Goal: Task Accomplishment & Management: Manage account settings

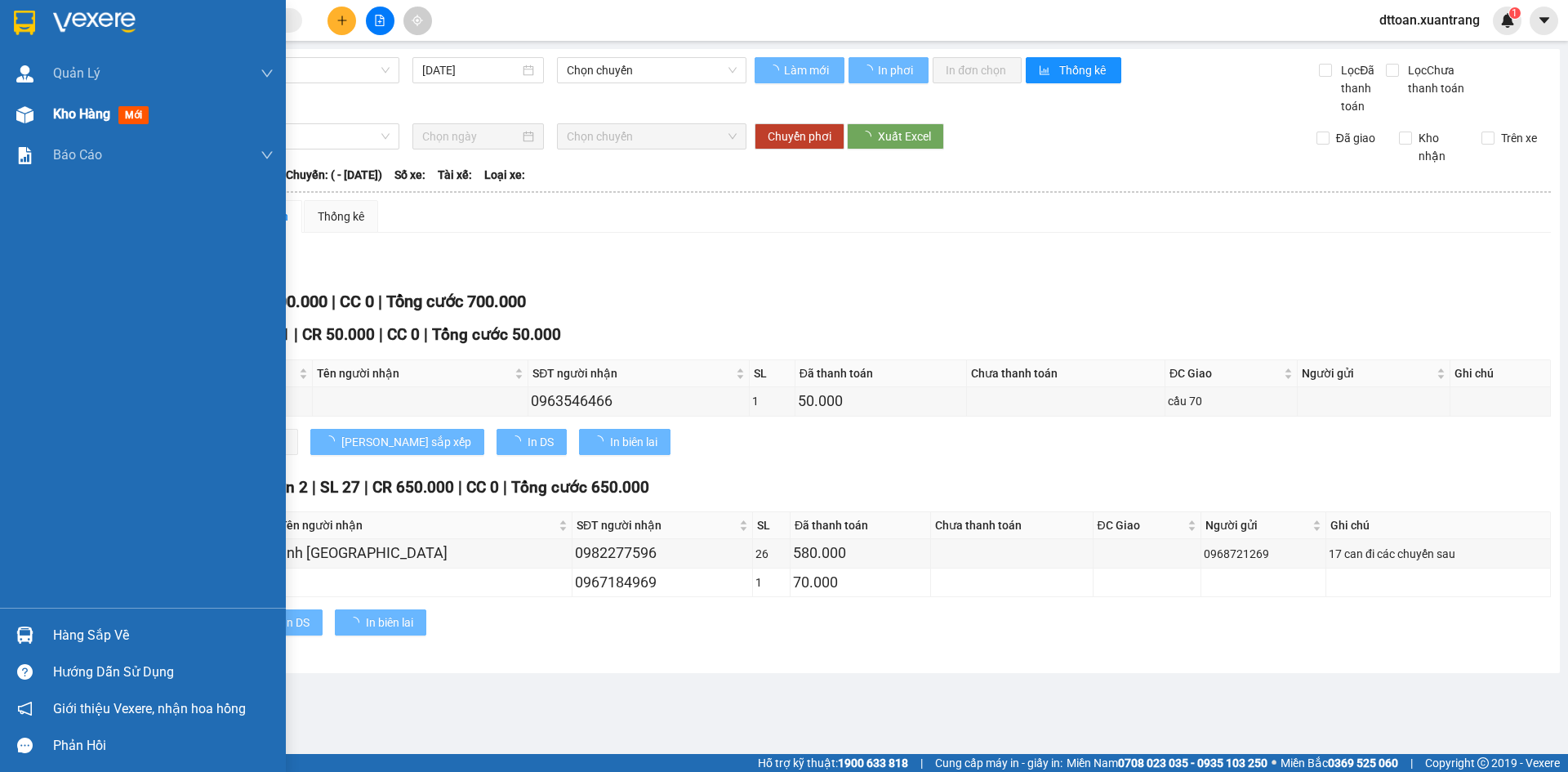
click at [49, 111] on div "Kho hàng mới" at bounding box center [143, 115] width 286 height 41
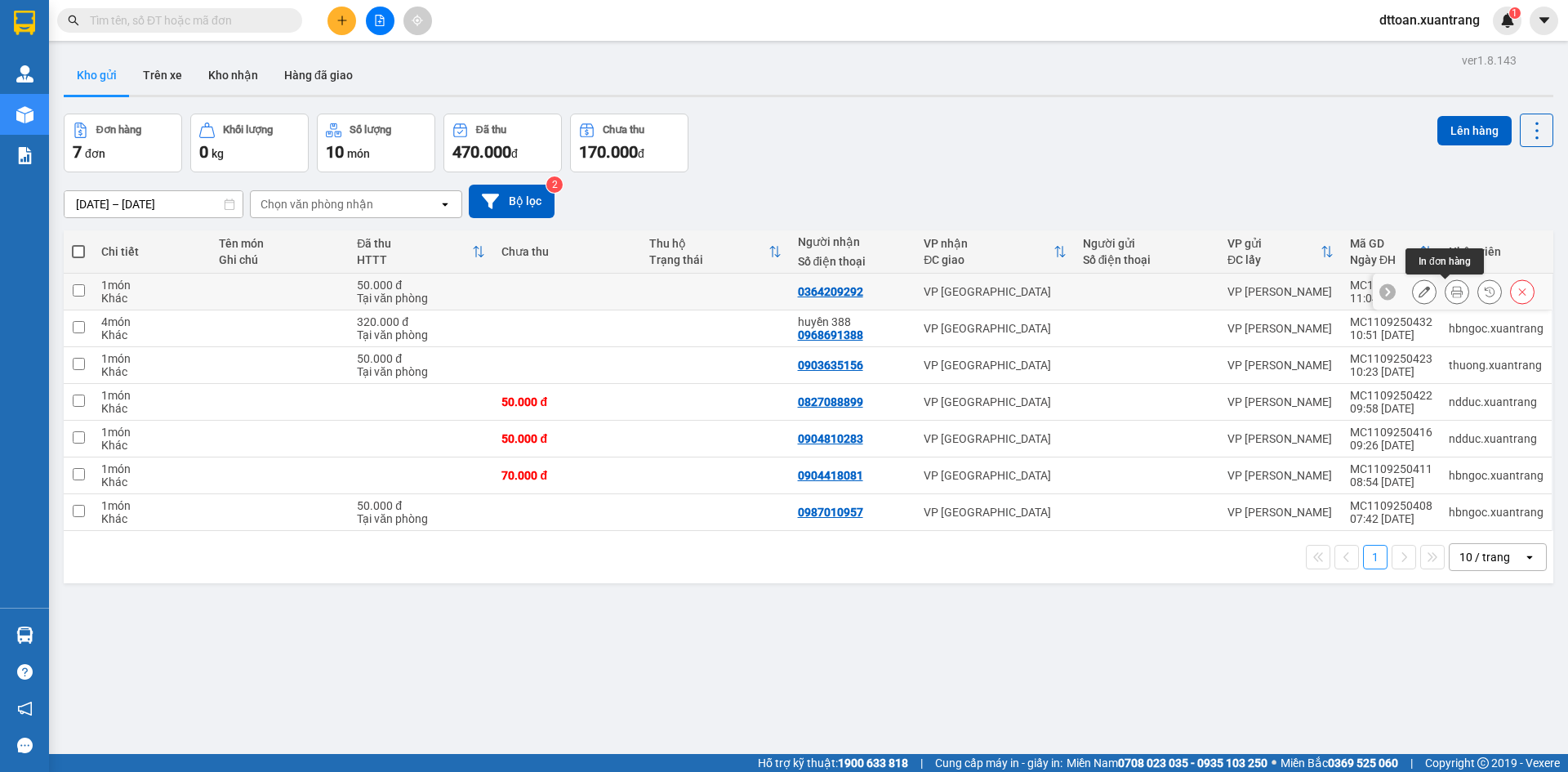
click at [1451, 291] on icon at bounding box center [1457, 292] width 11 height 11
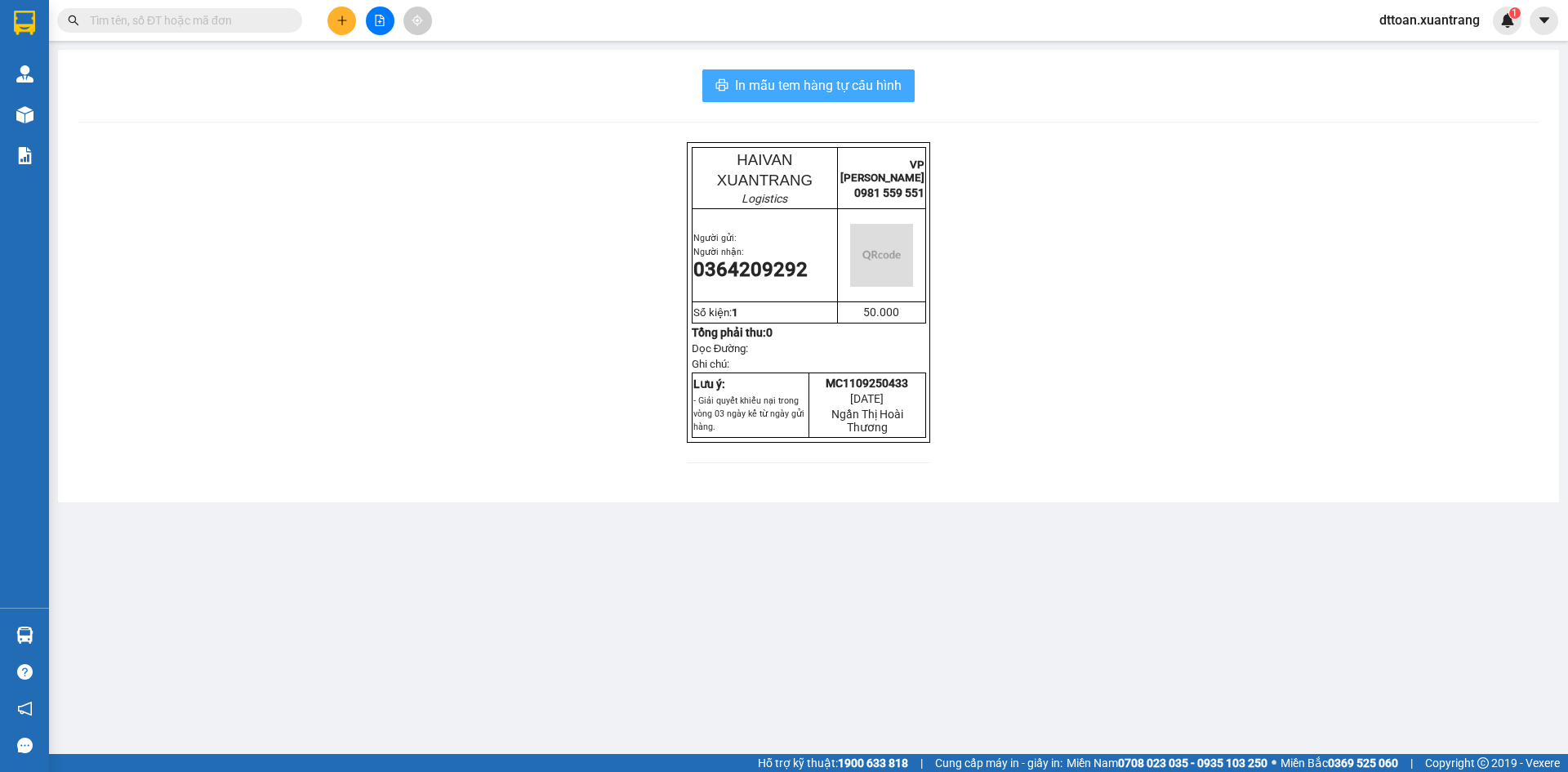
click at [765, 90] on span "In mẫu tem hàng tự cấu hình" at bounding box center [818, 85] width 166 height 20
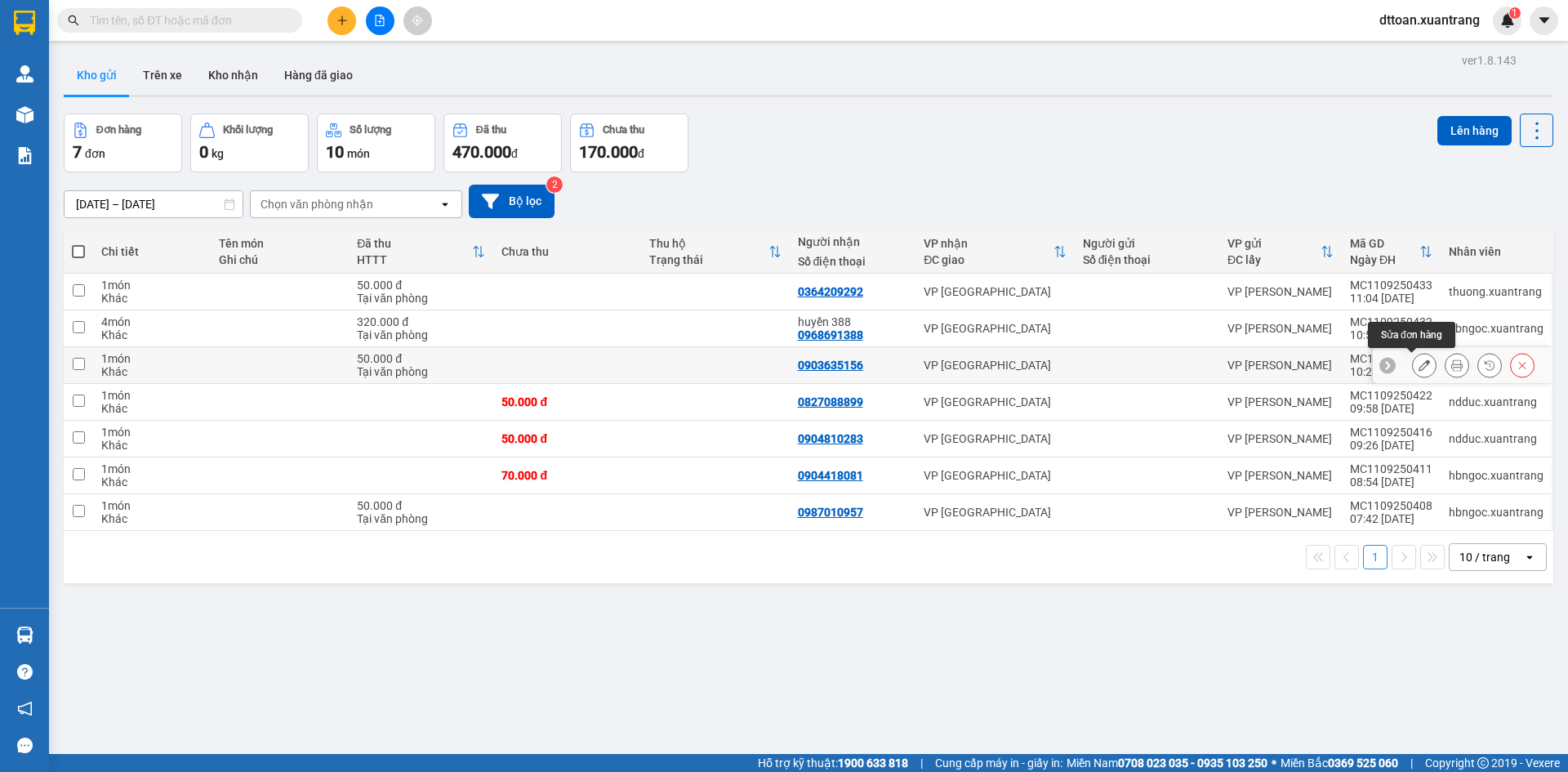
click at [1412, 366] on button at bounding box center [1424, 366] width 23 height 29
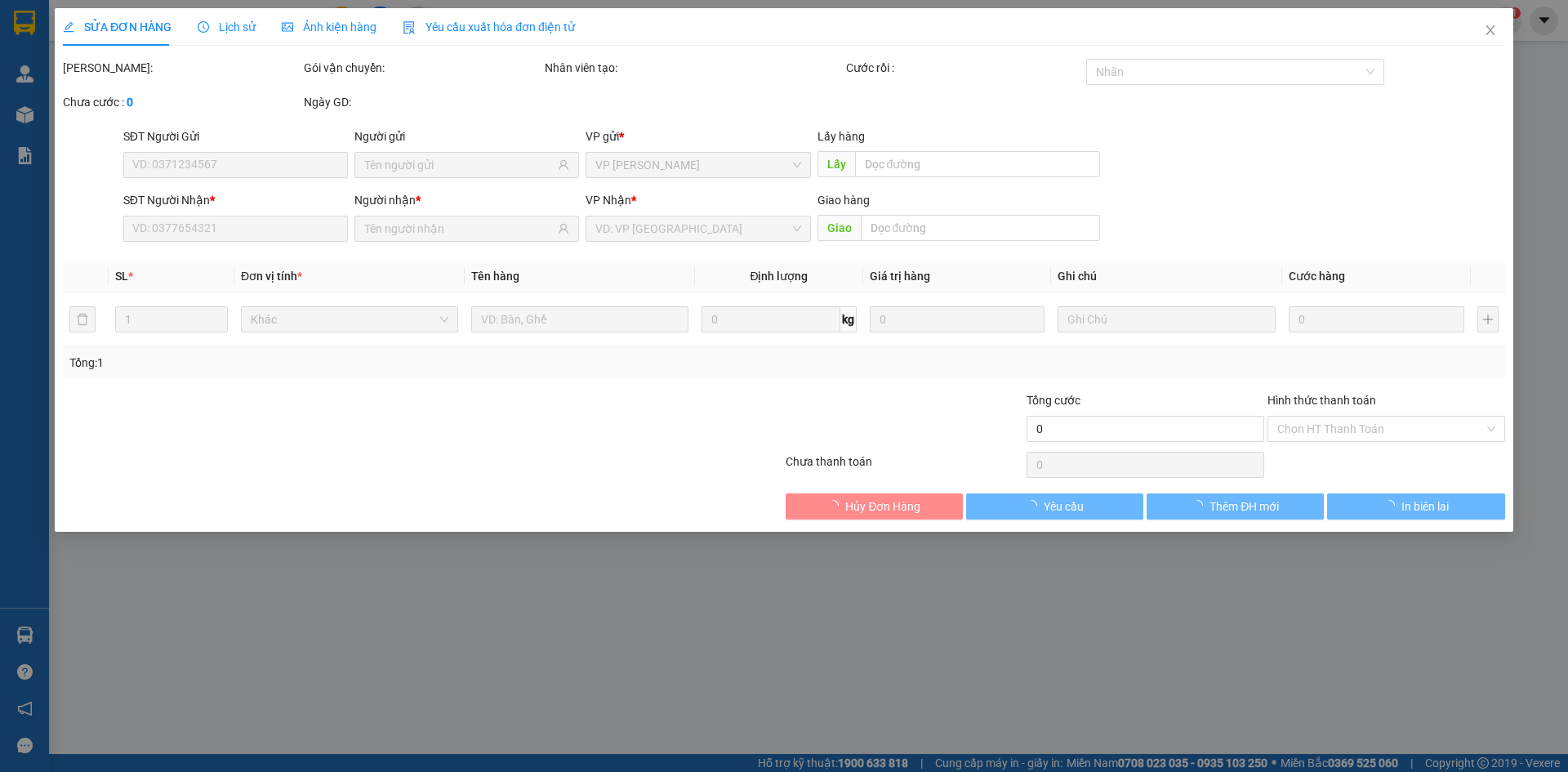
type input "0903635156"
type input "50.000"
type input "0"
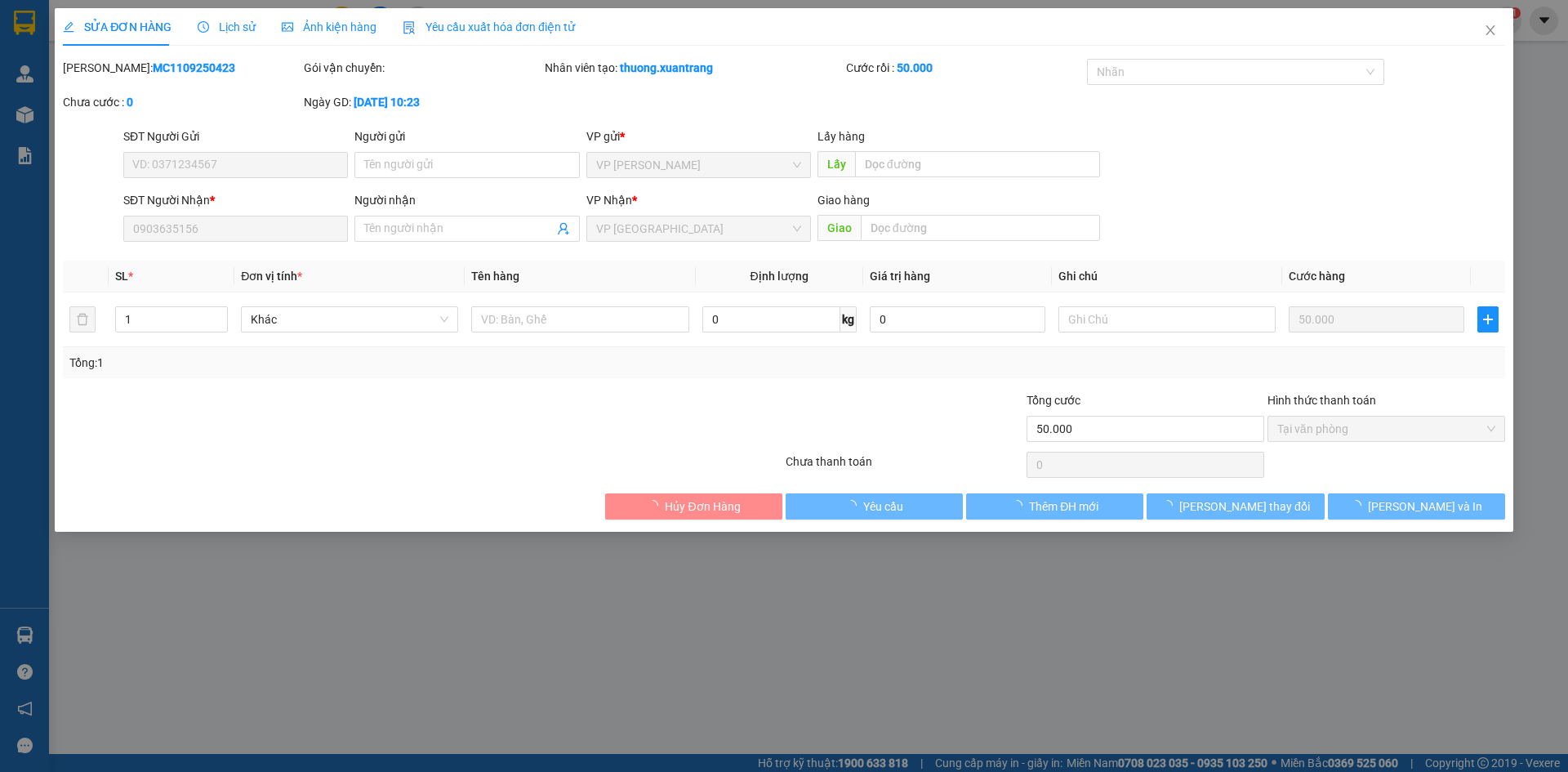
click at [341, 26] on span "Ảnh kiện hàng" at bounding box center [329, 27] width 95 height 13
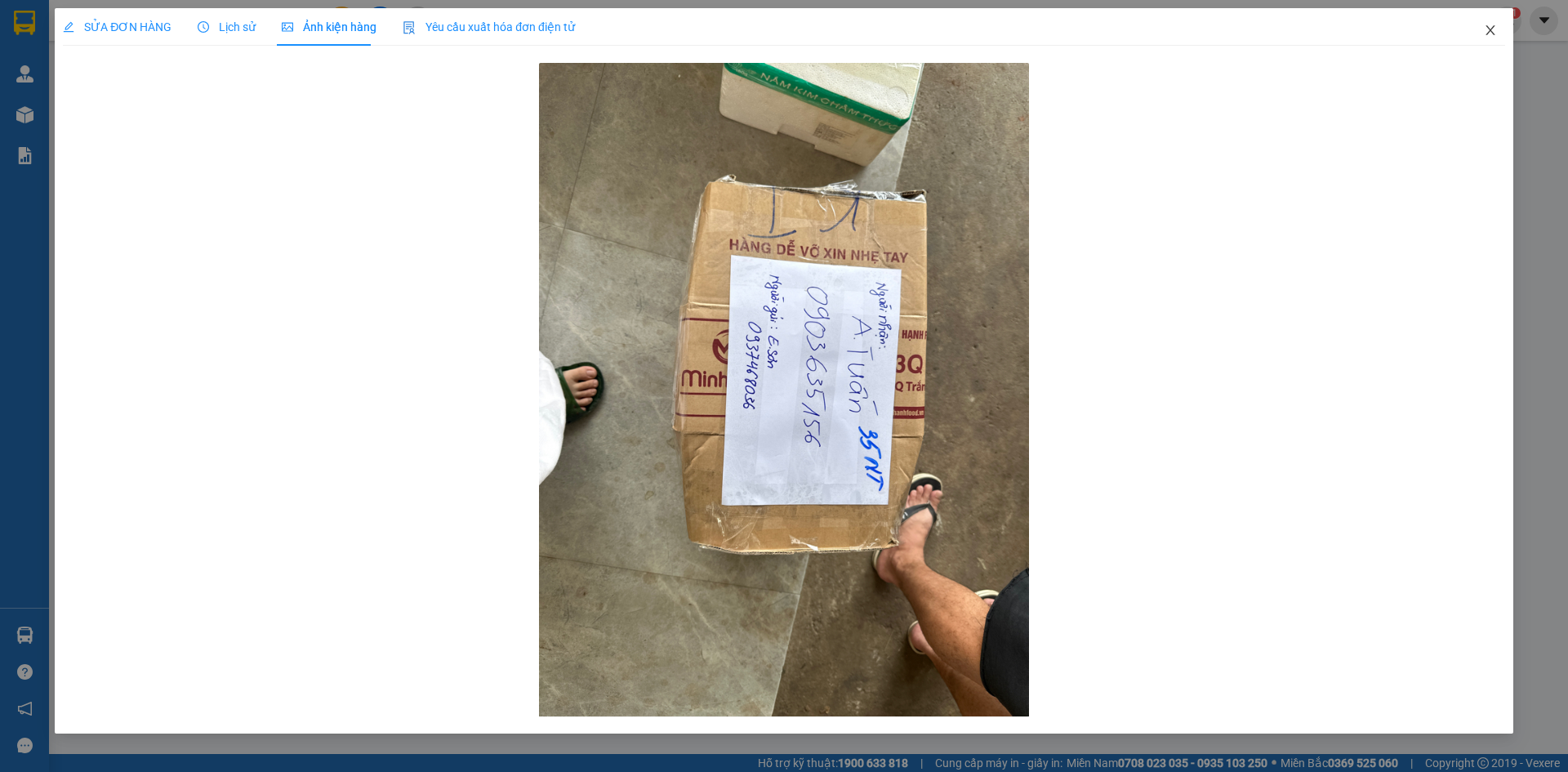
click at [1491, 35] on icon "close" at bounding box center [1490, 30] width 13 height 13
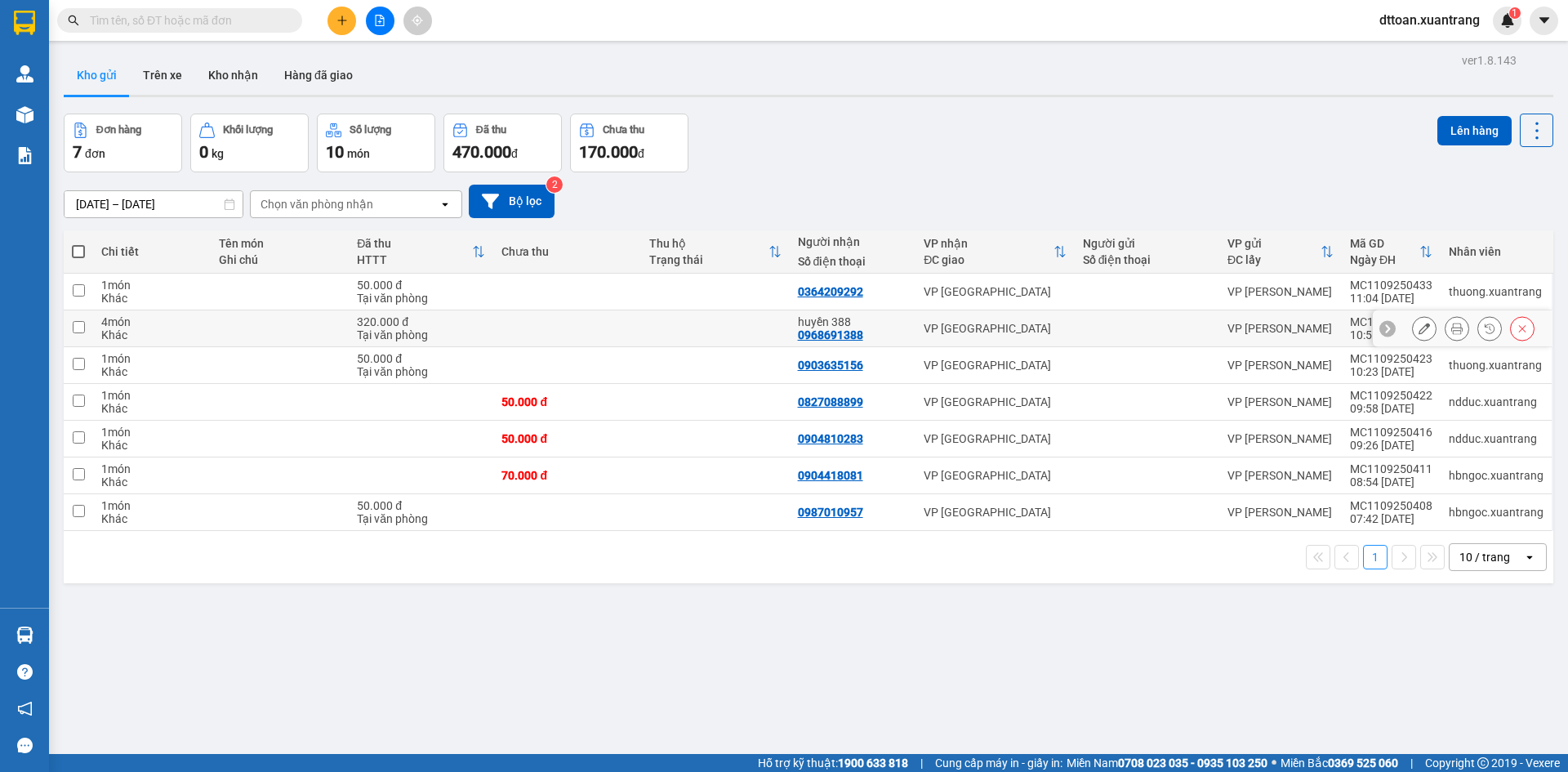
click at [1418, 329] on icon at bounding box center [1424, 329] width 11 height 11
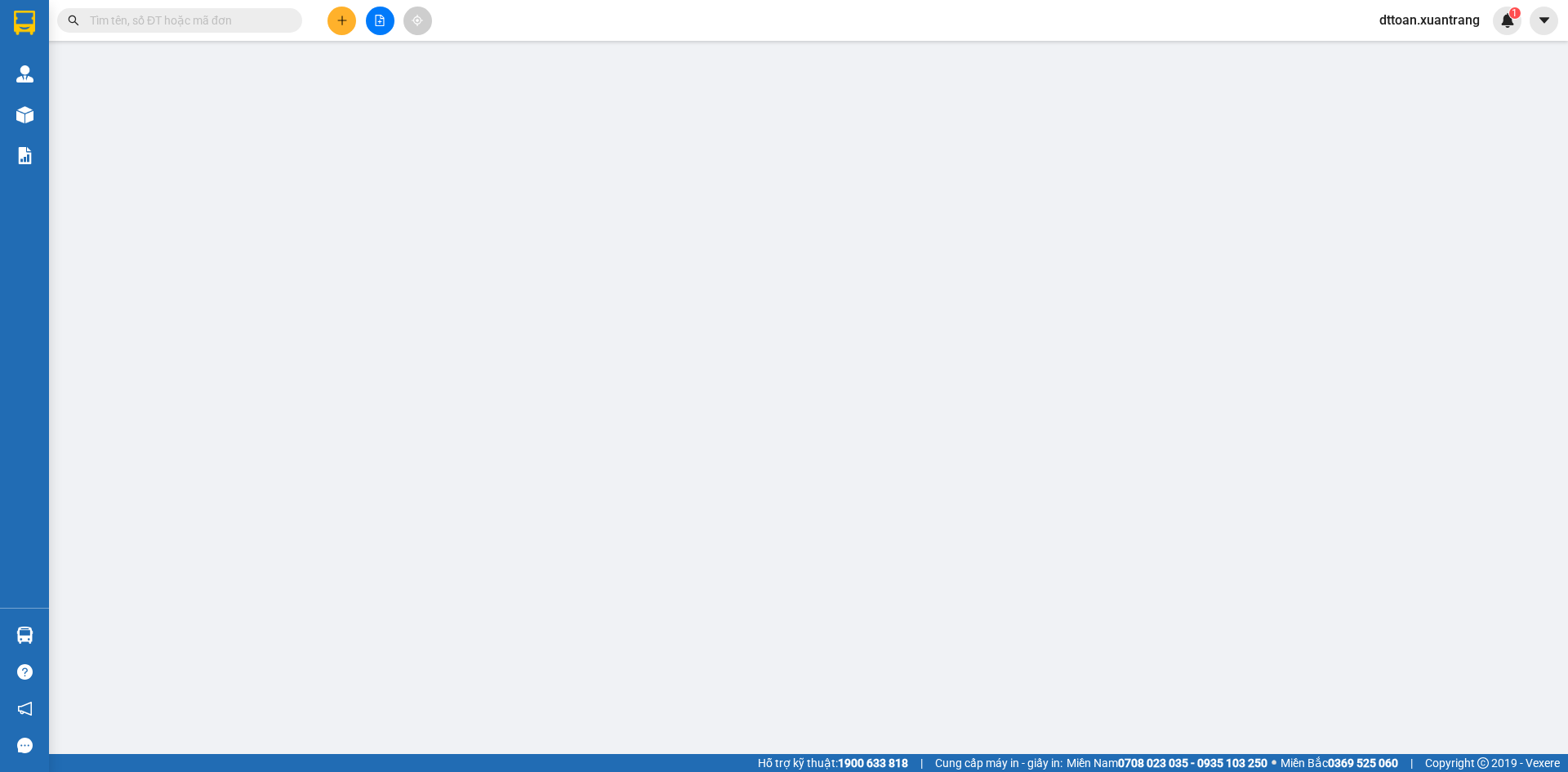
type input "0968691388"
type input "320.000"
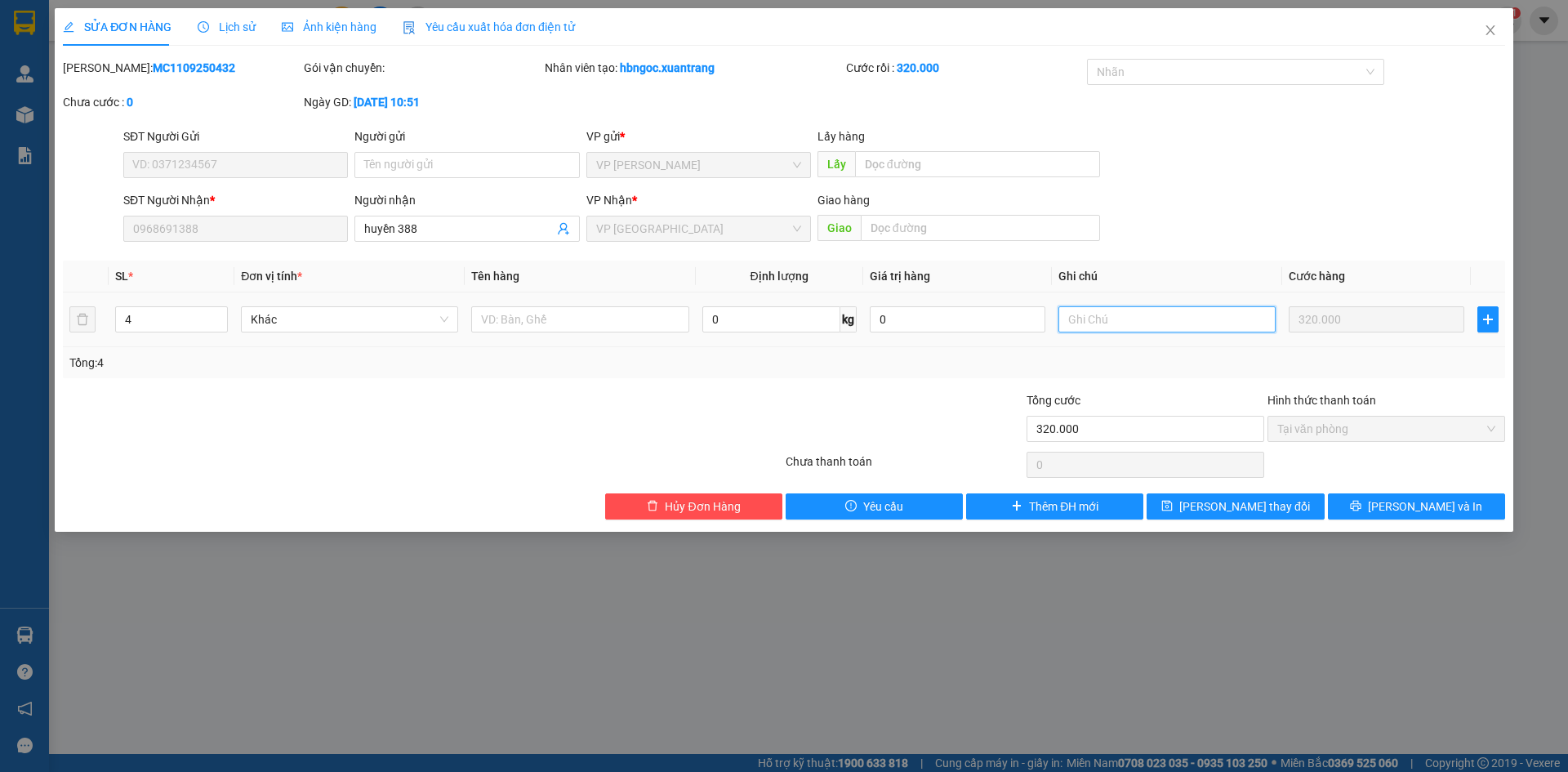
click at [1113, 329] on input "text" at bounding box center [1167, 320] width 217 height 26
type input "1"
click at [1489, 32] on icon "close" at bounding box center [1490, 30] width 13 height 13
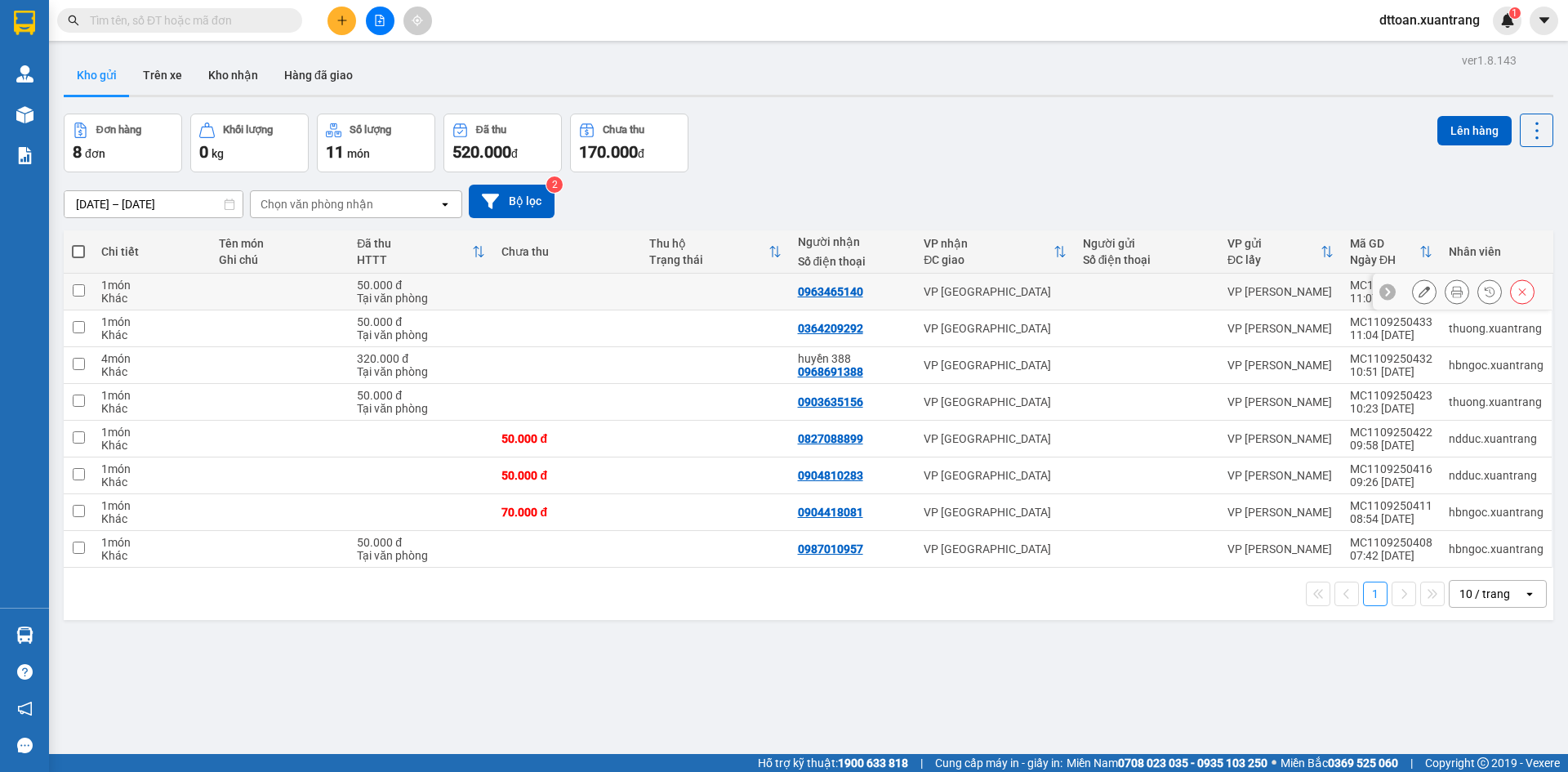
click at [1451, 297] on icon at bounding box center [1457, 292] width 11 height 11
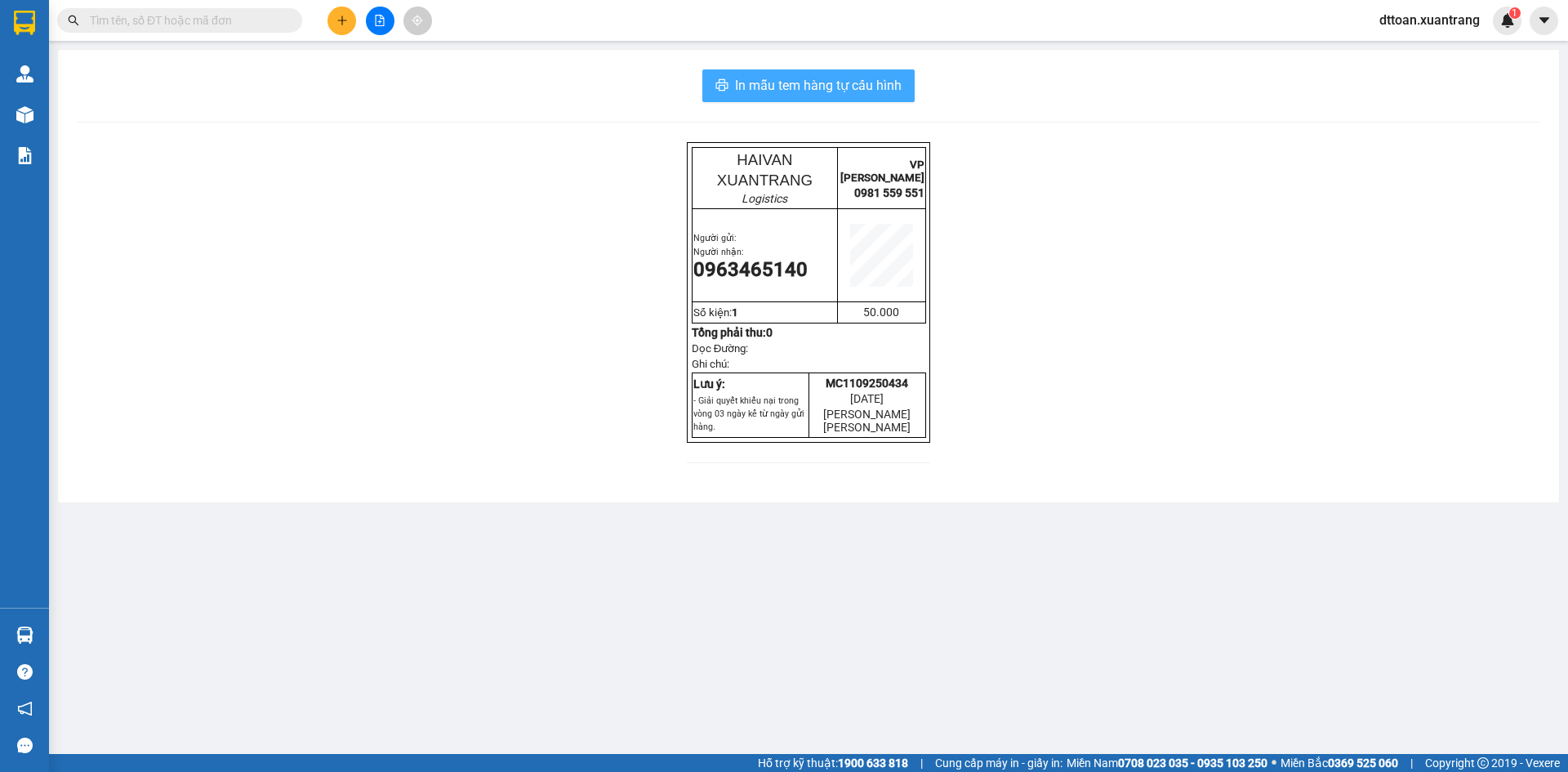
click at [879, 92] on span "In mẫu tem hàng tự cấu hình" at bounding box center [818, 85] width 166 height 20
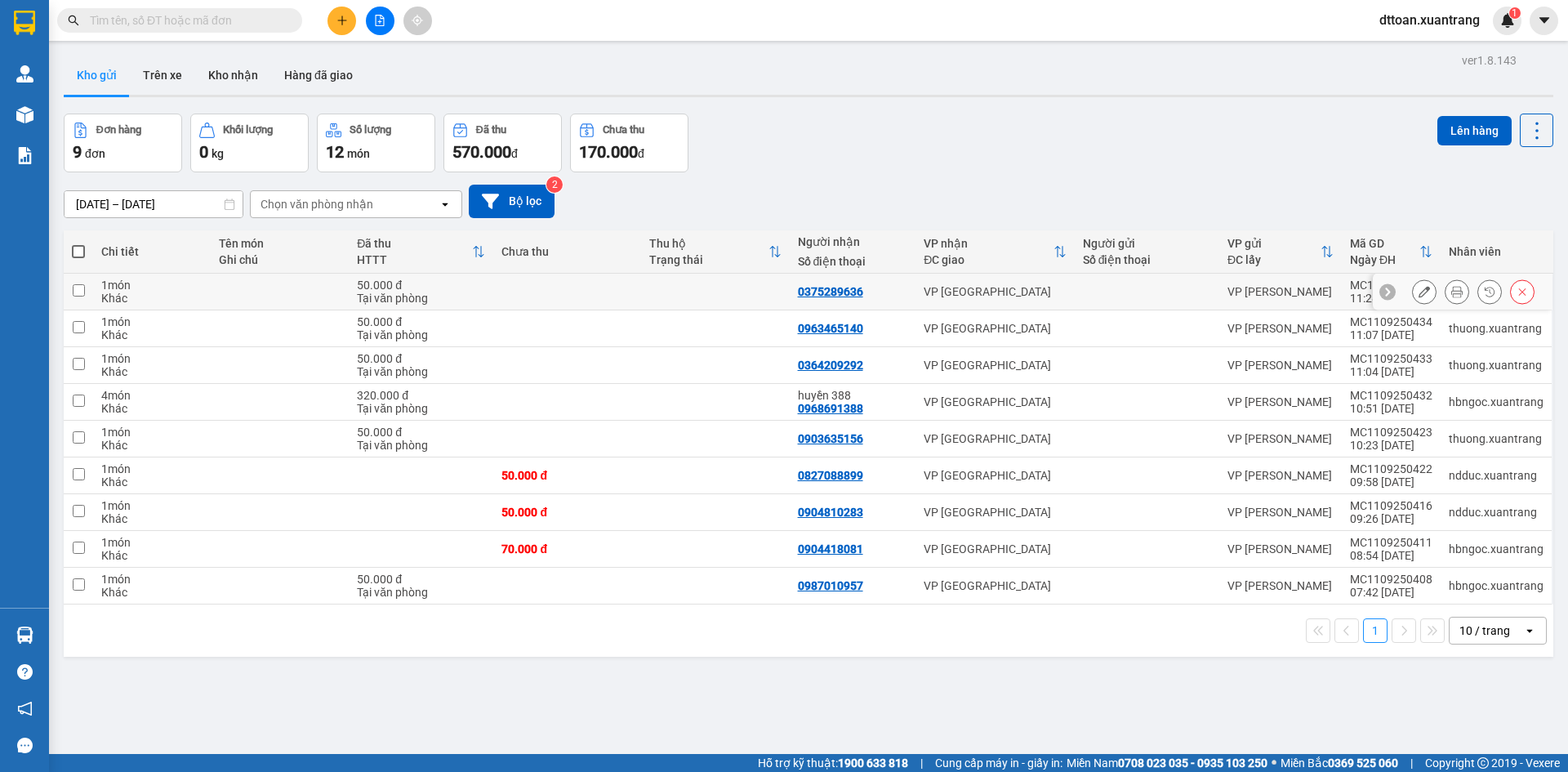
click at [1418, 296] on icon at bounding box center [1424, 292] width 11 height 11
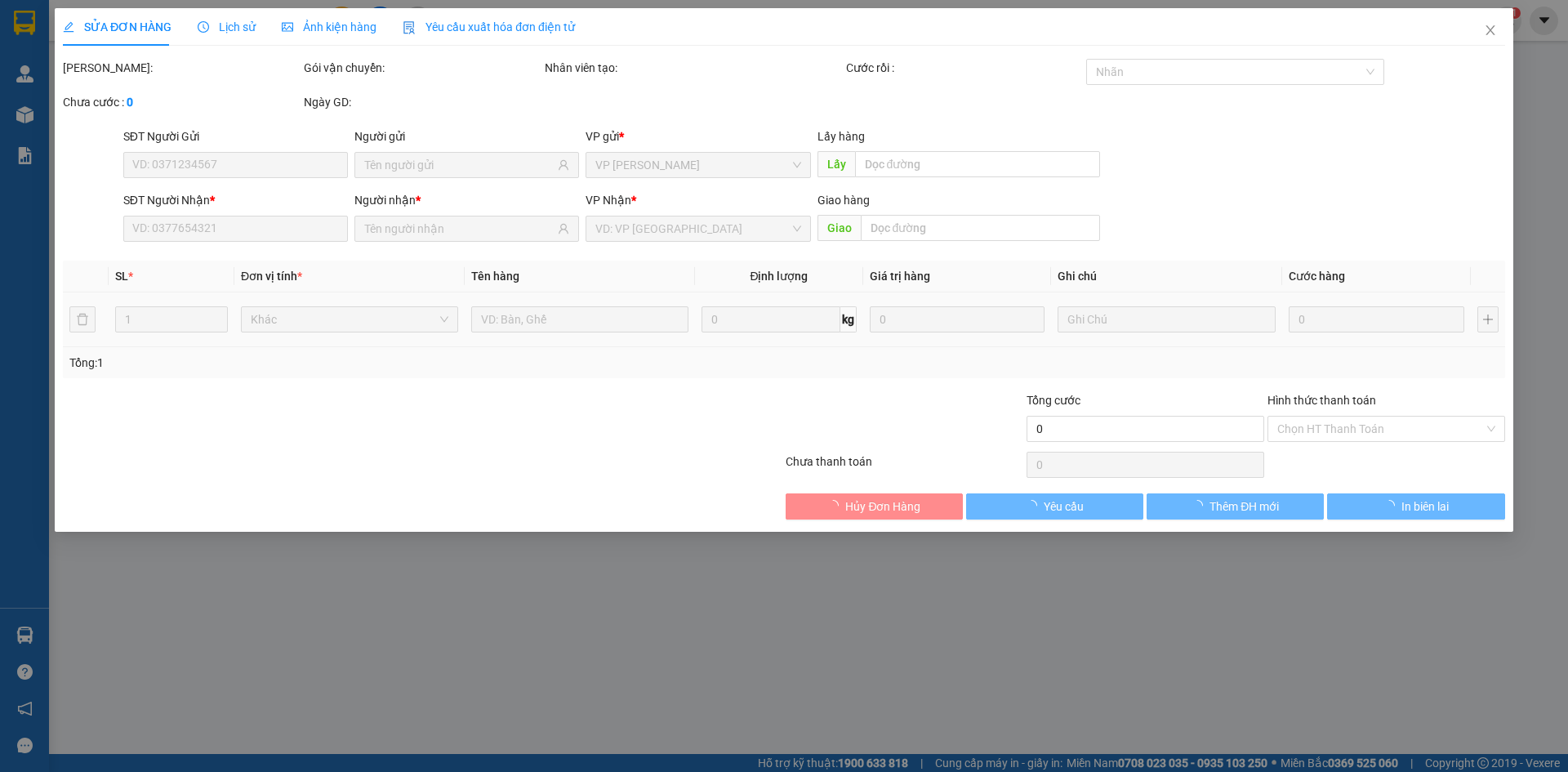
type input "0375289636"
type input "50.000"
type input "0"
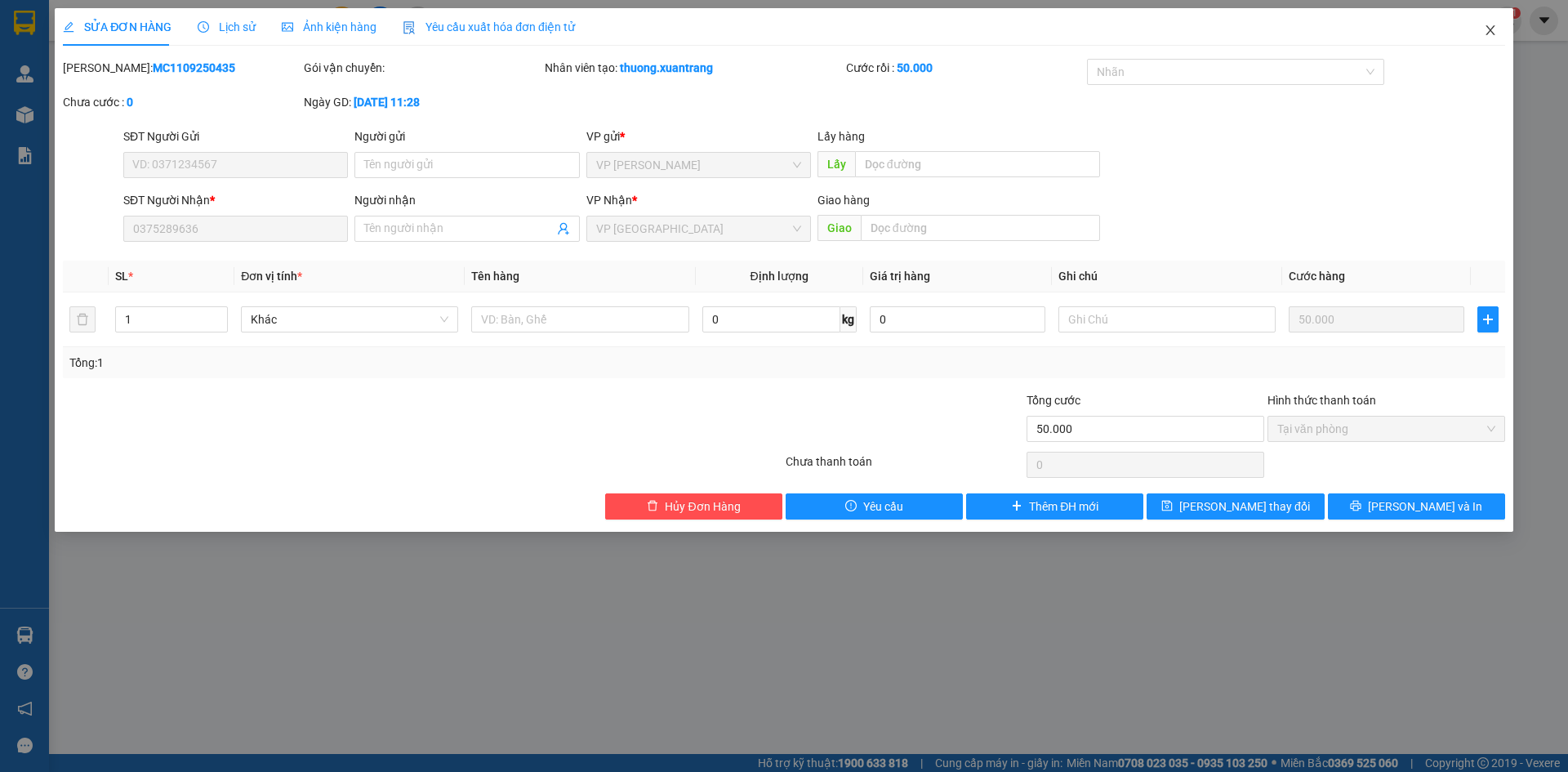
click at [1489, 31] on icon "close" at bounding box center [1490, 30] width 13 height 13
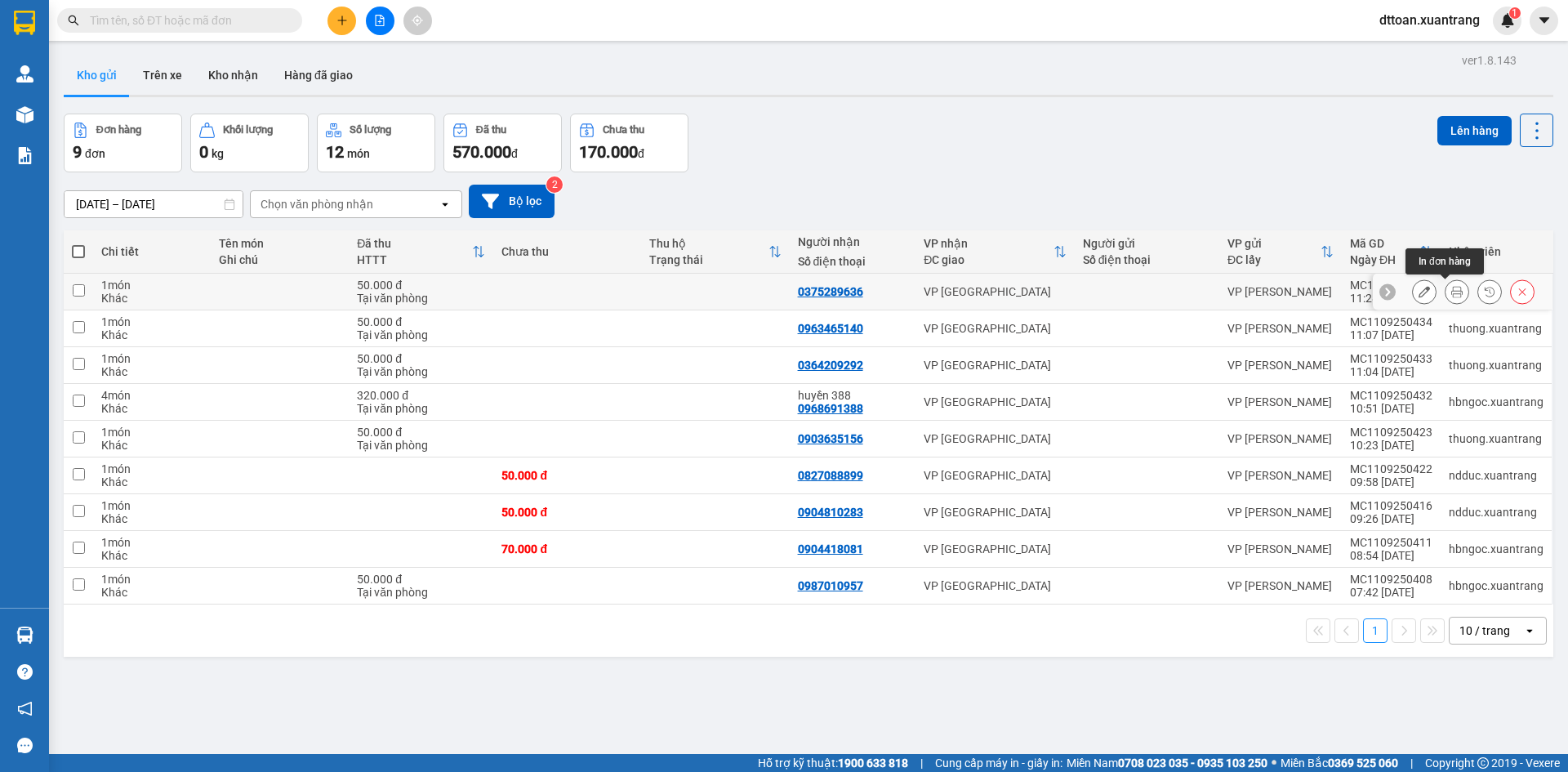
click at [1418, 295] on icon at bounding box center [1424, 292] width 11 height 11
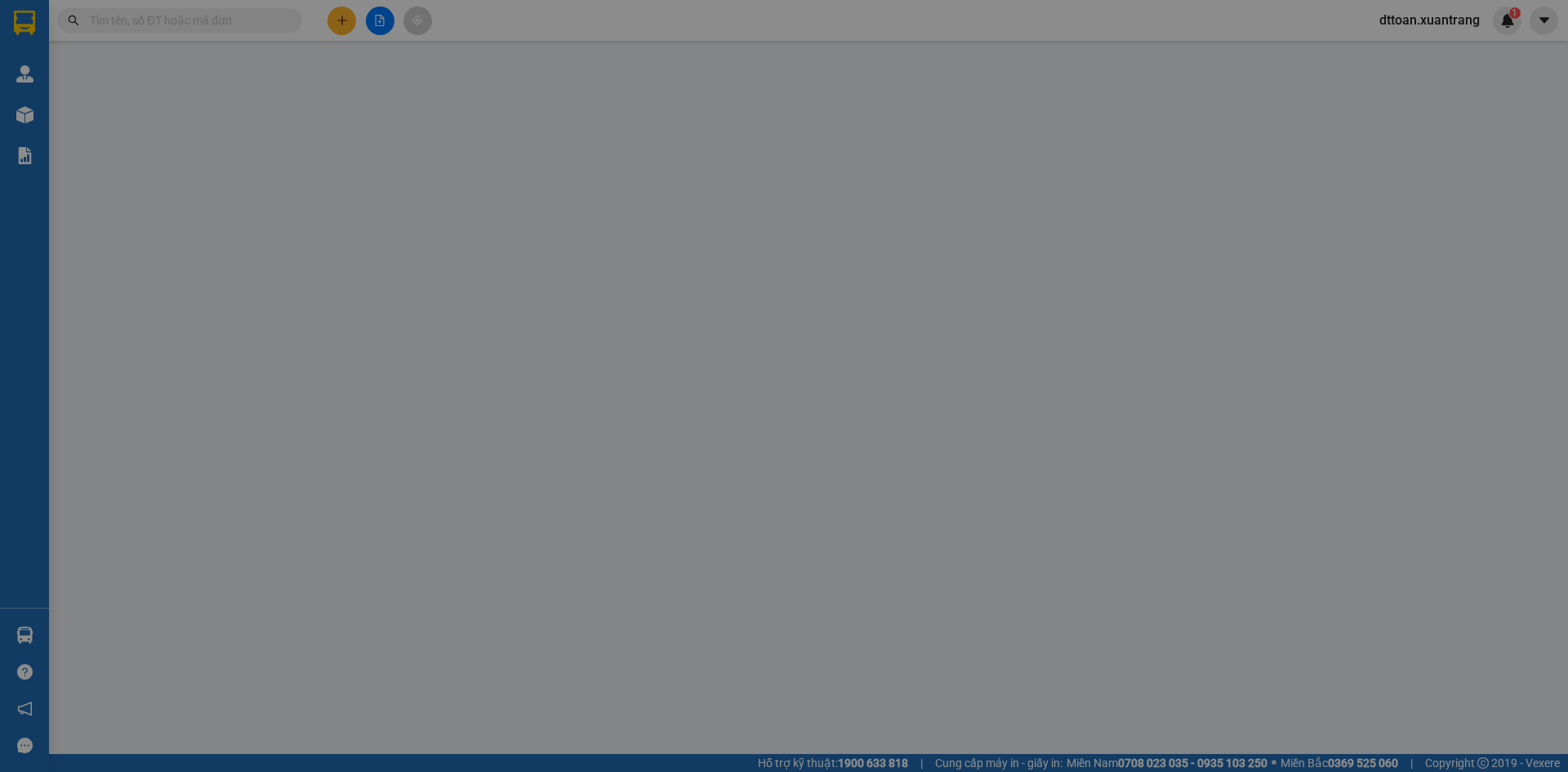
type input "0375289636"
type input "50.000"
type input "0"
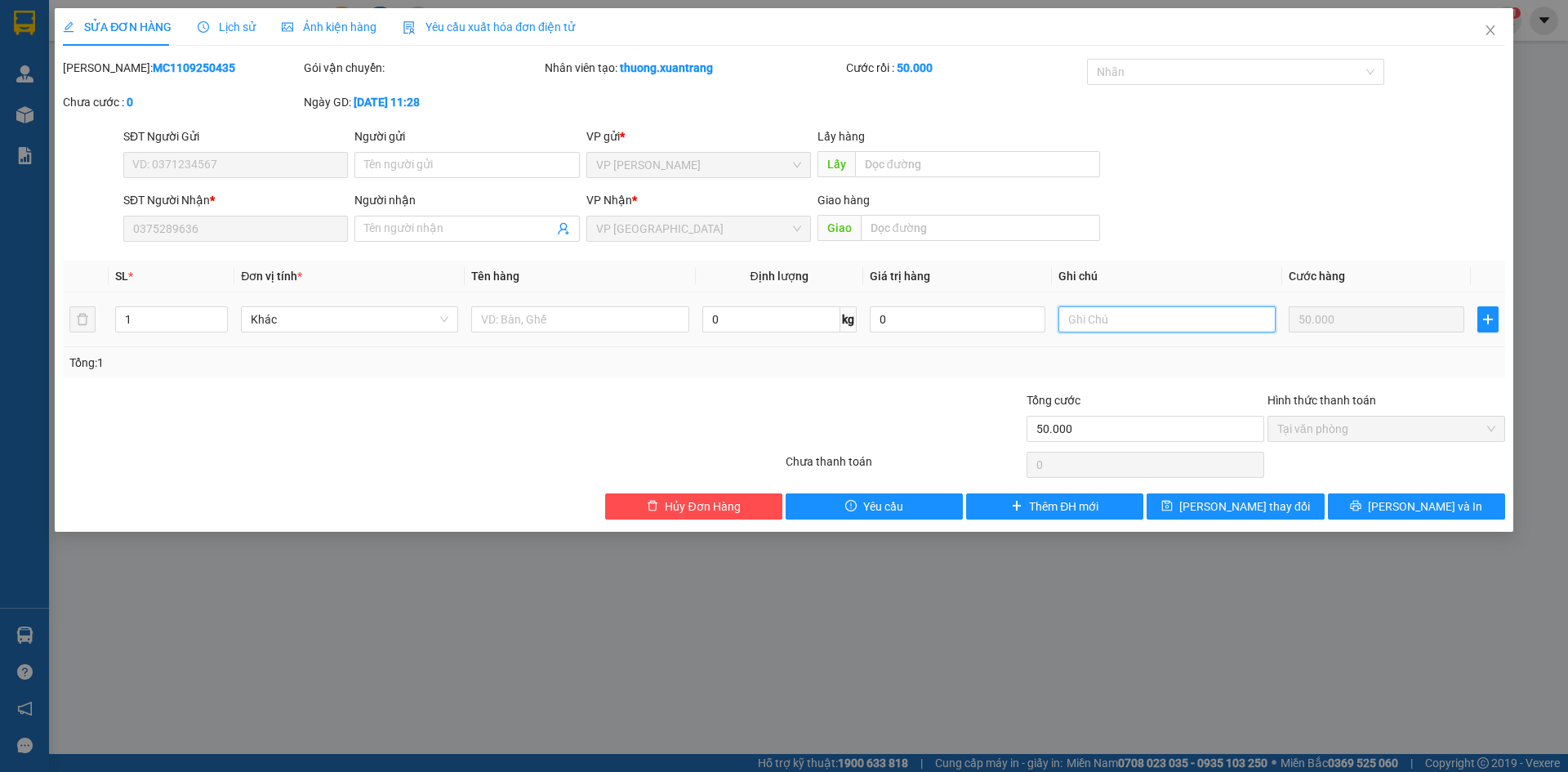
click at [1090, 324] on input "text" at bounding box center [1167, 320] width 217 height 26
type input "dtt cước xe ôm 50k"
click at [1213, 505] on span "[PERSON_NAME] thay đổi" at bounding box center [1244, 506] width 130 height 18
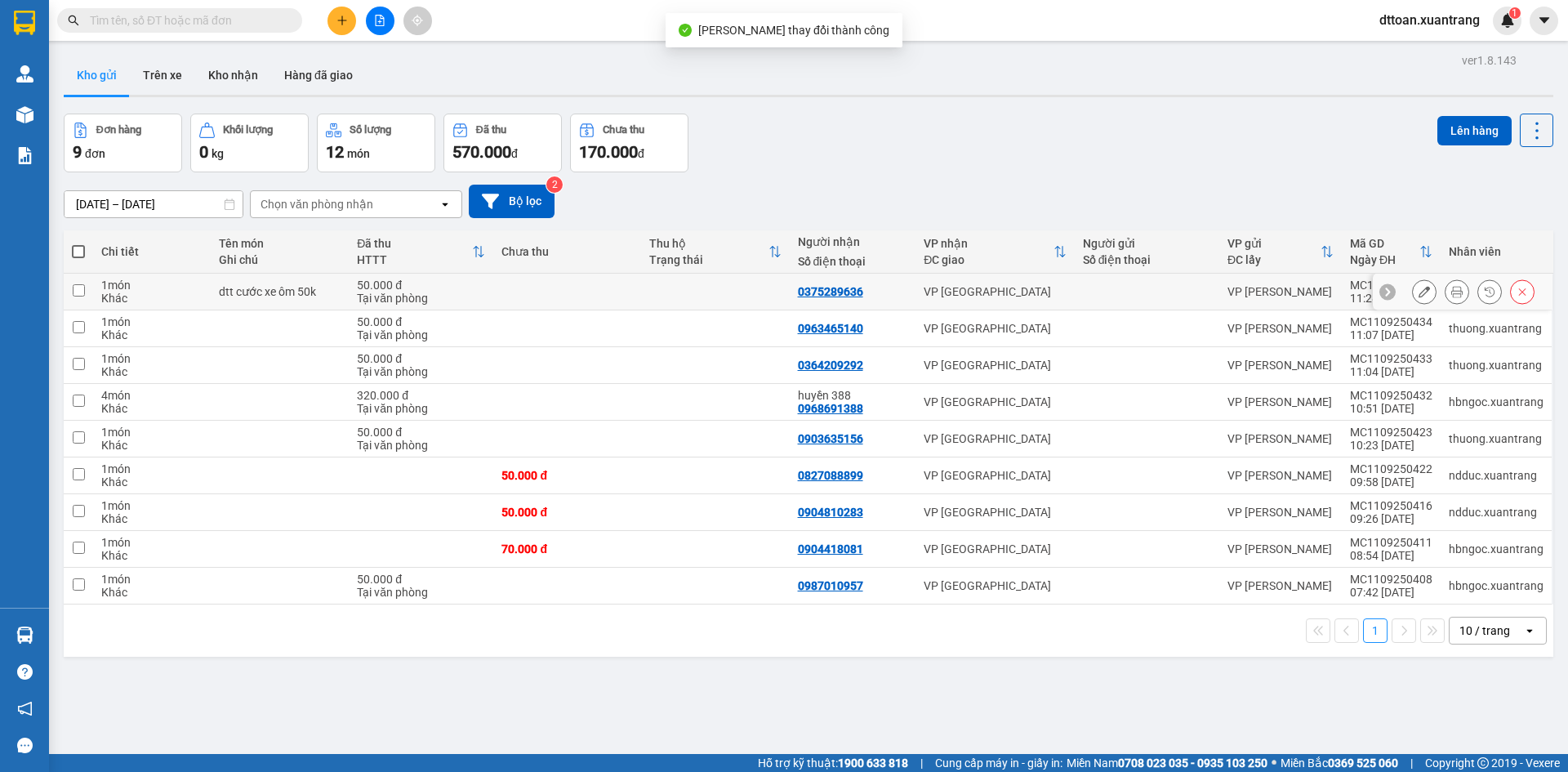
click at [1451, 292] on icon at bounding box center [1457, 292] width 11 height 11
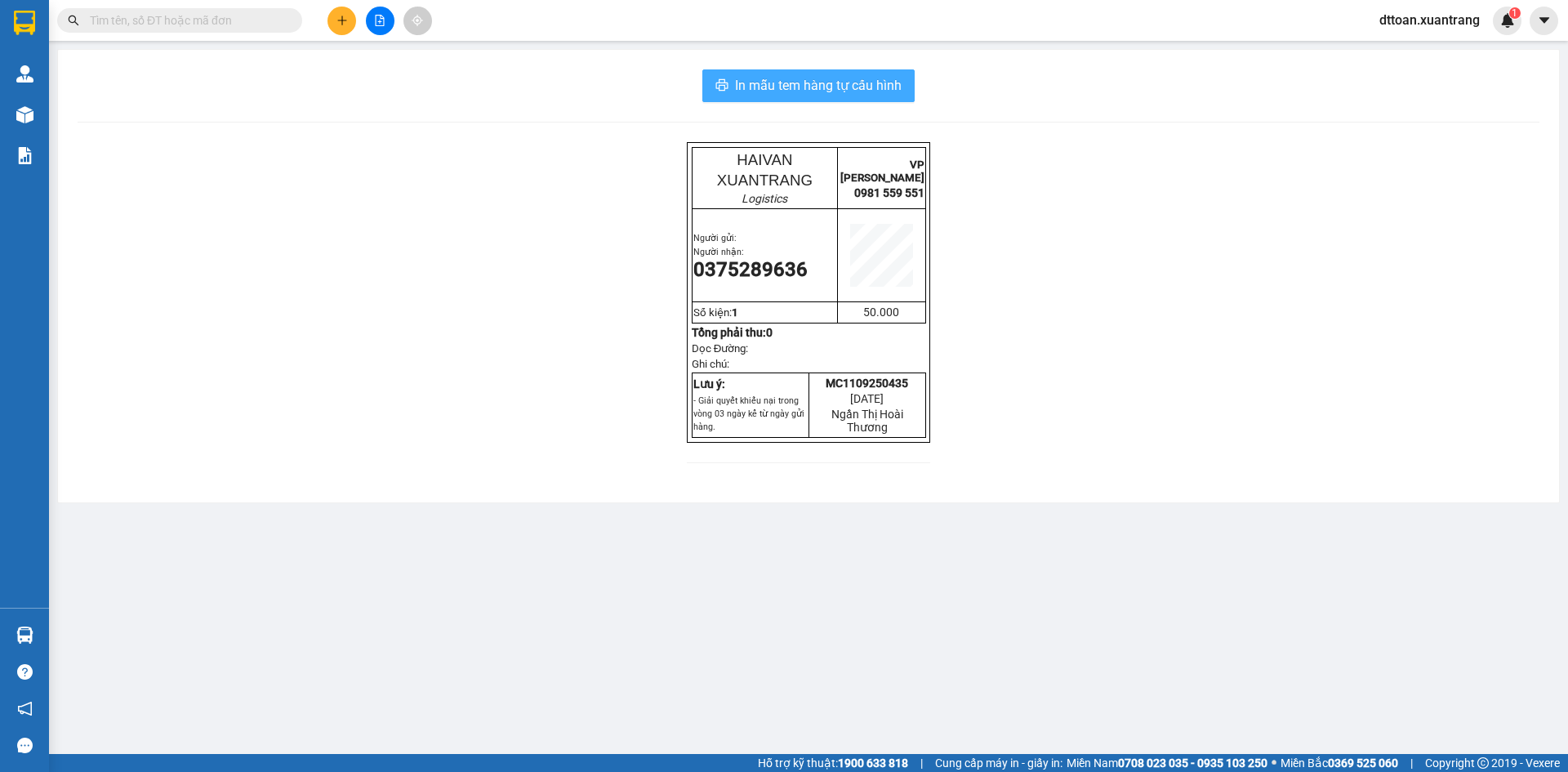
click at [793, 84] on span "In mẫu tem hàng tự cấu hình" at bounding box center [818, 85] width 166 height 20
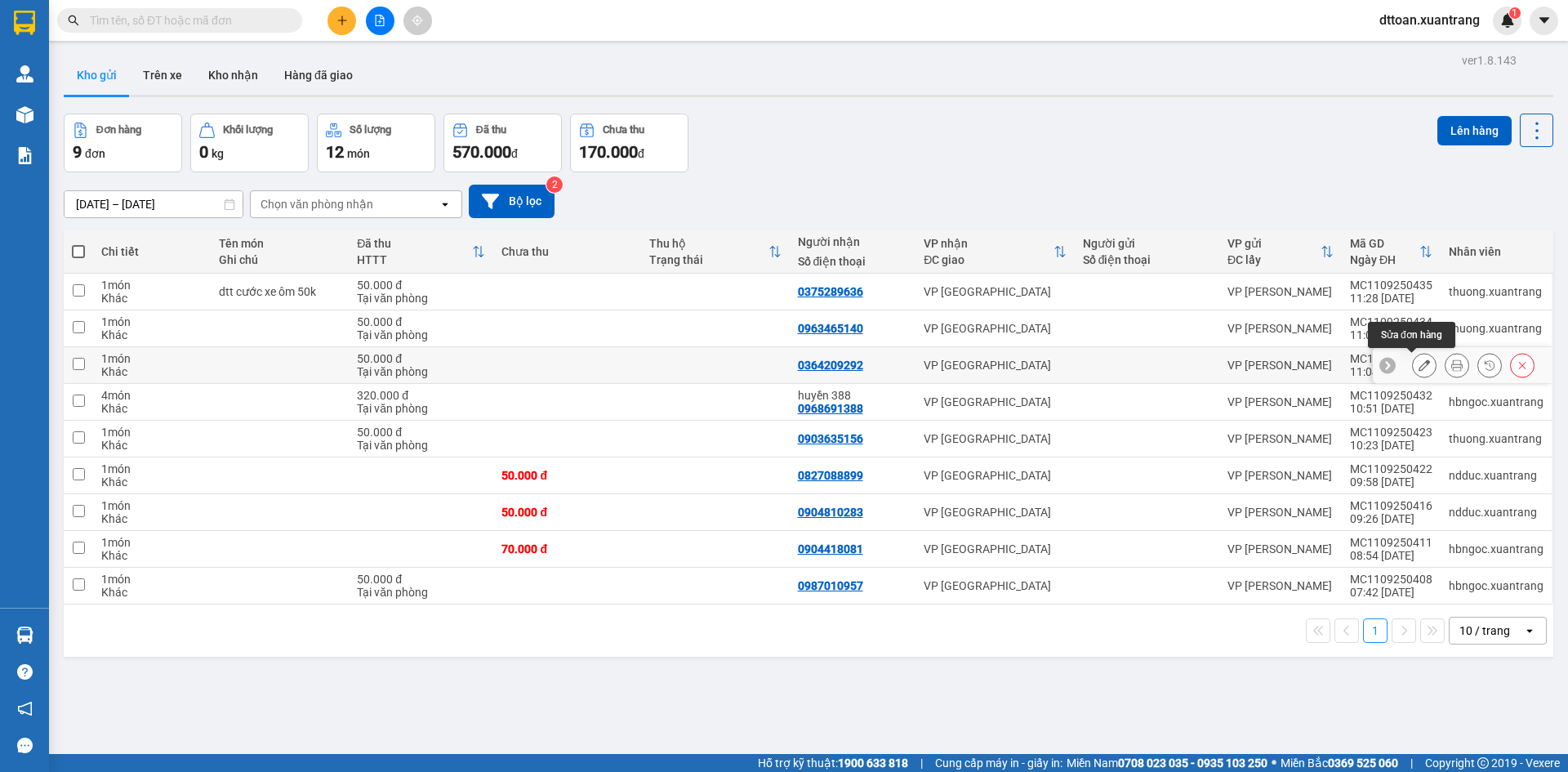
click at [1418, 370] on icon at bounding box center [1424, 366] width 11 height 11
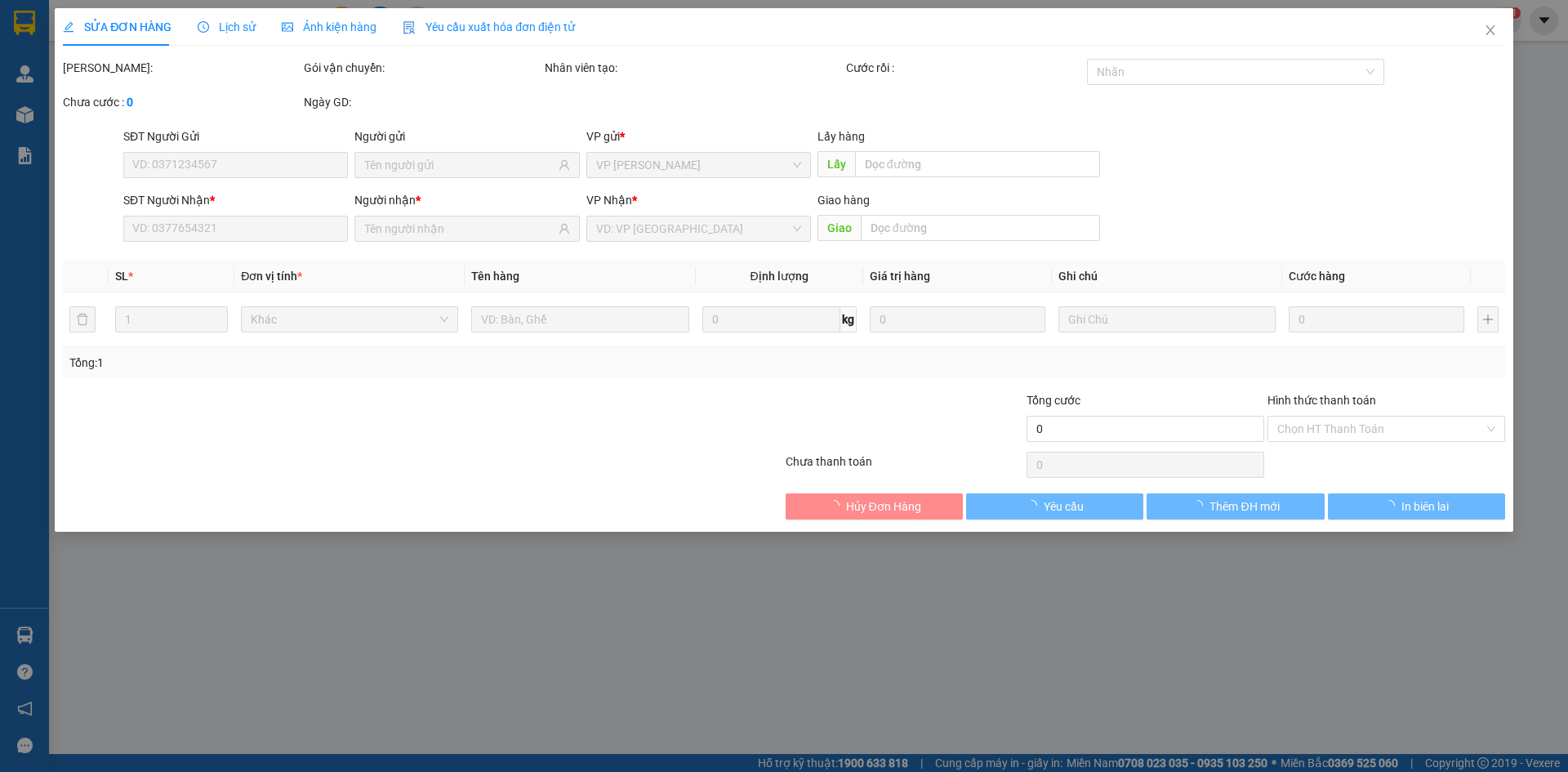
type input "0364209292"
type input "50.000"
type input "0"
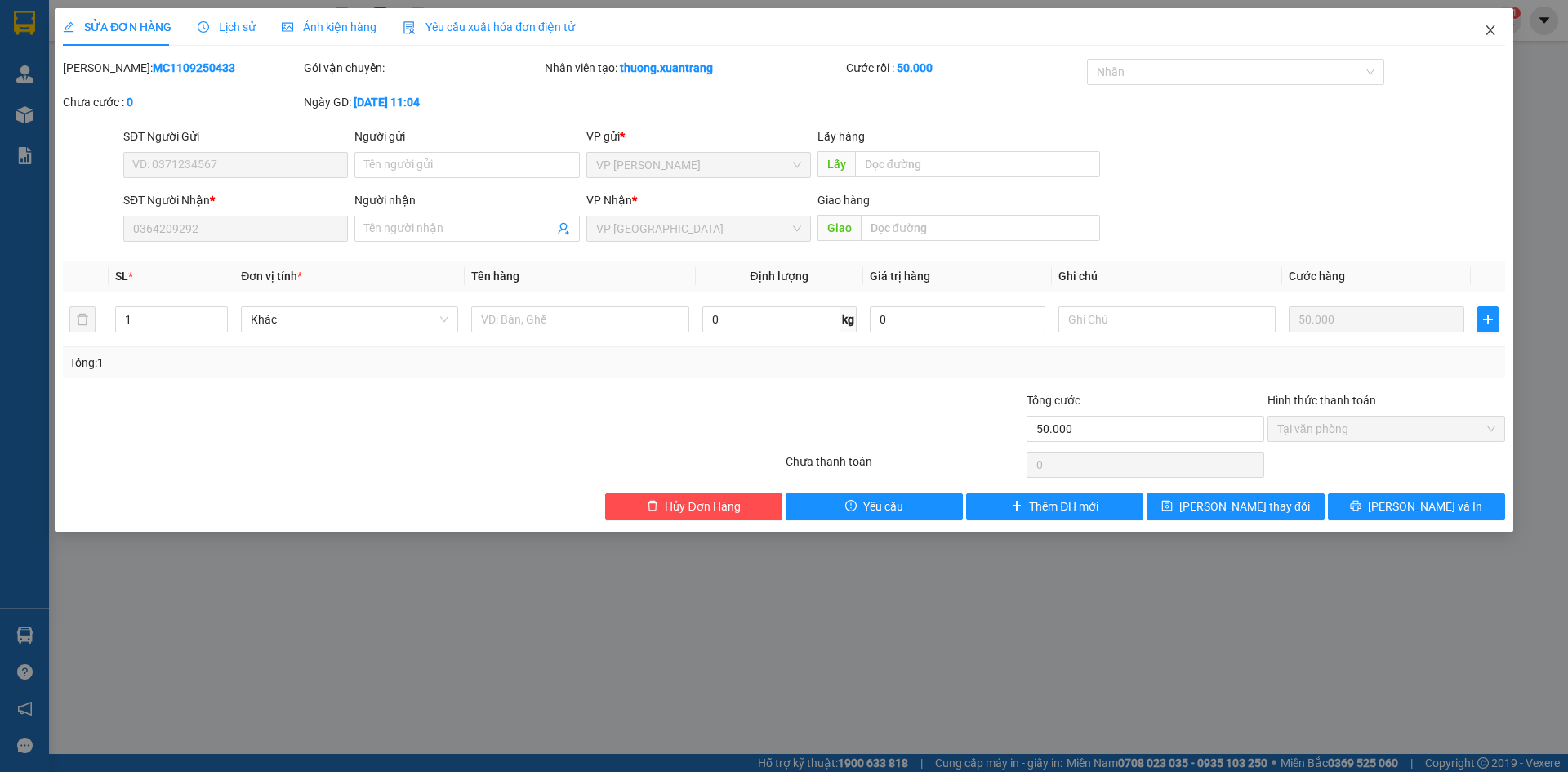
click at [1492, 27] on icon "close" at bounding box center [1490, 30] width 13 height 13
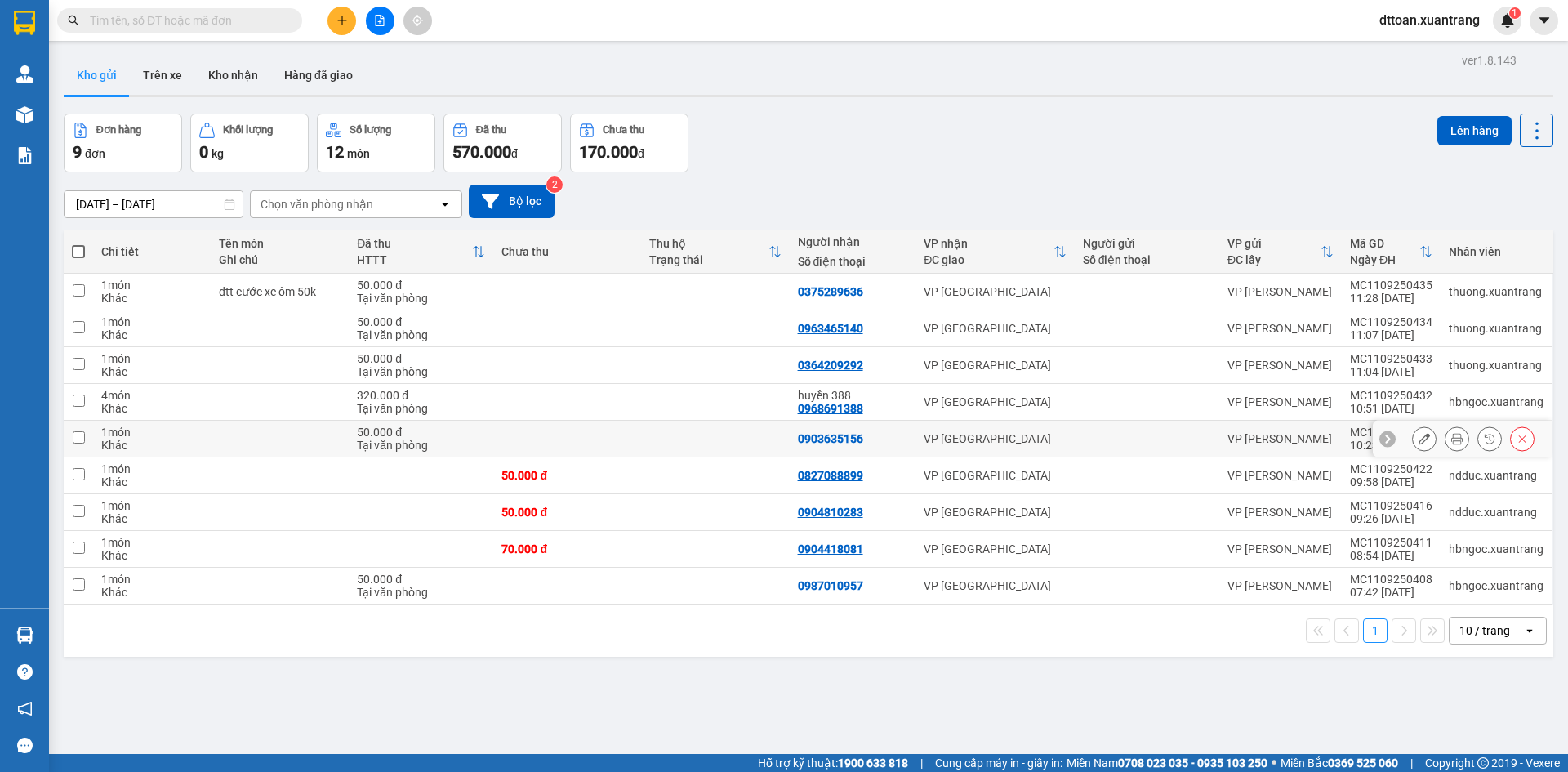
click at [1418, 438] on icon at bounding box center [1424, 438] width 11 height 11
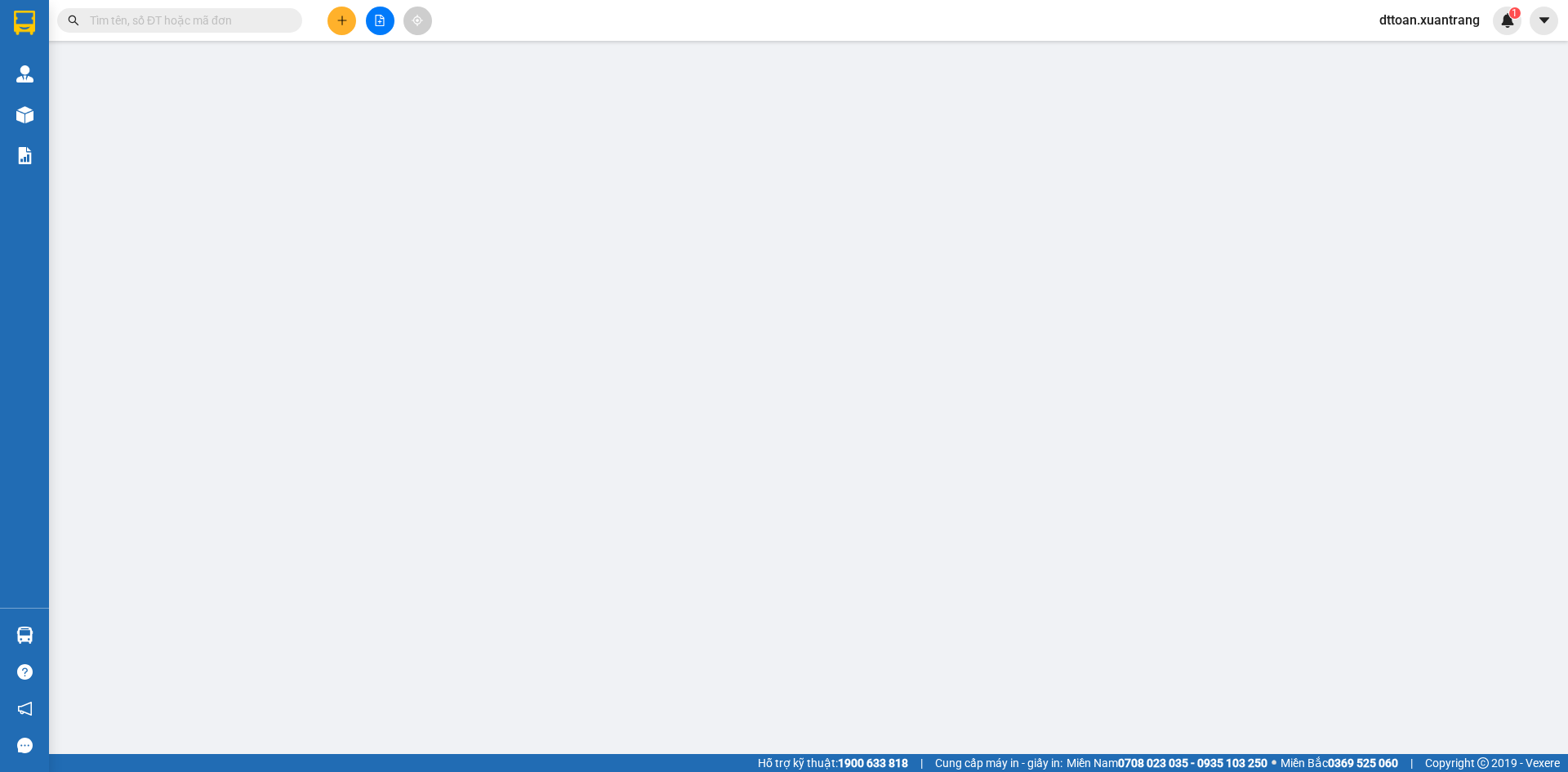
type input "0903635156"
type input "50.000"
type input "0"
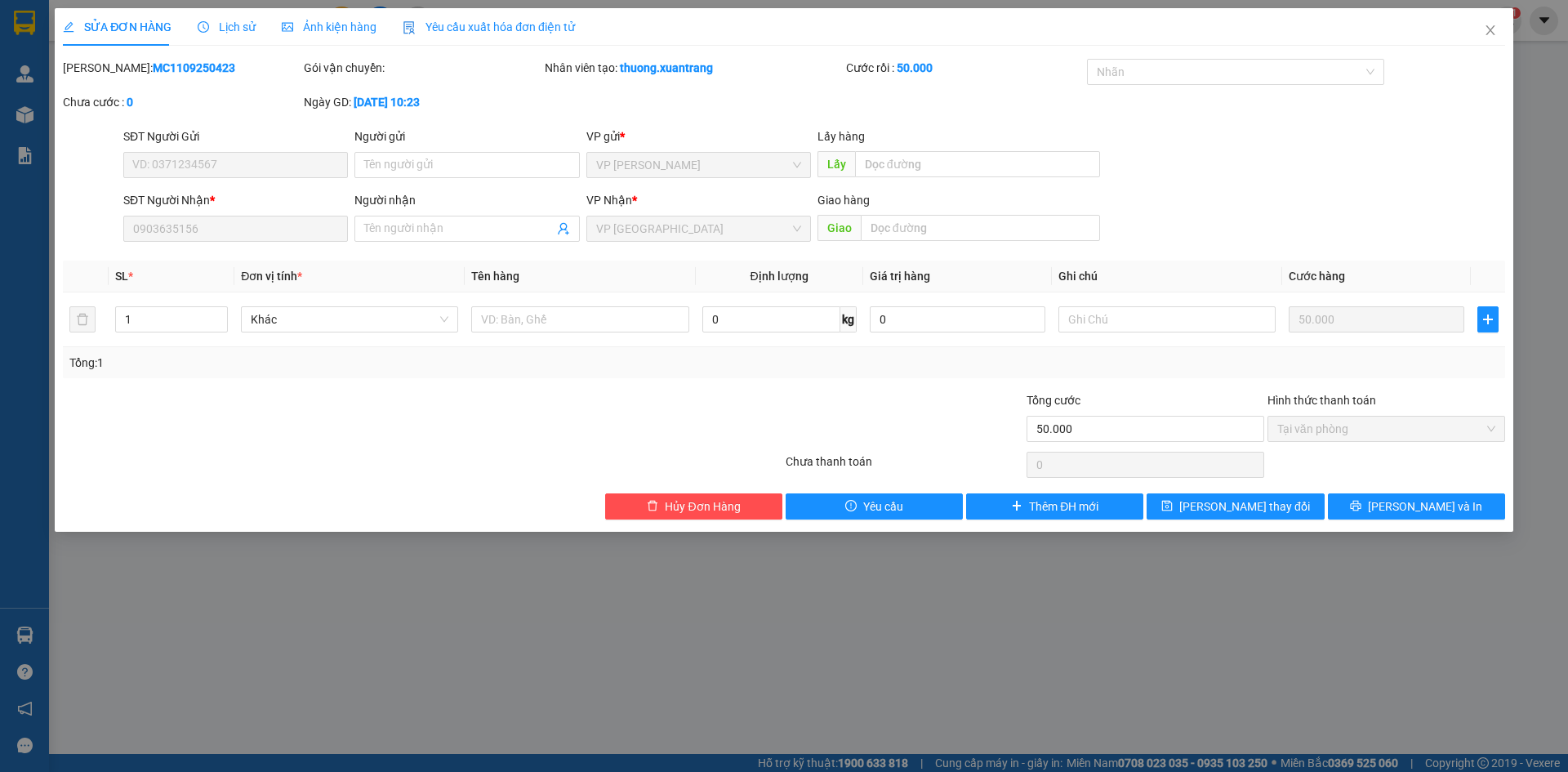
click at [315, 25] on span "Ảnh kiện hàng" at bounding box center [329, 27] width 95 height 13
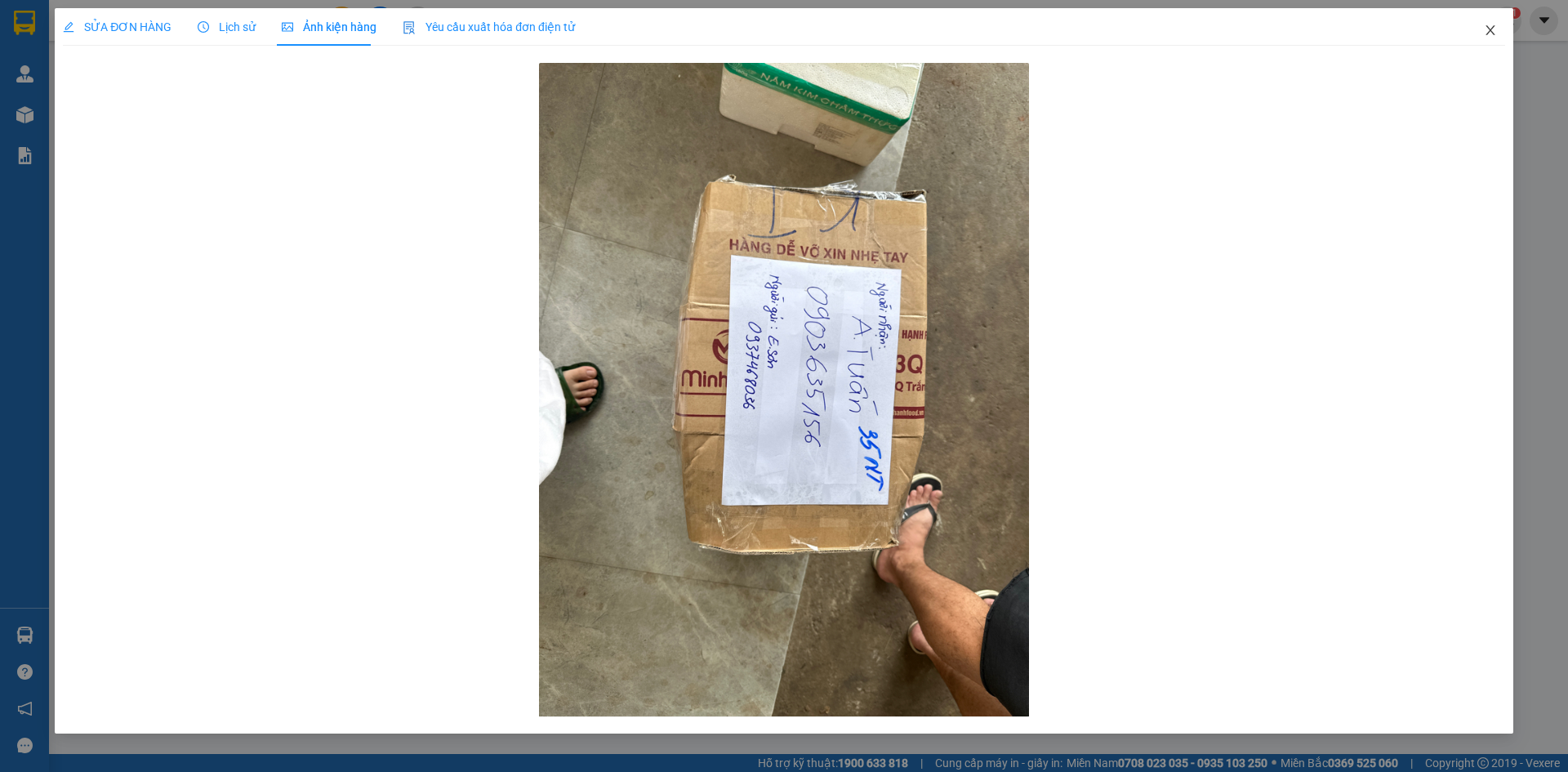
click at [1494, 28] on icon "close" at bounding box center [1490, 30] width 13 height 13
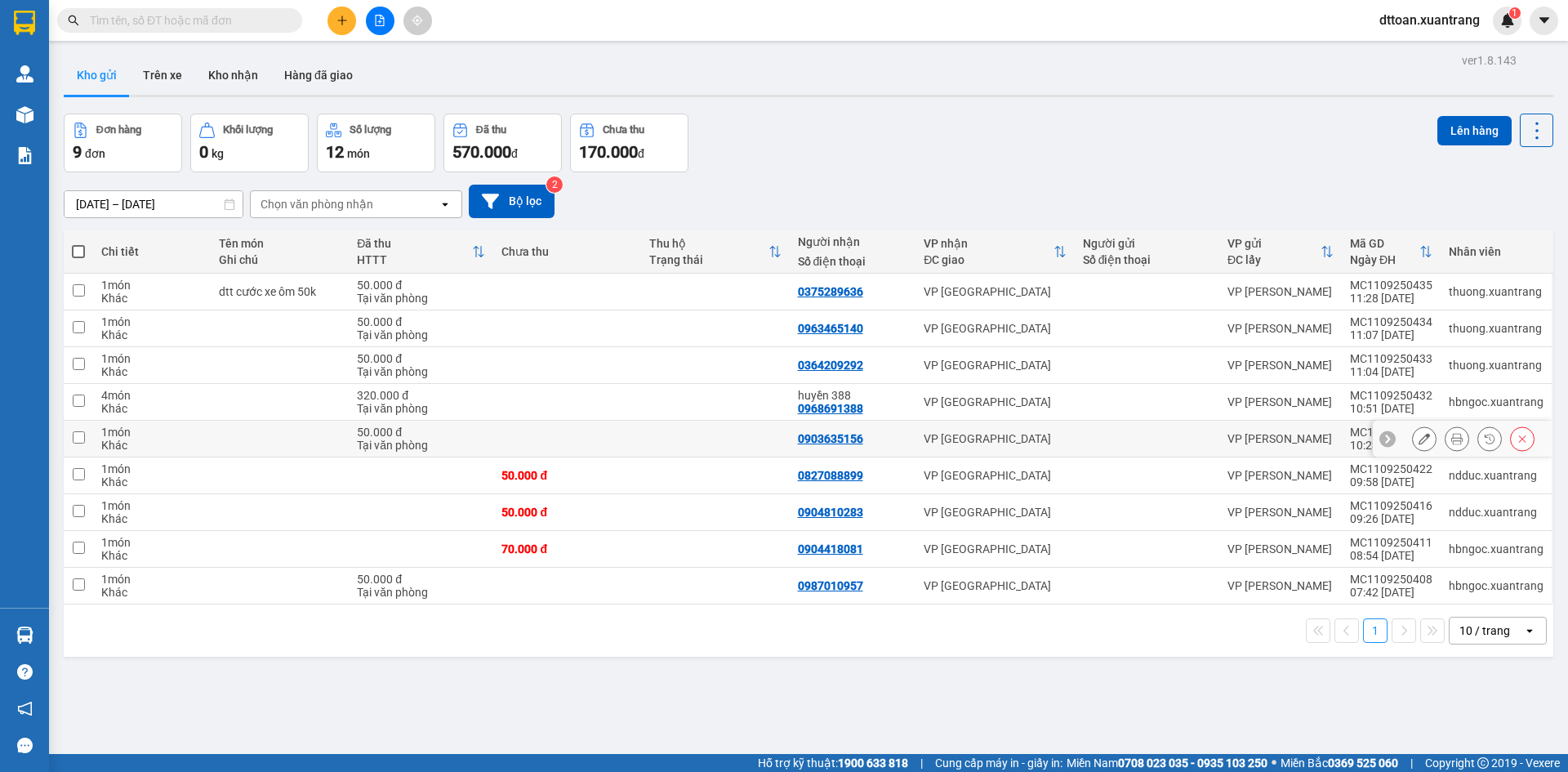
click at [276, 448] on td at bounding box center [279, 438] width 138 height 37
checkbox input "true"
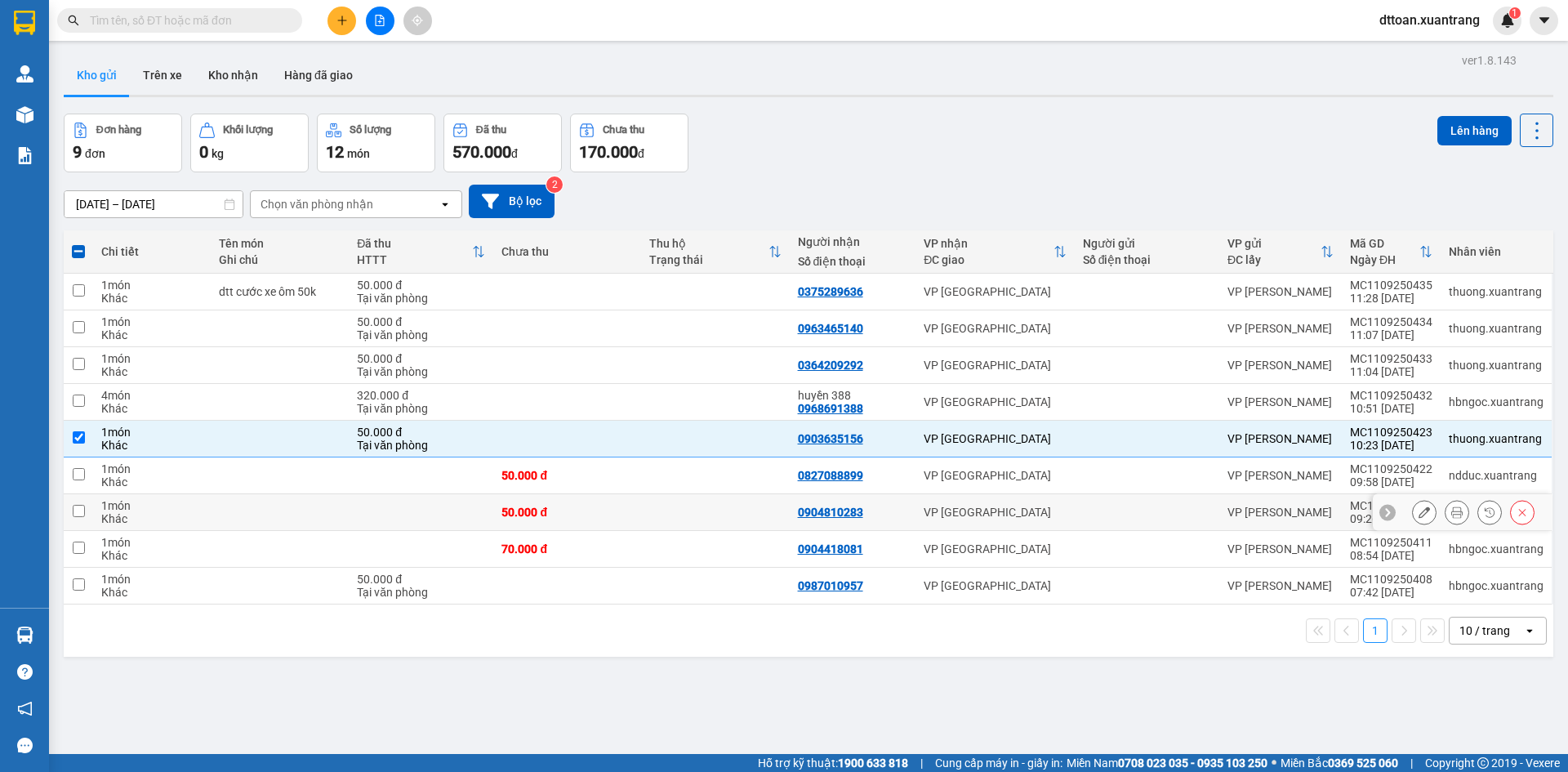
click at [256, 496] on td at bounding box center [279, 512] width 138 height 37
checkbox input "true"
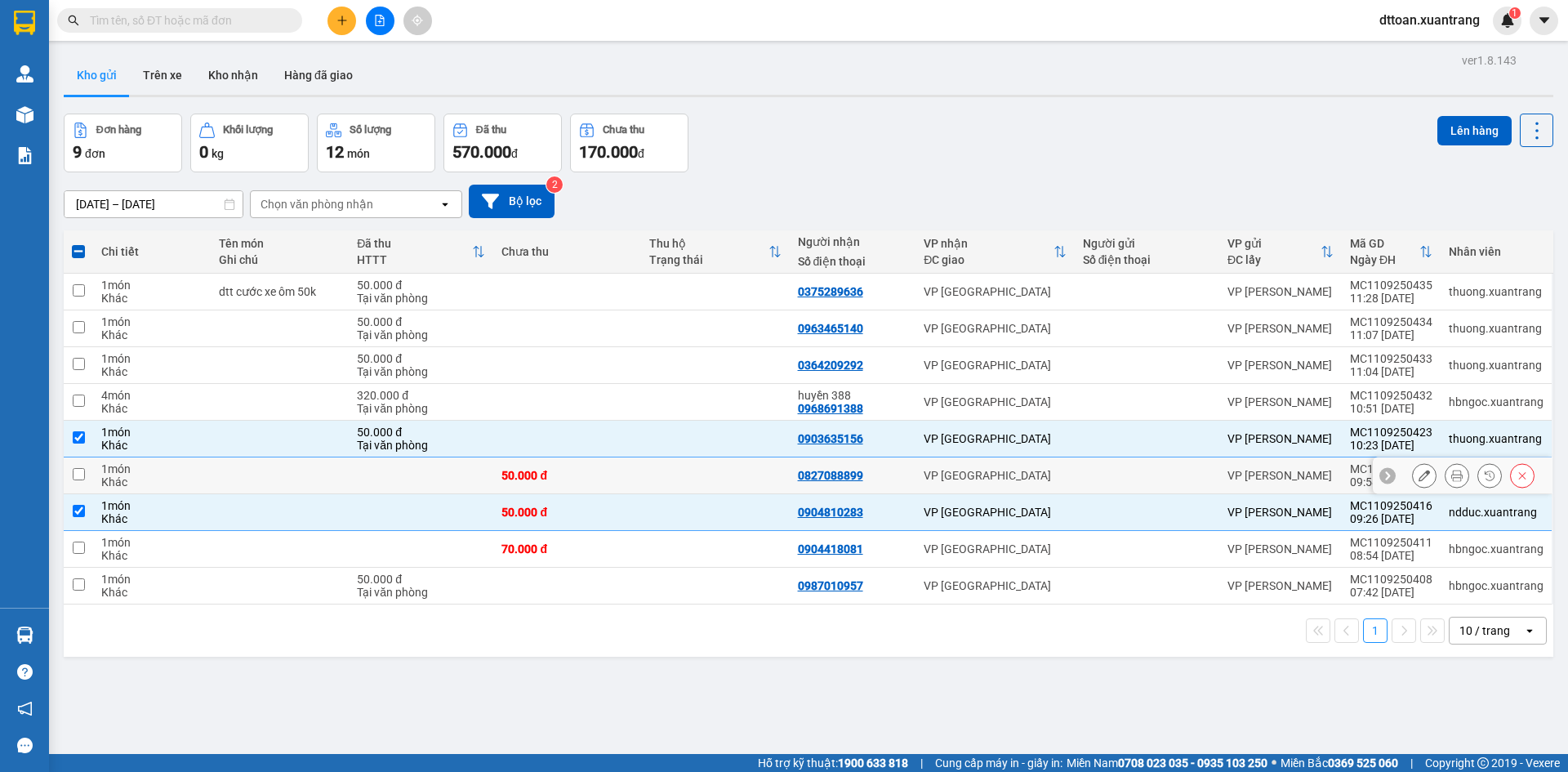
click at [257, 480] on td at bounding box center [279, 475] width 138 height 37
checkbox input "true"
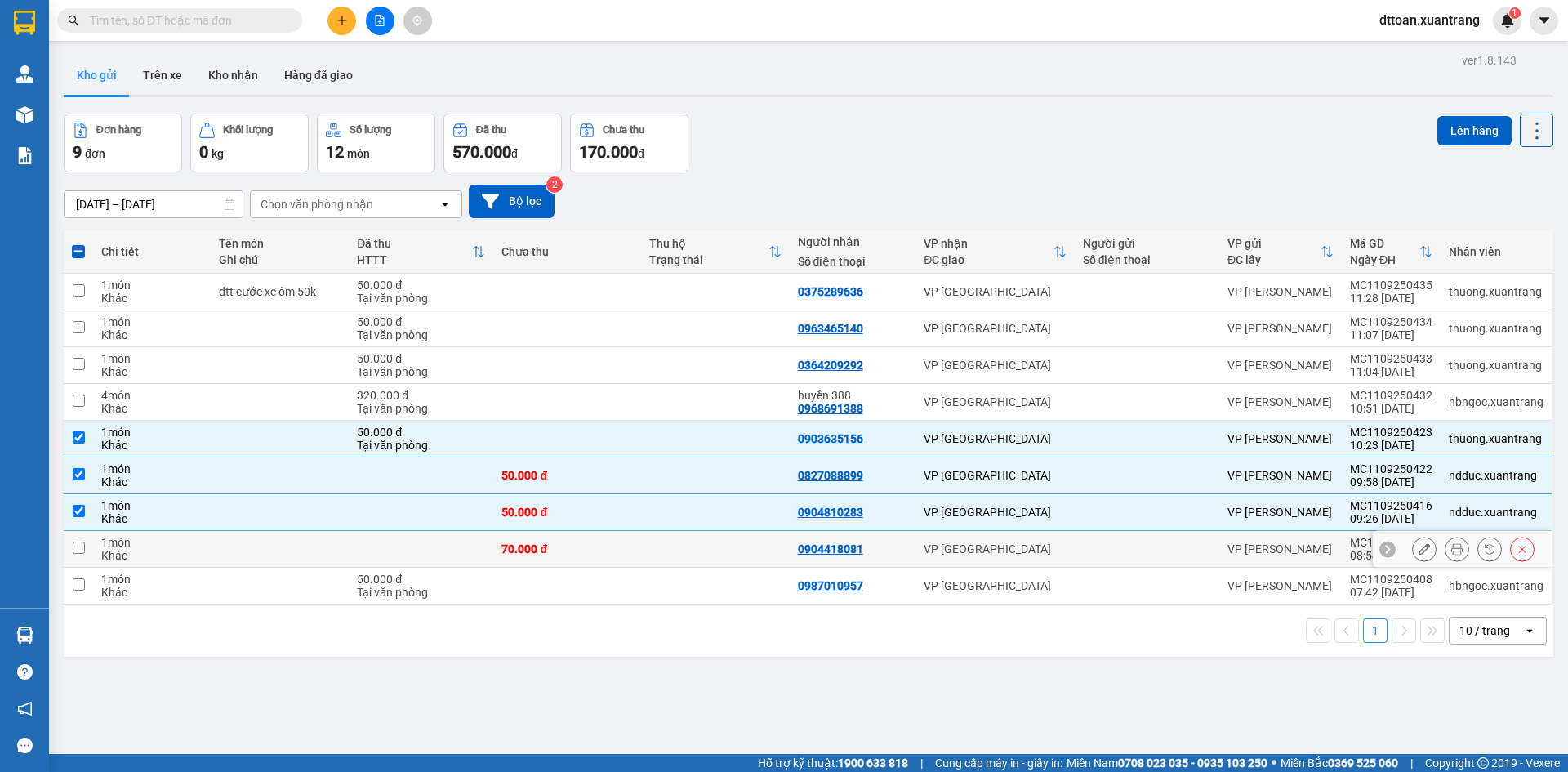
click at [238, 540] on td at bounding box center [279, 549] width 138 height 37
checkbox input "true"
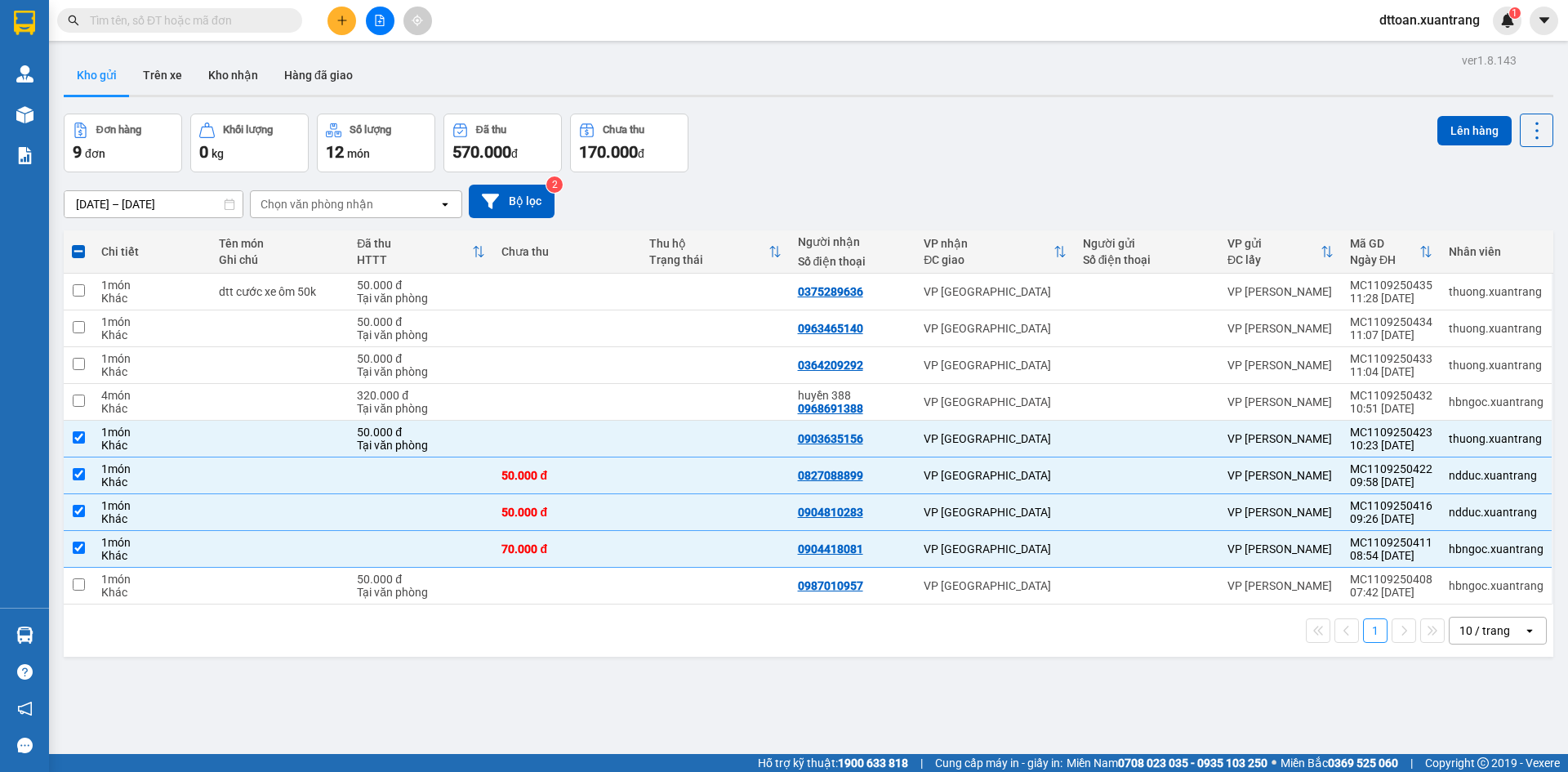
click at [252, 606] on div "1 10 / trang open" at bounding box center [809, 631] width 1489 height 52
click at [266, 589] on td at bounding box center [279, 586] width 138 height 37
checkbox input "true"
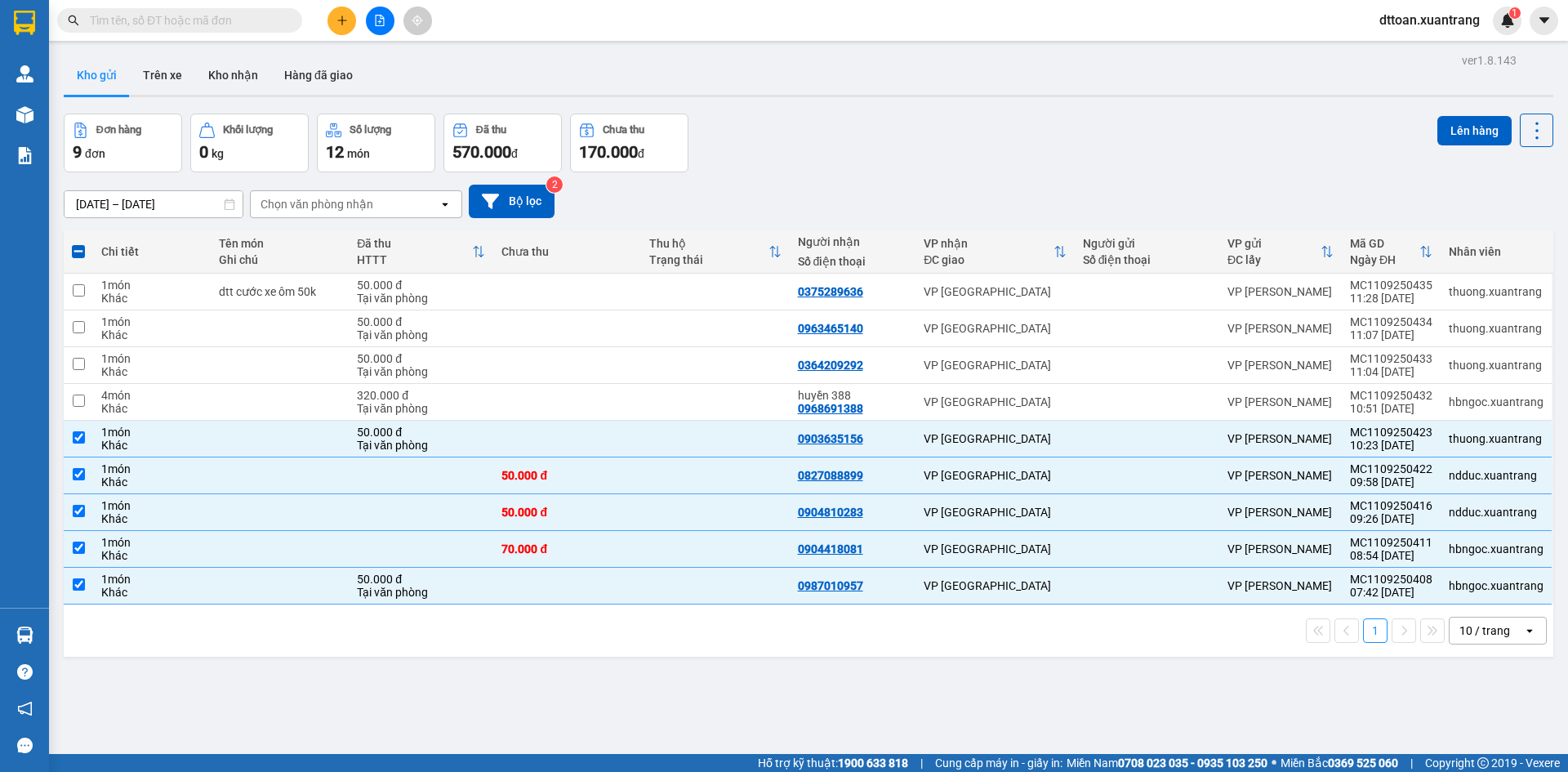
click at [1504, 623] on div "10 / trang" at bounding box center [1486, 630] width 74 height 26
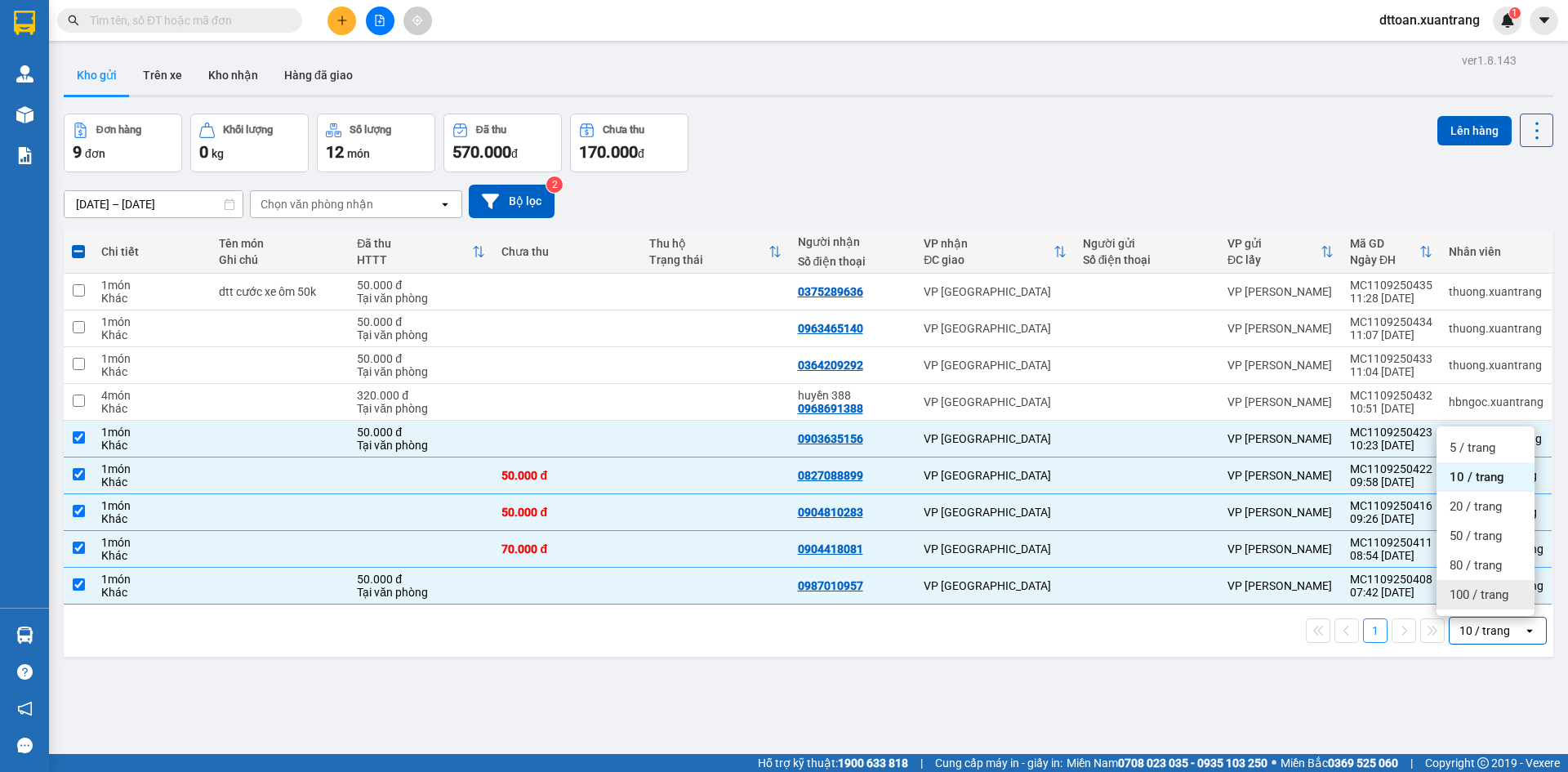
click at [1475, 596] on span "100 / trang" at bounding box center [1479, 595] width 59 height 16
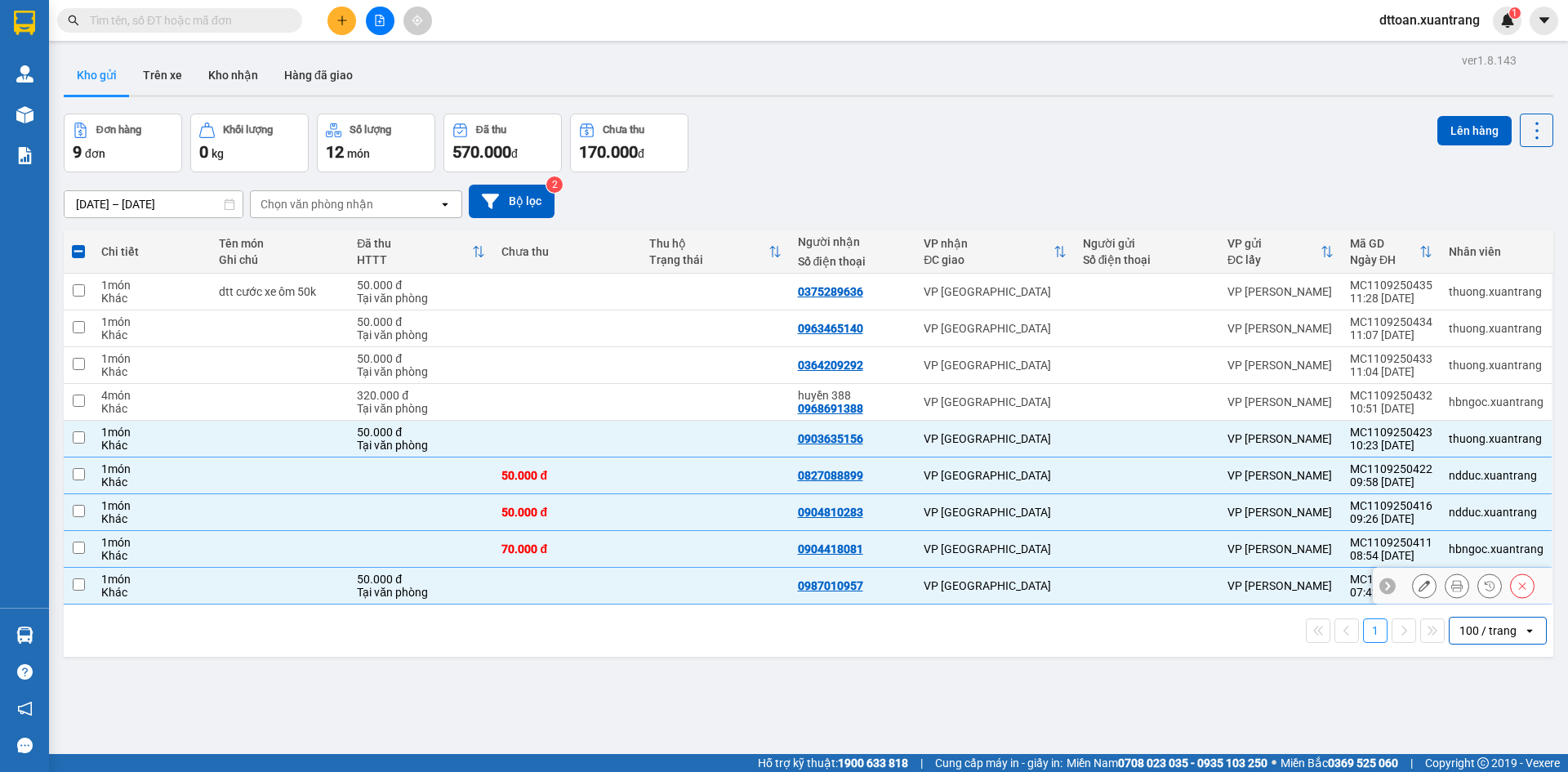
checkbox input "false"
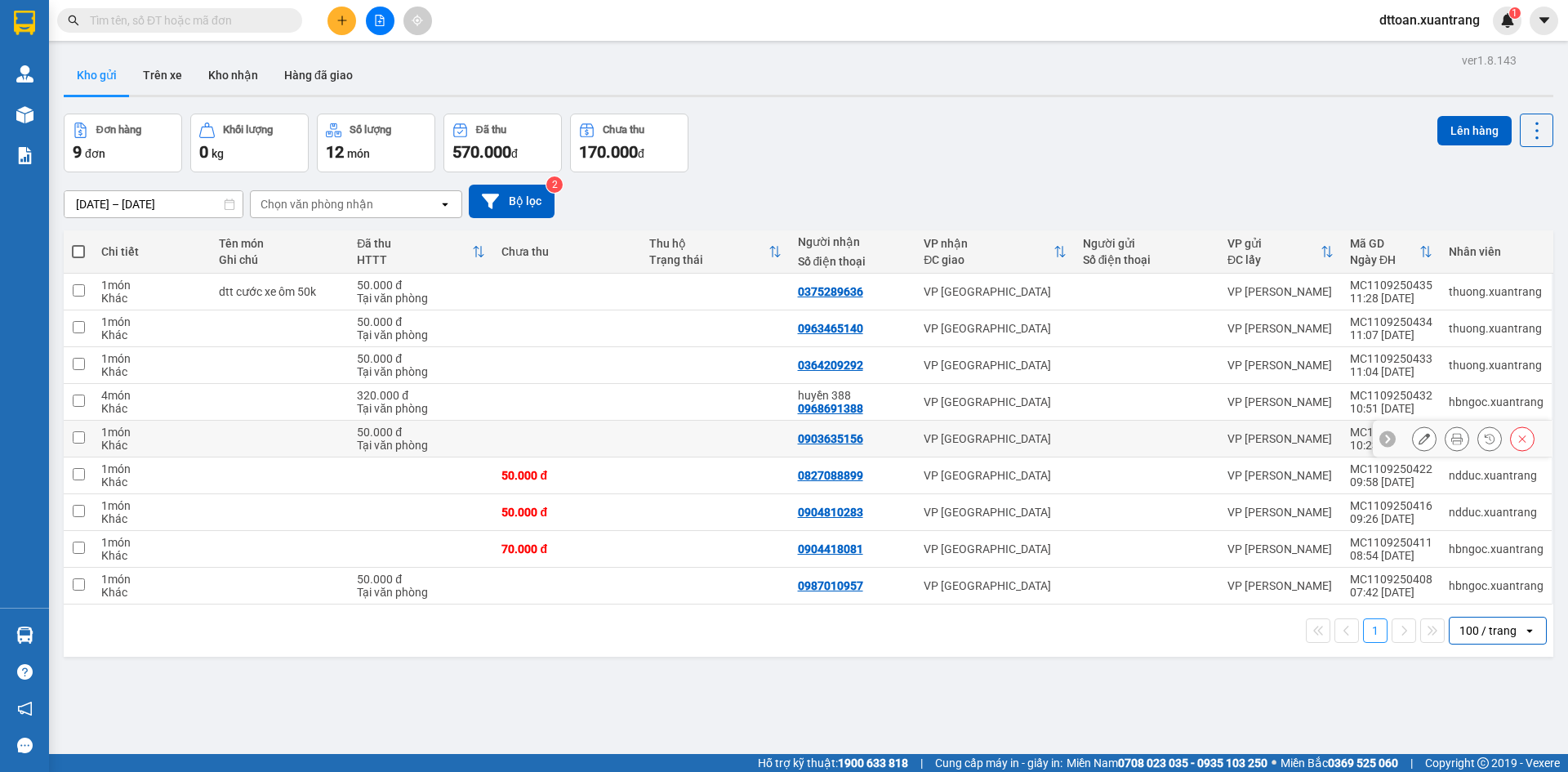
click at [304, 425] on td at bounding box center [279, 438] width 138 height 37
checkbox input "true"
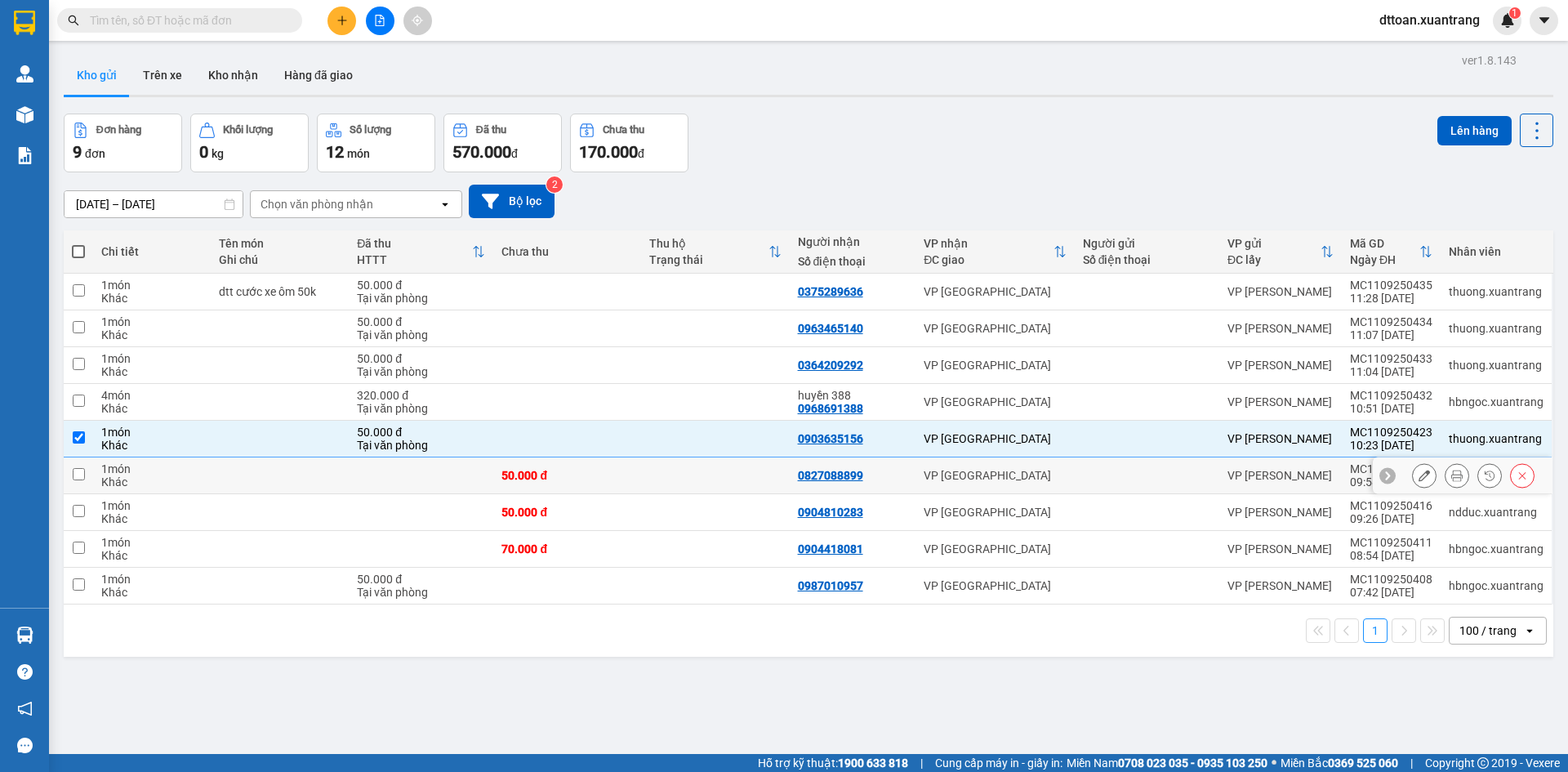
click at [306, 471] on td at bounding box center [279, 475] width 138 height 37
checkbox input "true"
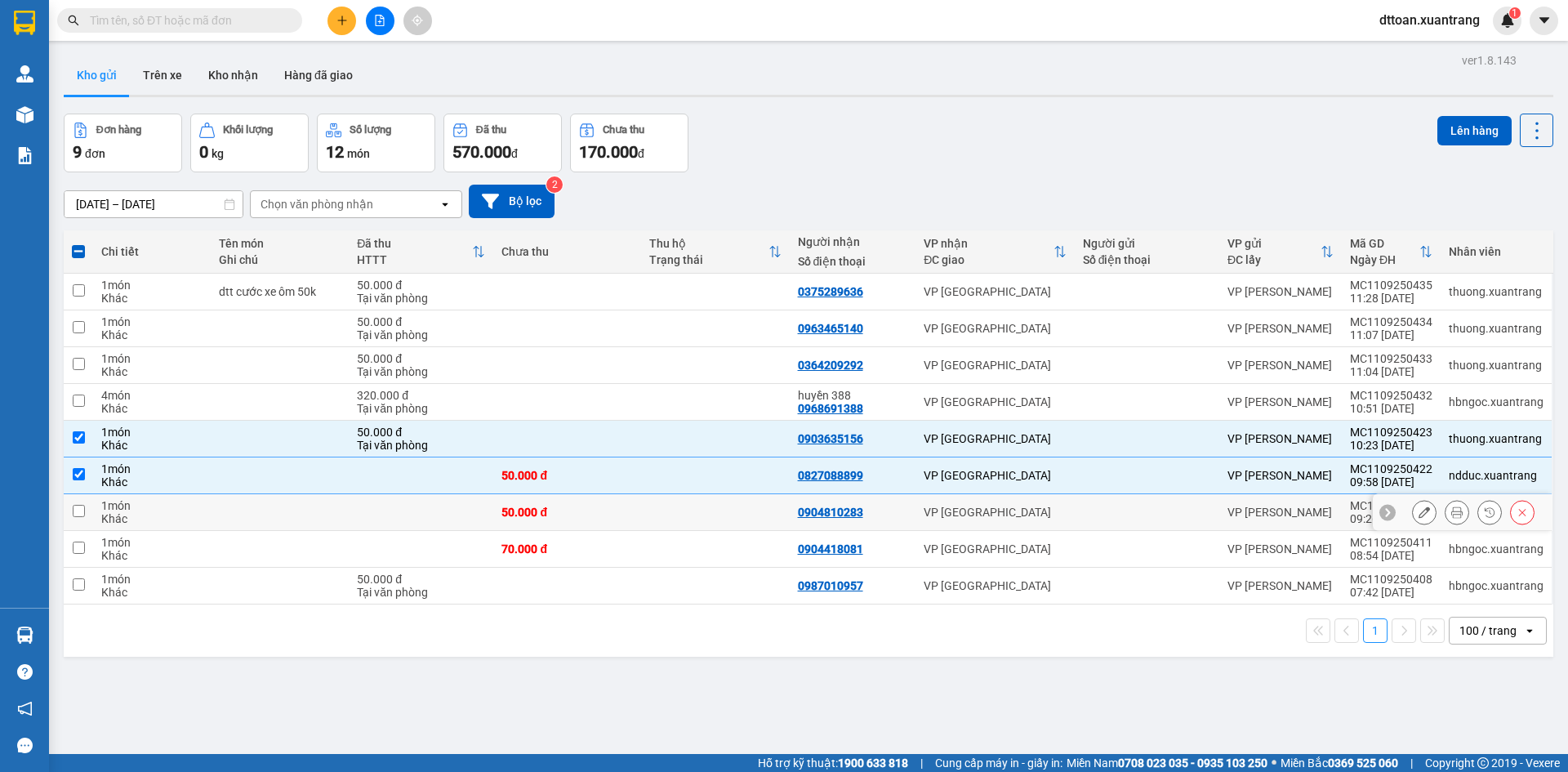
click at [298, 517] on td at bounding box center [279, 512] width 138 height 37
checkbox input "true"
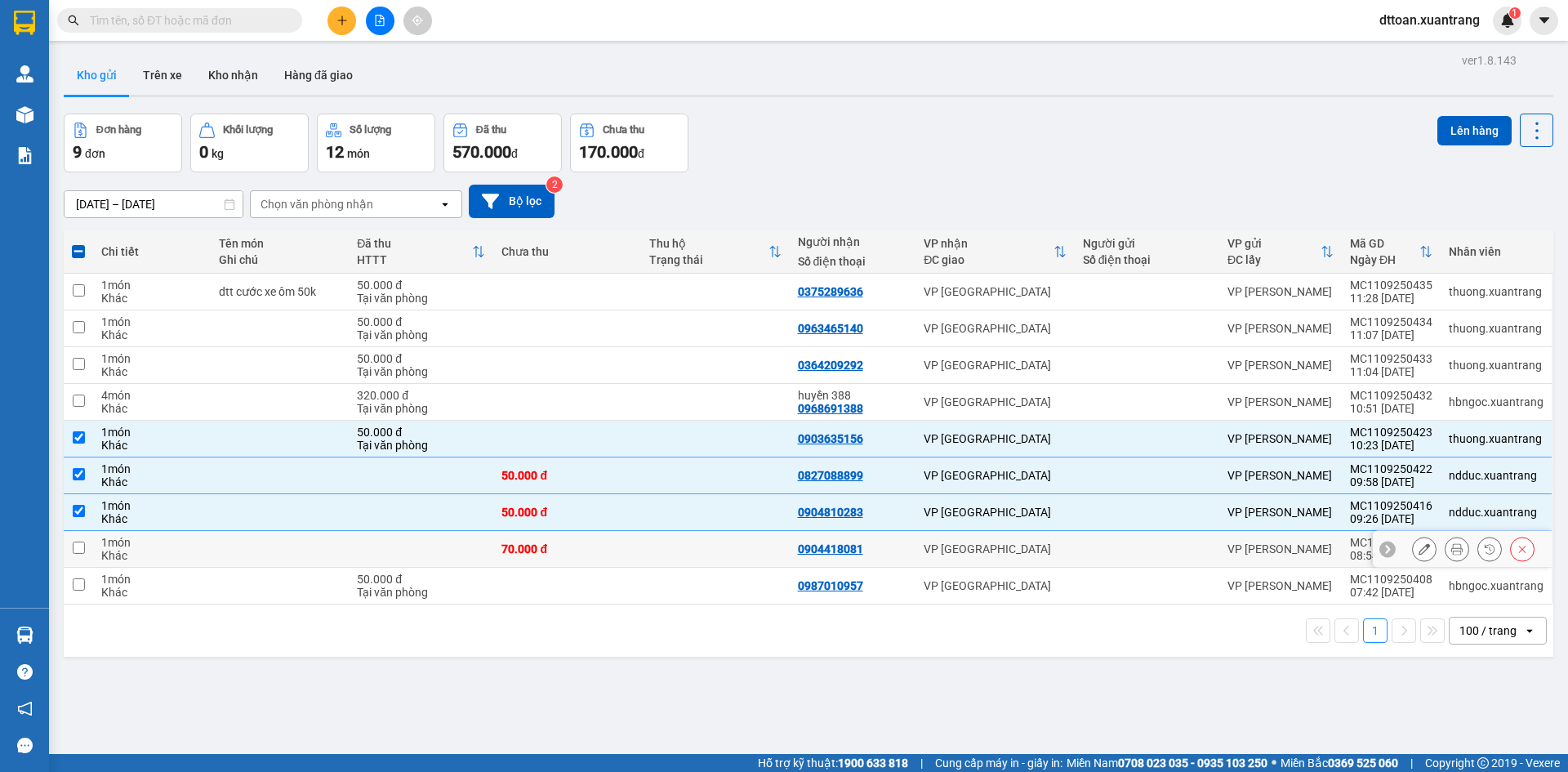
click at [278, 544] on td at bounding box center [279, 549] width 138 height 37
checkbox input "true"
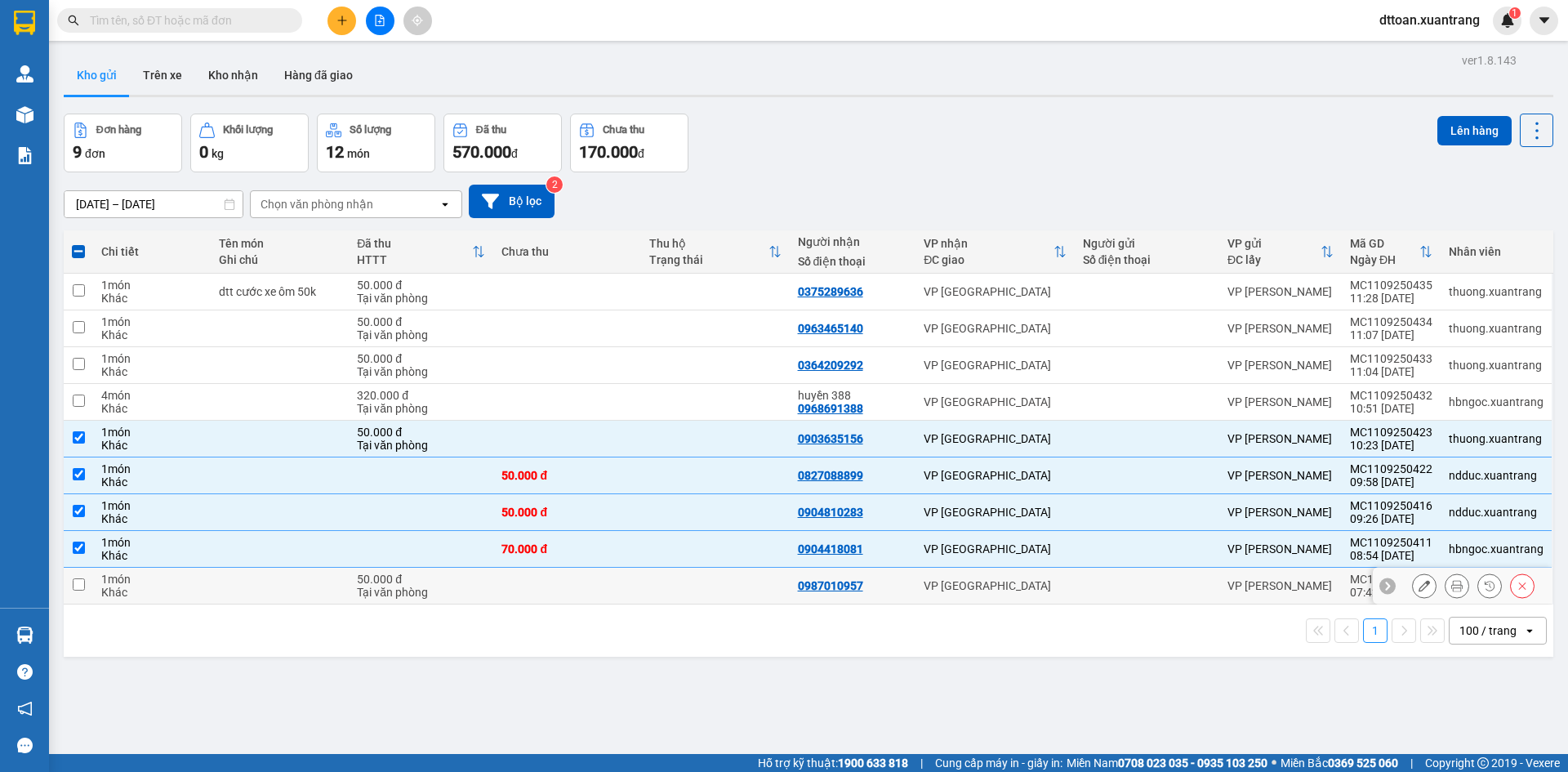
click at [274, 584] on td at bounding box center [279, 586] width 138 height 37
checkbox input "true"
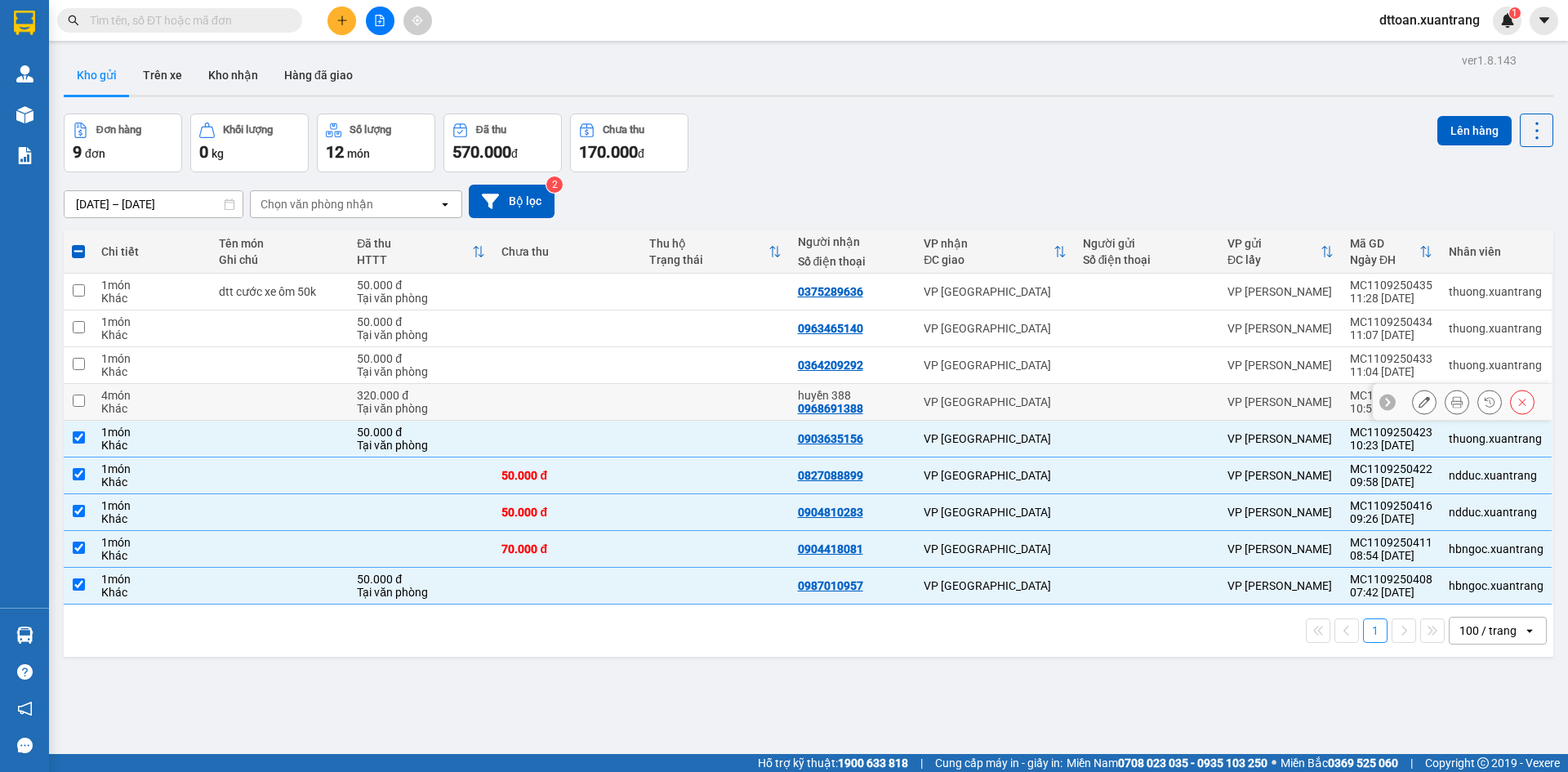
click at [468, 411] on div "Tại văn phòng" at bounding box center [421, 408] width 128 height 13
checkbox input "true"
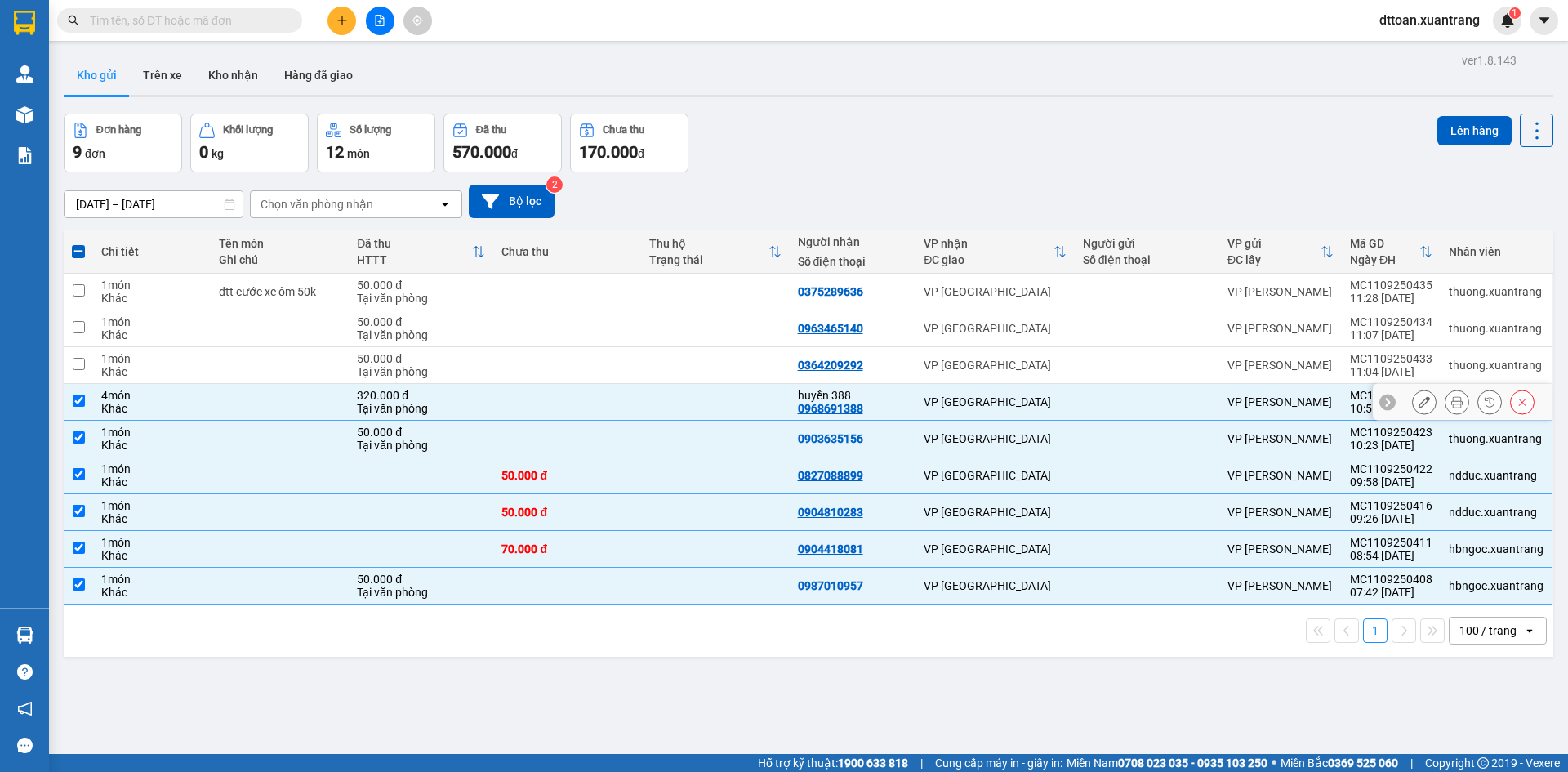
click at [1412, 408] on button at bounding box center [1424, 402] width 23 height 29
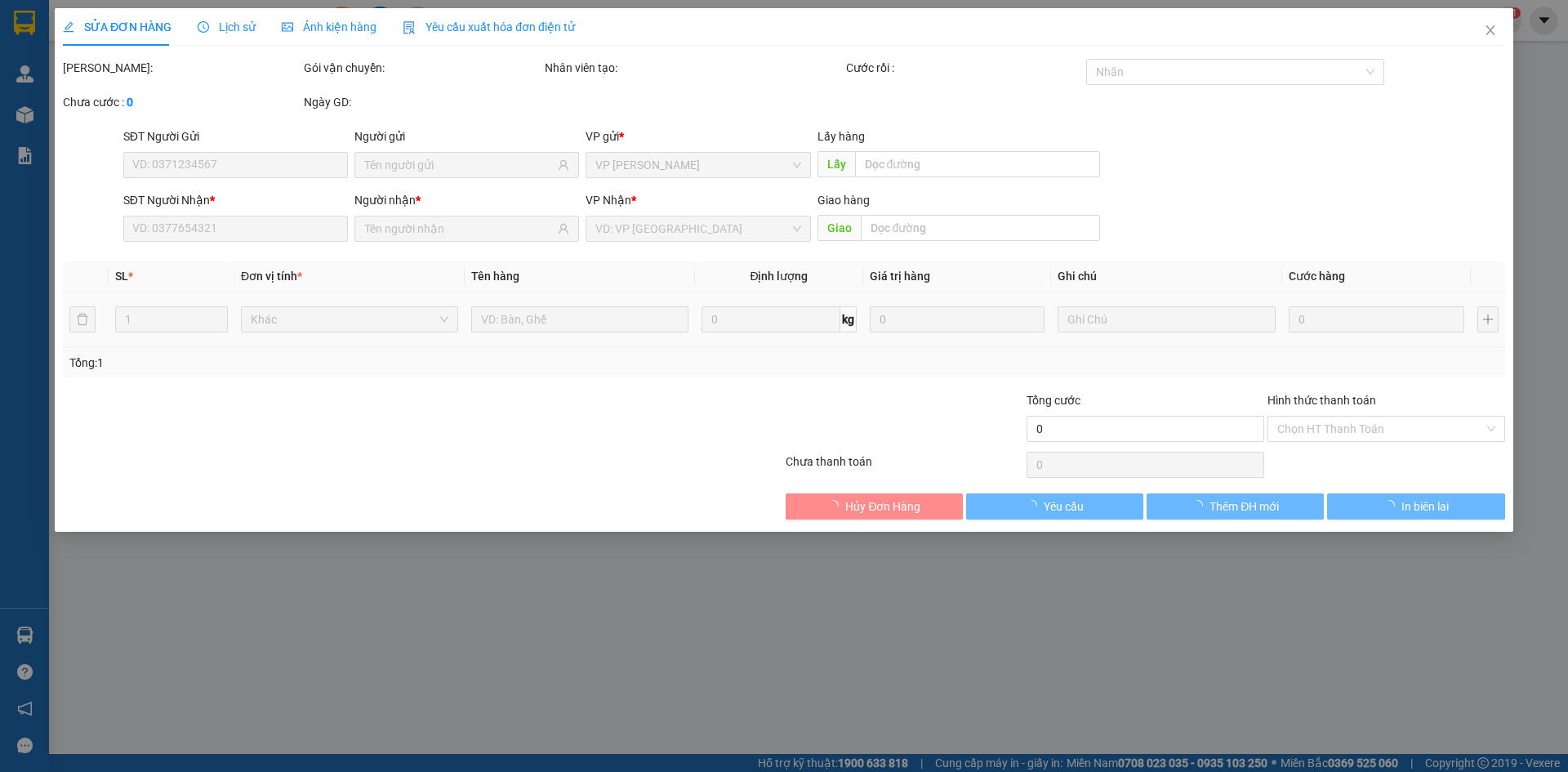
type input "0968691388"
type input "320.000"
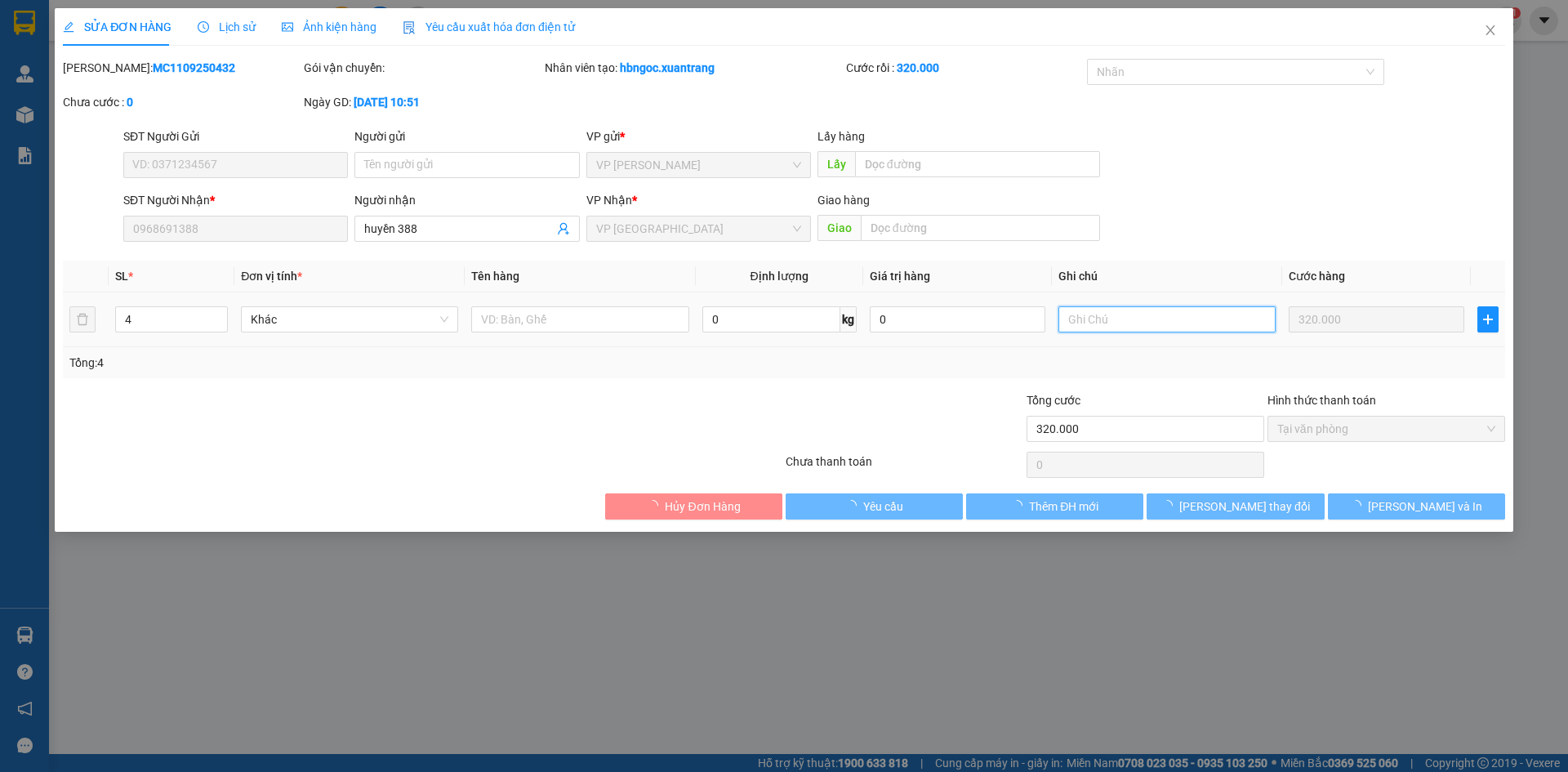
click at [1144, 320] on input "text" at bounding box center [1167, 320] width 217 height 26
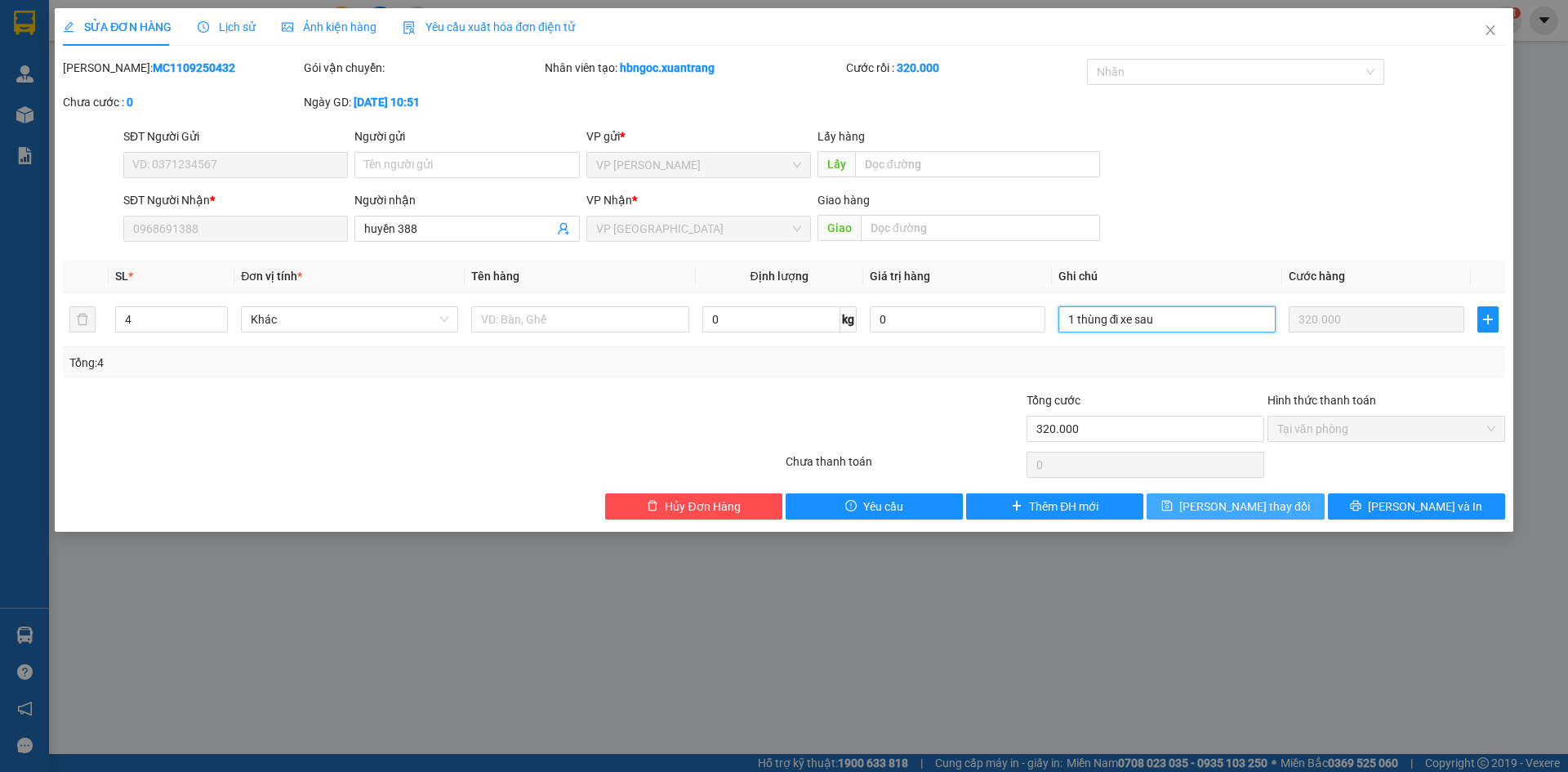
type input "1 thùng đi xe sau"
click at [1256, 511] on span "[PERSON_NAME] thay đổi" at bounding box center [1244, 506] width 130 height 18
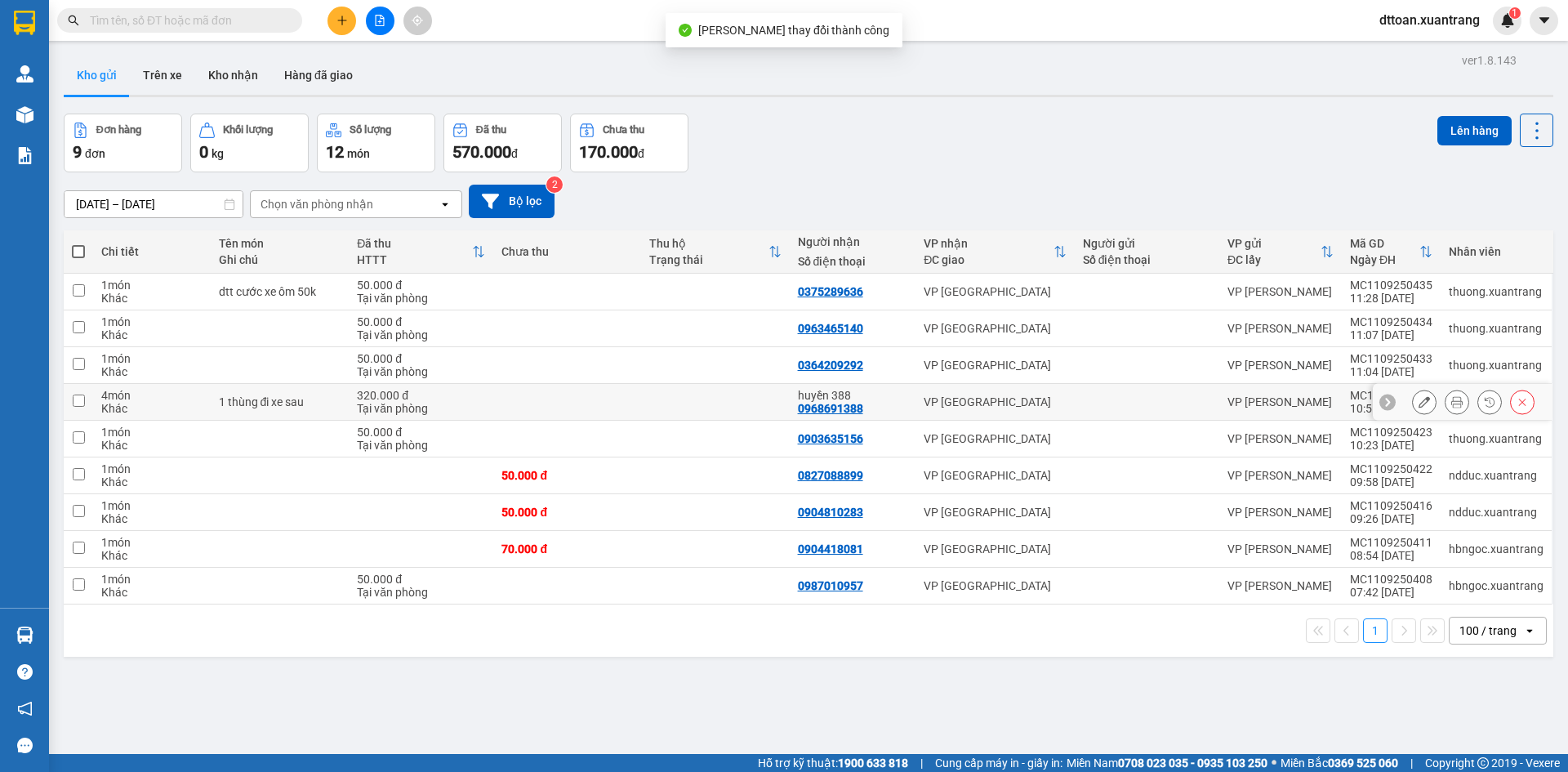
click at [615, 416] on td at bounding box center [567, 402] width 147 height 37
checkbox input "true"
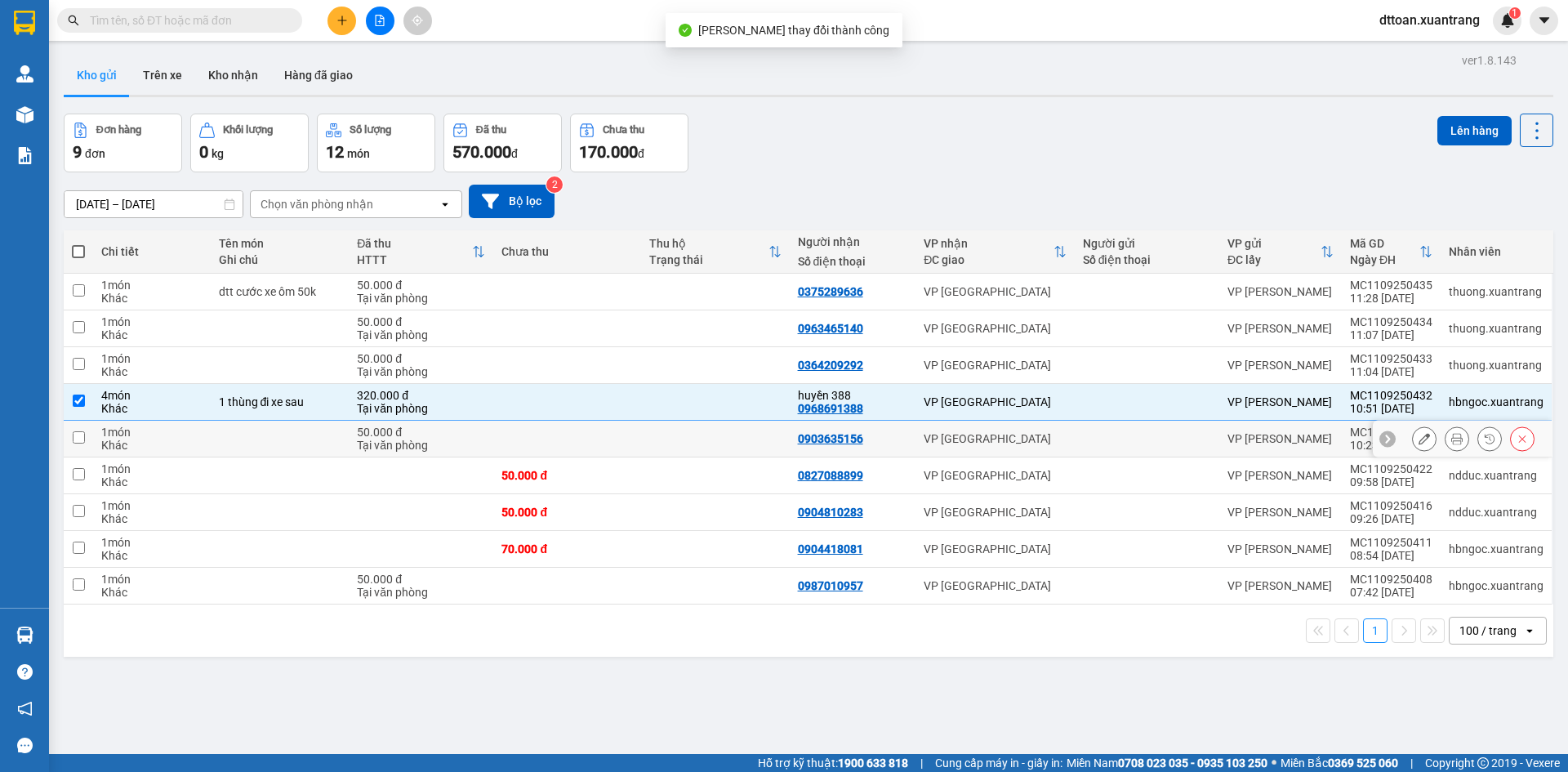
click at [615, 439] on td at bounding box center [567, 438] width 147 height 37
checkbox input "true"
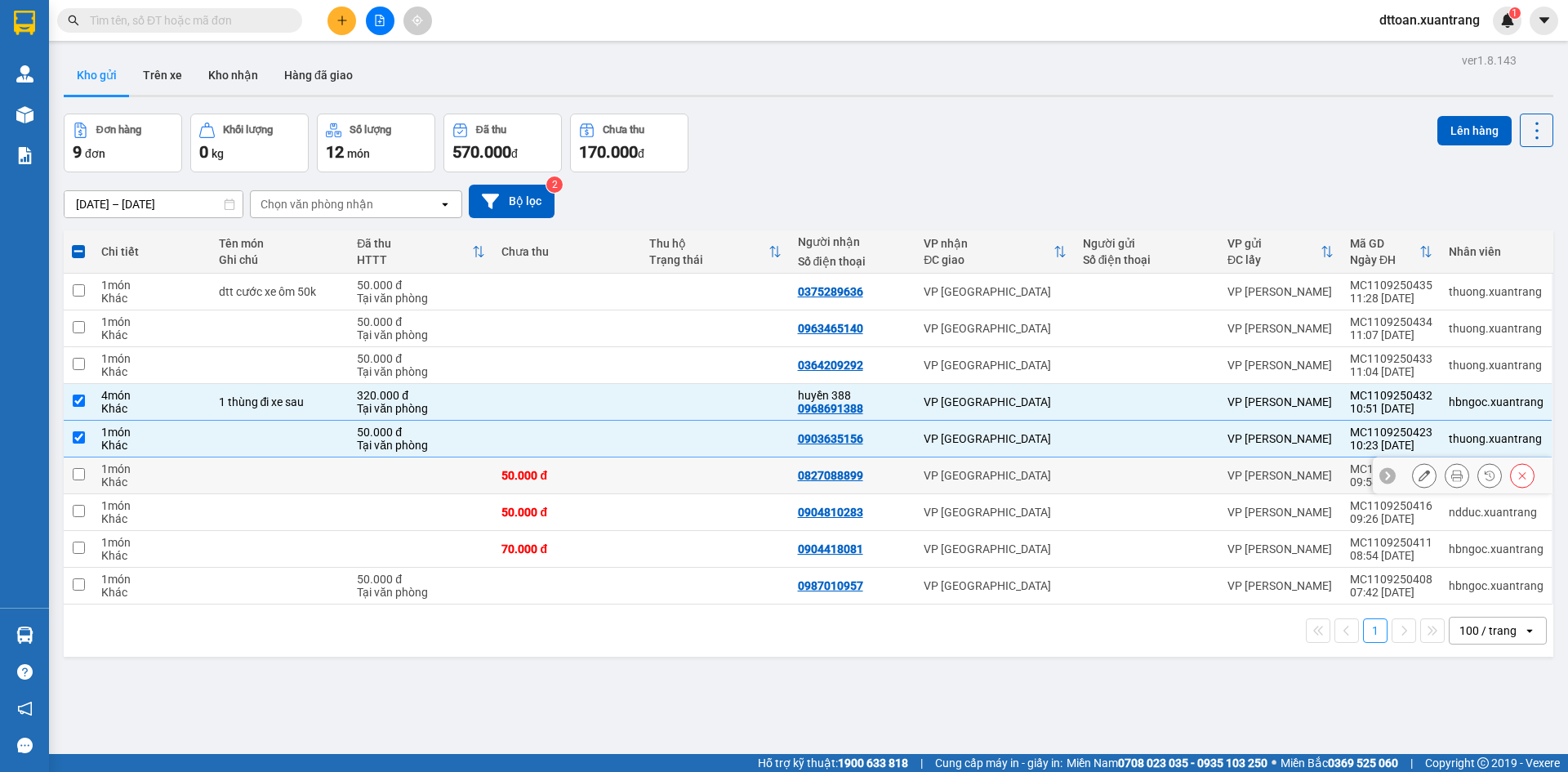
click at [621, 475] on div "50.000 đ" at bounding box center [567, 475] width 131 height 13
checkbox input "true"
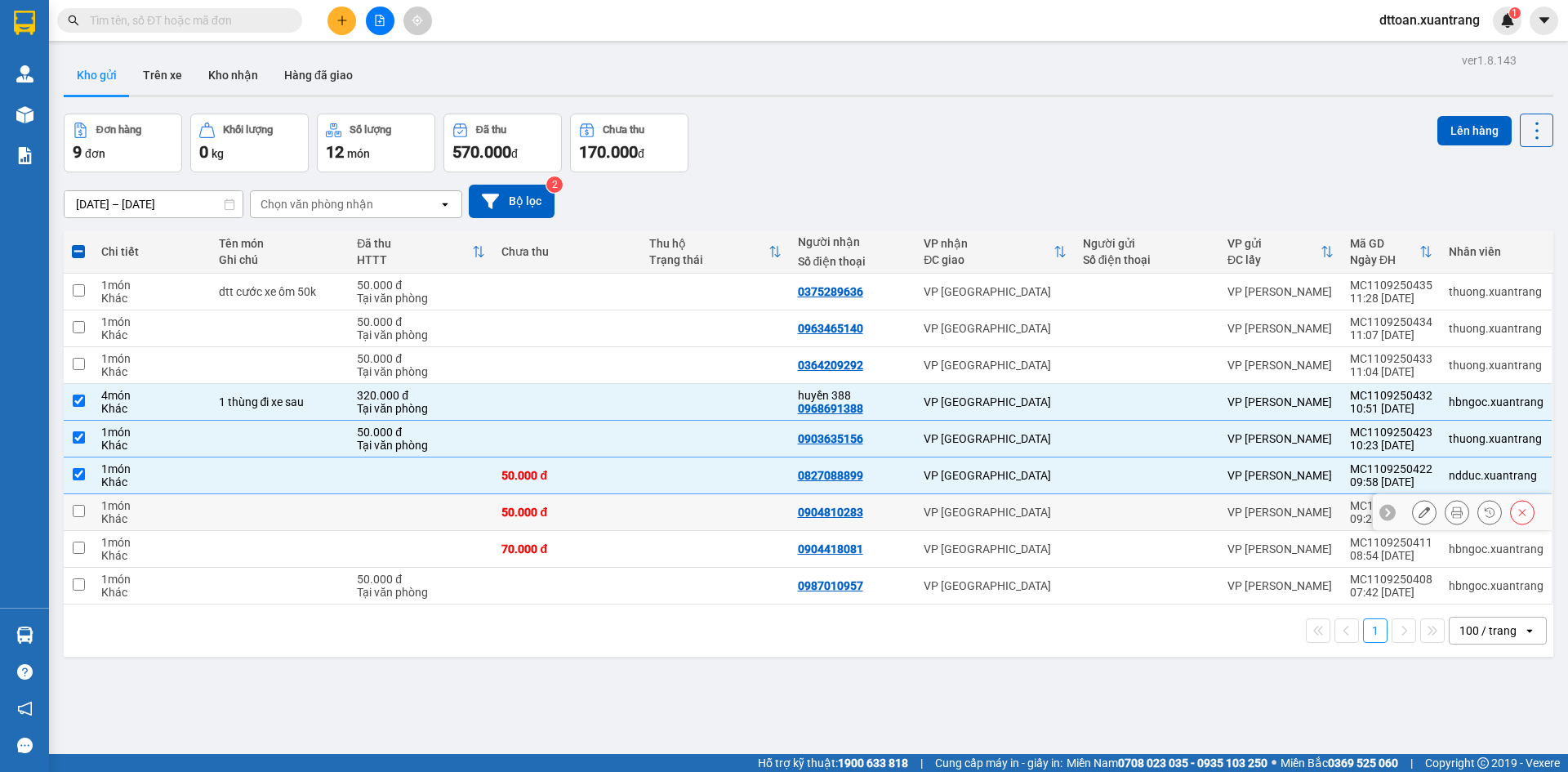
click at [625, 506] on div "50.000 đ" at bounding box center [567, 512] width 131 height 13
checkbox input "true"
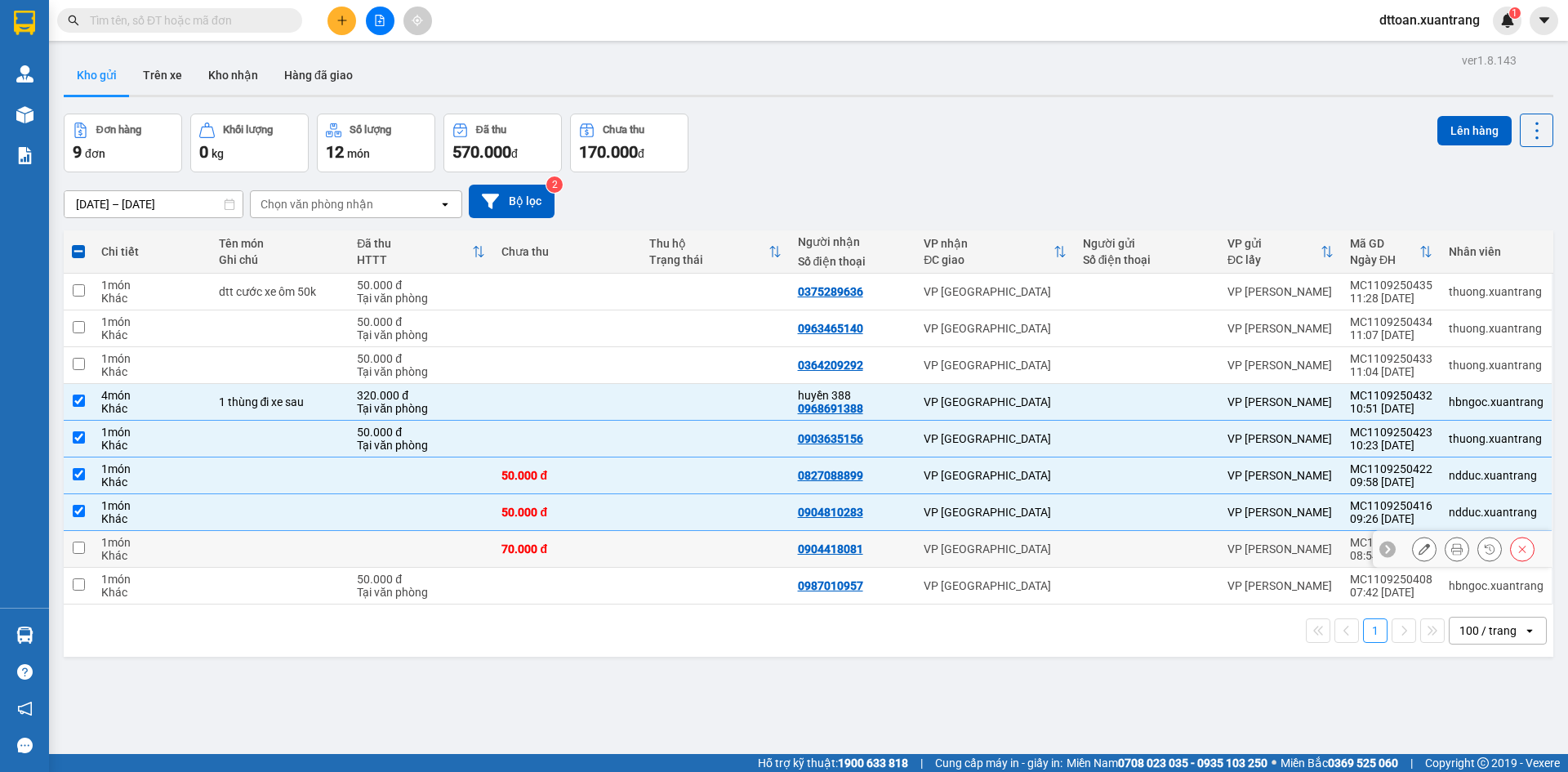
click at [627, 550] on div "70.000 đ" at bounding box center [567, 549] width 131 height 13
checkbox input "true"
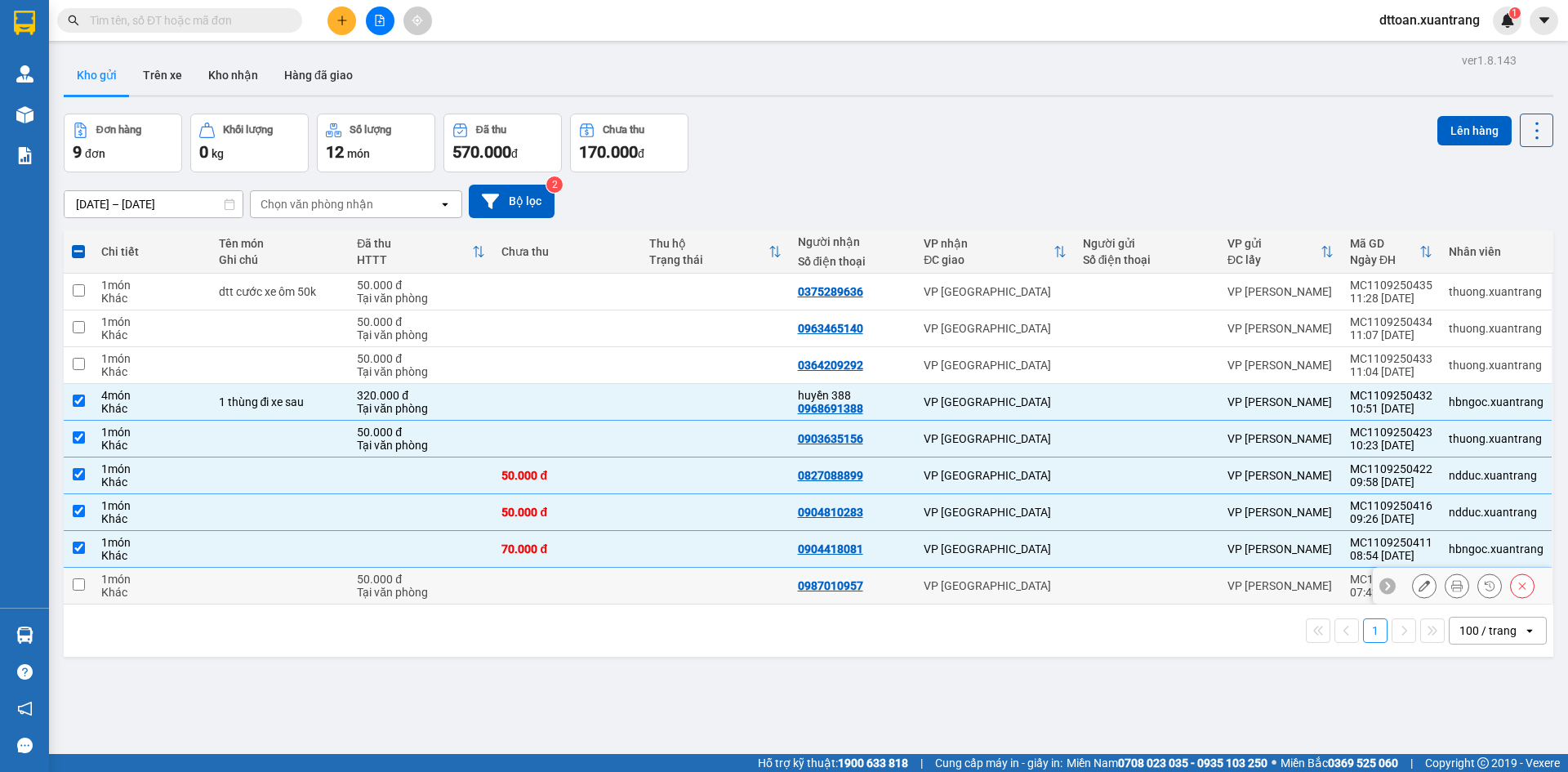
click at [578, 586] on td at bounding box center [567, 586] width 147 height 37
checkbox input "true"
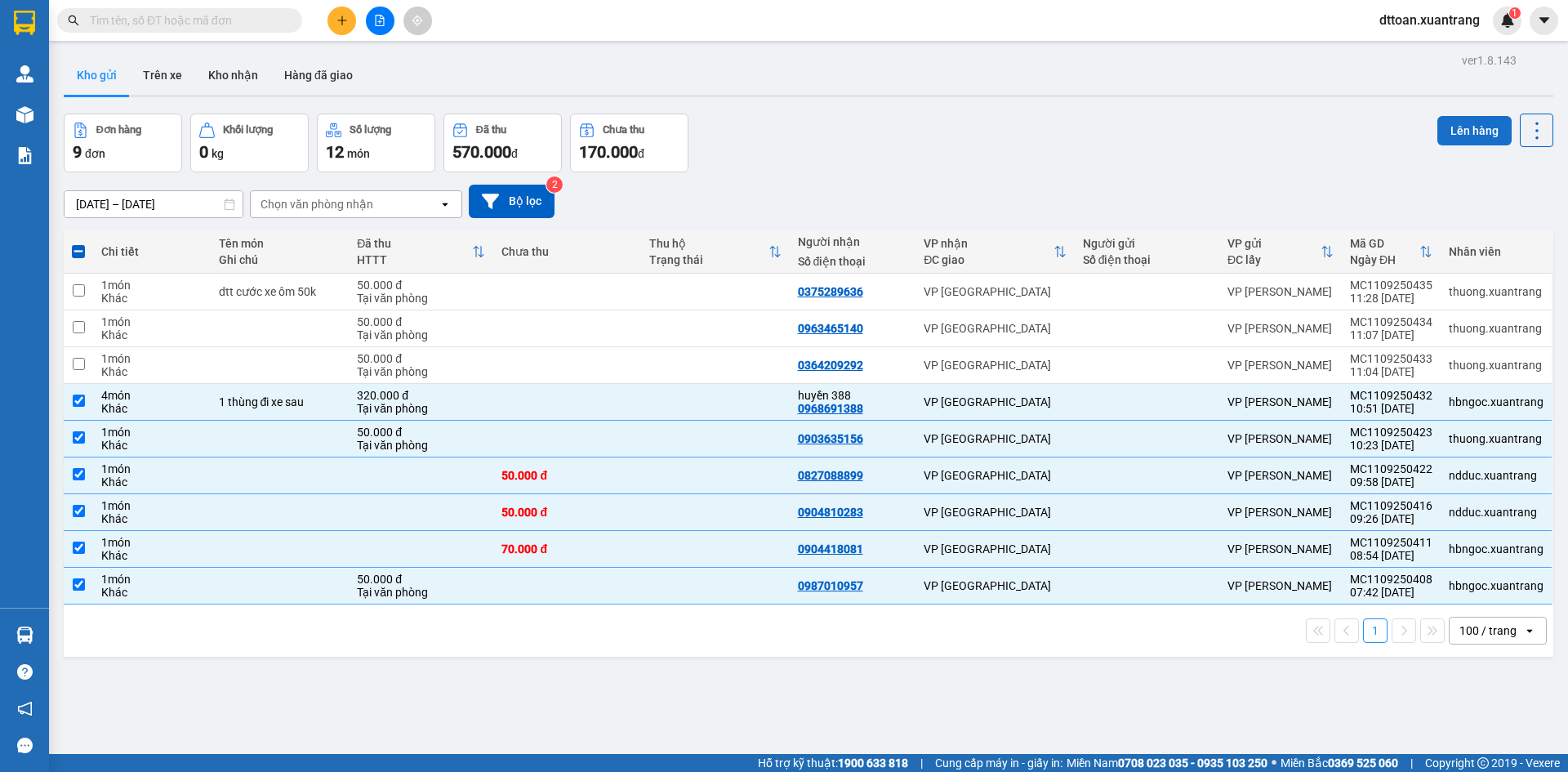
click at [1437, 139] on button "Lên hàng" at bounding box center [1474, 131] width 75 height 30
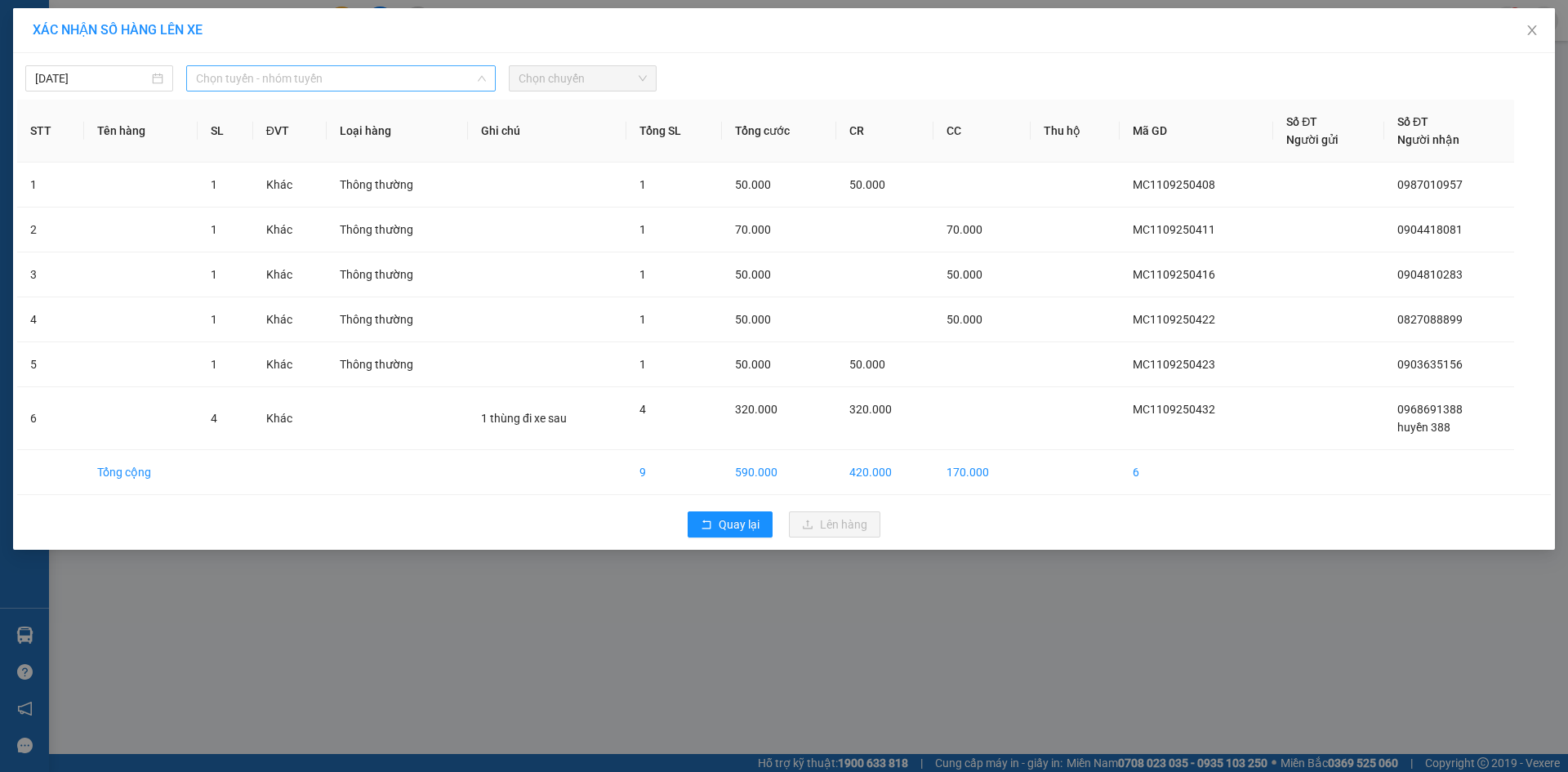
click at [448, 83] on span "Chọn tuyến - nhóm tuyến" at bounding box center [341, 79] width 290 height 25
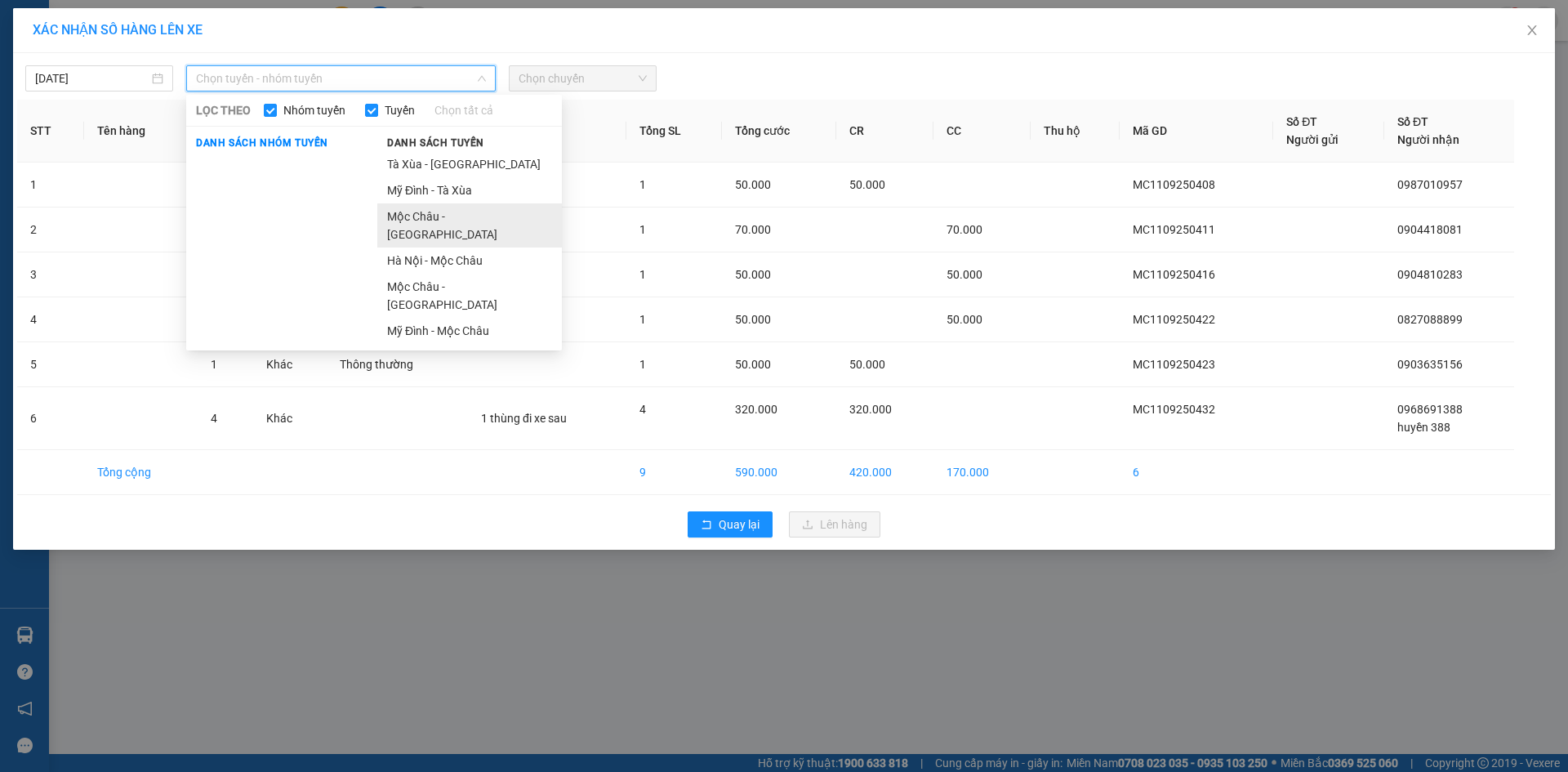
click at [470, 211] on li "Mộc Châu - [GEOGRAPHIC_DATA]" at bounding box center [469, 225] width 184 height 44
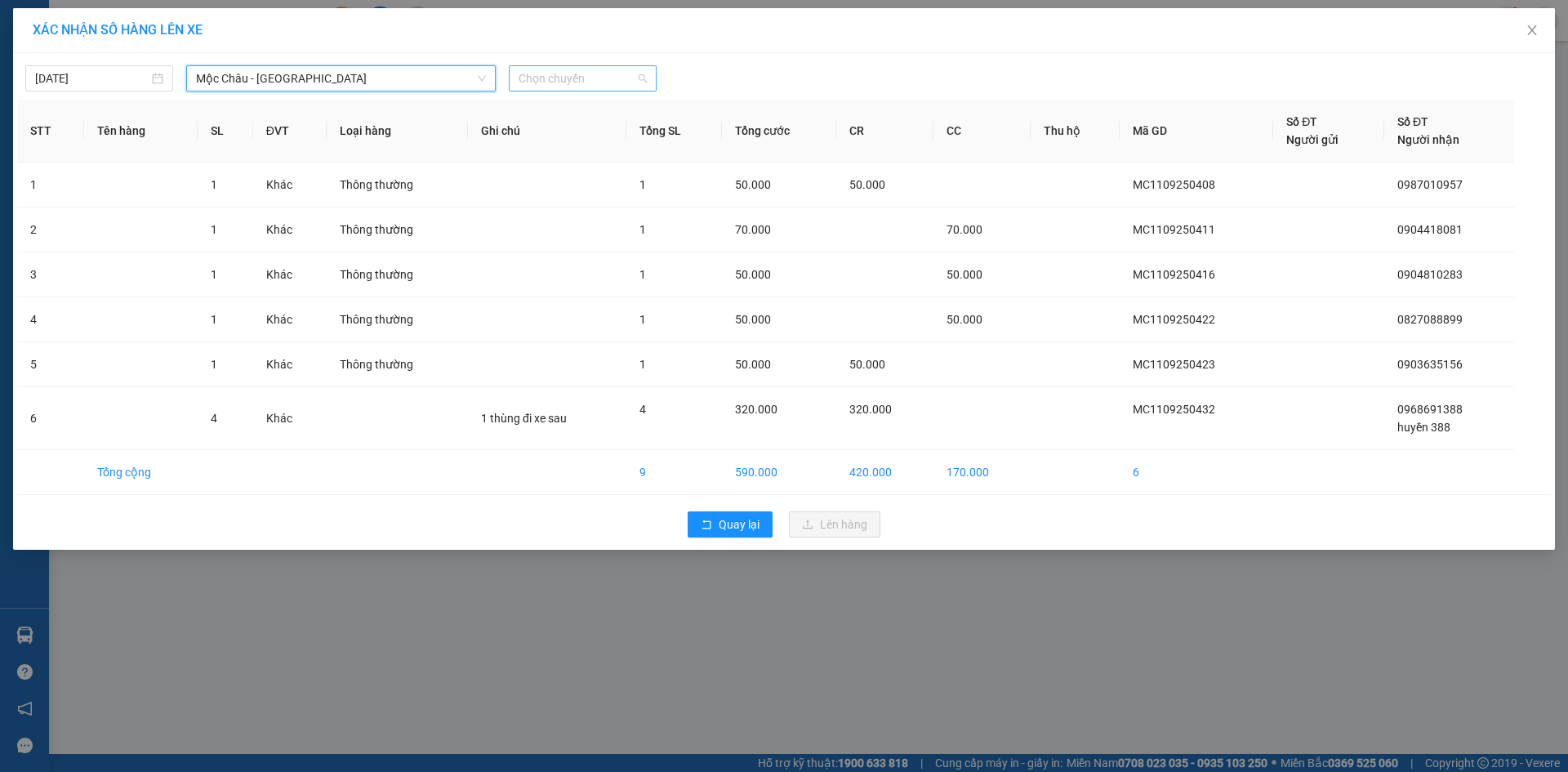
click at [577, 89] on span "Chọn chuyến" at bounding box center [582, 79] width 128 height 25
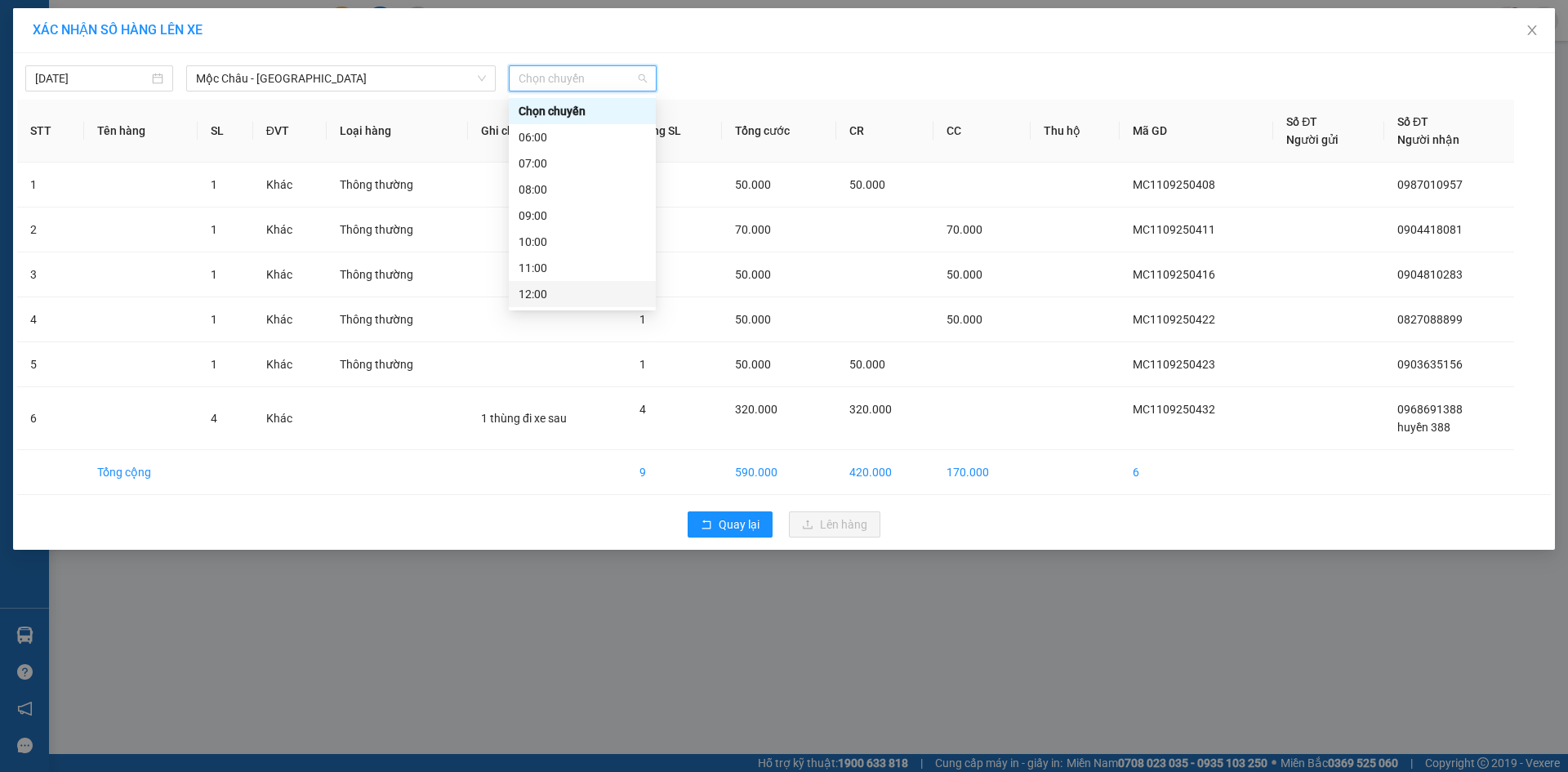
click at [564, 291] on div "12:00" at bounding box center [582, 294] width 127 height 18
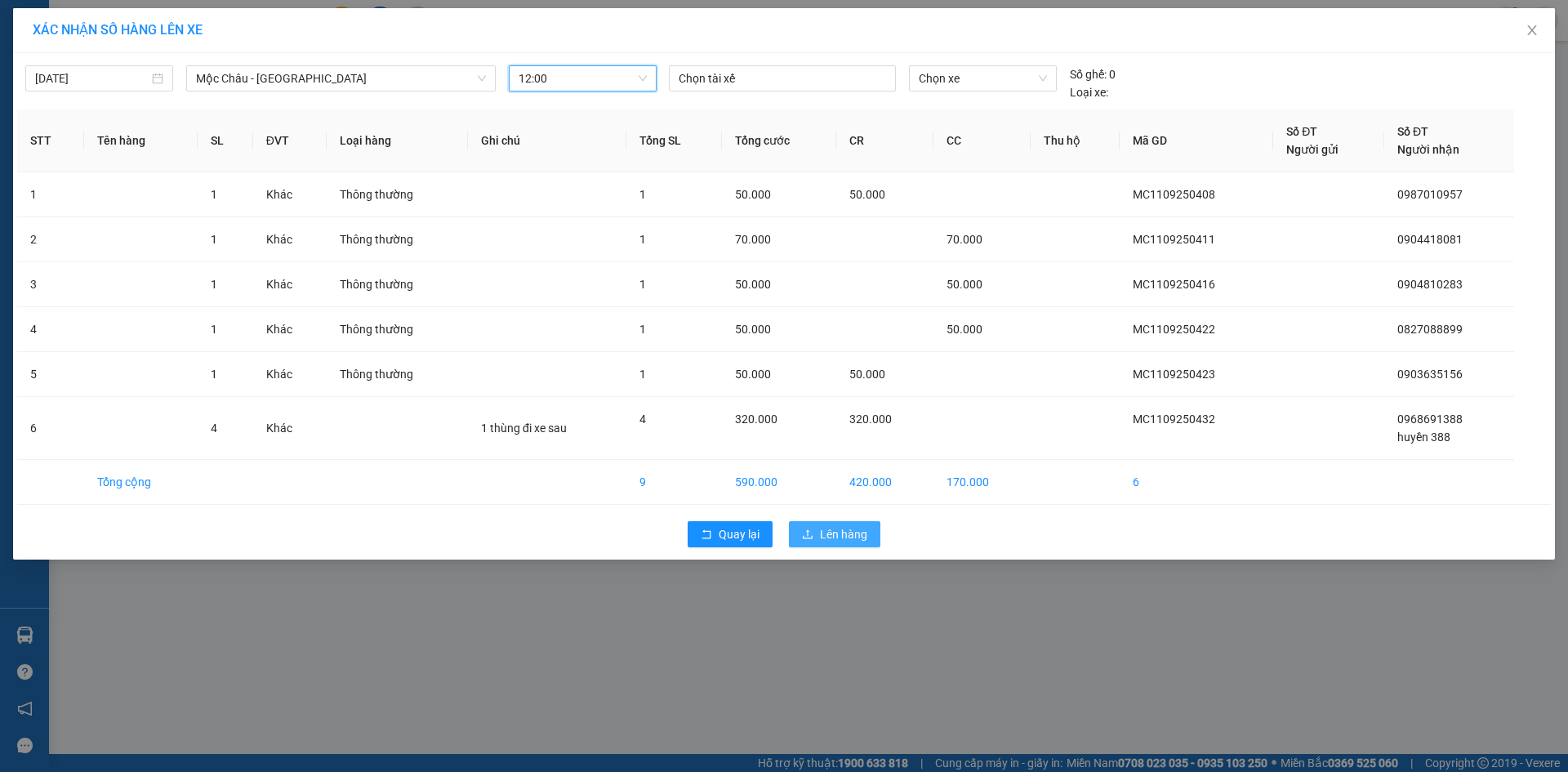
click at [853, 534] on span "Lên hàng" at bounding box center [844, 534] width 48 height 18
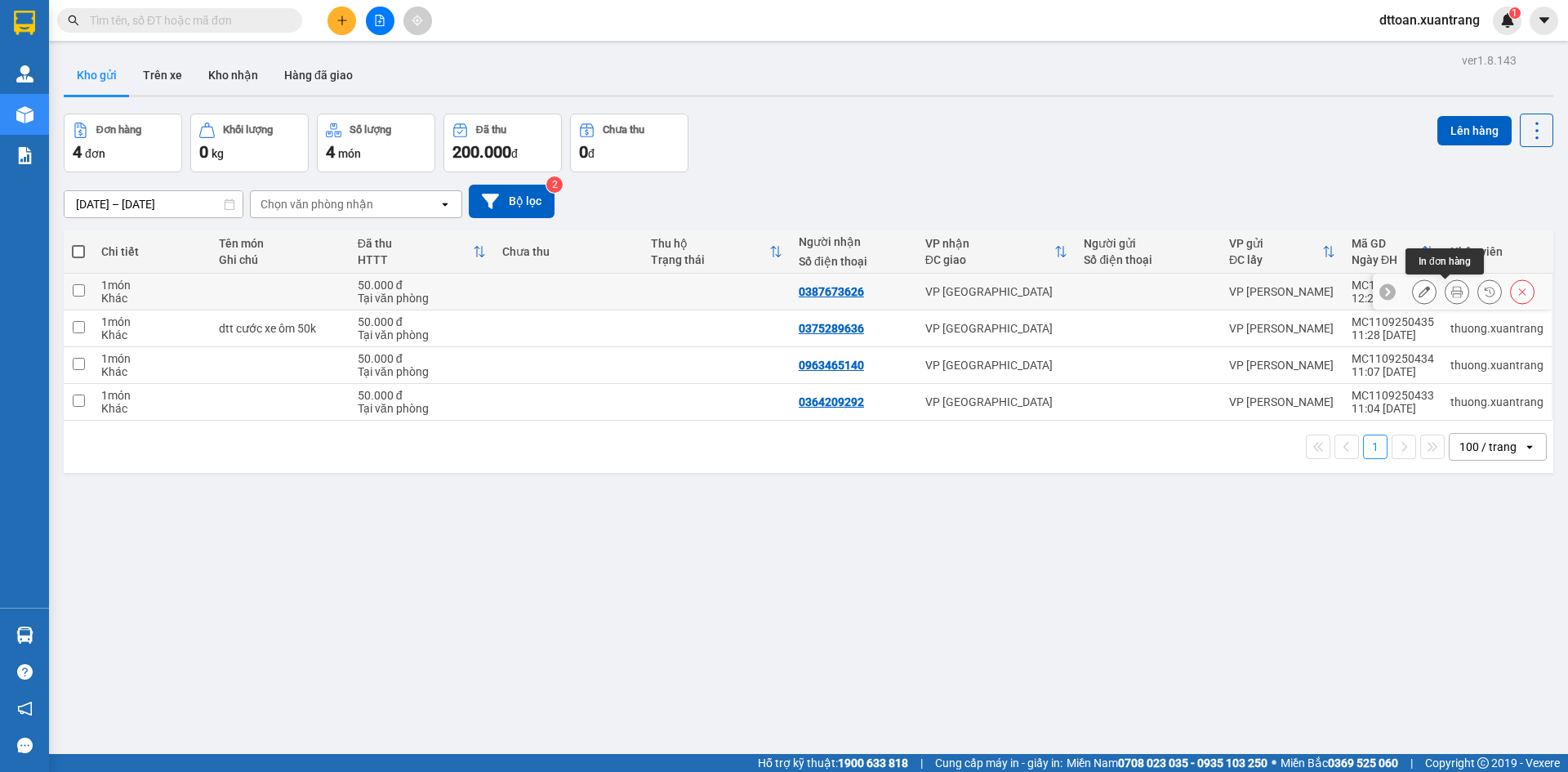
click at [1450, 293] on button at bounding box center [1457, 292] width 23 height 29
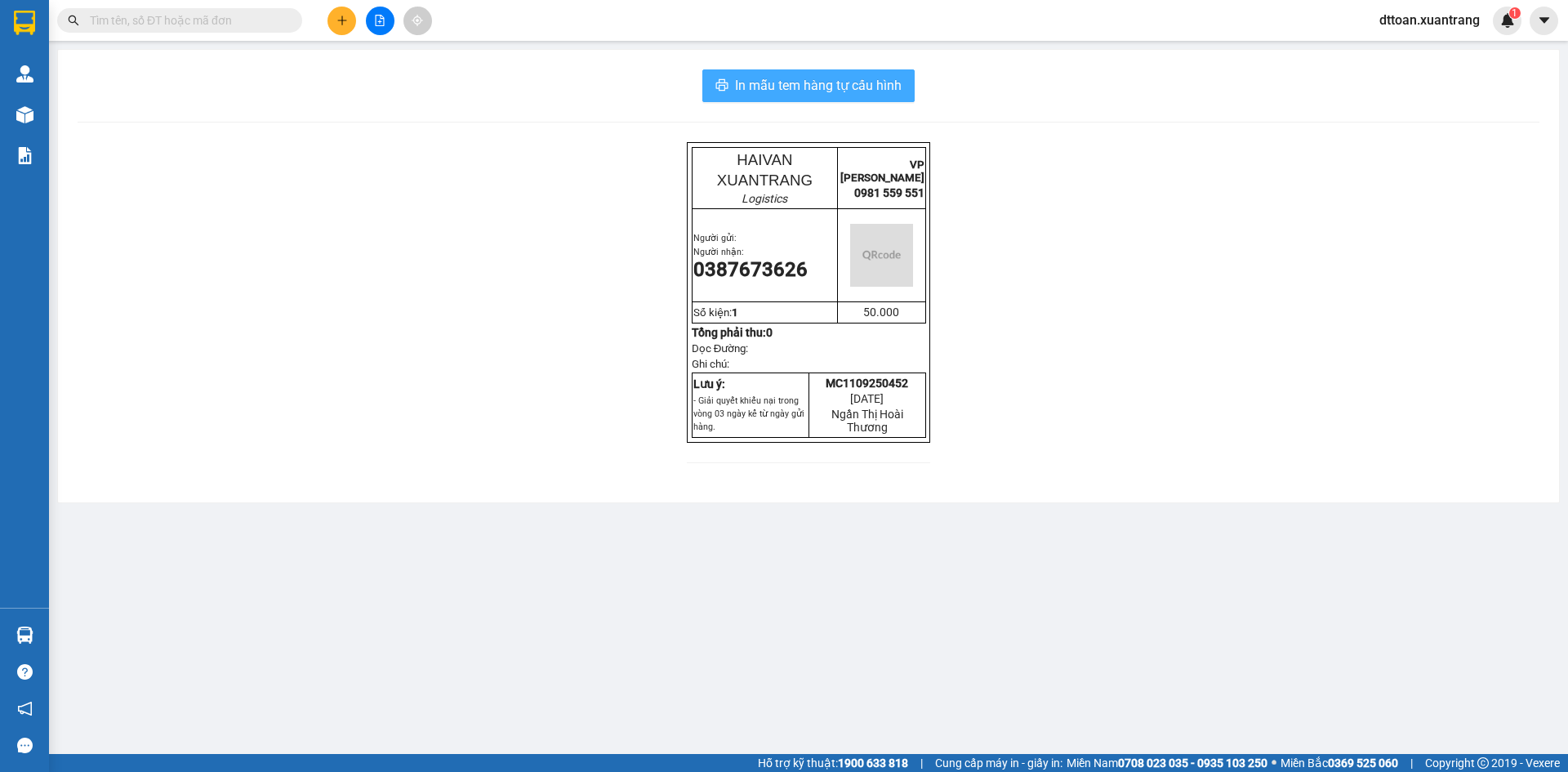
click at [784, 79] on span "In mẫu tem hàng tự cấu hình" at bounding box center [818, 85] width 166 height 20
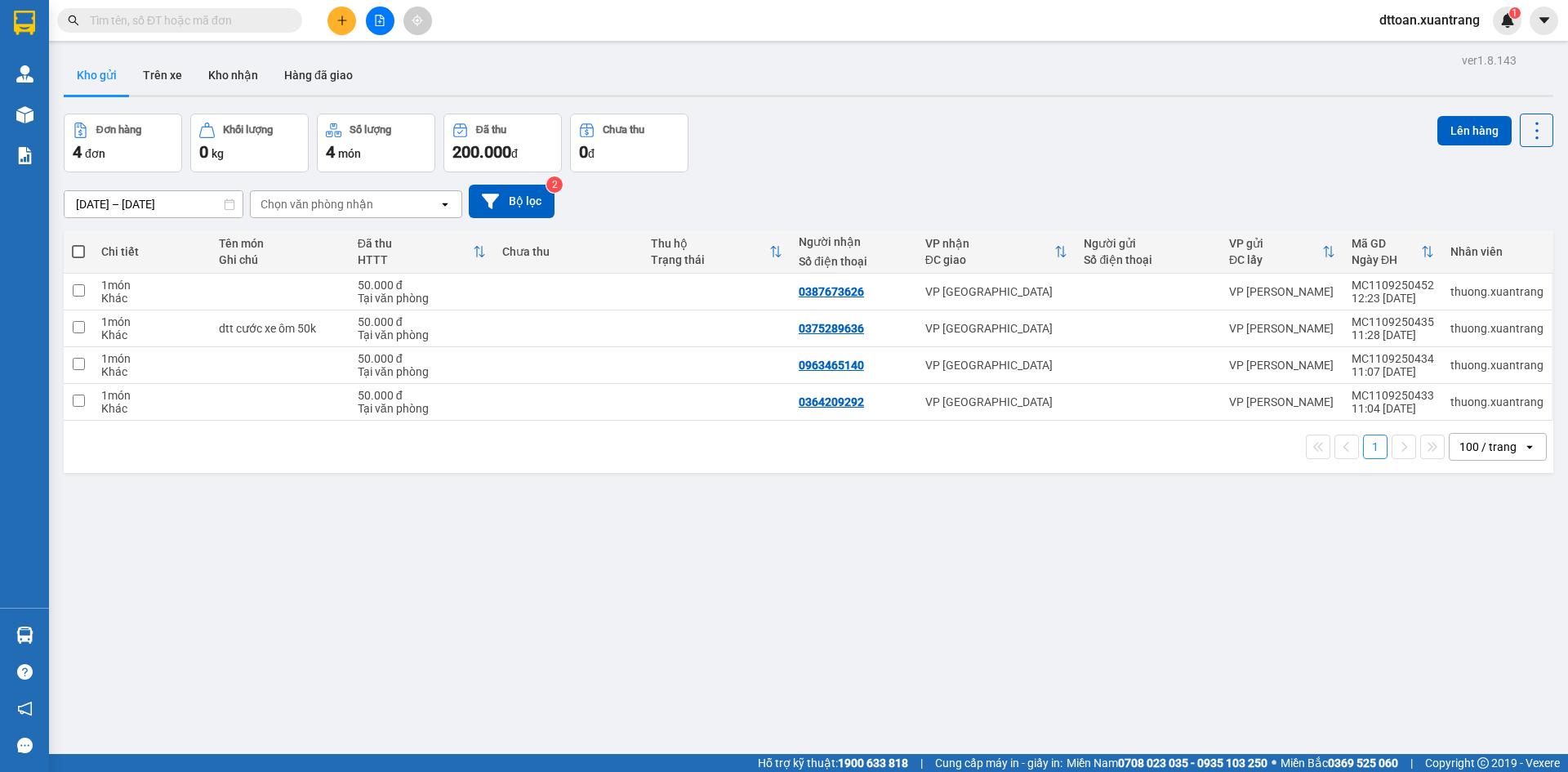
click at [189, 25] on input "text" at bounding box center [186, 20] width 193 height 18
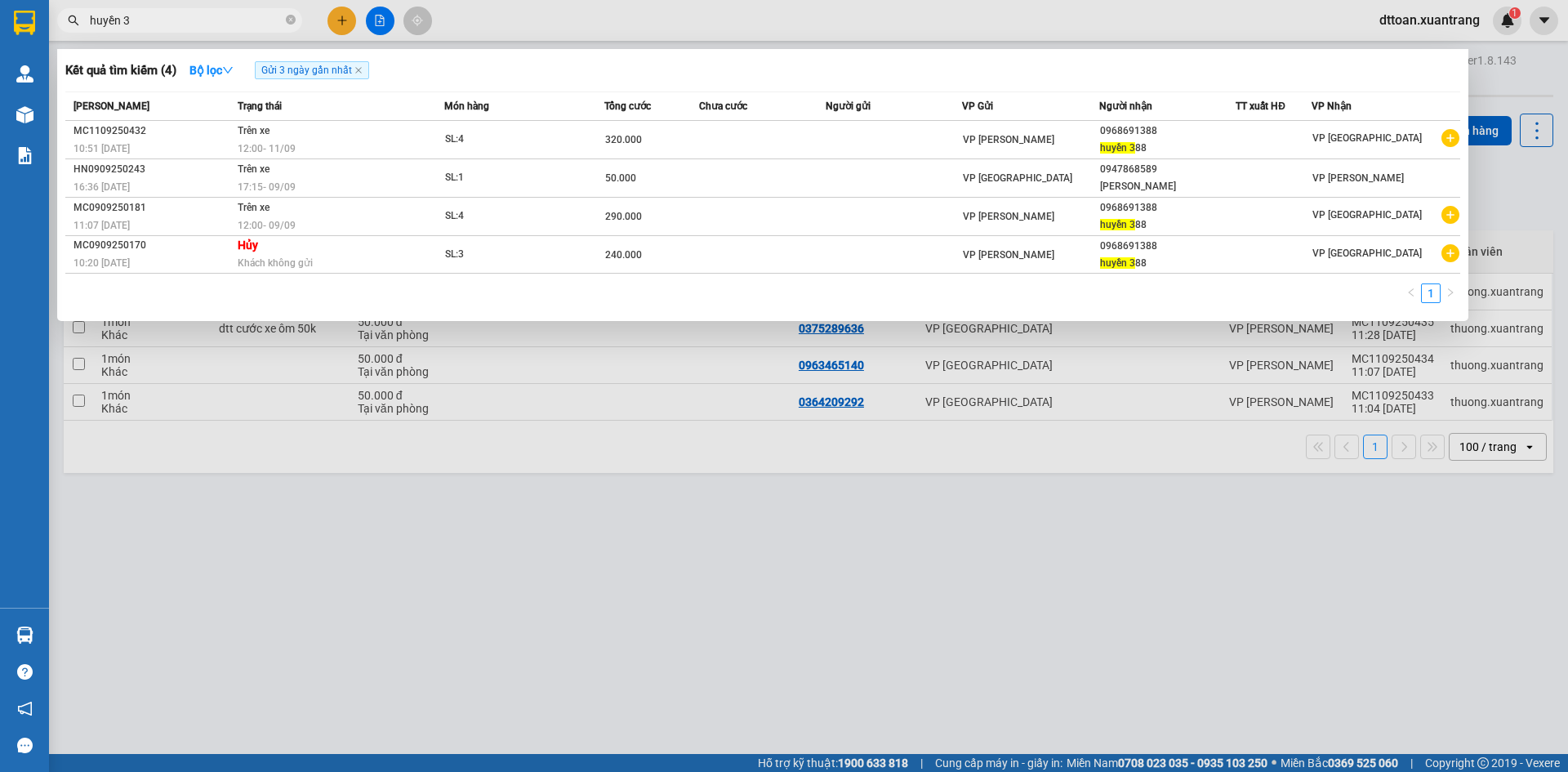
type input "huyền 3"
click at [513, 33] on div at bounding box center [784, 386] width 1568 height 772
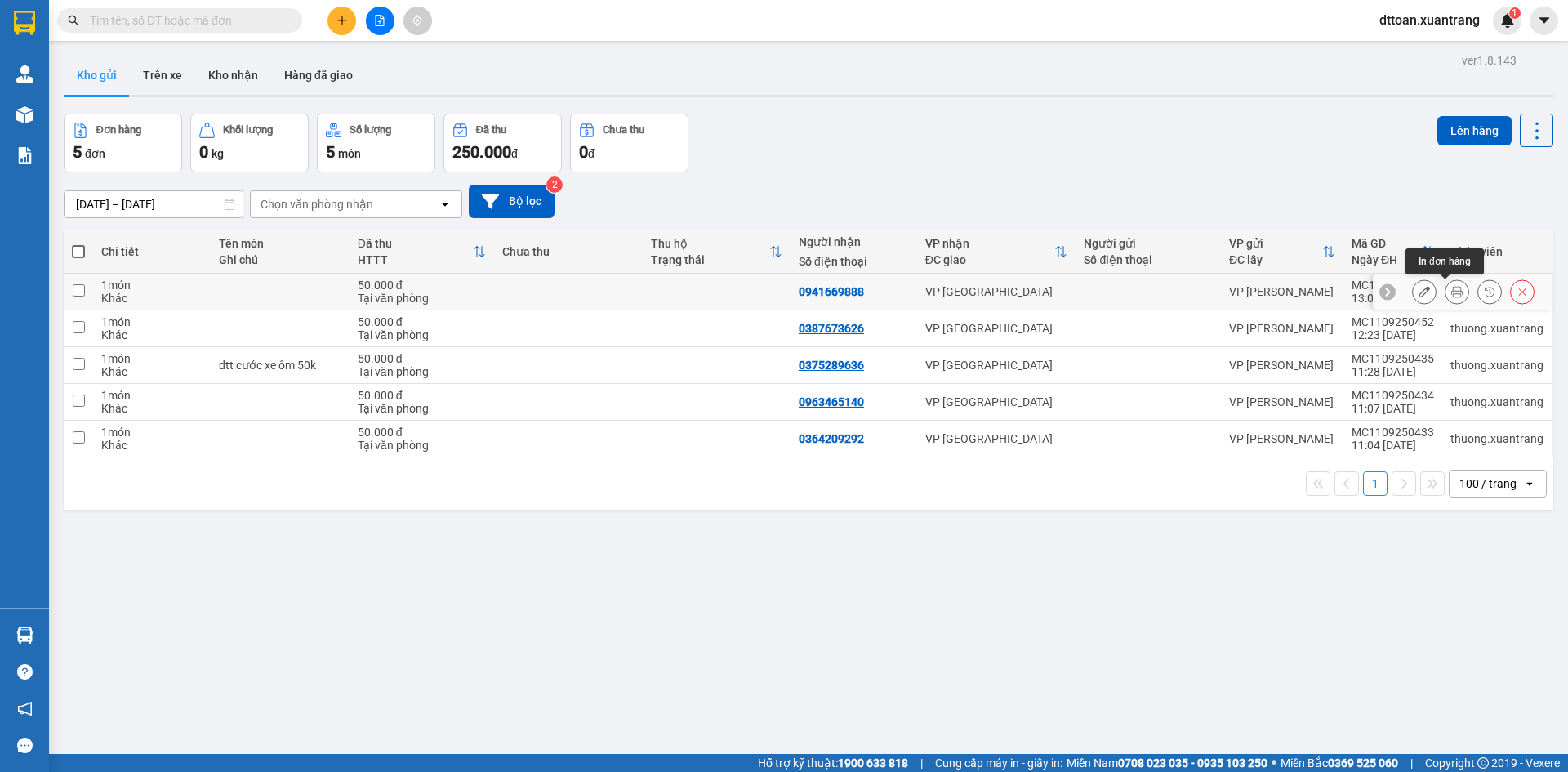
click at [1450, 291] on button at bounding box center [1457, 292] width 23 height 29
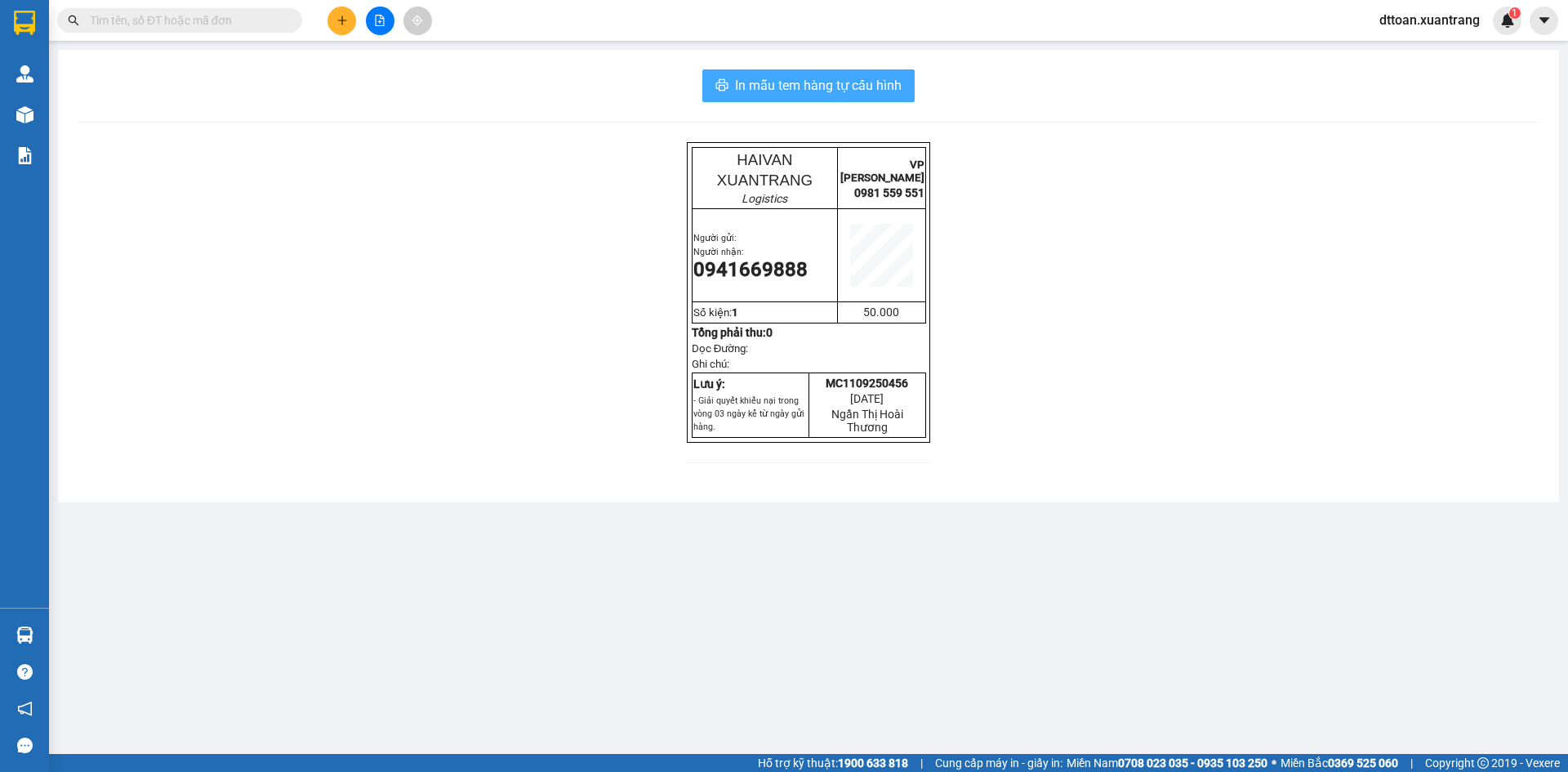
click at [883, 80] on span "In mẫu tem hàng tự cấu hình" at bounding box center [818, 85] width 166 height 20
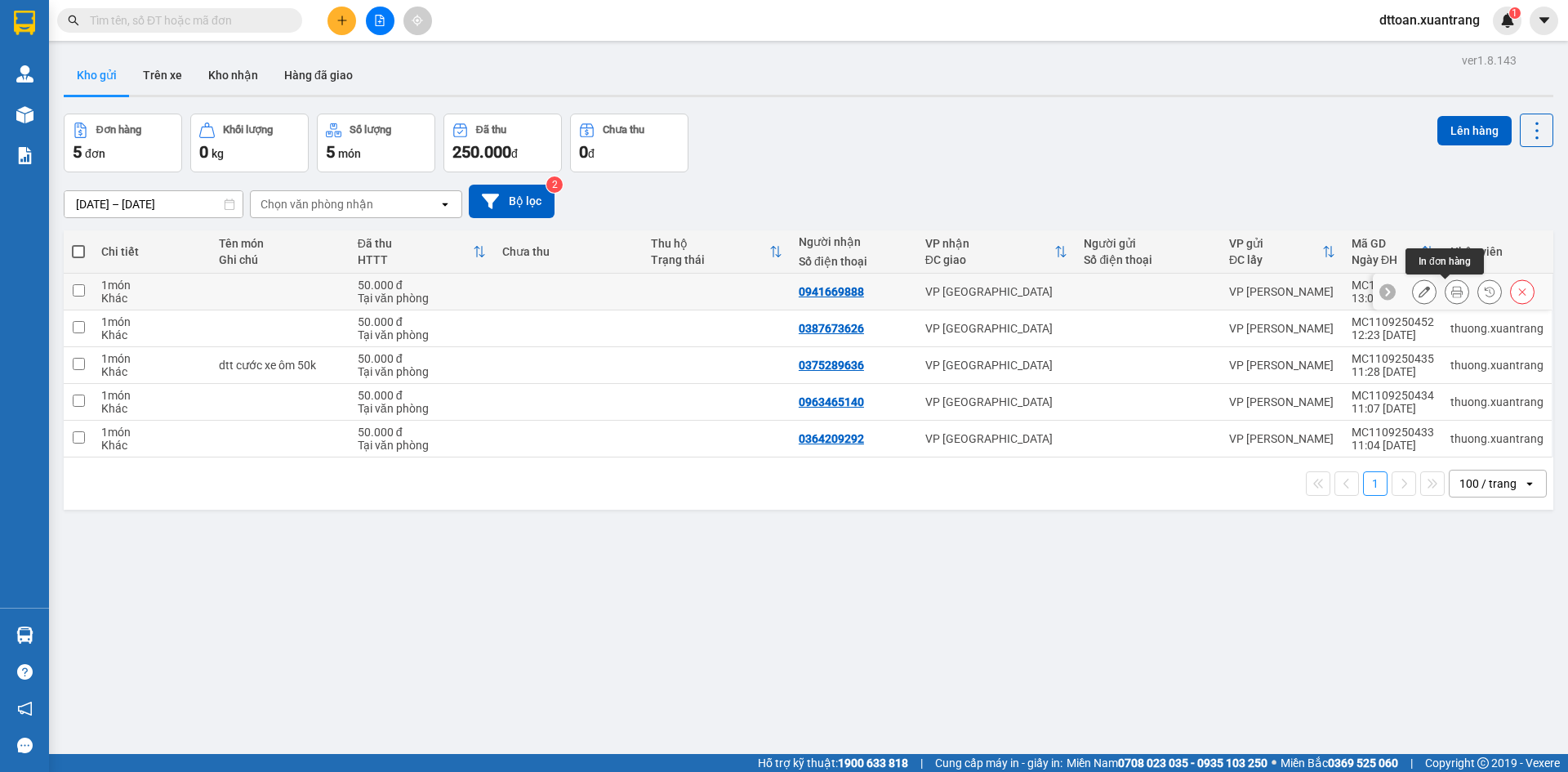
click at [1412, 291] on button at bounding box center [1424, 292] width 23 height 29
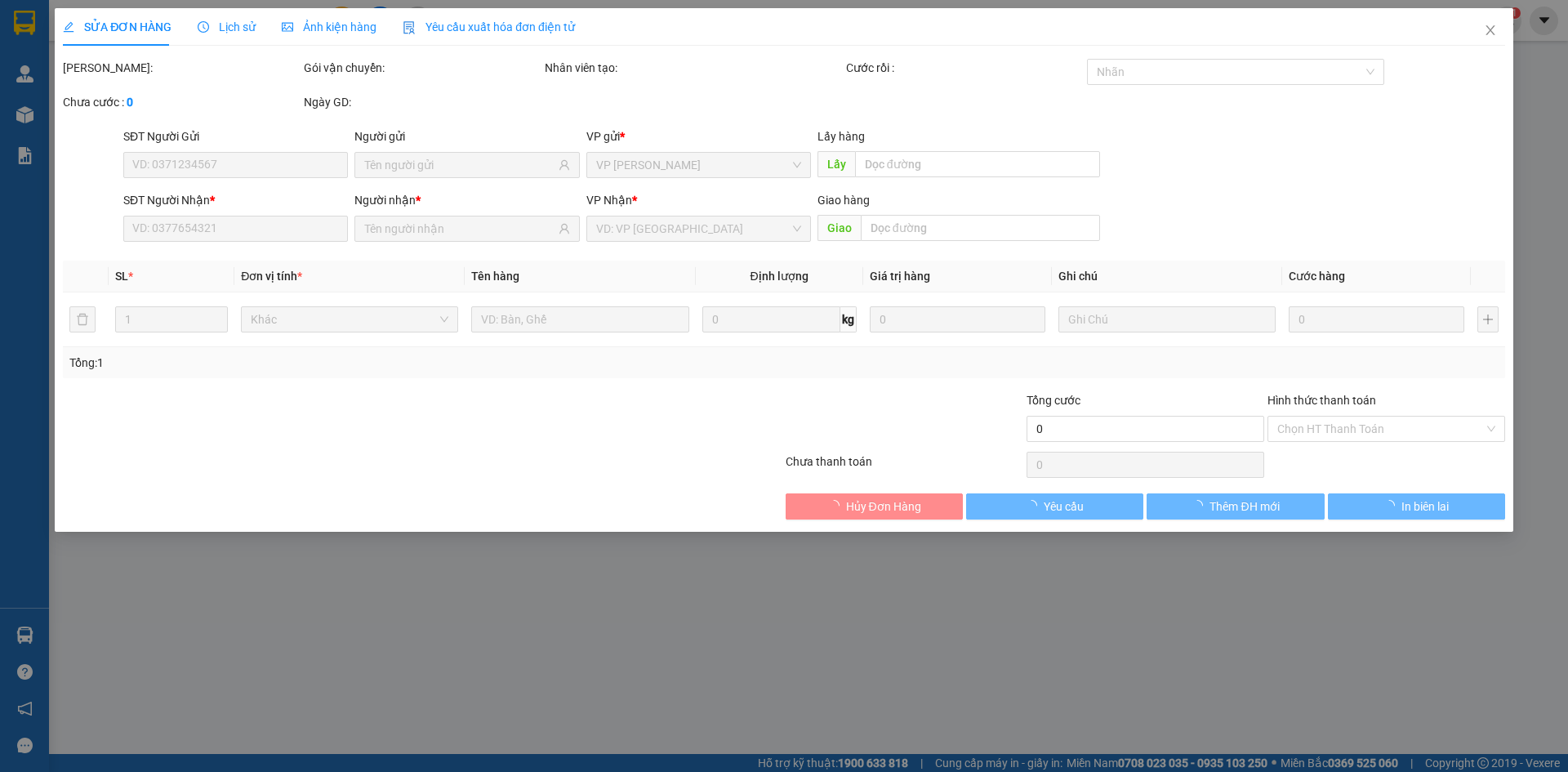
type input "0941669888"
type input "50.000"
type input "0"
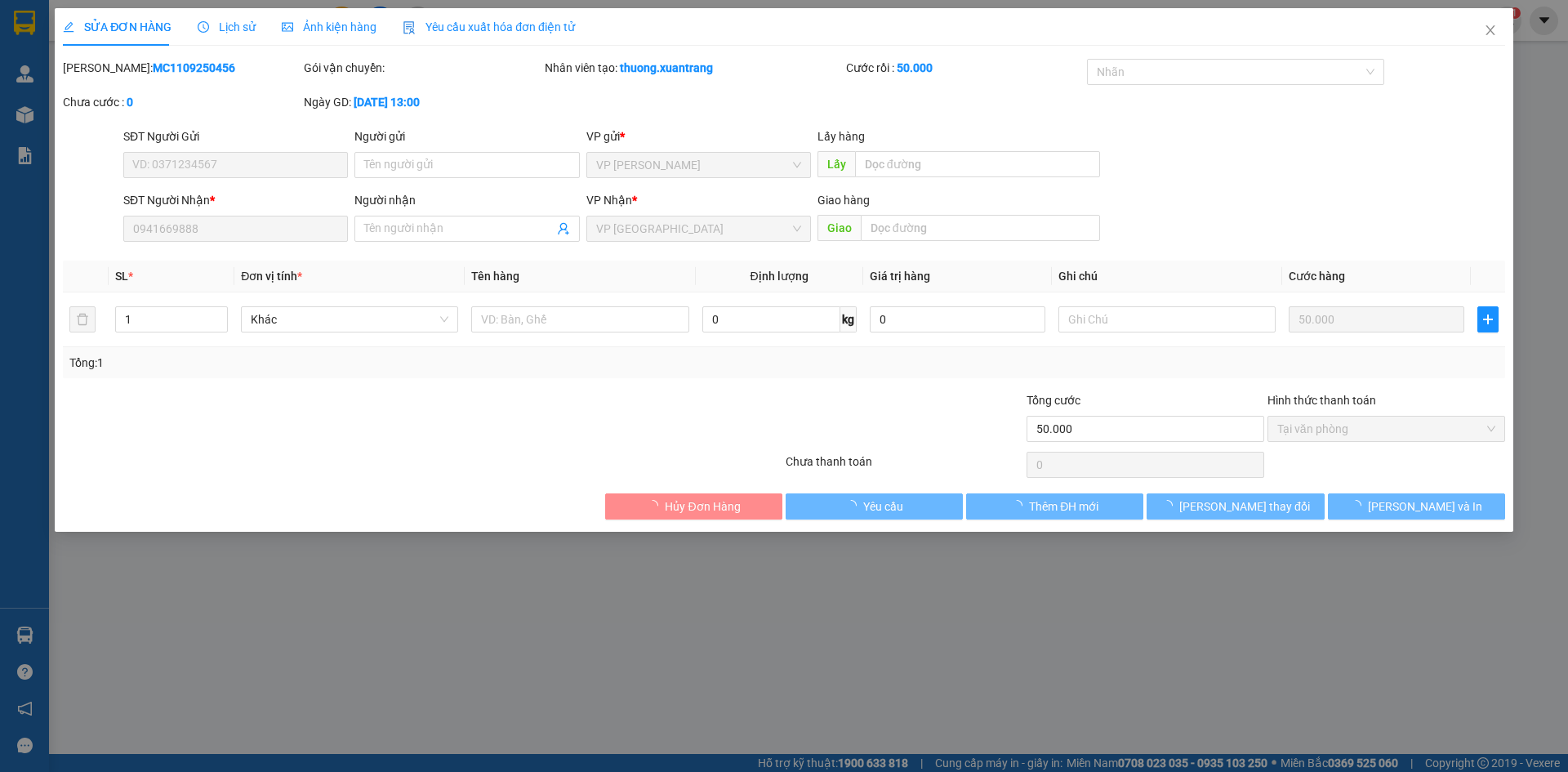
click at [297, 26] on span "Ảnh kiện hàng" at bounding box center [329, 27] width 95 height 13
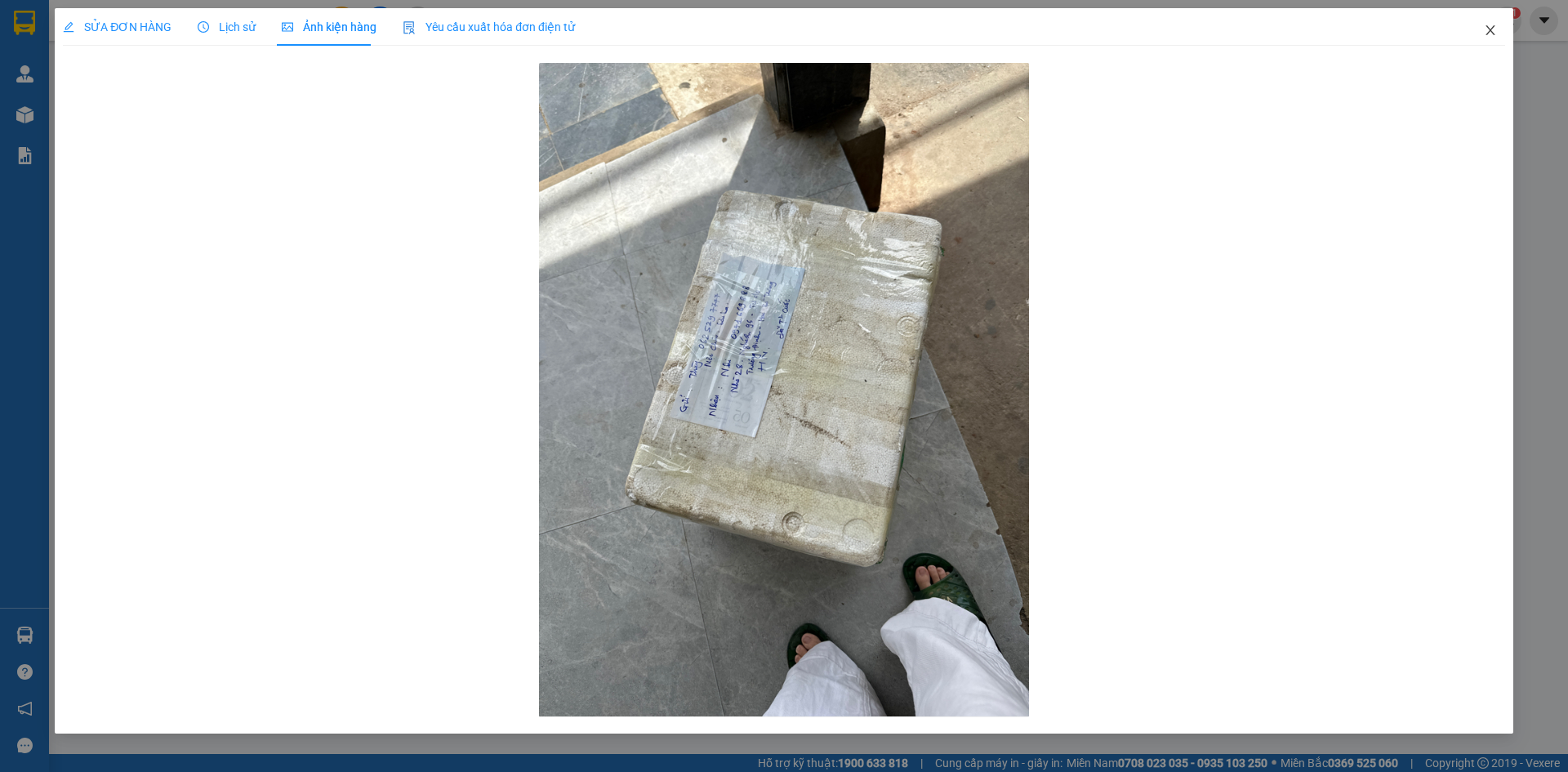
click at [1481, 28] on span "Close" at bounding box center [1490, 31] width 46 height 46
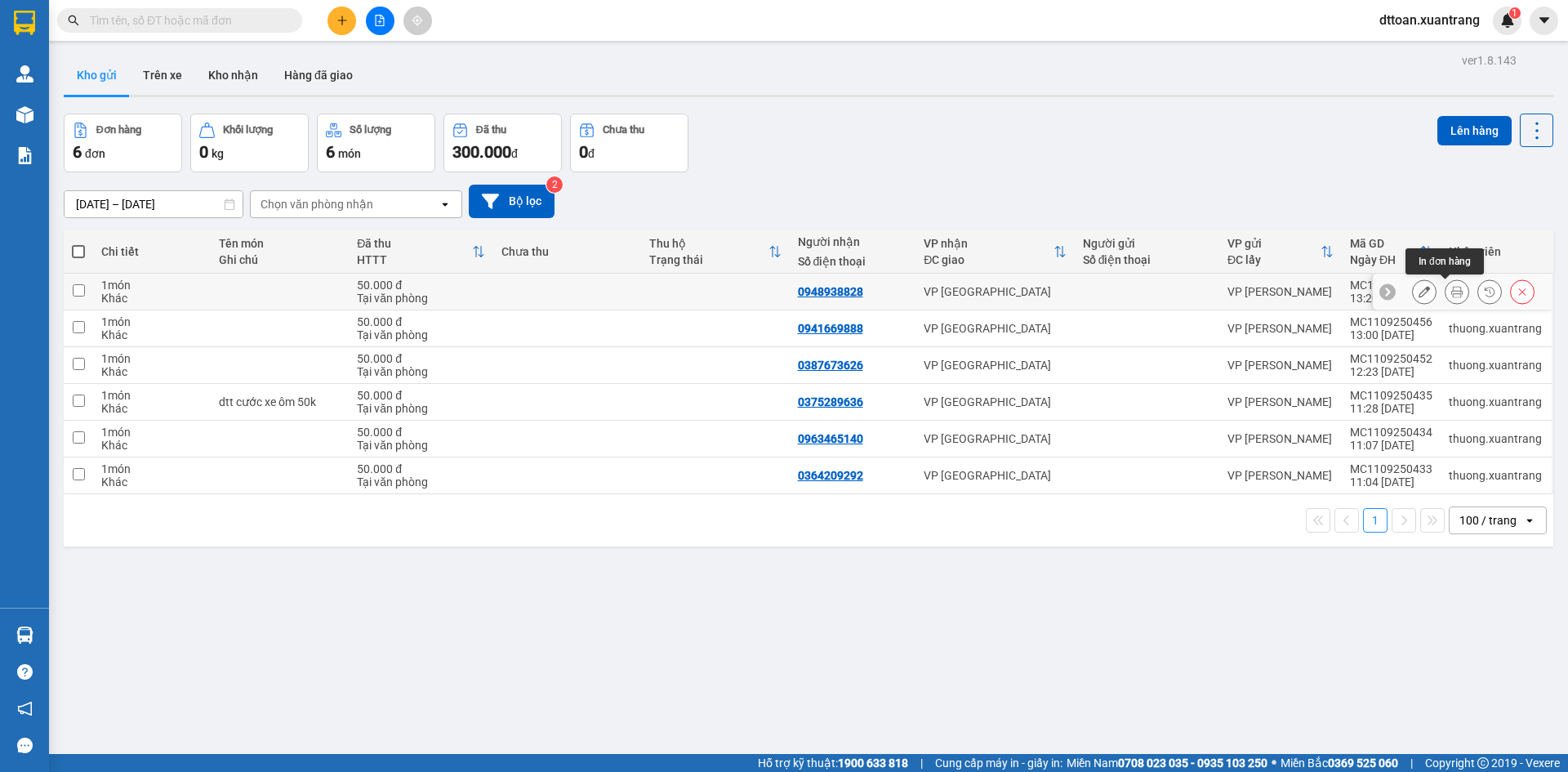
click at [1451, 288] on icon at bounding box center [1457, 292] width 11 height 11
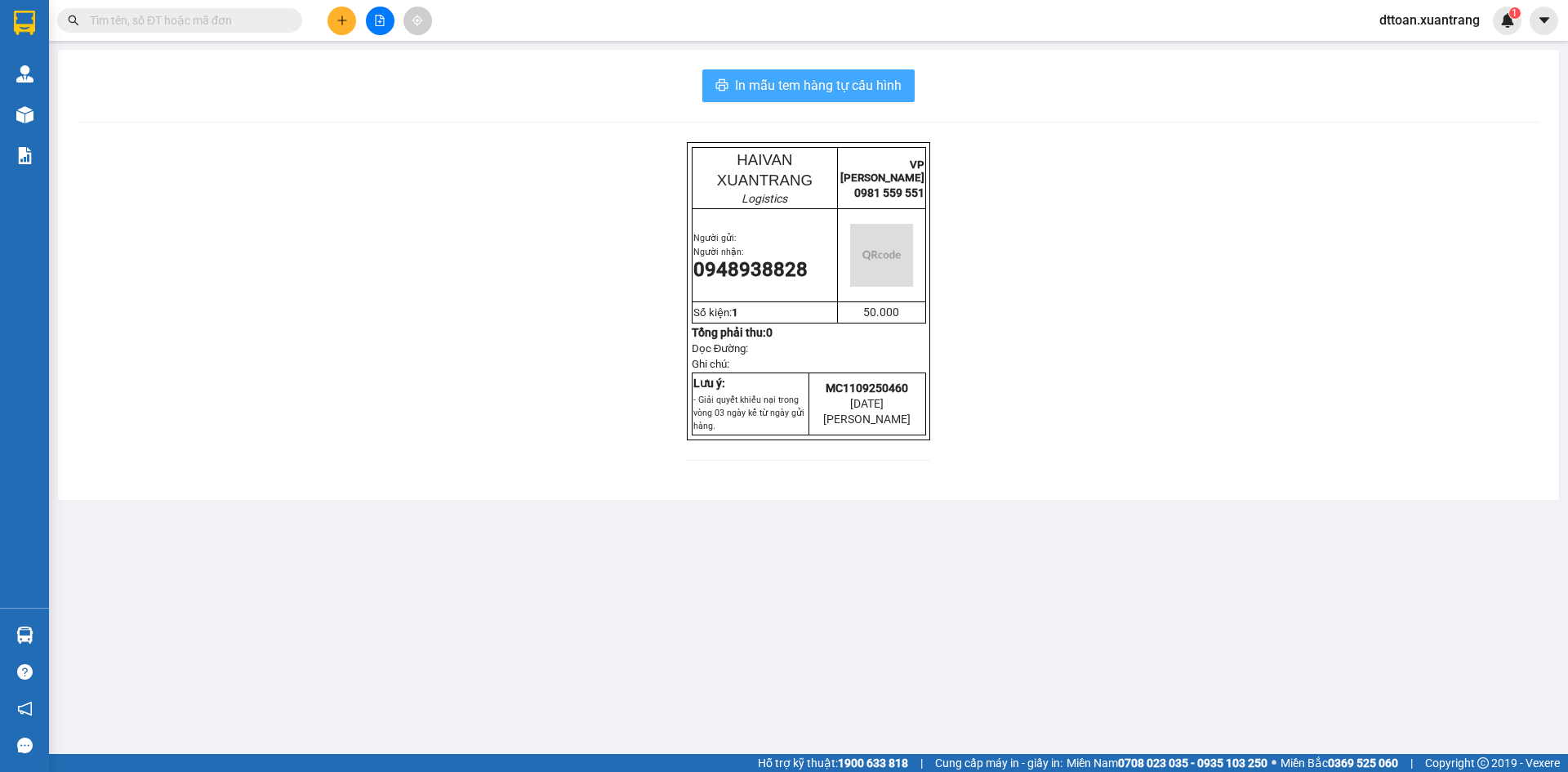
click at [801, 91] on span "In mẫu tem hàng tự cấu hình" at bounding box center [818, 85] width 166 height 20
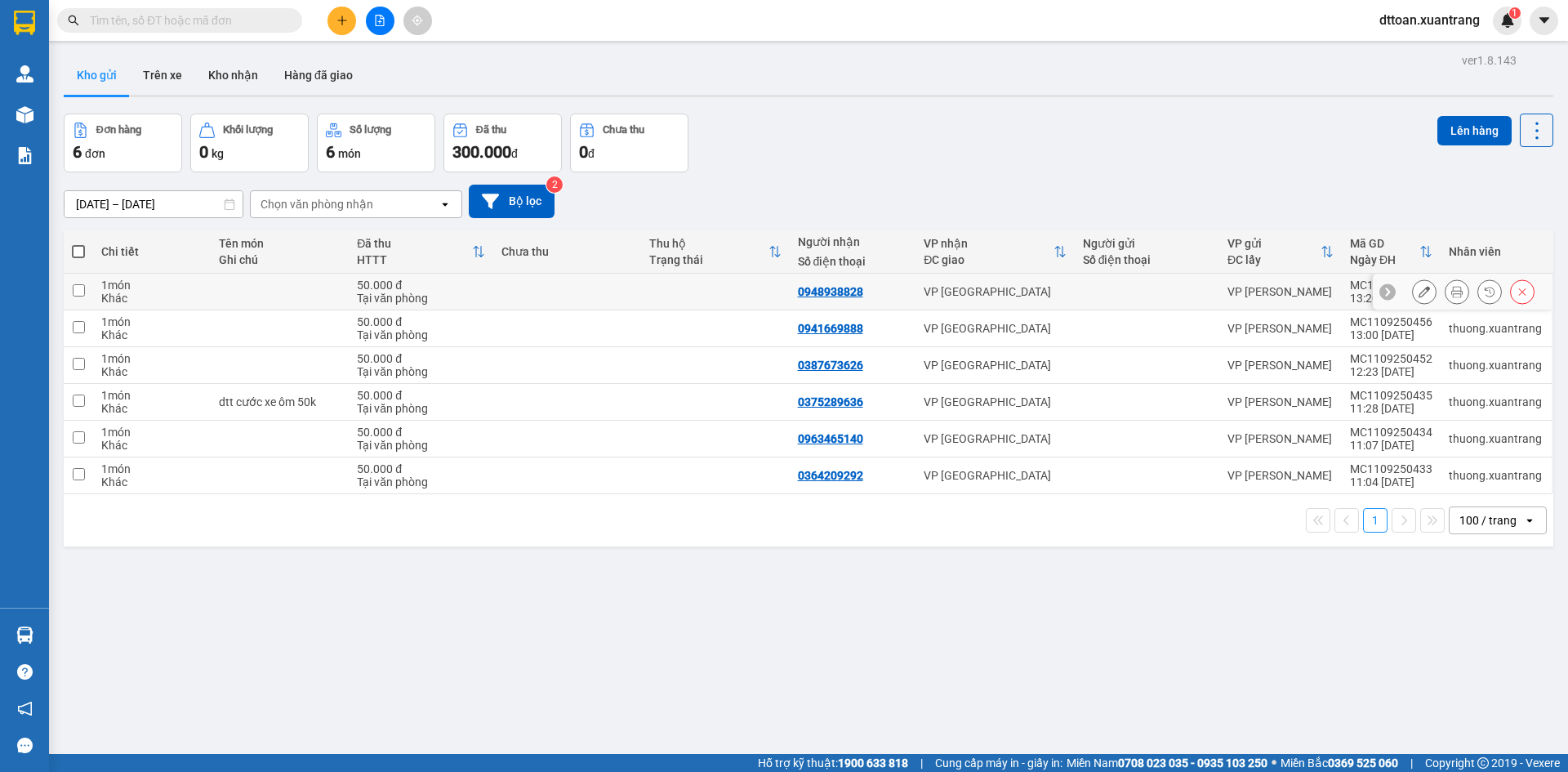
click at [1418, 290] on icon at bounding box center [1424, 292] width 11 height 11
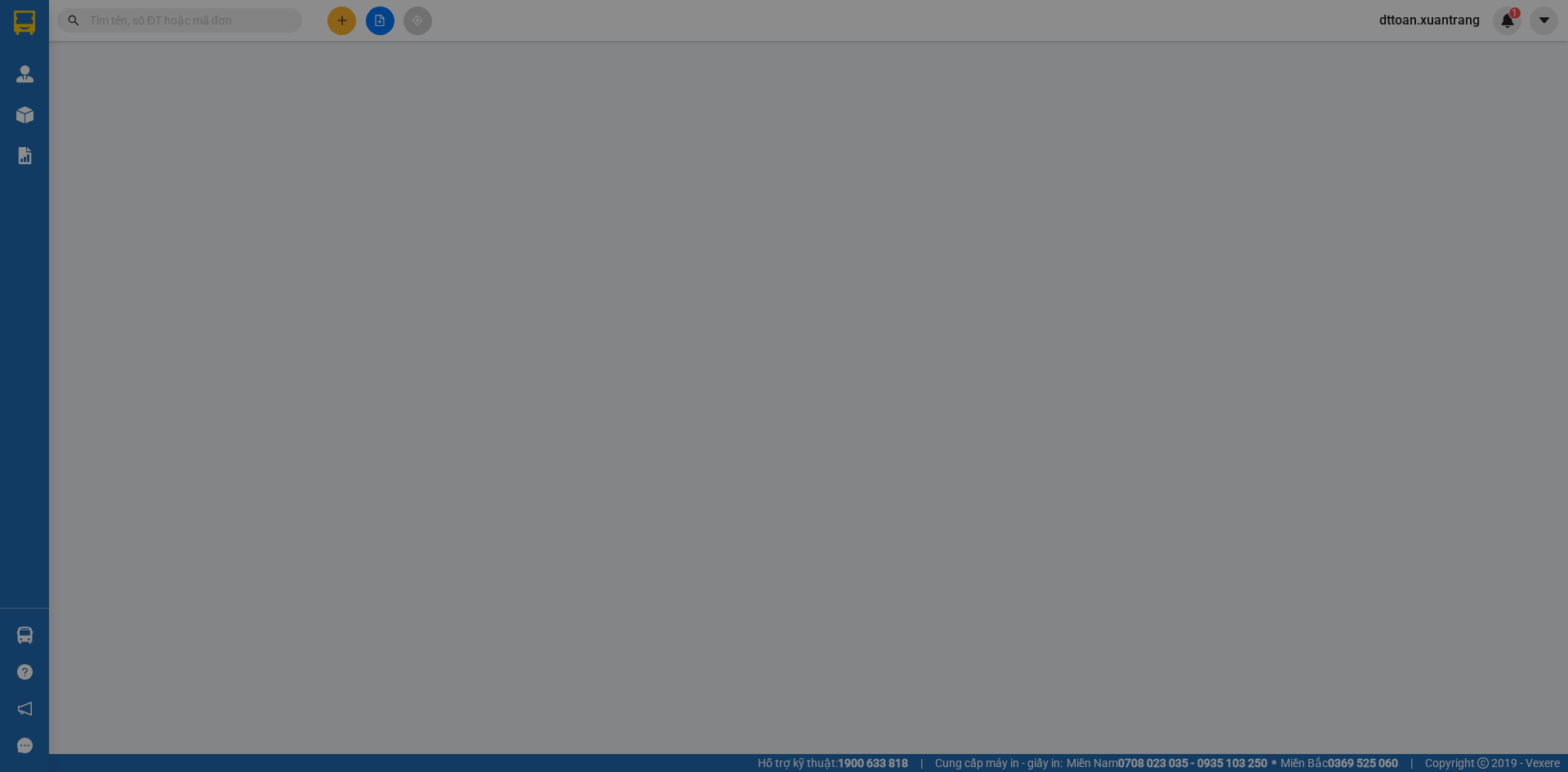
type input "0948938828"
type input "50.000"
type input "0"
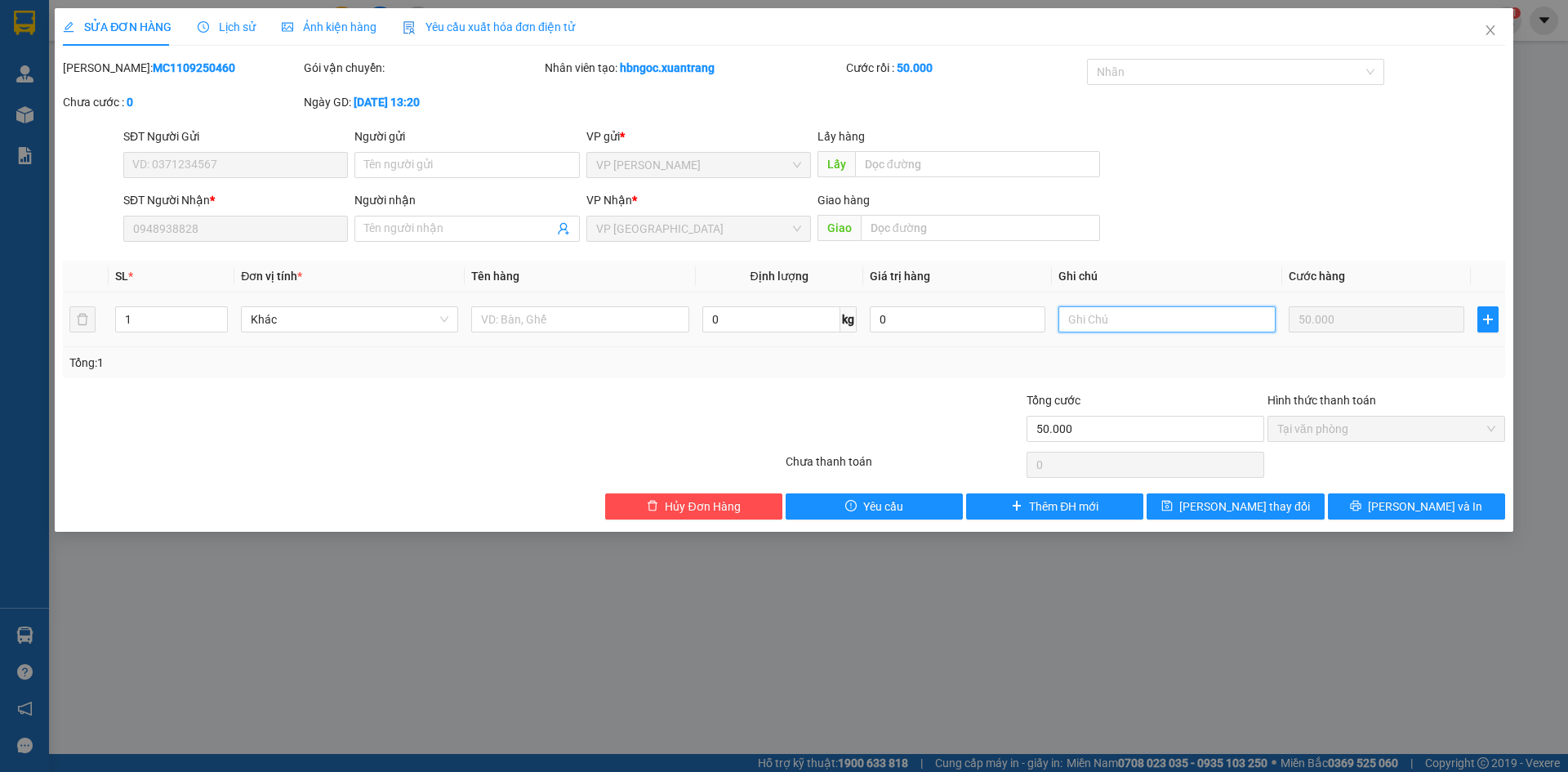
click at [1180, 318] on input "text" at bounding box center [1167, 320] width 217 height 26
type input "dtt 60k xe ôm"
click at [1267, 517] on button "[PERSON_NAME] thay đổi" at bounding box center [1235, 506] width 177 height 26
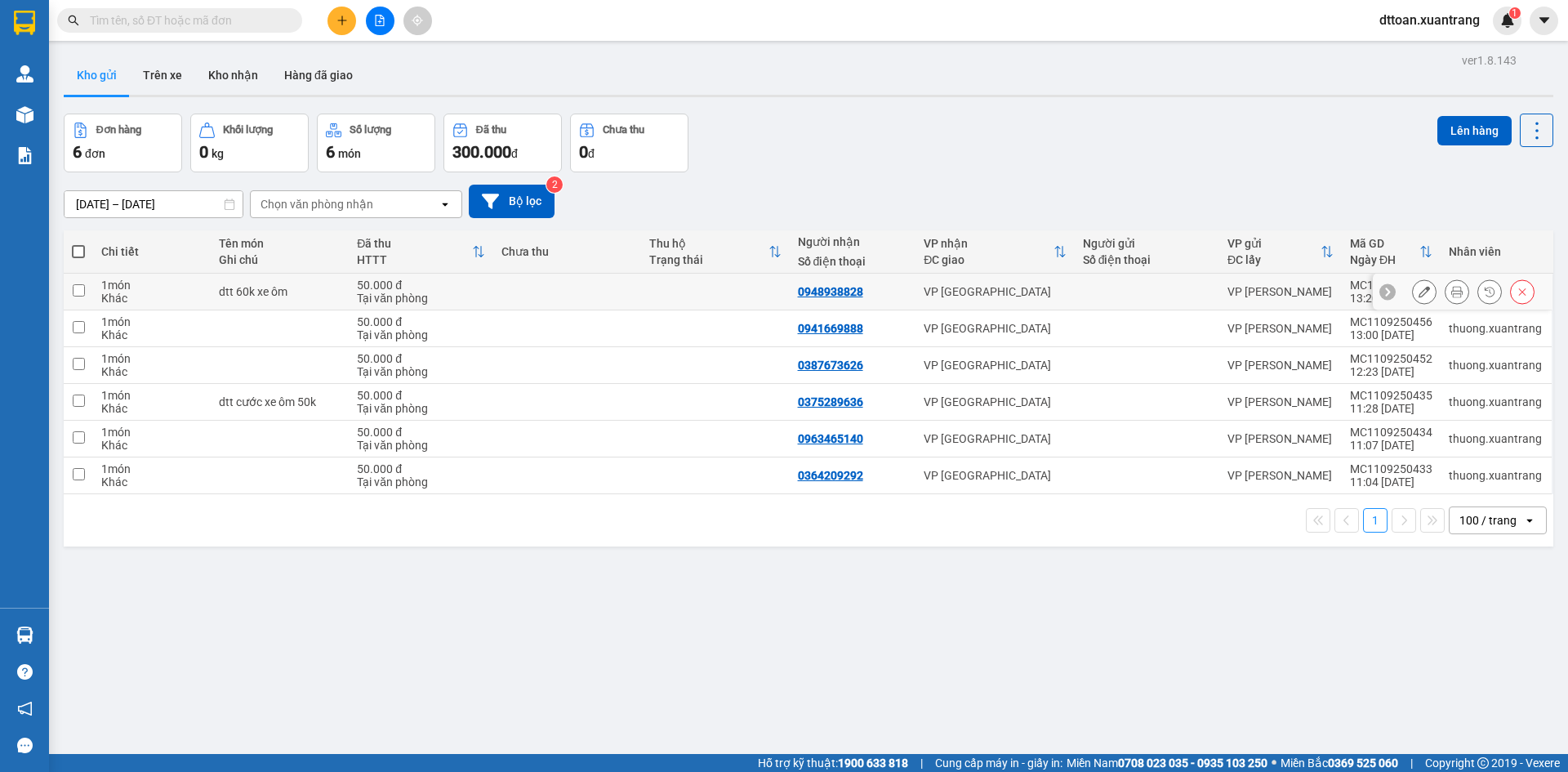
click at [1451, 295] on icon at bounding box center [1457, 292] width 11 height 11
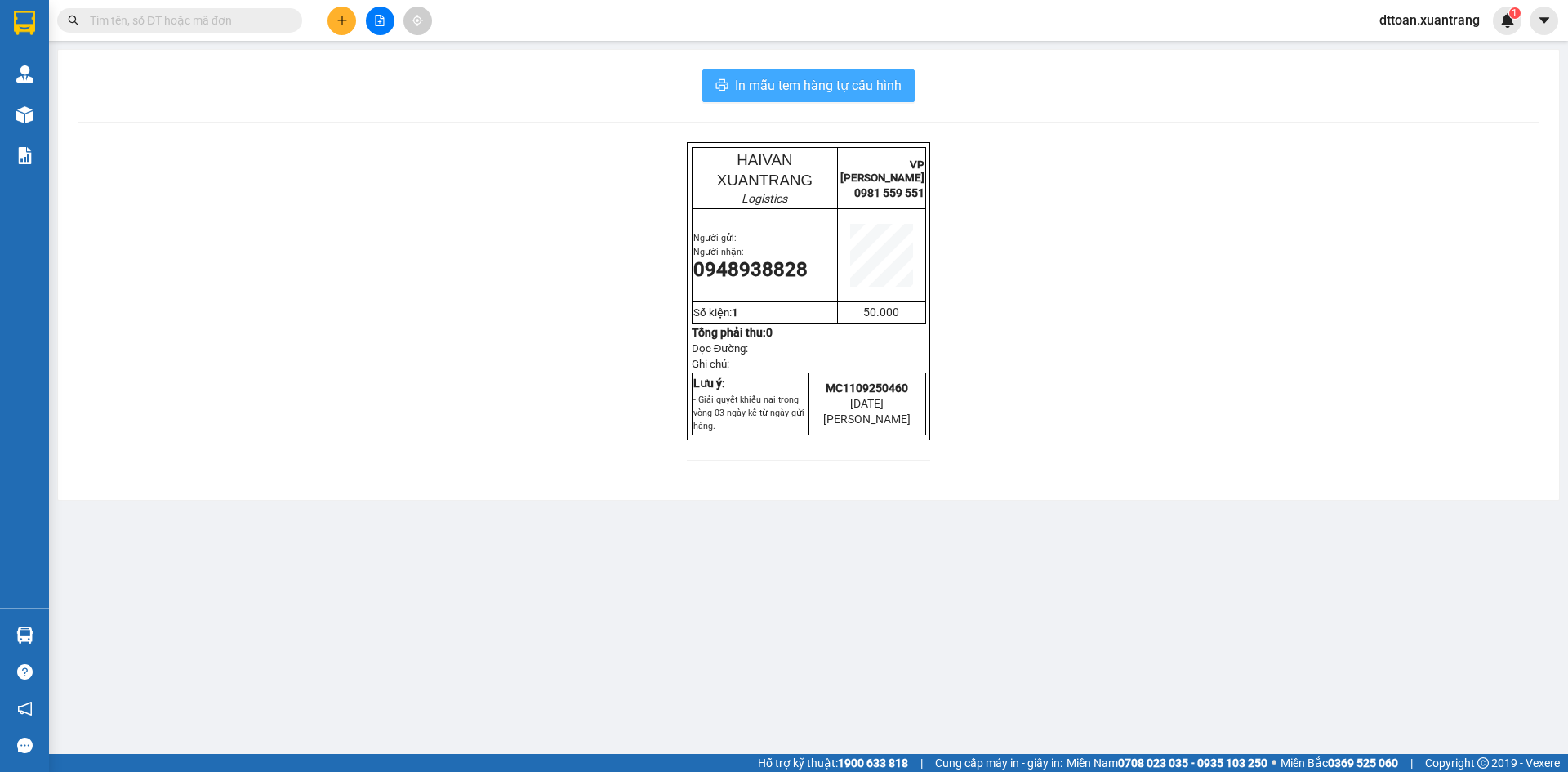
click at [876, 83] on span "In mẫu tem hàng tự cấu hình" at bounding box center [818, 85] width 166 height 20
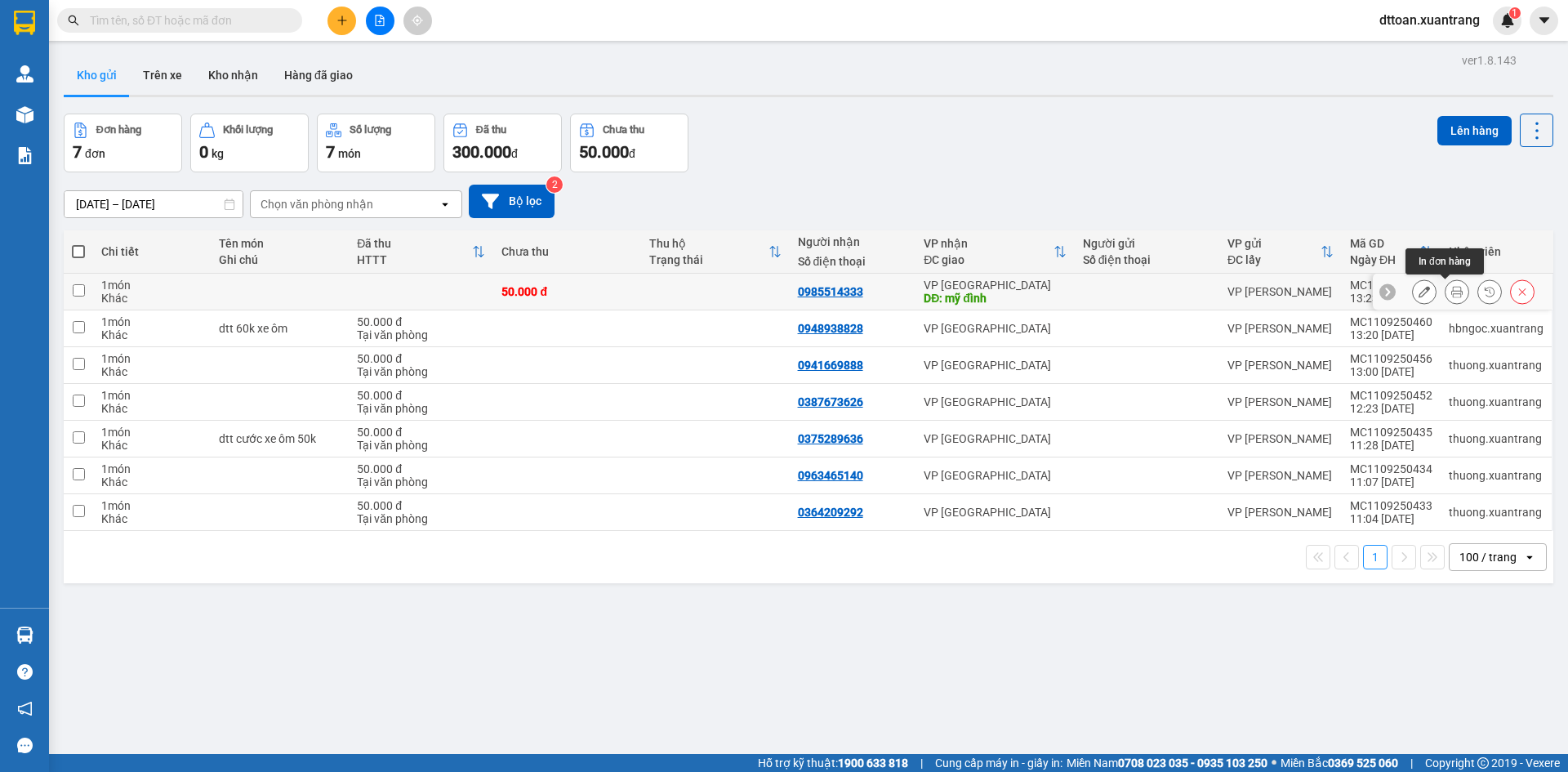
click at [1451, 297] on icon at bounding box center [1457, 292] width 11 height 11
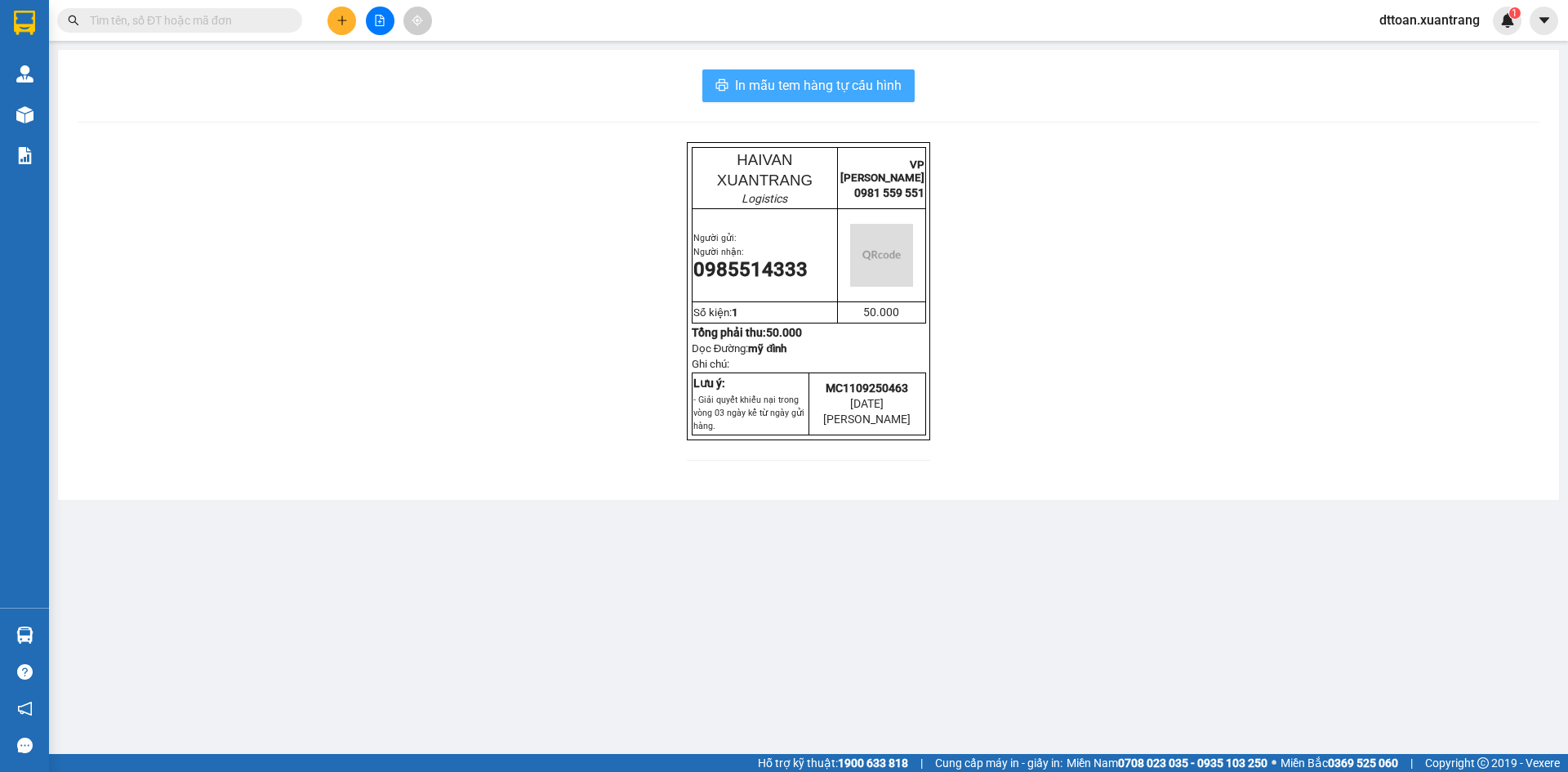
click at [866, 93] on span "In mẫu tem hàng tự cấu hình" at bounding box center [818, 85] width 166 height 20
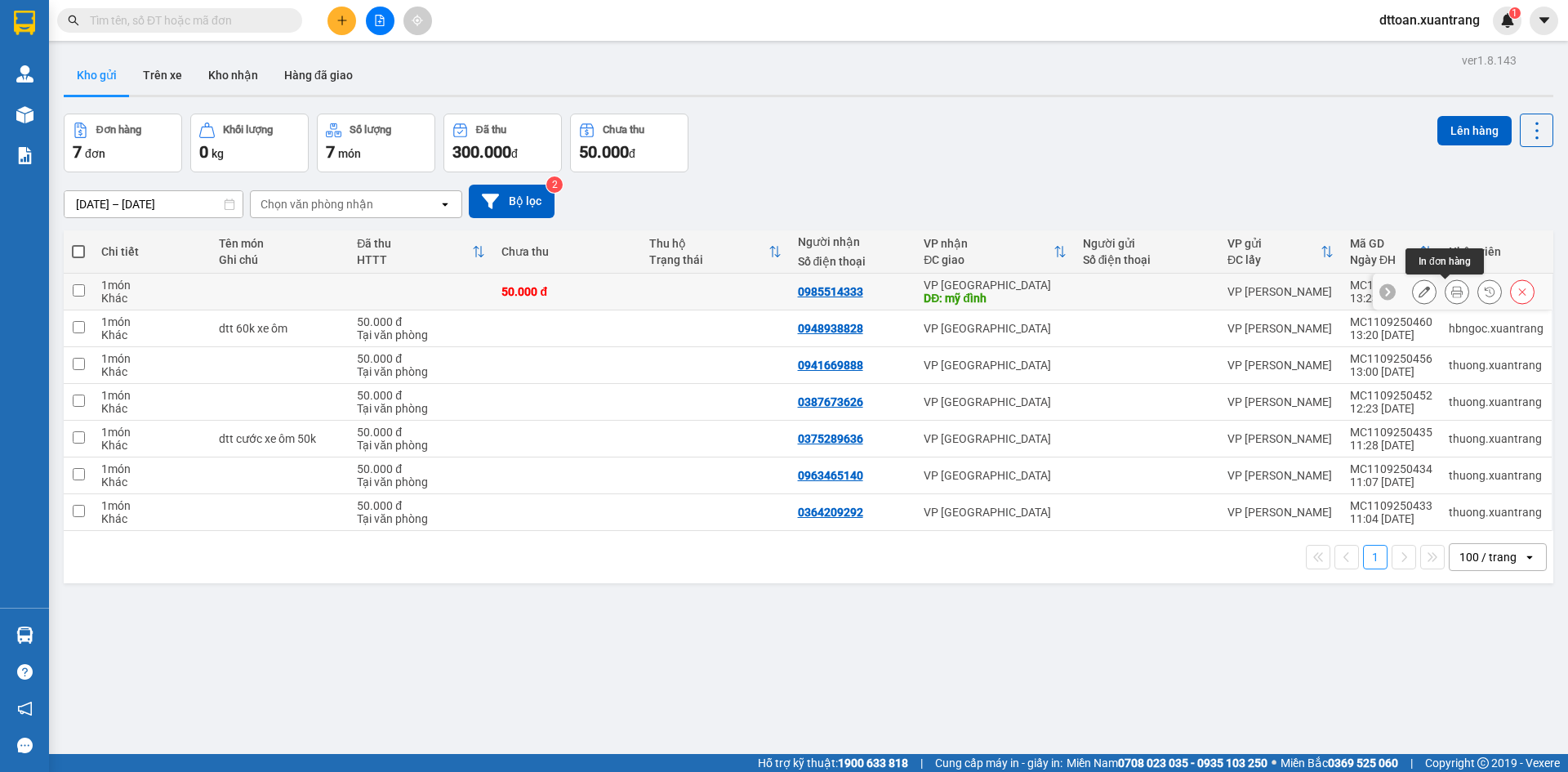
click at [1451, 289] on icon at bounding box center [1457, 292] width 11 height 11
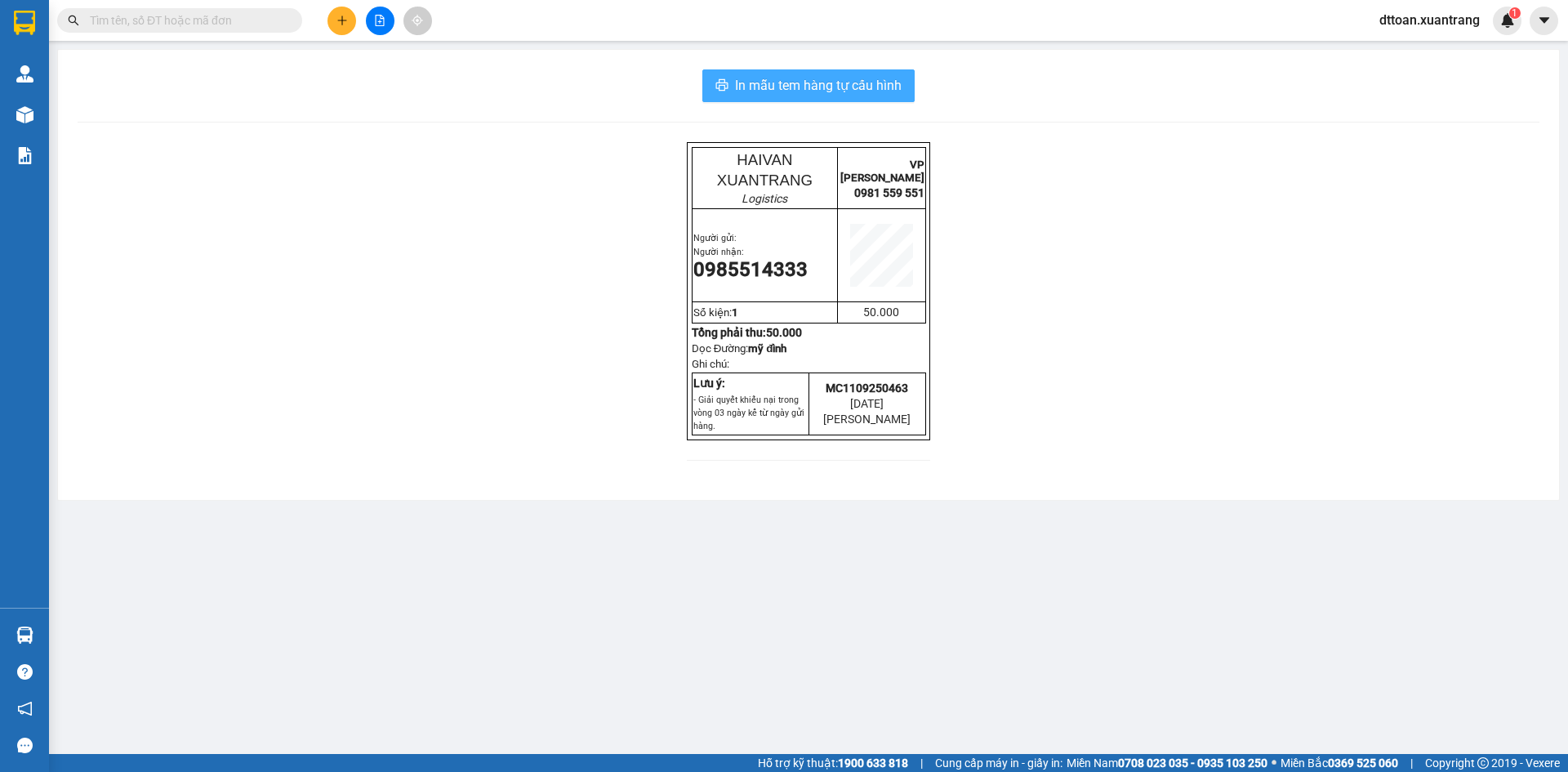
click at [852, 90] on span "In mẫu tem hàng tự cấu hình" at bounding box center [818, 85] width 166 height 20
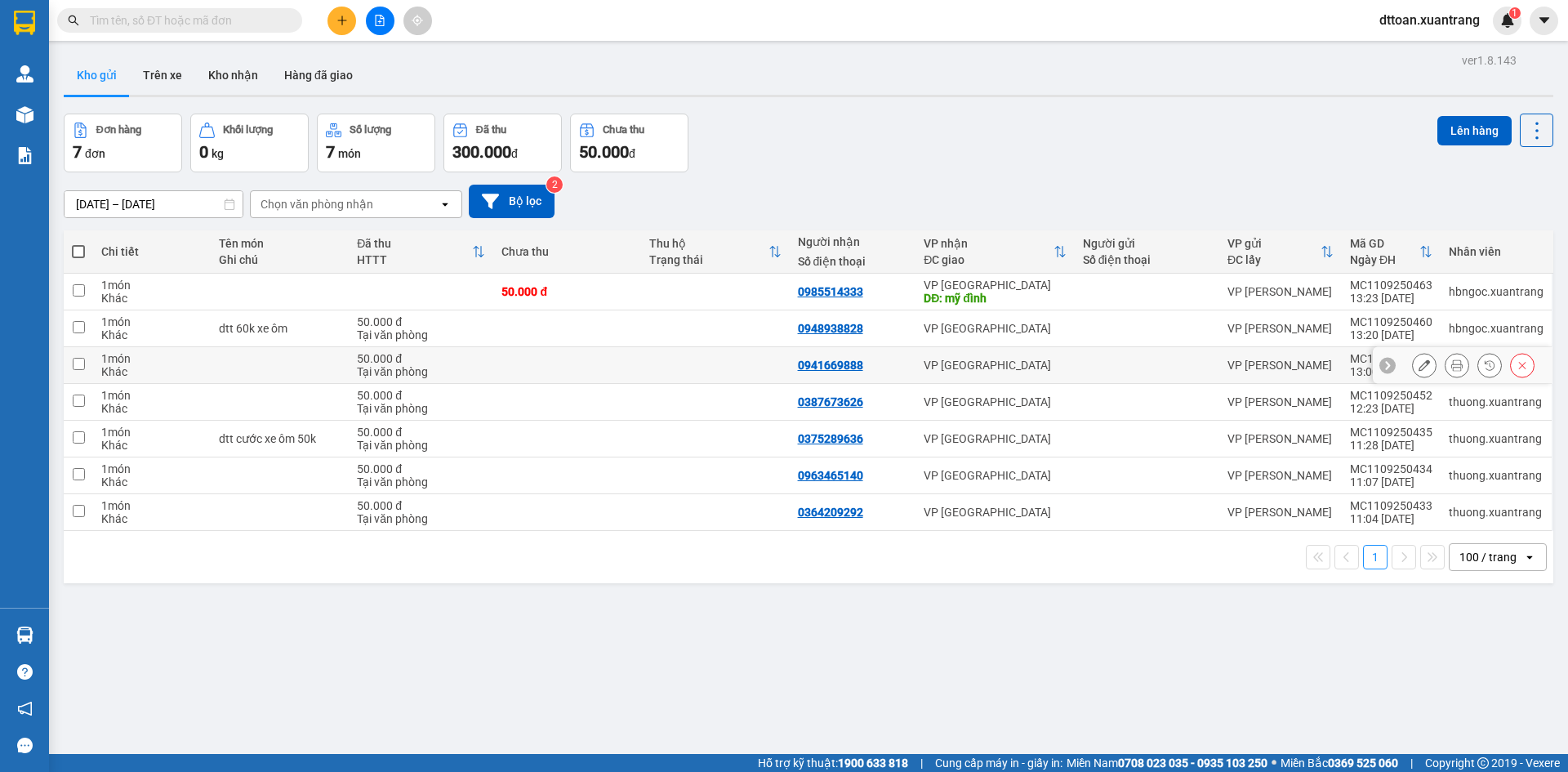
click at [1421, 364] on button at bounding box center [1424, 366] width 23 height 29
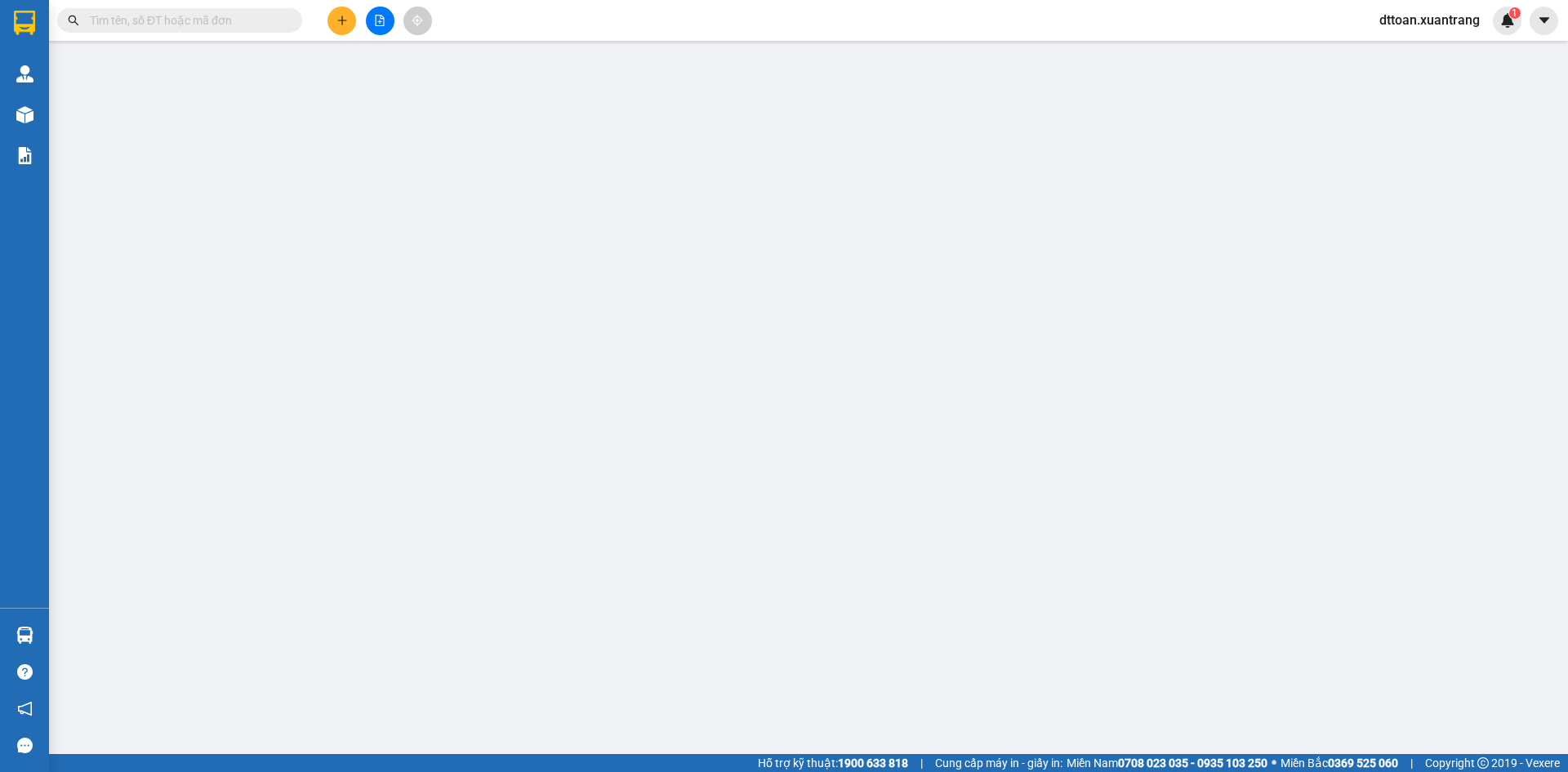
type input "0941669888"
type input "50.000"
type input "0"
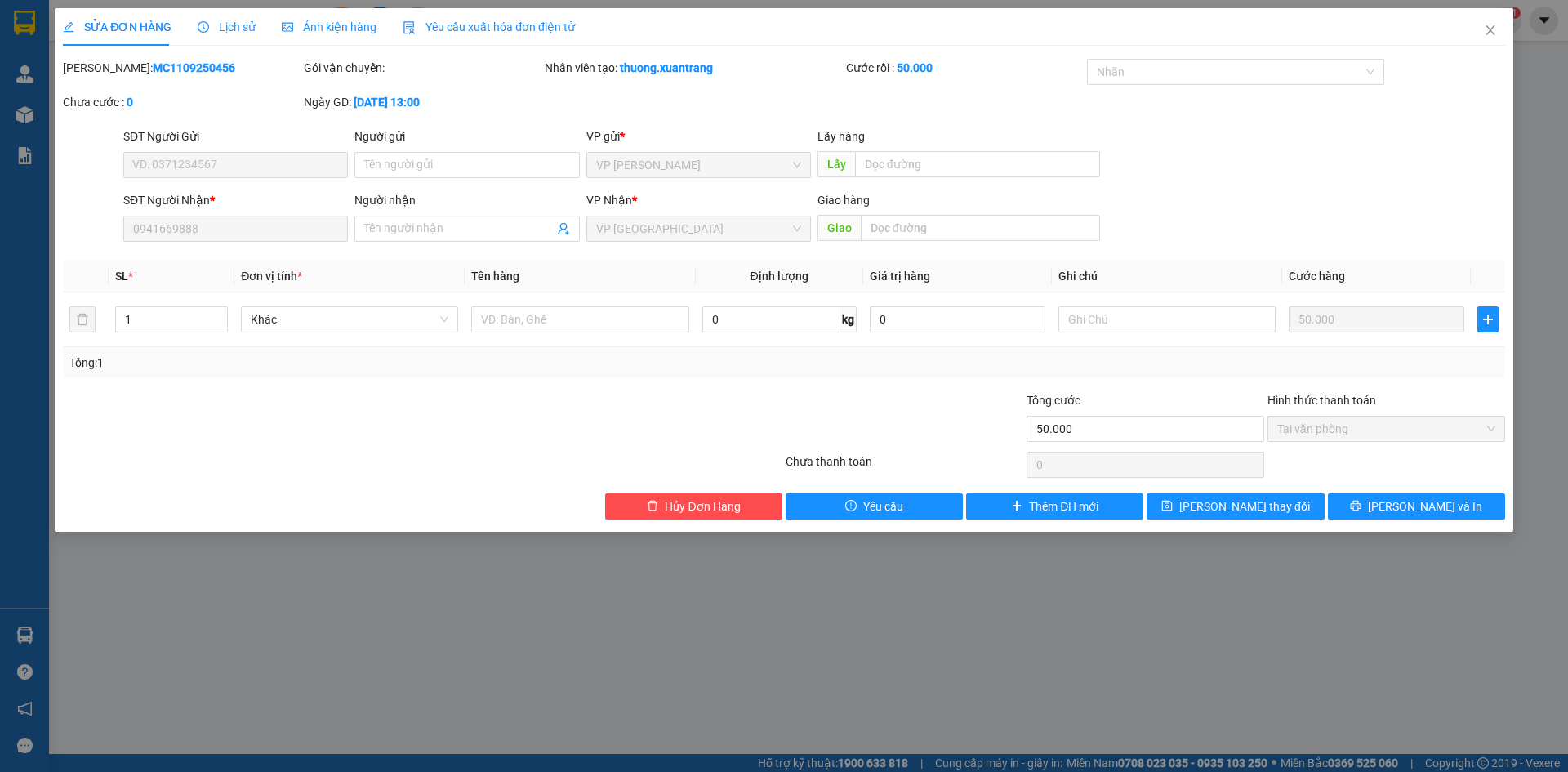
click at [324, 23] on span "Ảnh kiện hàng" at bounding box center [329, 27] width 95 height 13
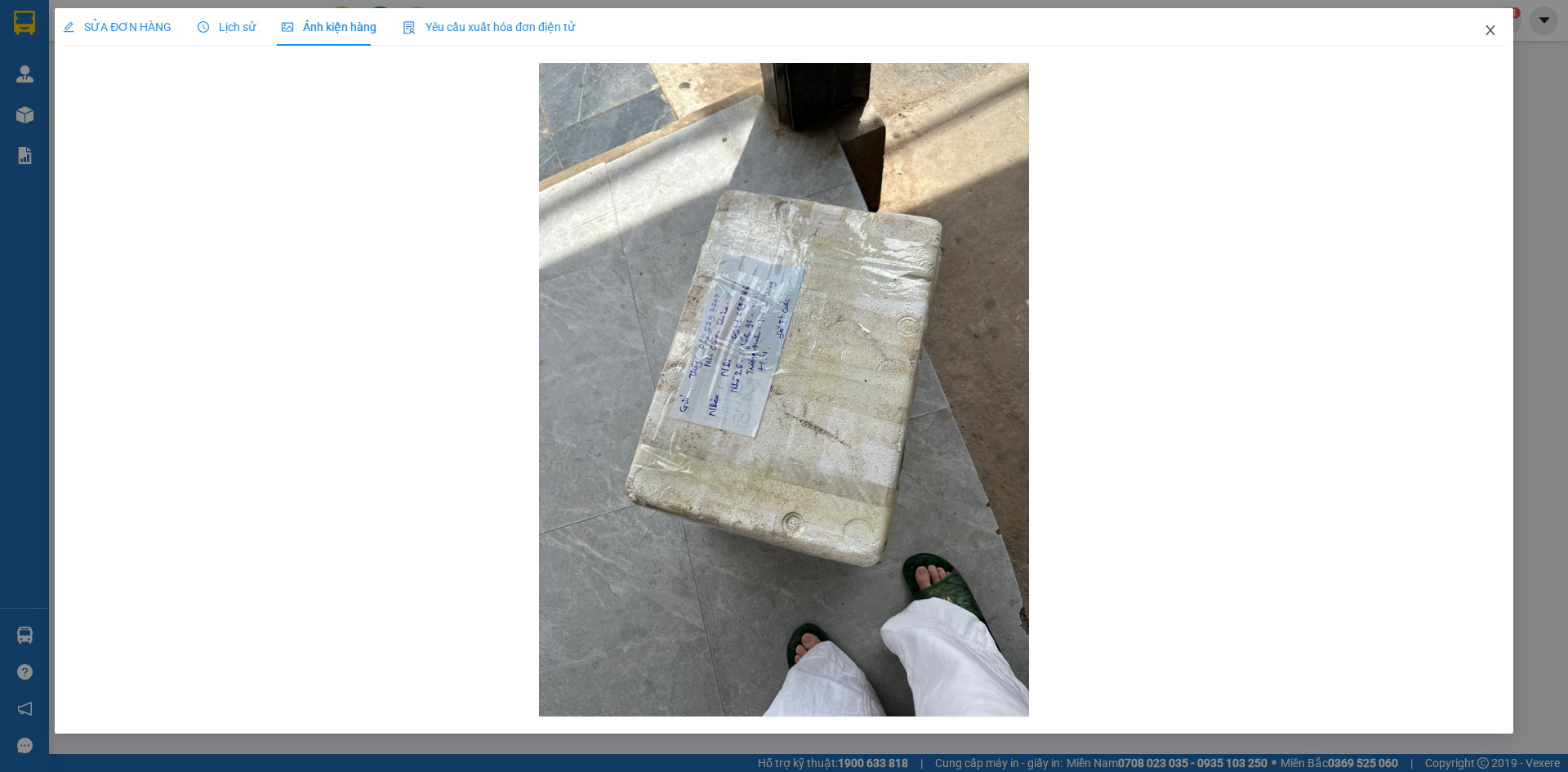
click at [1486, 30] on icon "close" at bounding box center [1490, 30] width 13 height 13
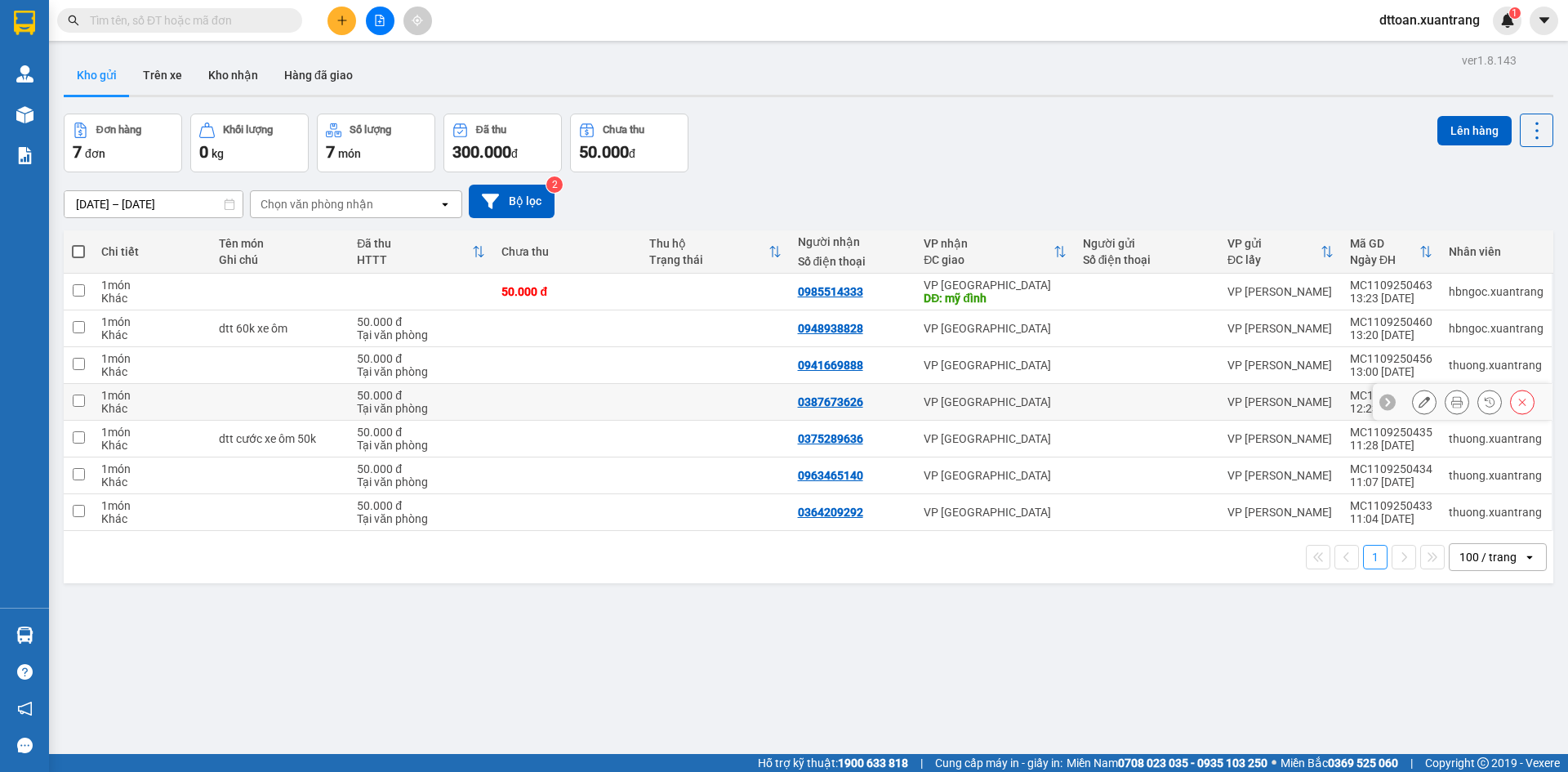
click at [497, 407] on td at bounding box center [567, 402] width 147 height 37
checkbox input "true"
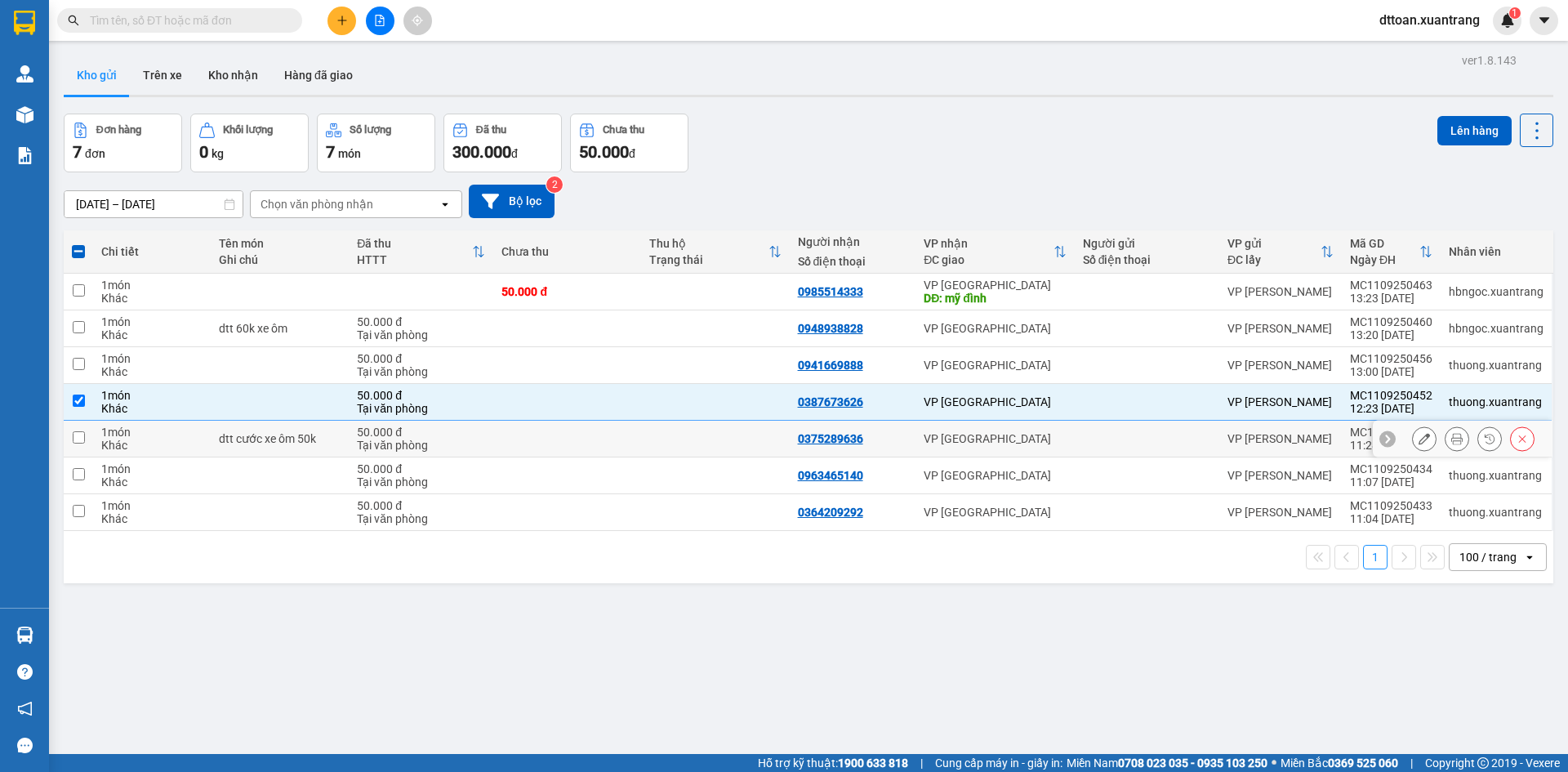
click at [505, 440] on td at bounding box center [567, 438] width 147 height 37
checkbox input "true"
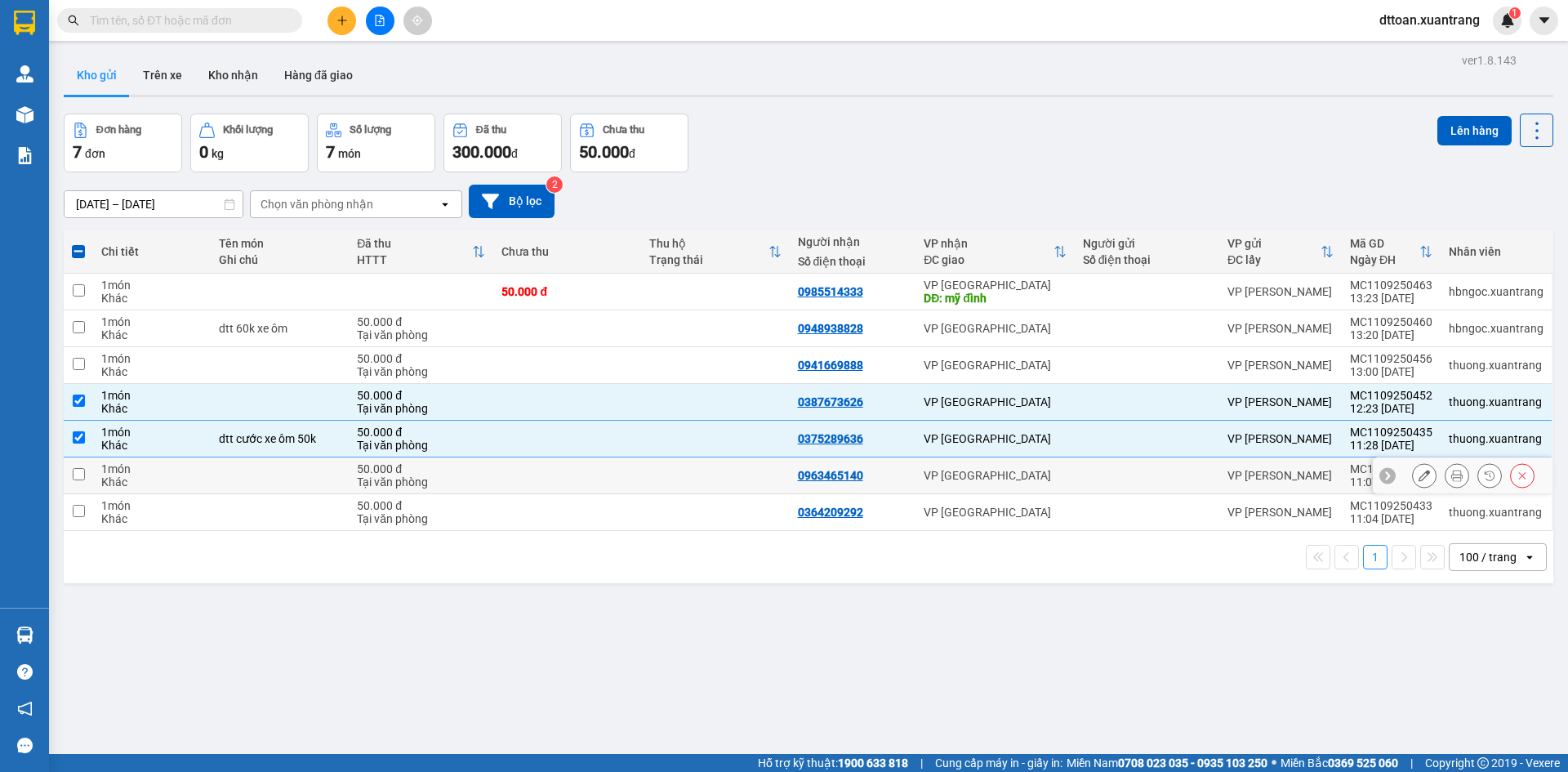
click at [509, 479] on td at bounding box center [567, 475] width 147 height 37
checkbox input "true"
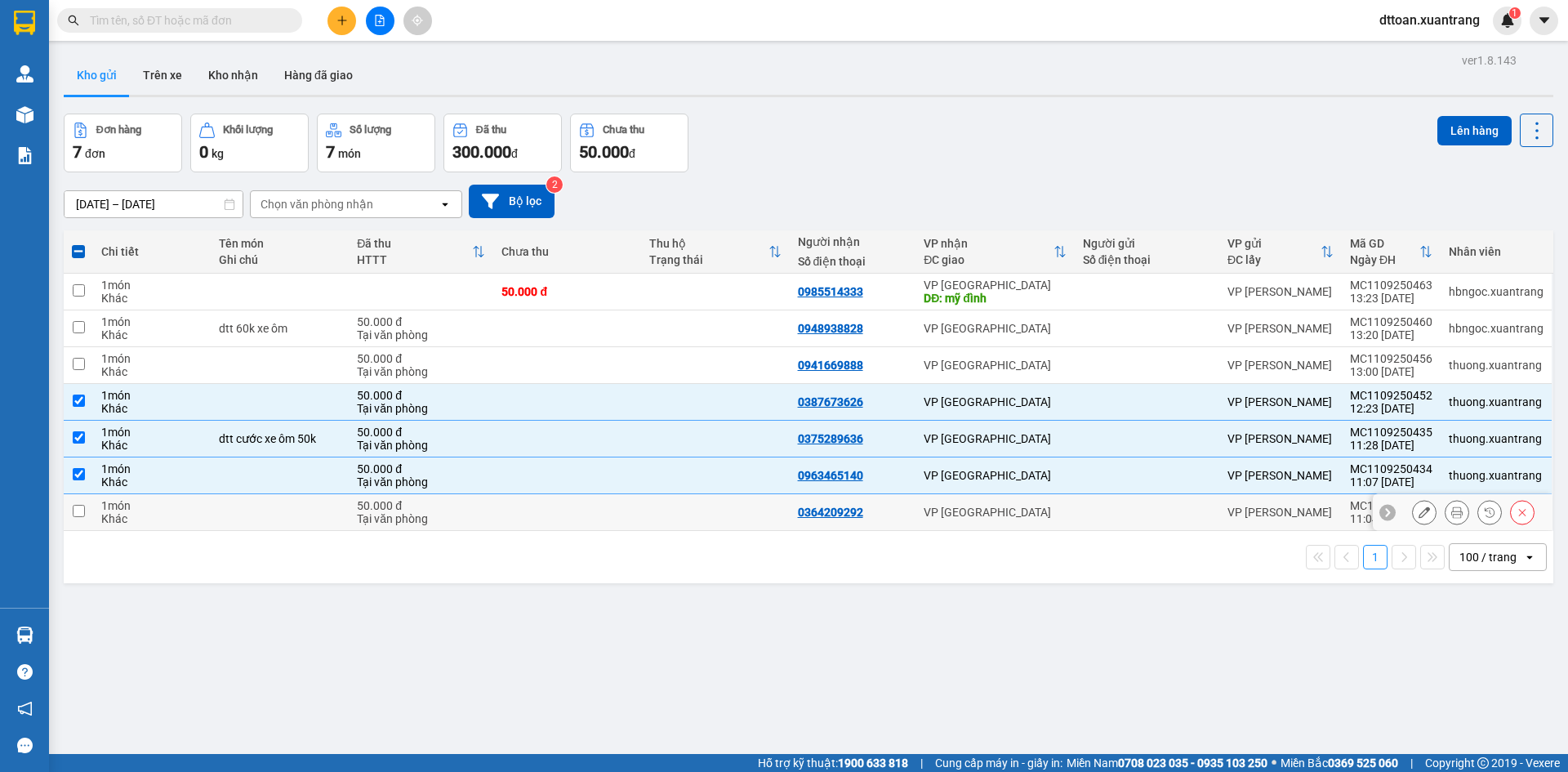
click at [528, 526] on td at bounding box center [567, 512] width 147 height 37
checkbox input "true"
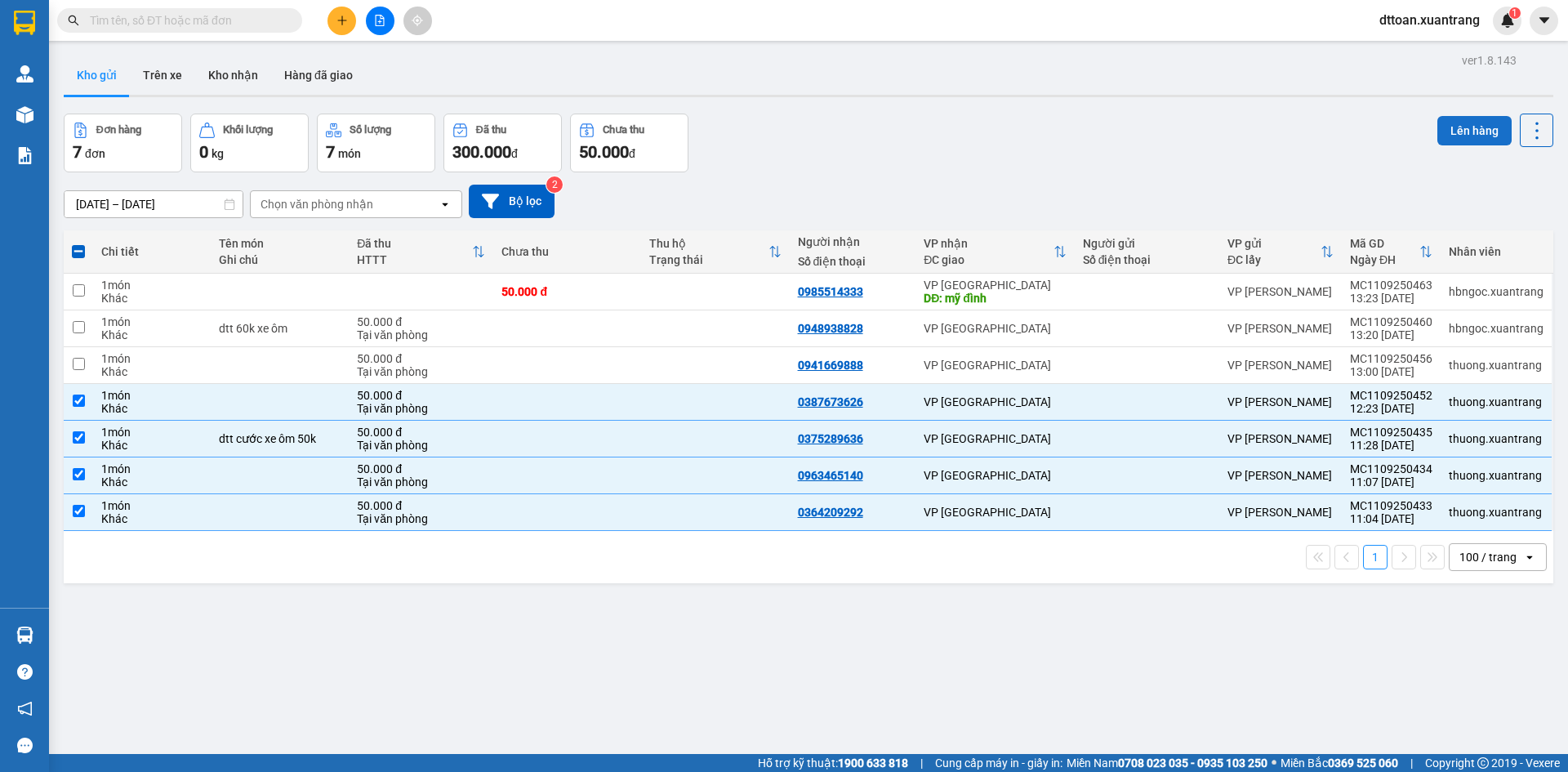
click at [1474, 122] on button "Lên hàng" at bounding box center [1474, 131] width 75 height 30
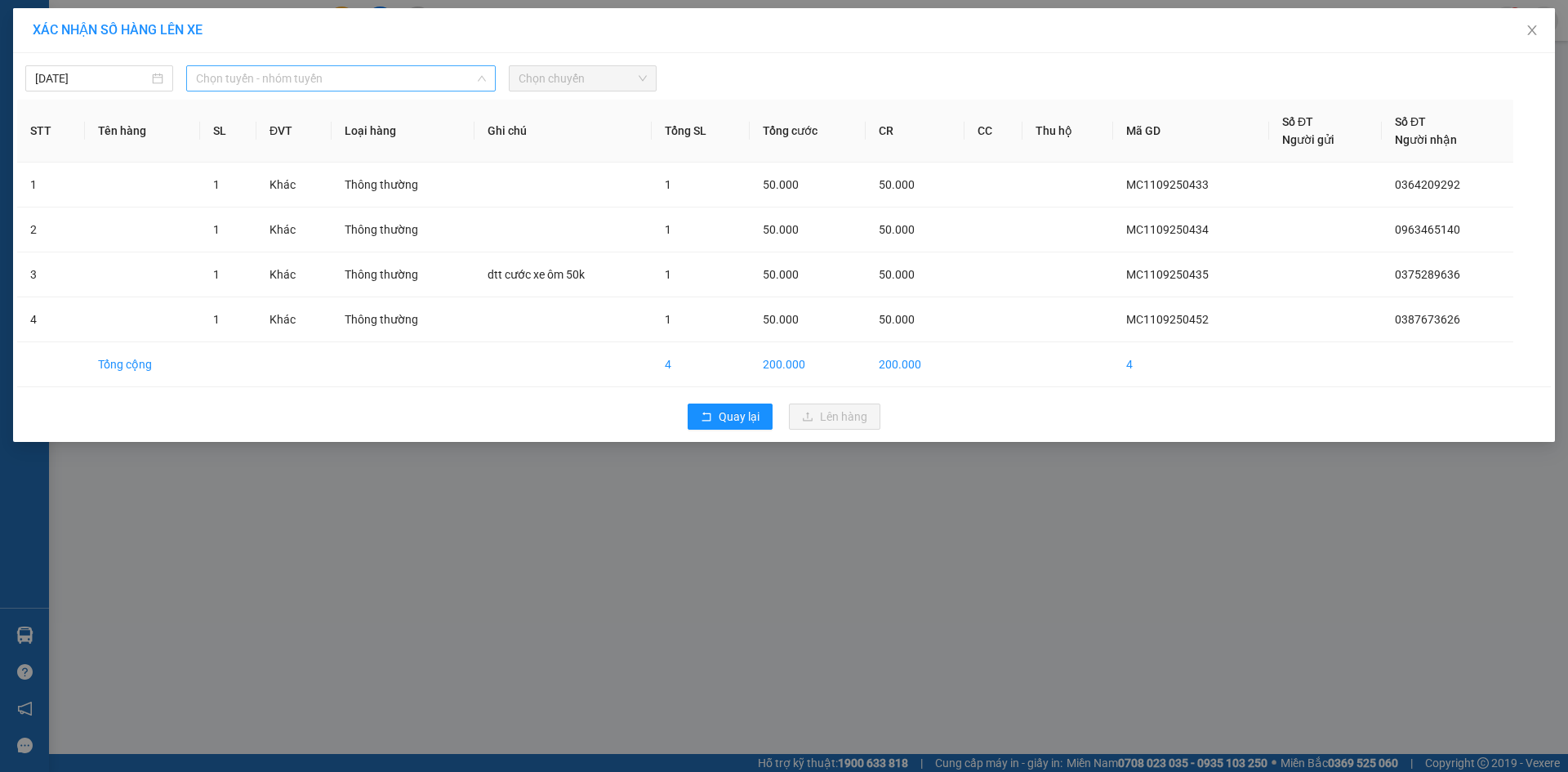
click at [238, 71] on span "Chọn tuyến - nhóm tuyến" at bounding box center [341, 79] width 290 height 25
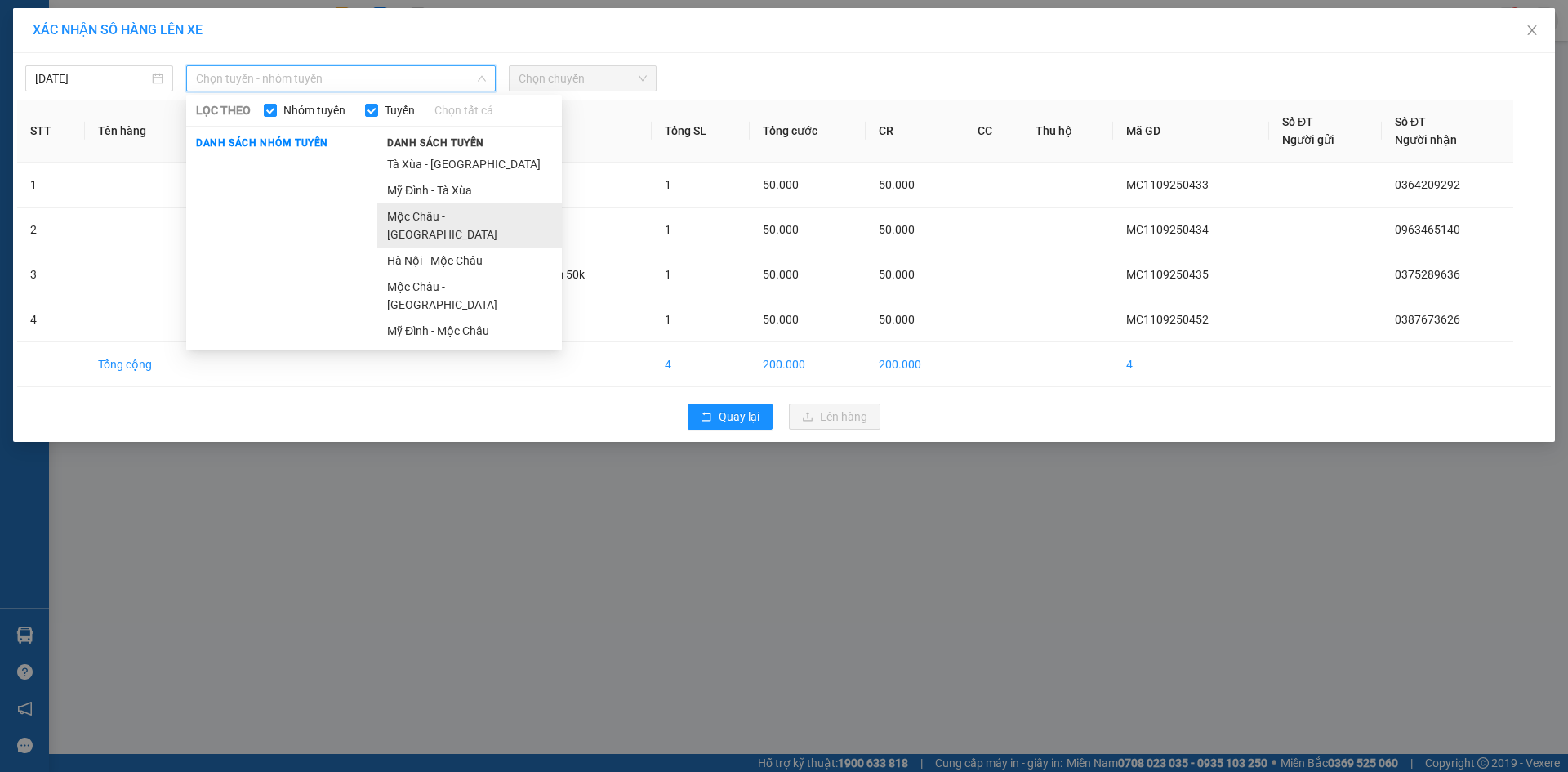
click at [455, 221] on li "Mộc Châu - Hà Nội" at bounding box center [469, 225] width 184 height 44
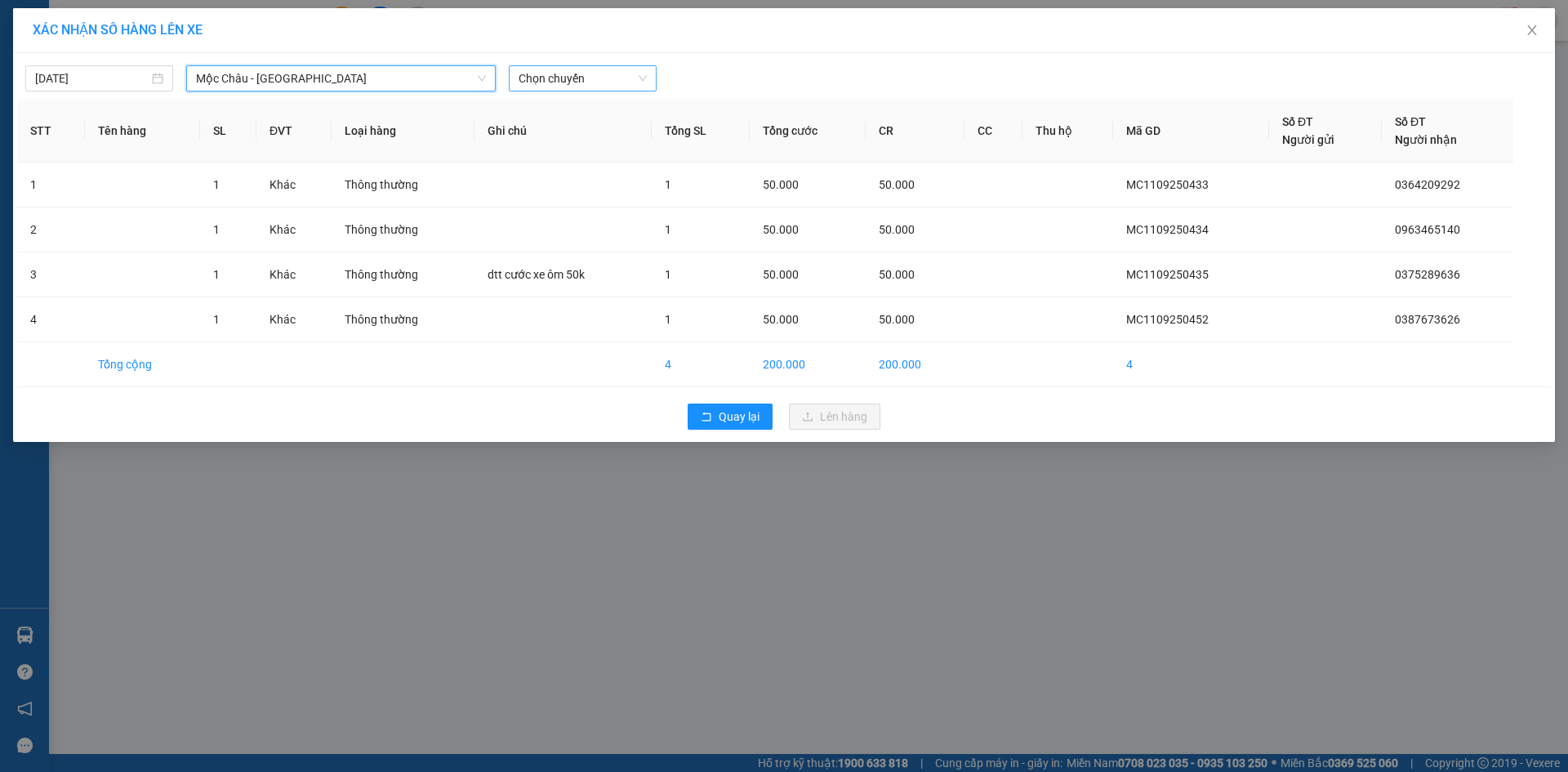
click at [577, 78] on span "Chọn chuyến" at bounding box center [582, 79] width 128 height 25
click at [567, 258] on div "13:30" at bounding box center [582, 265] width 127 height 18
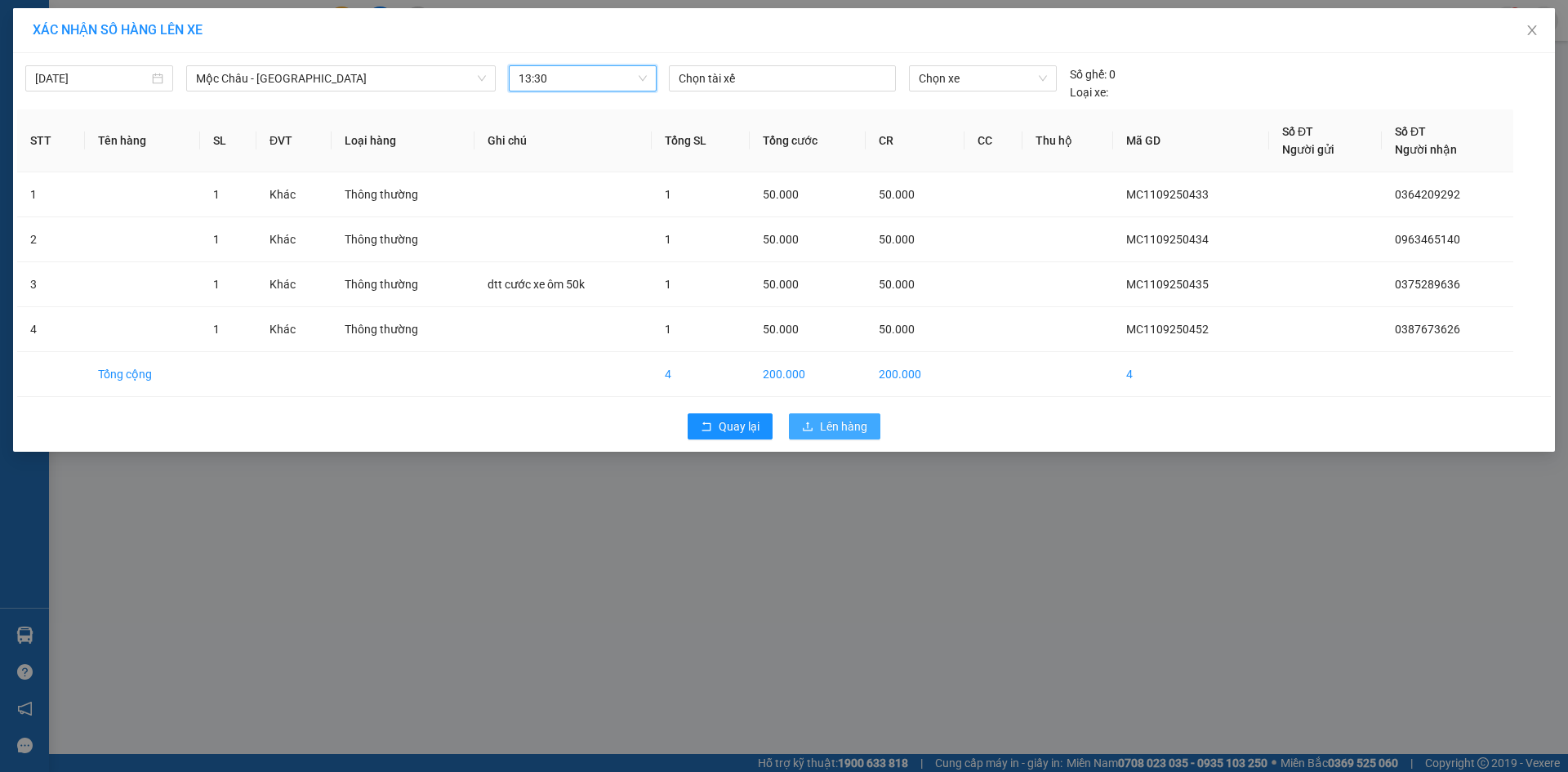
click at [835, 429] on span "Lên hàng" at bounding box center [844, 426] width 48 height 18
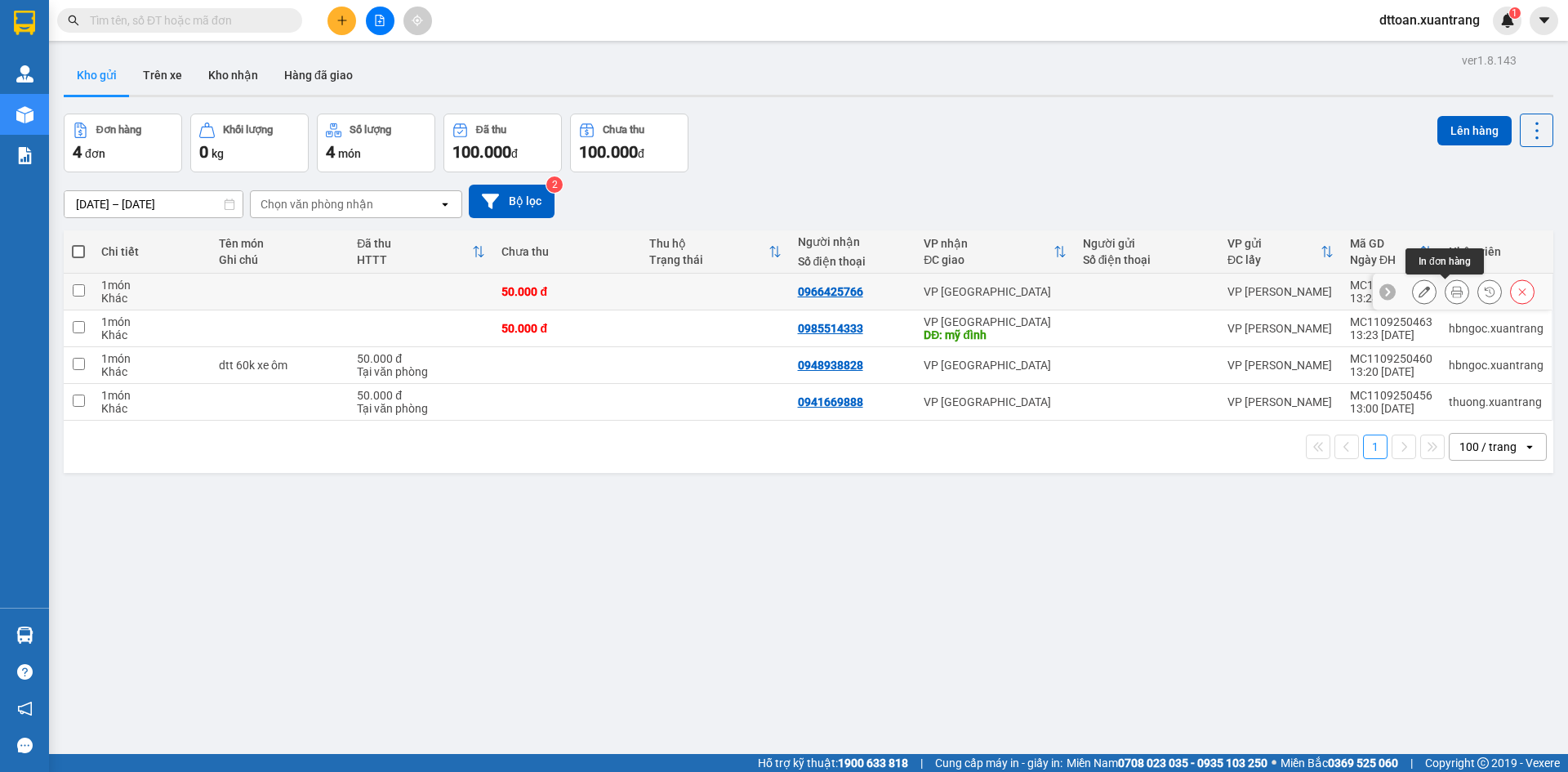
click at [1451, 289] on icon at bounding box center [1457, 292] width 11 height 11
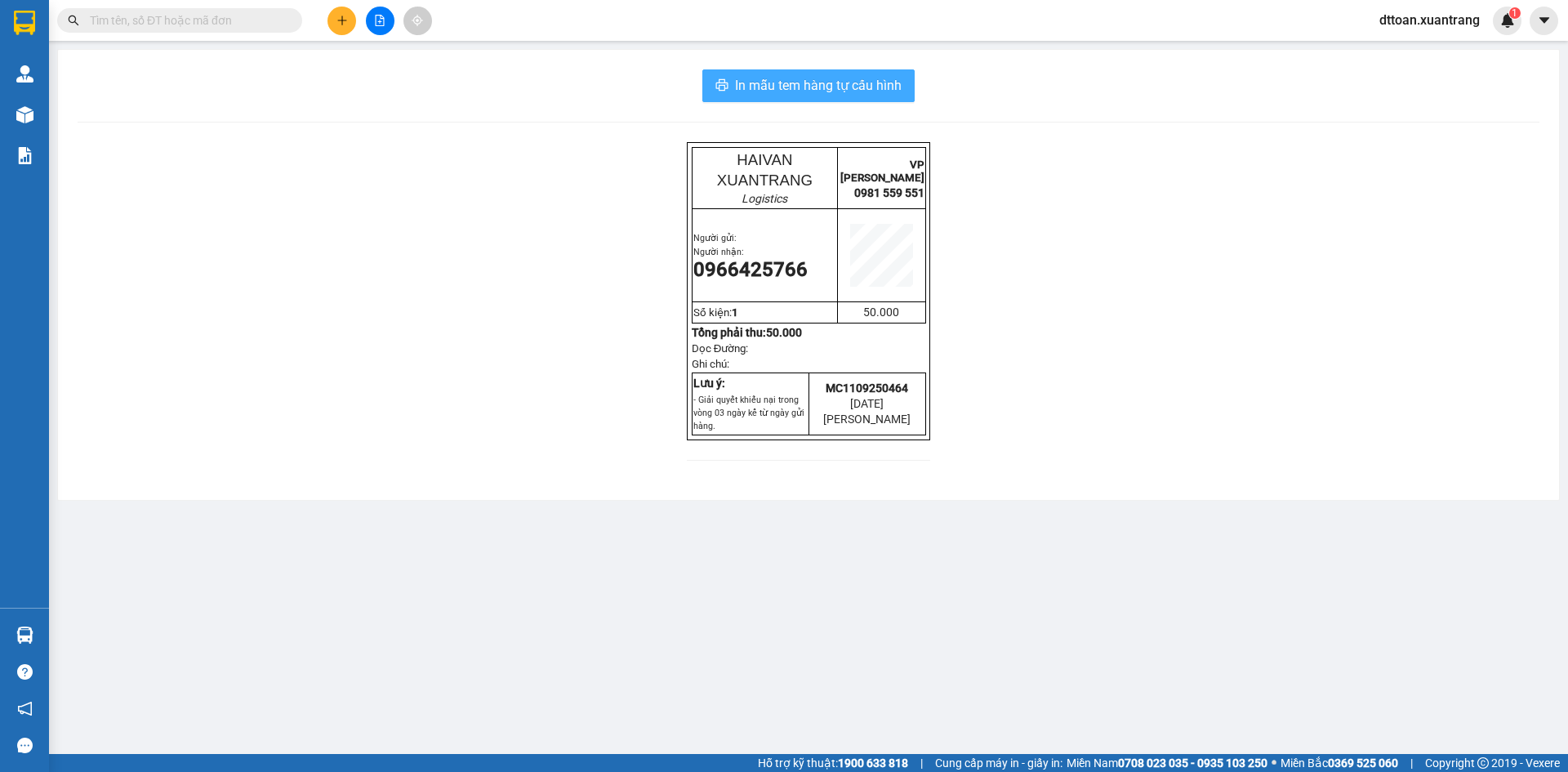
click at [792, 93] on span "In mẫu tem hàng tự cấu hình" at bounding box center [818, 85] width 166 height 20
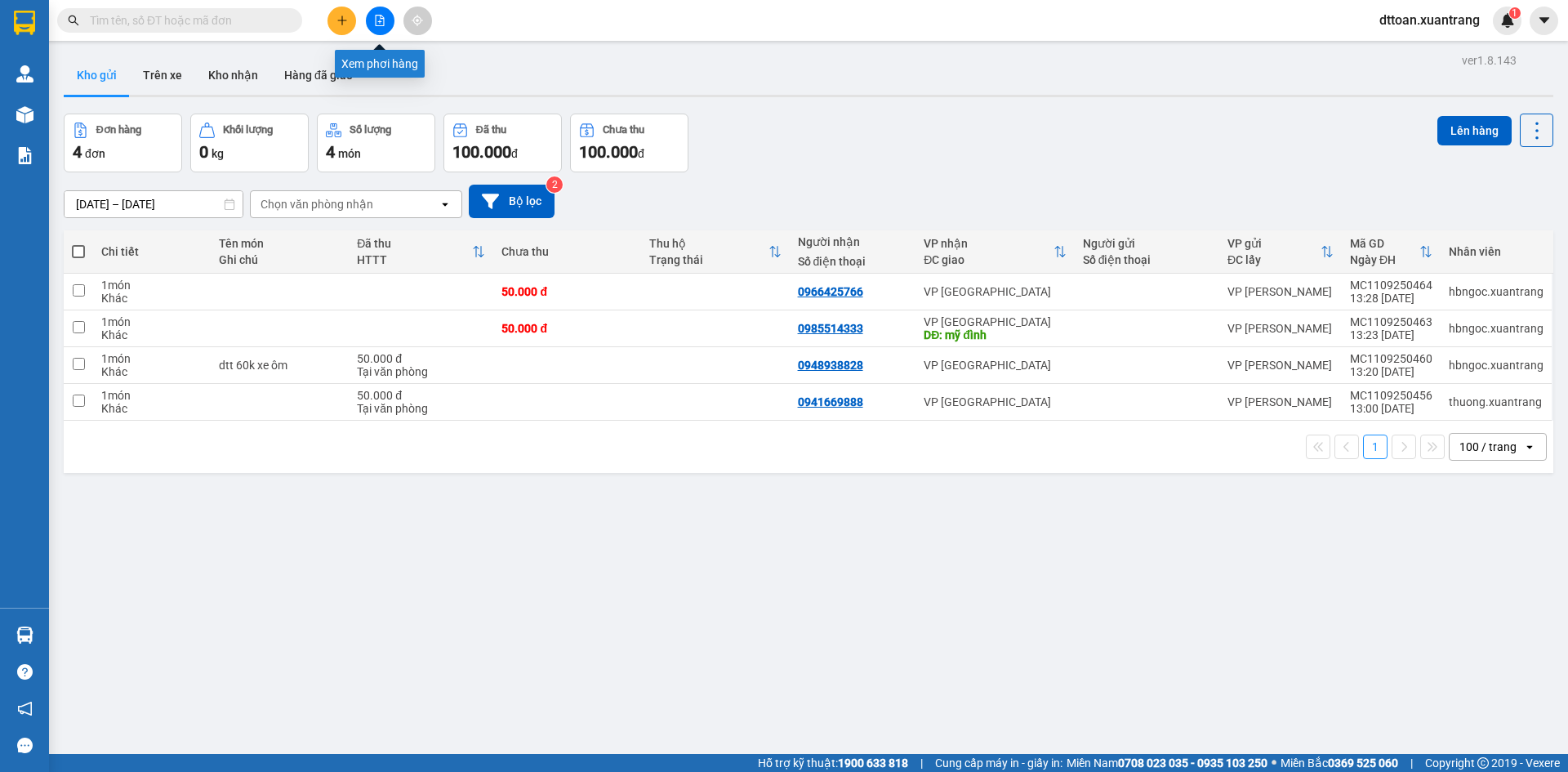
click at [389, 24] on button at bounding box center [380, 20] width 29 height 29
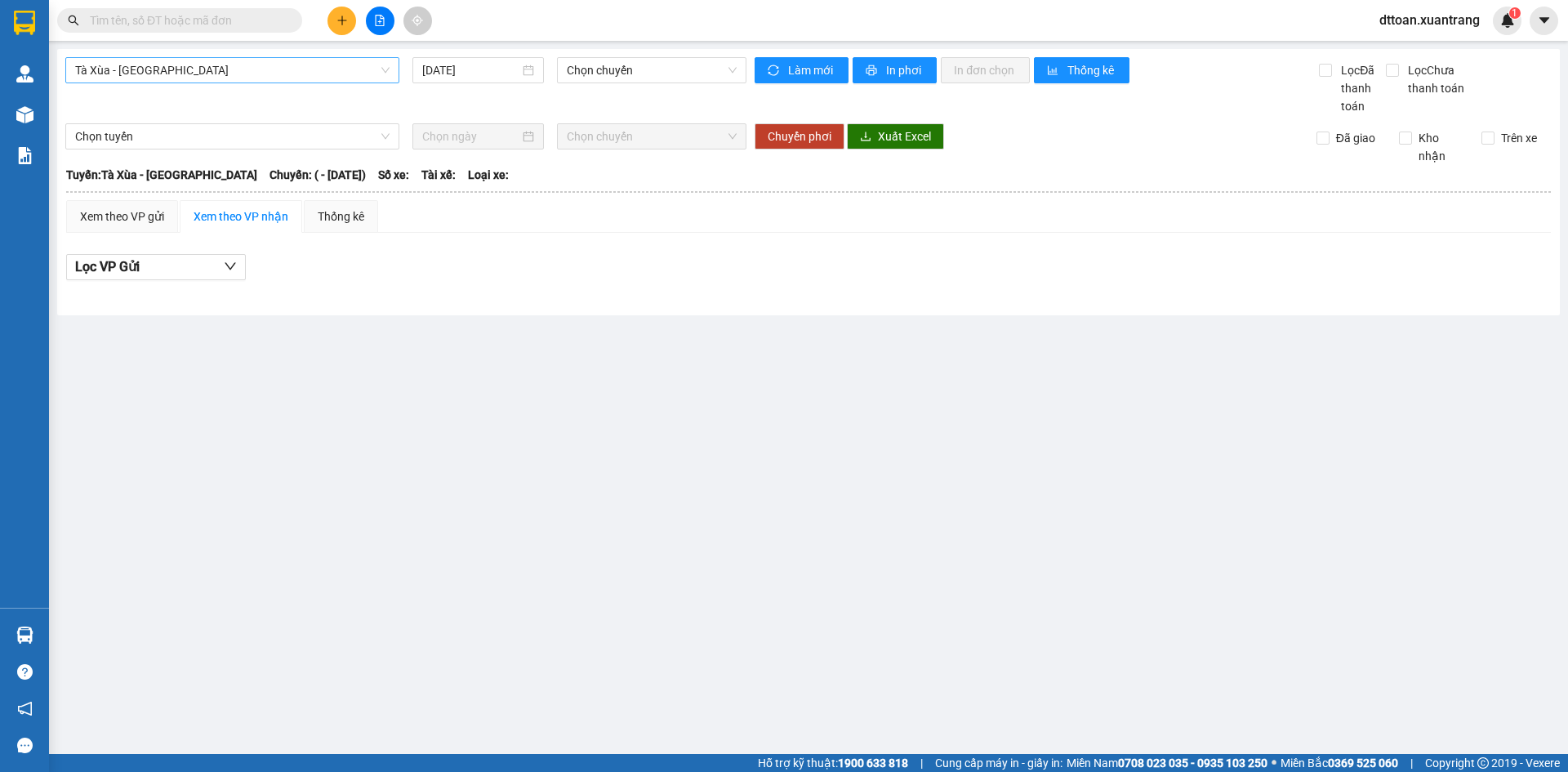
click at [333, 77] on span "Tà Xùa - [GEOGRAPHIC_DATA]" at bounding box center [233, 70] width 315 height 25
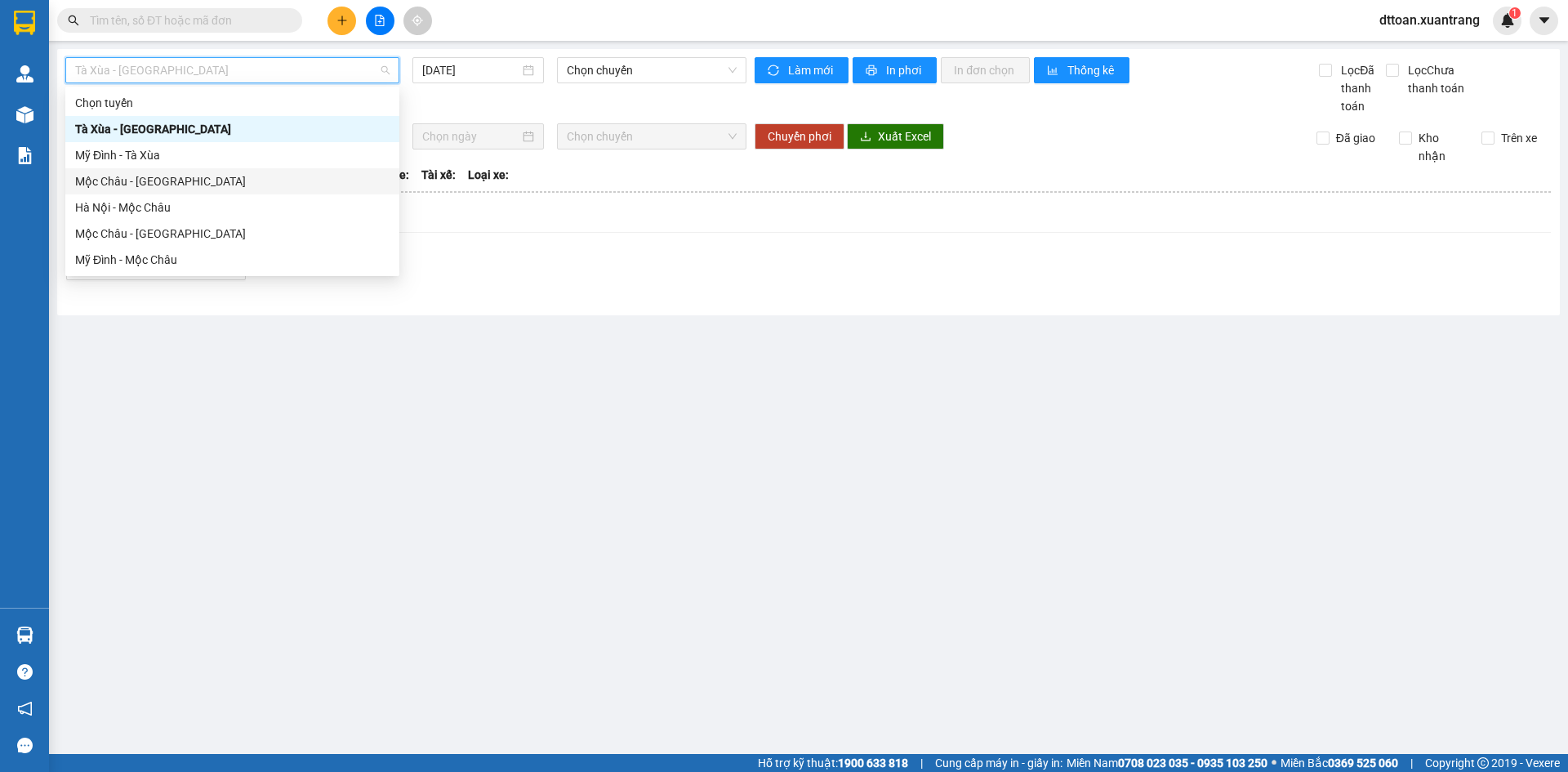
click at [229, 183] on div "Mộc Châu - [GEOGRAPHIC_DATA]" at bounding box center [233, 181] width 315 height 18
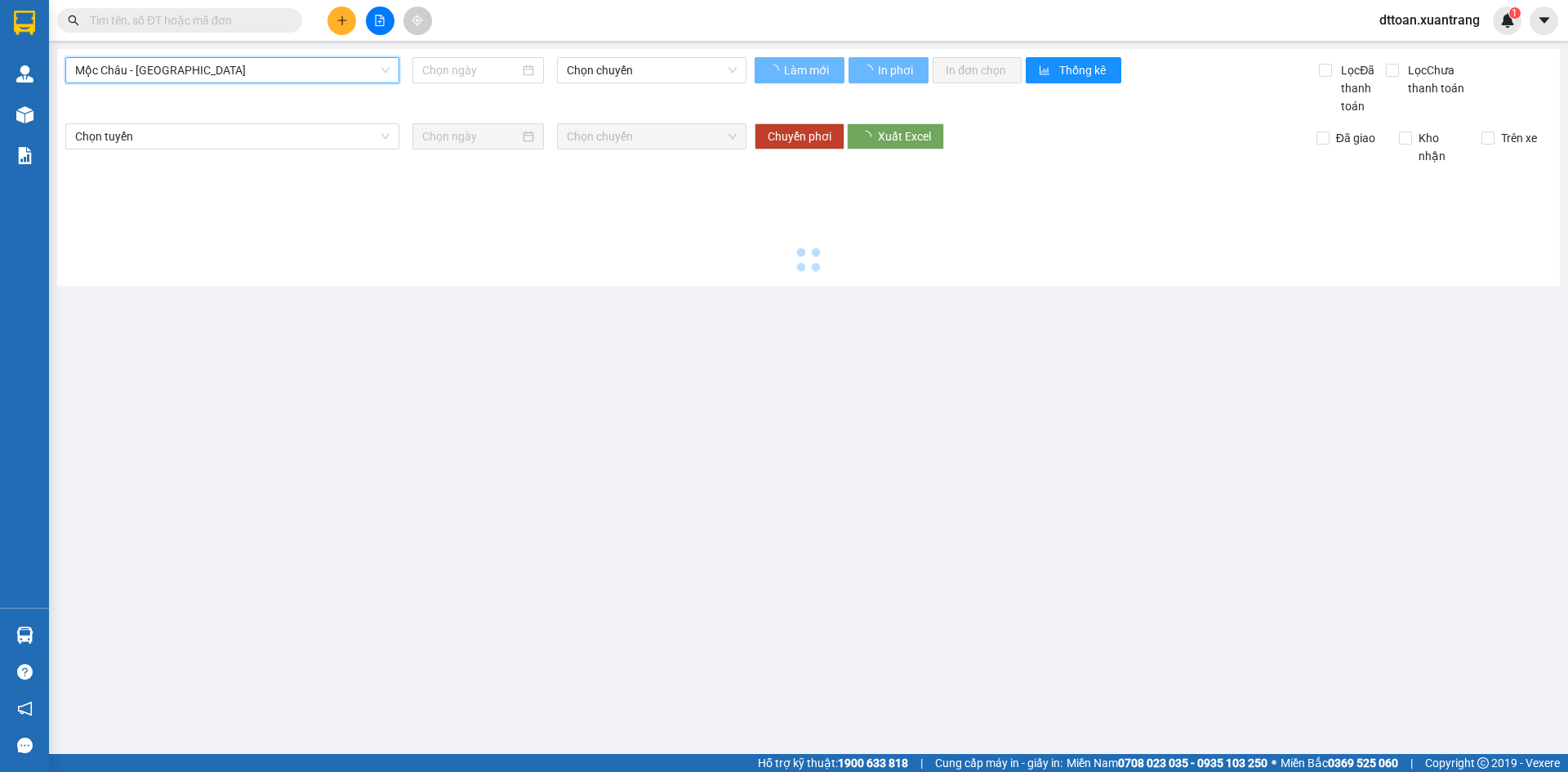
type input "[DATE]"
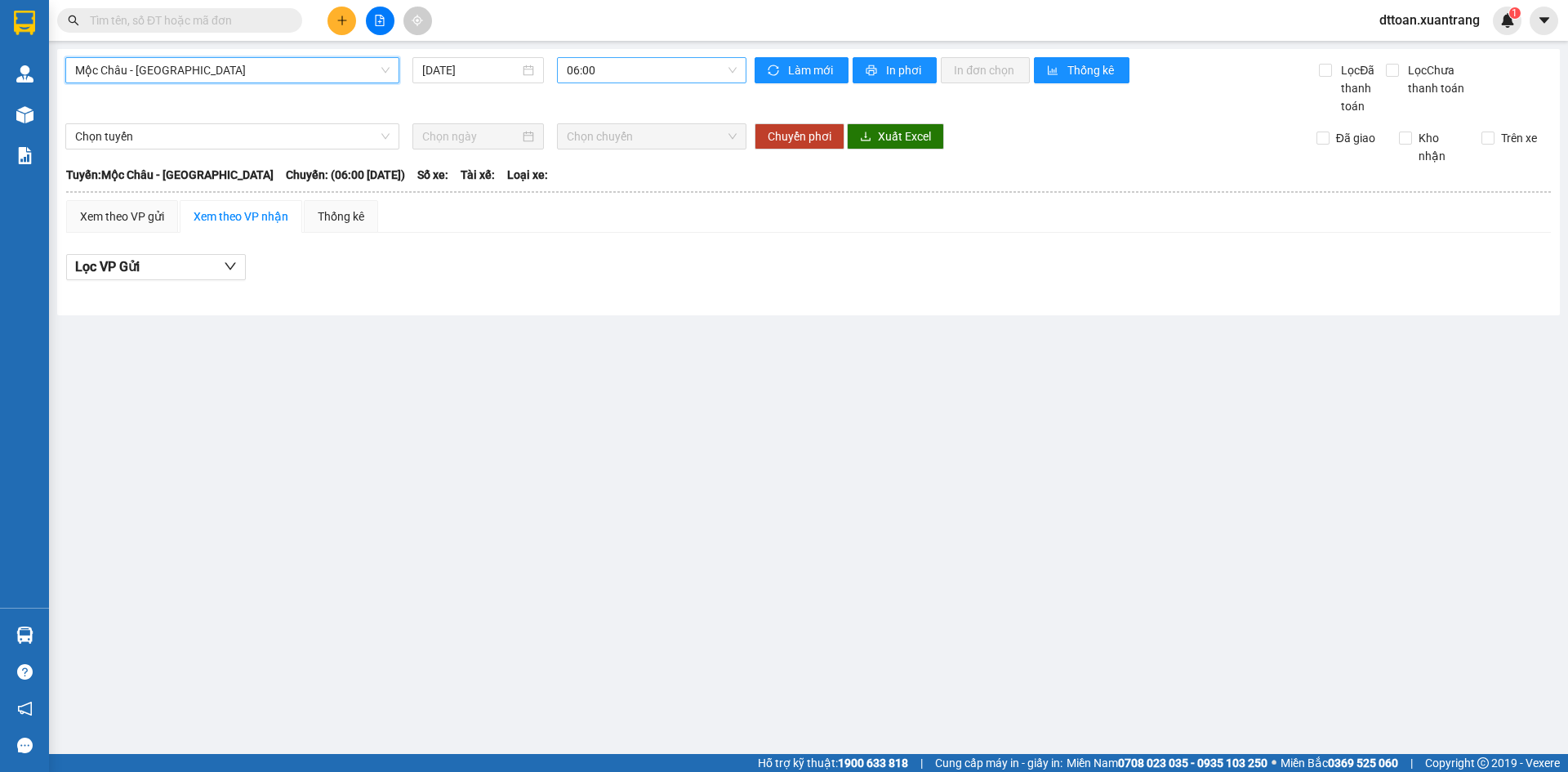
click at [609, 71] on span "06:00" at bounding box center [651, 70] width 170 height 25
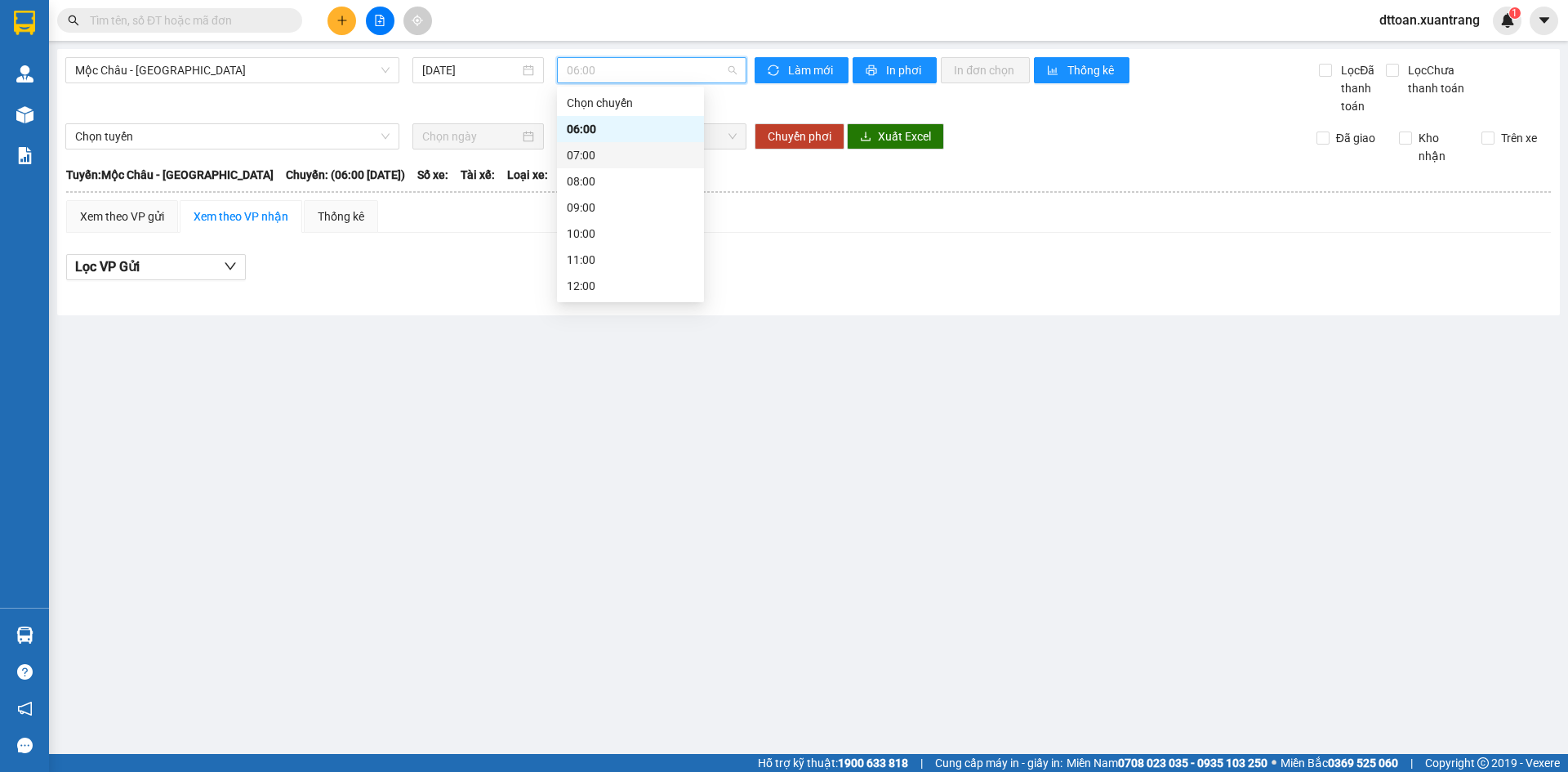
click at [623, 153] on div "07:00" at bounding box center [630, 155] width 127 height 18
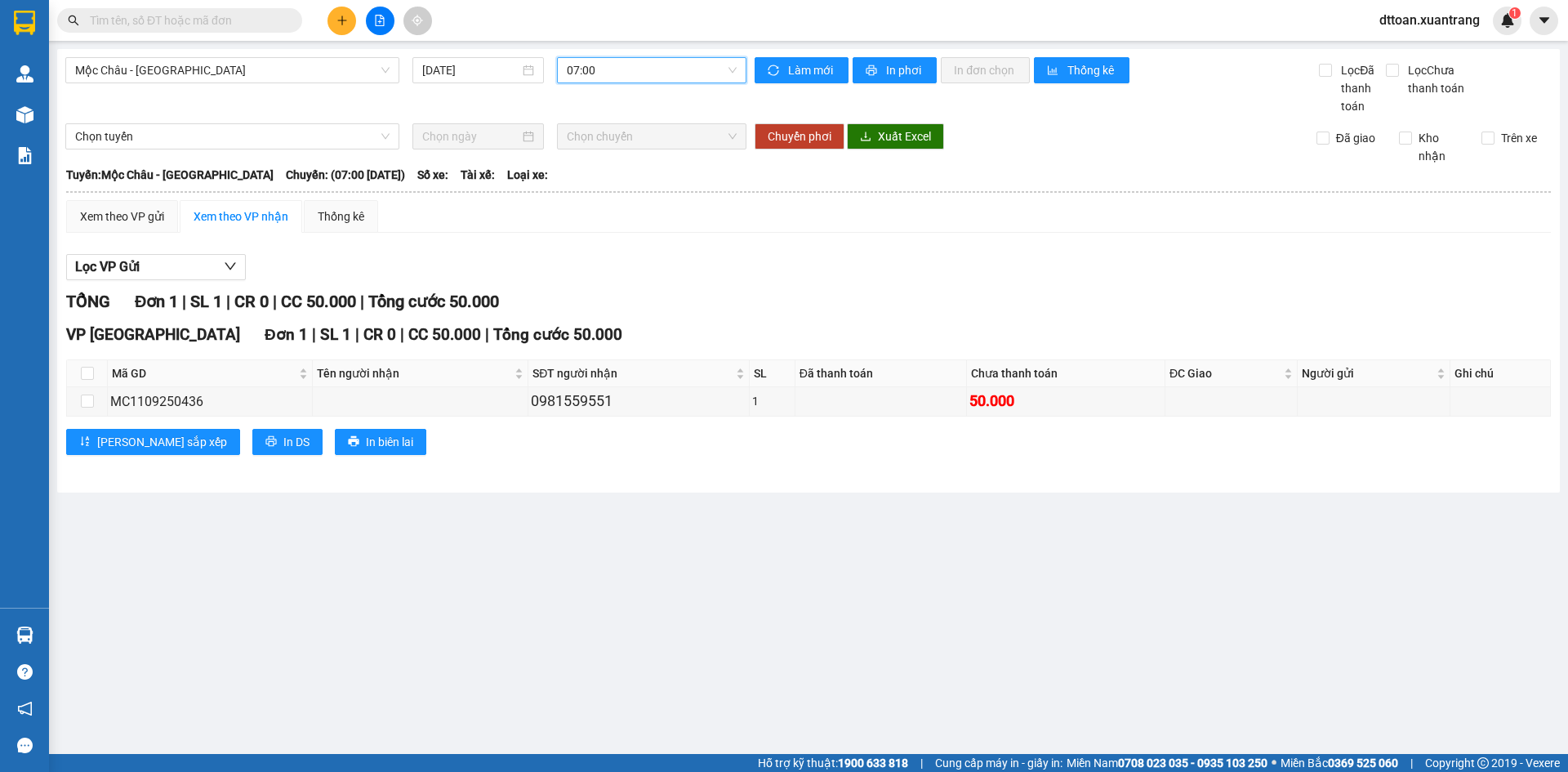
click at [641, 71] on span "07:00" at bounding box center [651, 70] width 170 height 25
click at [627, 185] on div "08:00" at bounding box center [630, 181] width 127 height 18
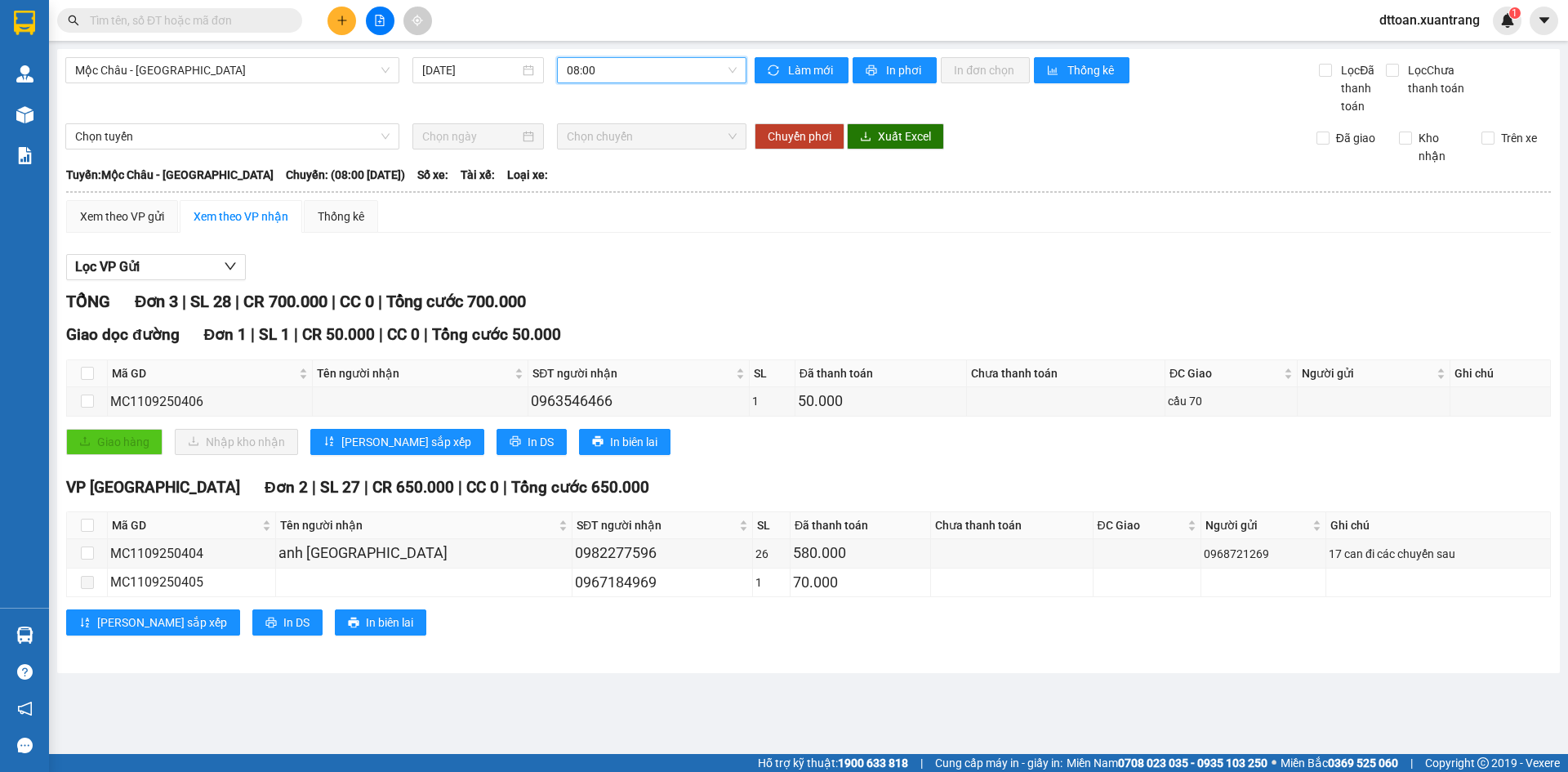
click at [608, 75] on span "08:00" at bounding box center [651, 70] width 170 height 25
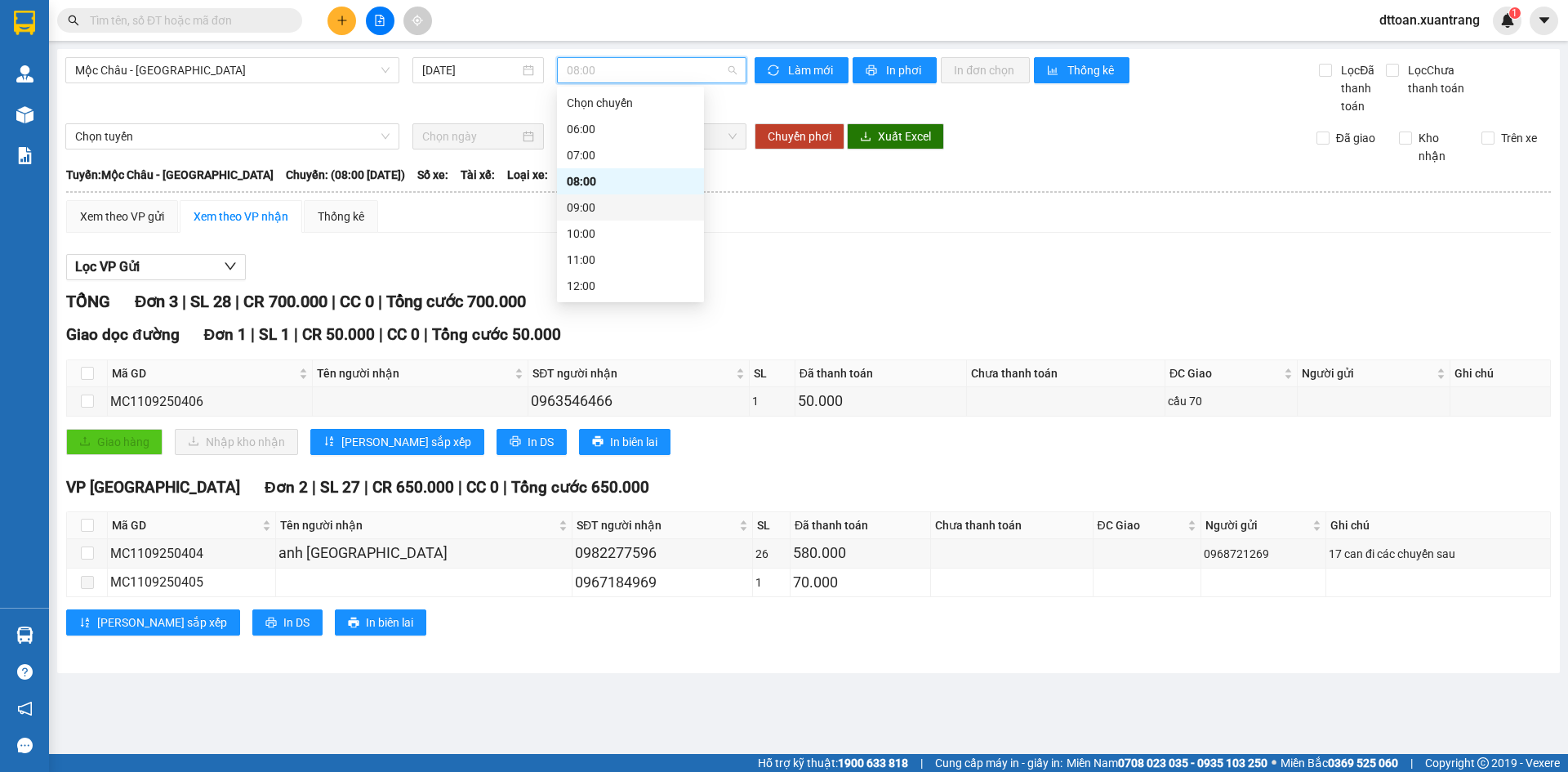
click at [620, 207] on div "09:00" at bounding box center [630, 207] width 127 height 18
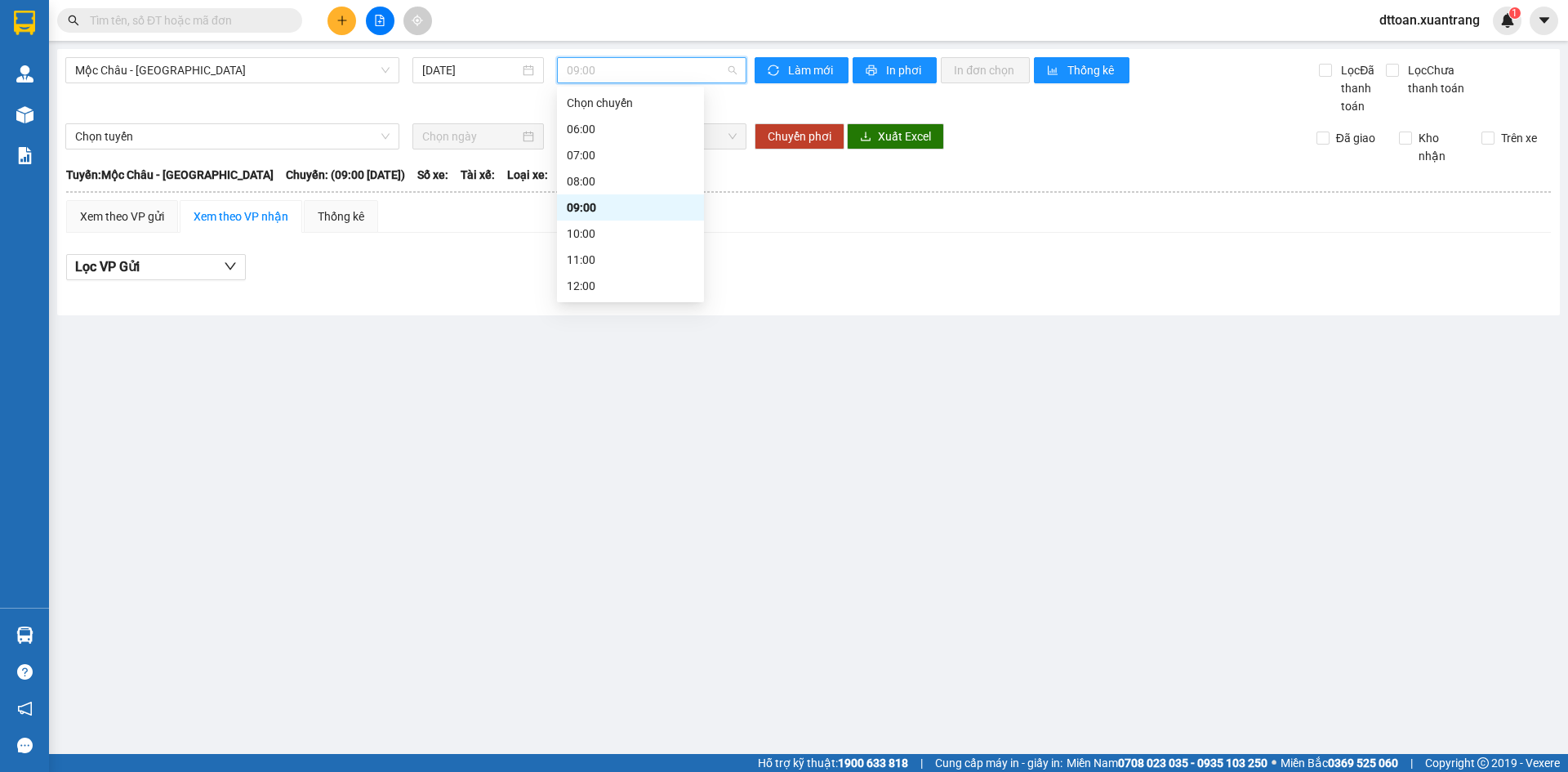
click at [614, 57] on div "09:00" at bounding box center [651, 70] width 189 height 26
click at [591, 237] on div "10:00" at bounding box center [630, 234] width 127 height 18
click at [643, 69] on span "10:00" at bounding box center [651, 70] width 170 height 25
click at [610, 257] on div "11:00" at bounding box center [630, 260] width 127 height 18
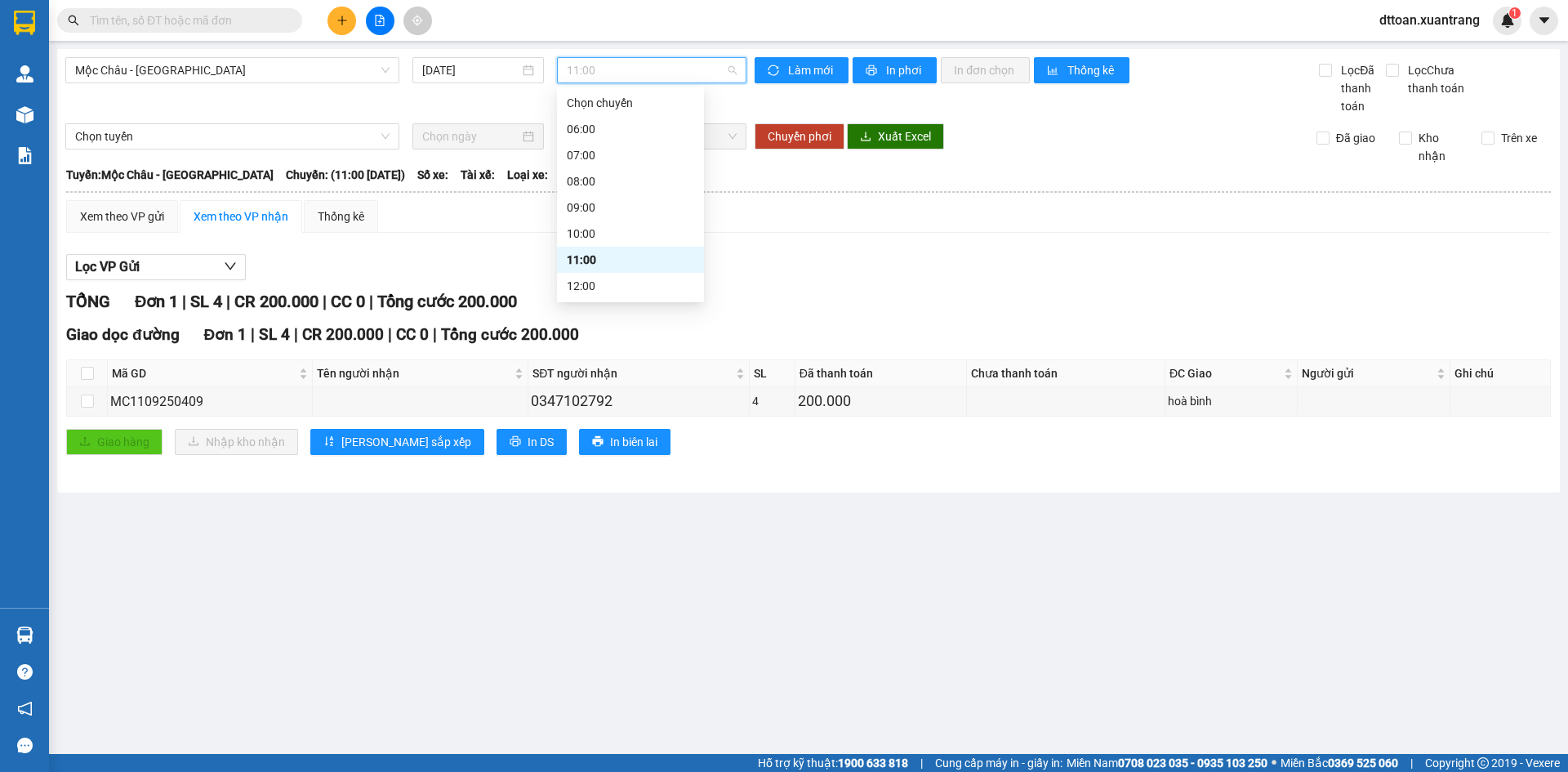
click at [689, 78] on span "11:00" at bounding box center [651, 70] width 170 height 25
click at [597, 278] on div "12:00" at bounding box center [630, 286] width 127 height 18
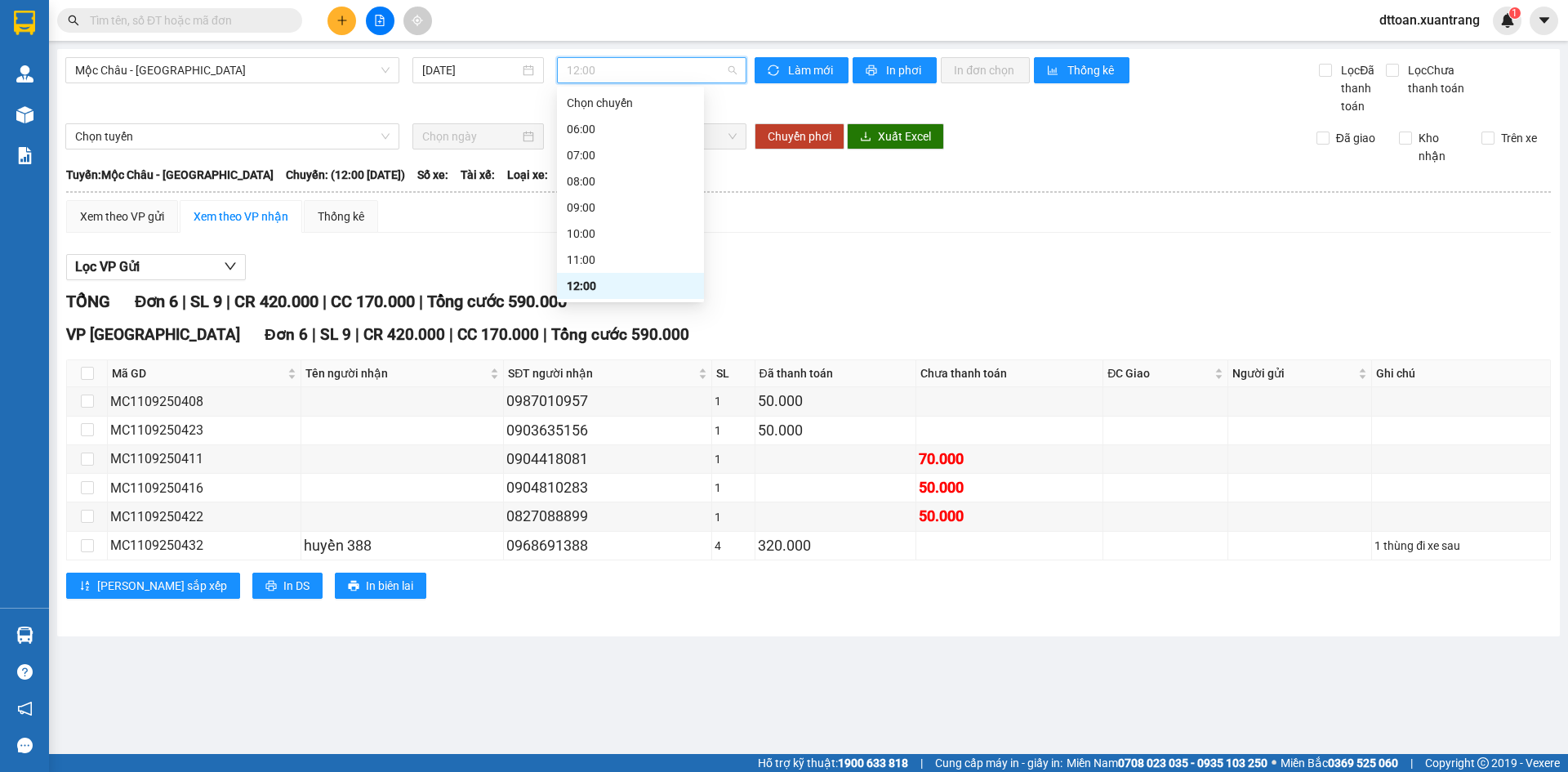
click at [653, 74] on span "12:00" at bounding box center [651, 70] width 170 height 25
click at [636, 231] on div "13:00" at bounding box center [630, 230] width 127 height 18
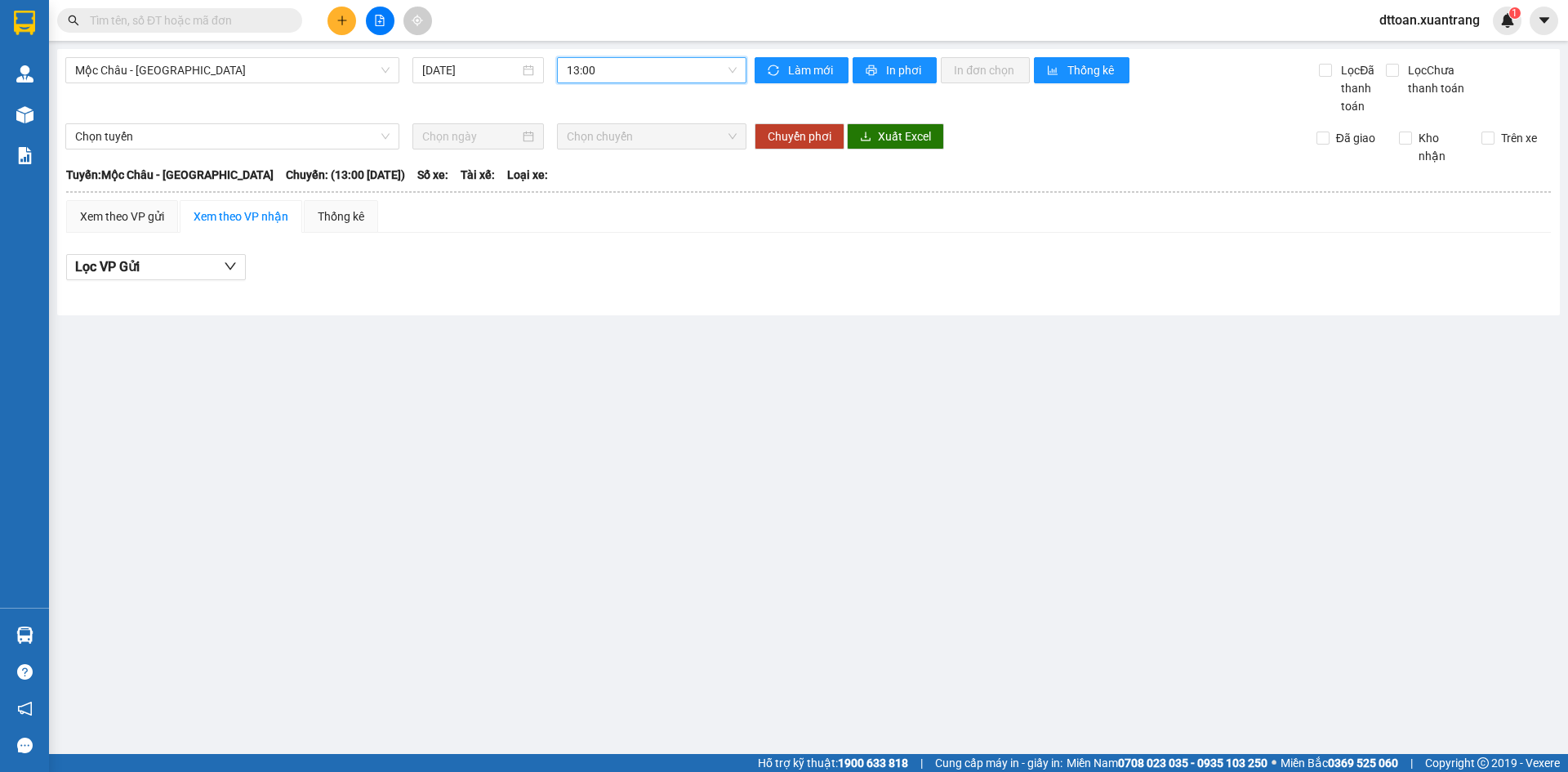
click at [608, 70] on span "13:00" at bounding box center [651, 70] width 170 height 25
click at [606, 252] on div "13:30" at bounding box center [630, 257] width 127 height 18
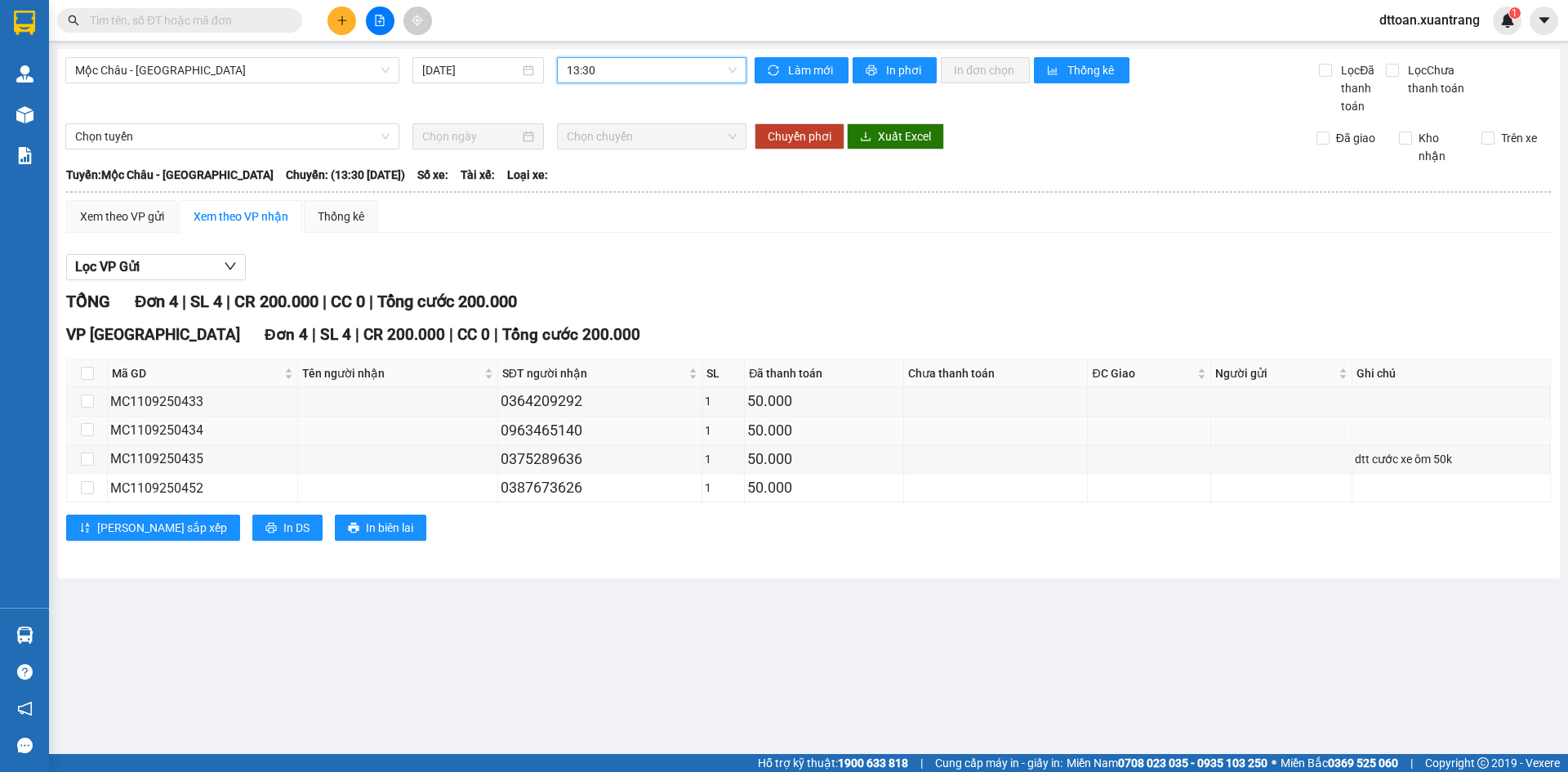
click at [529, 424] on div "0963465140" at bounding box center [600, 430] width 199 height 23
copy div "0963465140"
click at [216, 27] on input "text" at bounding box center [186, 20] width 193 height 18
paste input "0963465140"
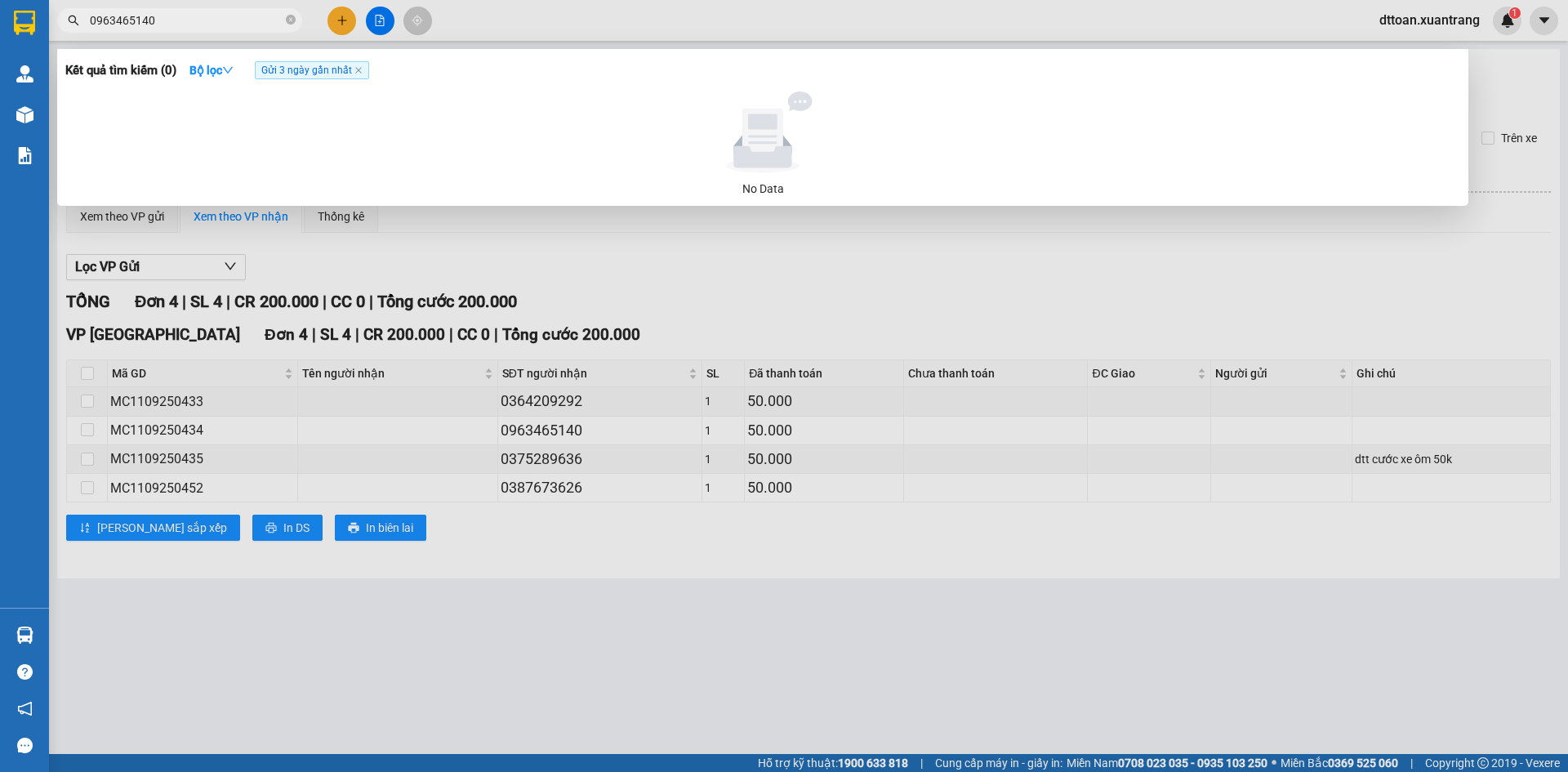
type input "0963465140"
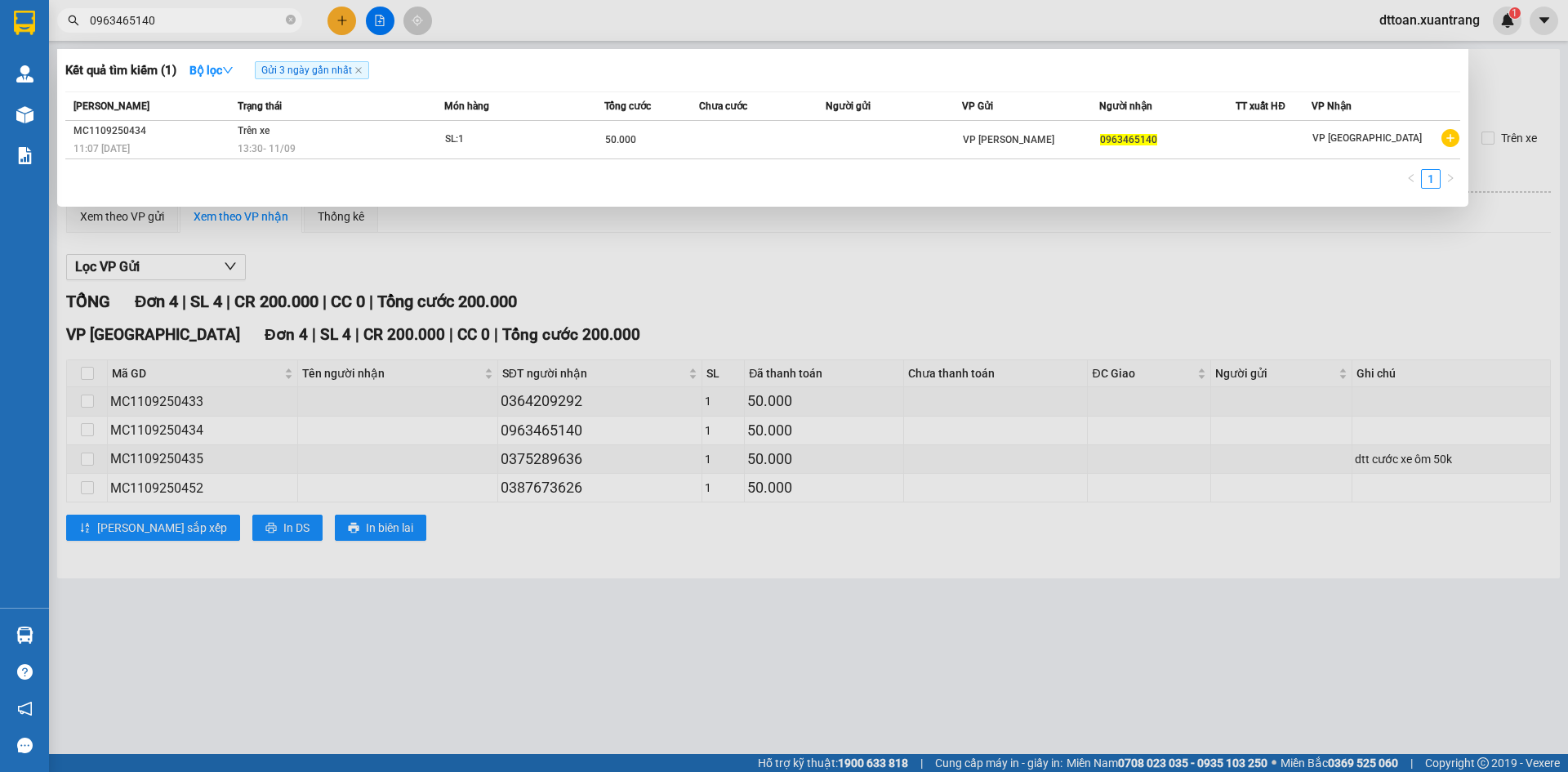
click at [623, 111] on span "Tổng cước" at bounding box center [628, 107] width 47 height 11
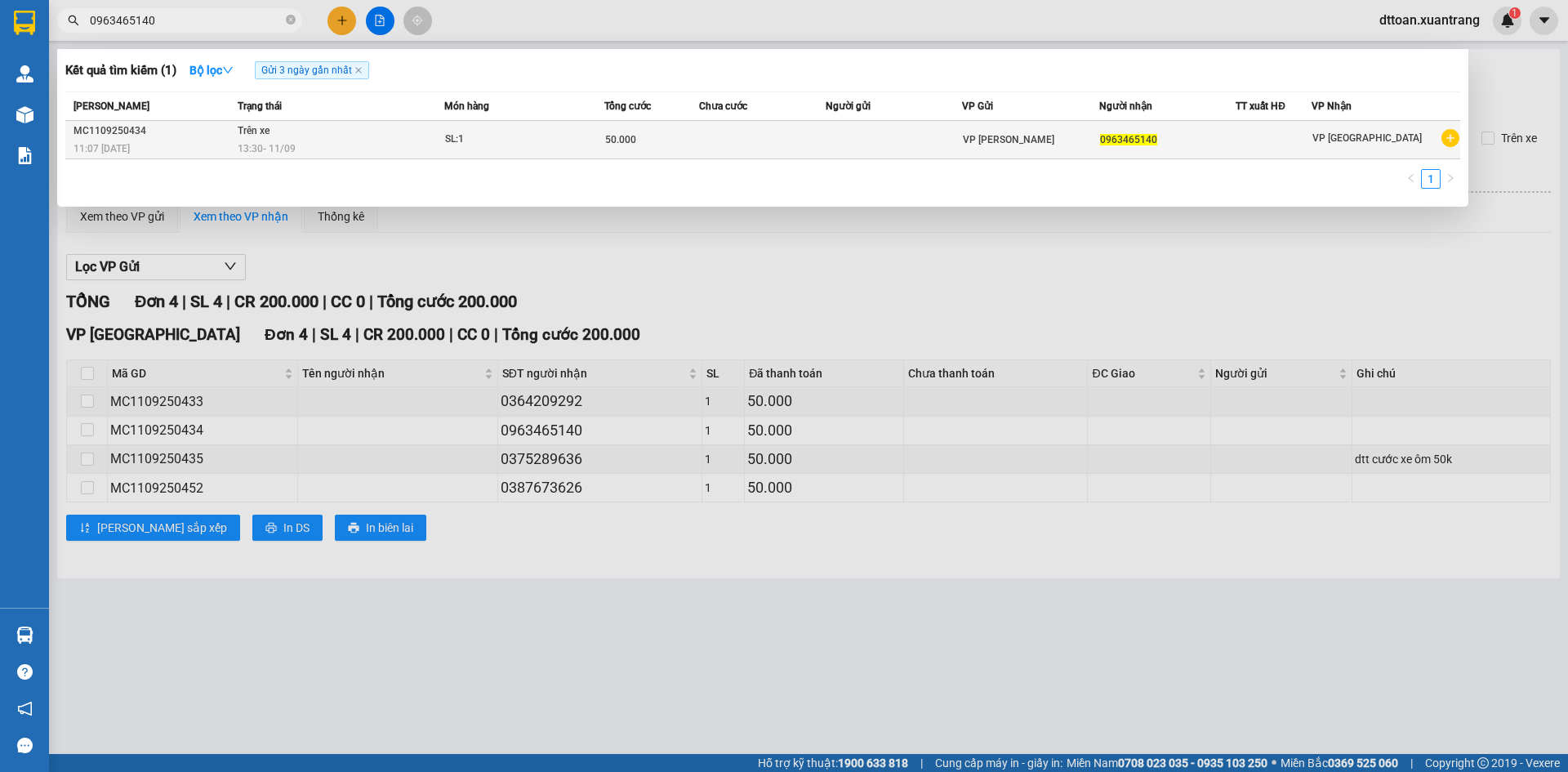
click at [632, 138] on span "50.000" at bounding box center [621, 139] width 31 height 11
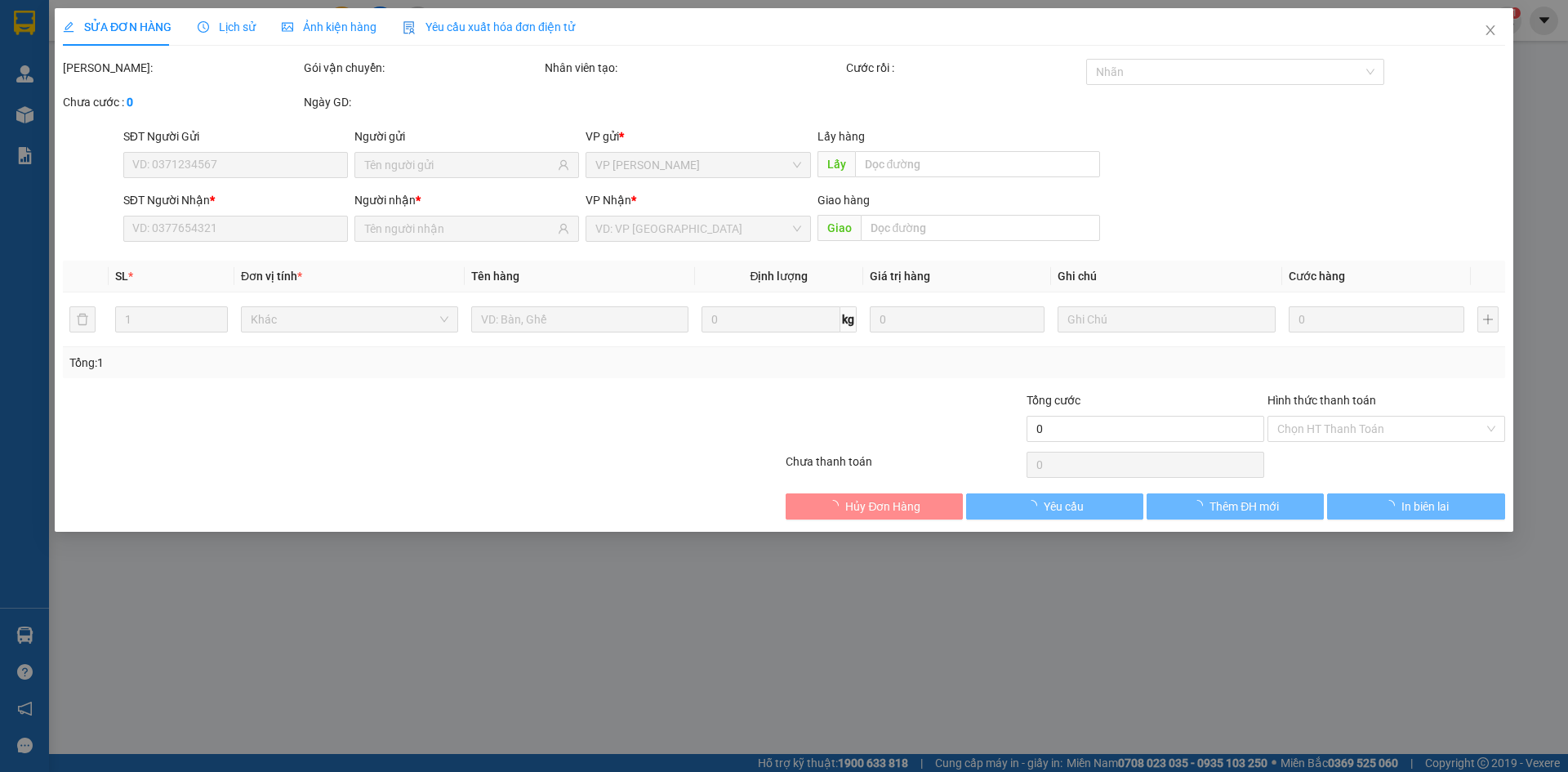
type input "0963465140"
type input "50.000"
type input "0"
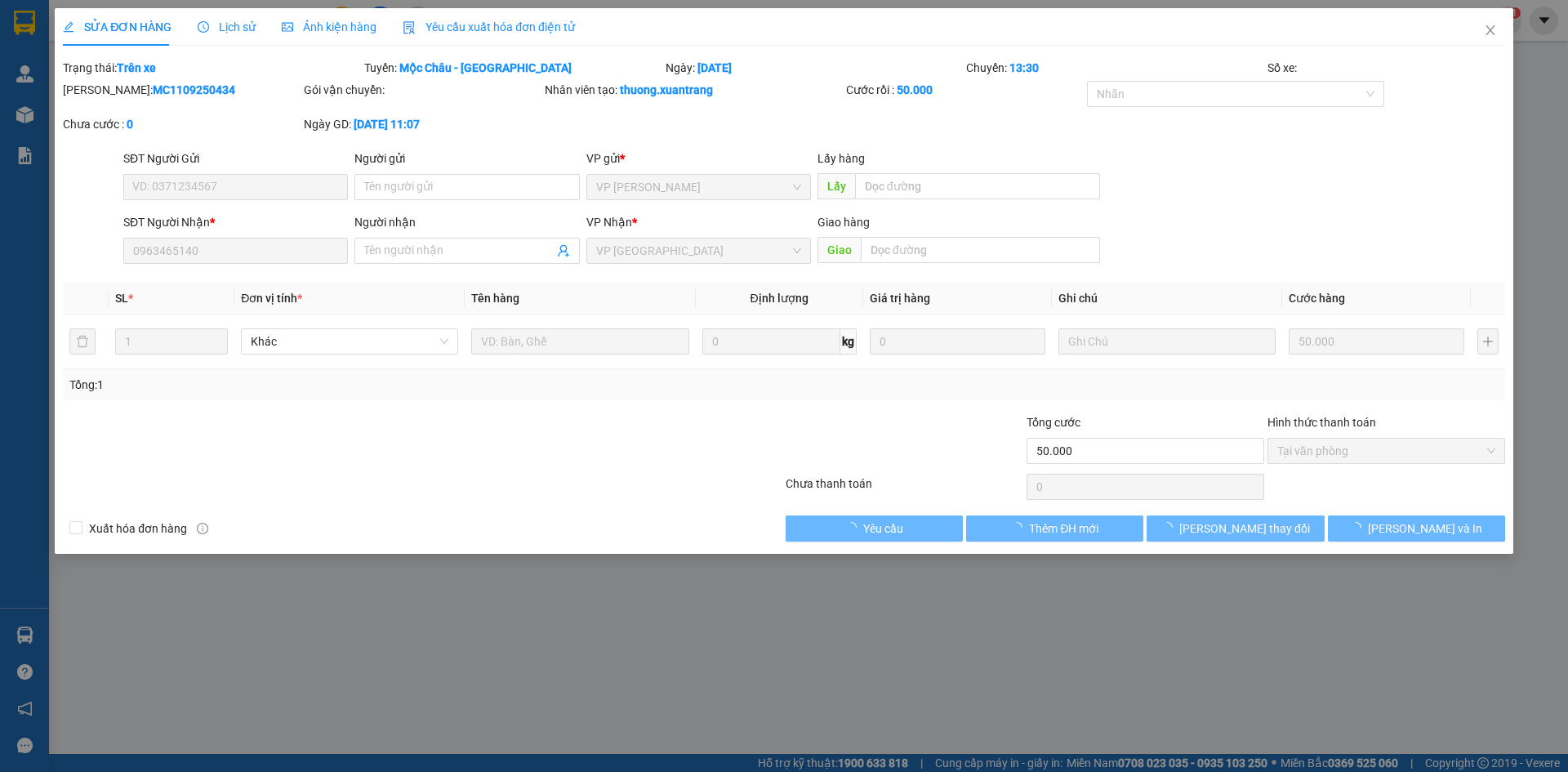
click at [342, 33] on span "Ảnh kiện hàng" at bounding box center [329, 27] width 95 height 13
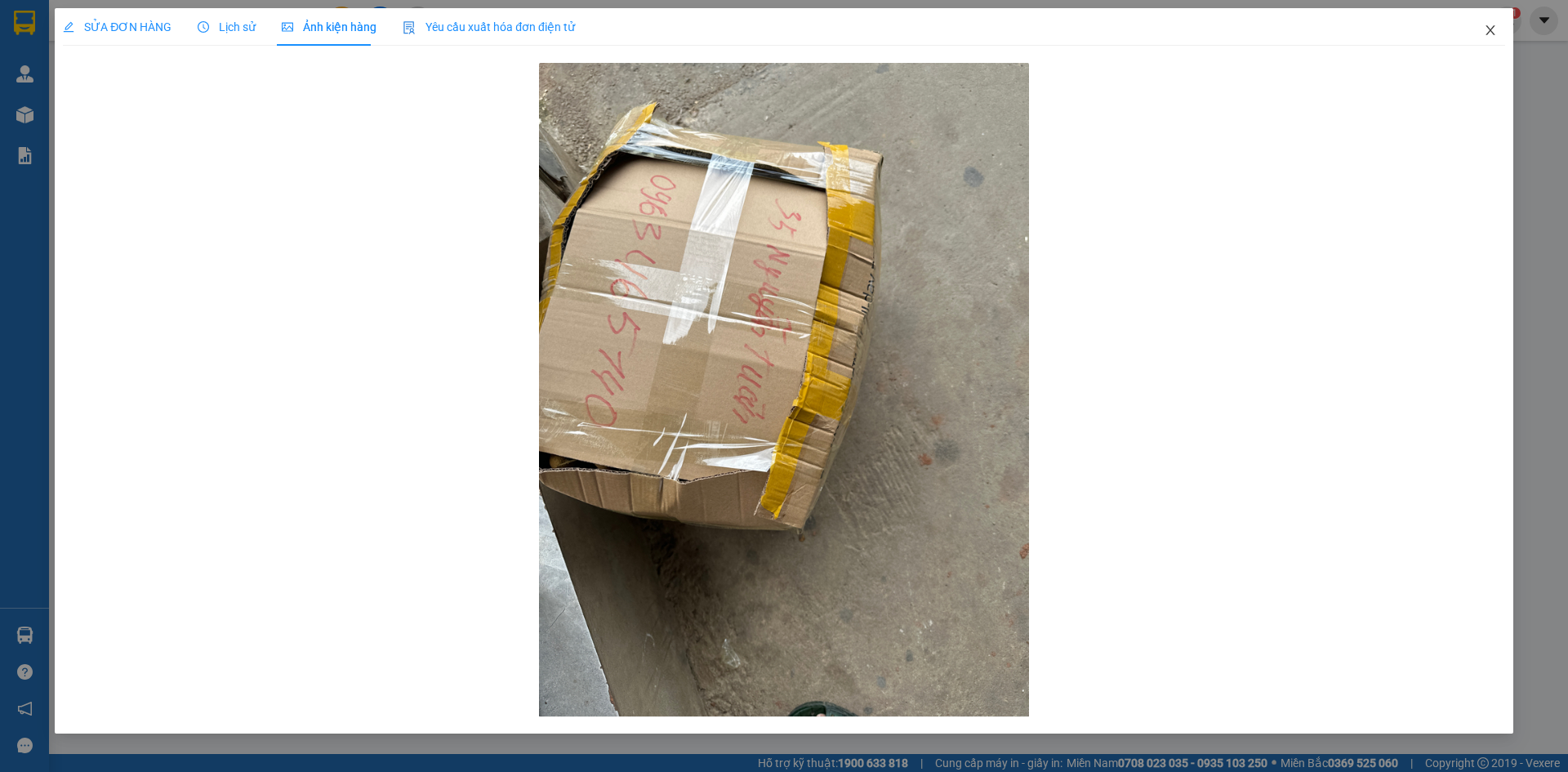
click at [1493, 30] on icon "close" at bounding box center [1490, 30] width 13 height 13
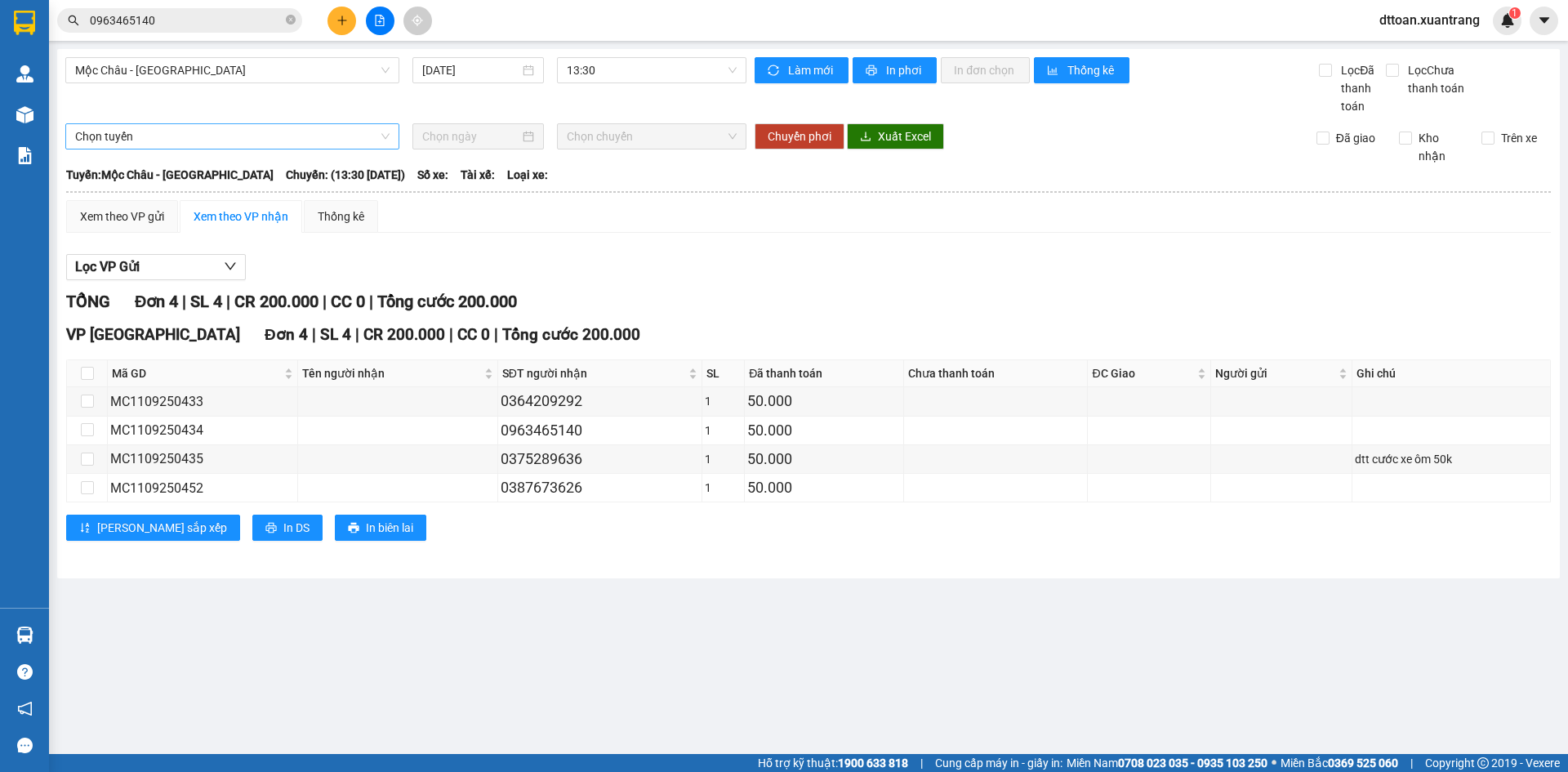
click at [70, 125] on div "Chọn tuyến" at bounding box center [233, 136] width 334 height 26
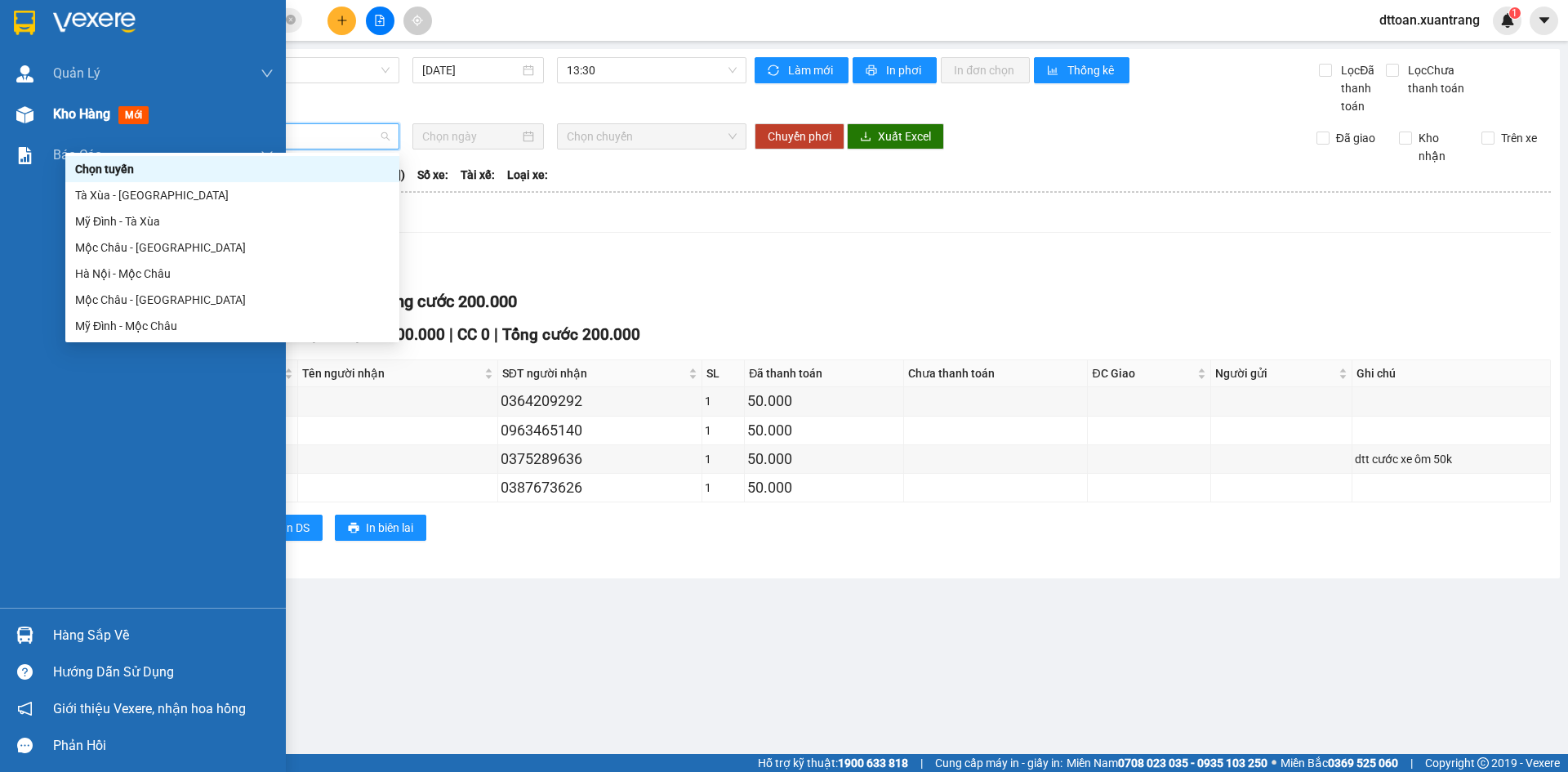
click at [20, 123] on div at bounding box center [25, 115] width 29 height 29
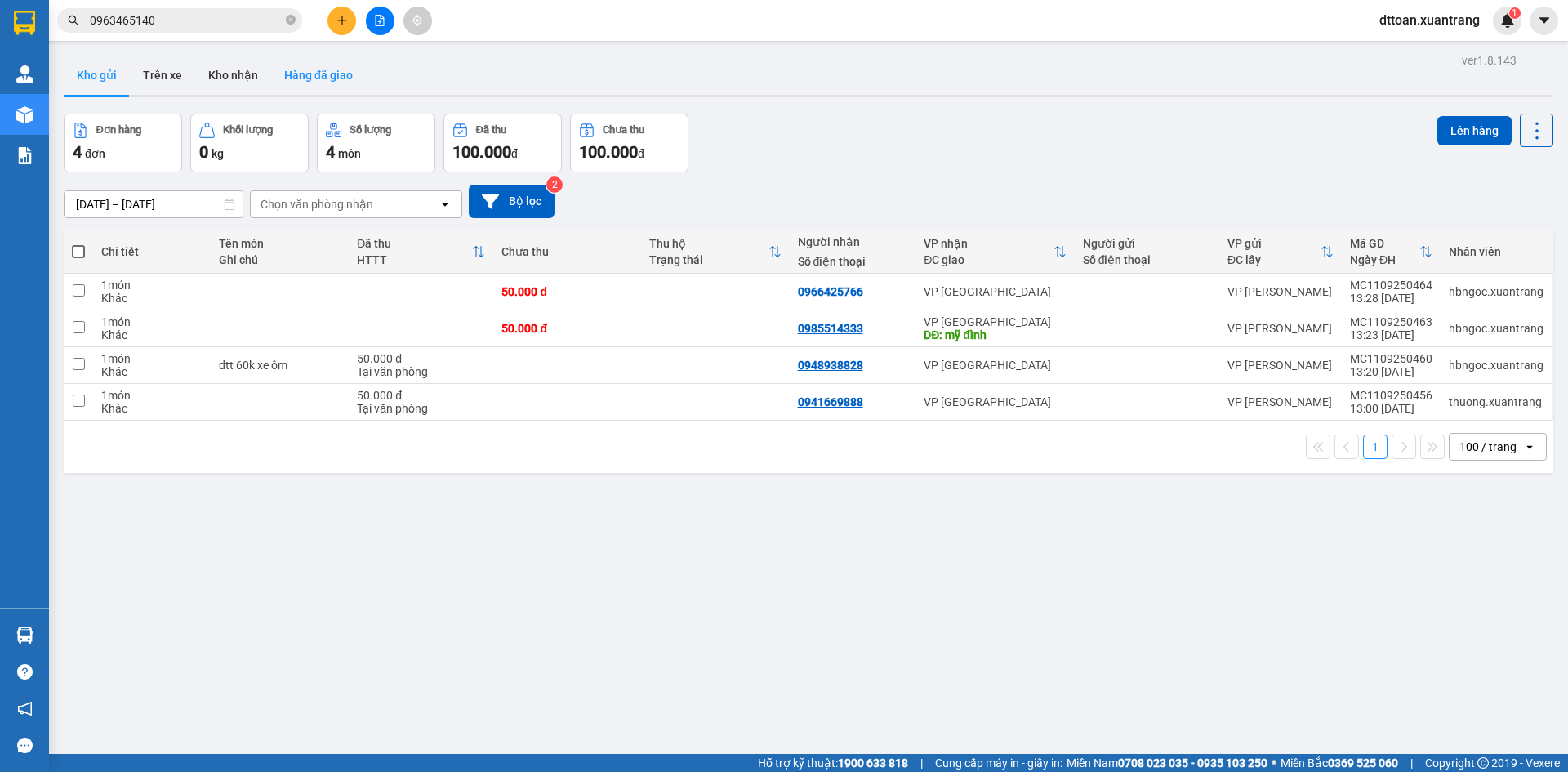
click at [311, 57] on button "Hàng đã giao" at bounding box center [319, 75] width 95 height 39
